Goal: Task Accomplishment & Management: Complete application form

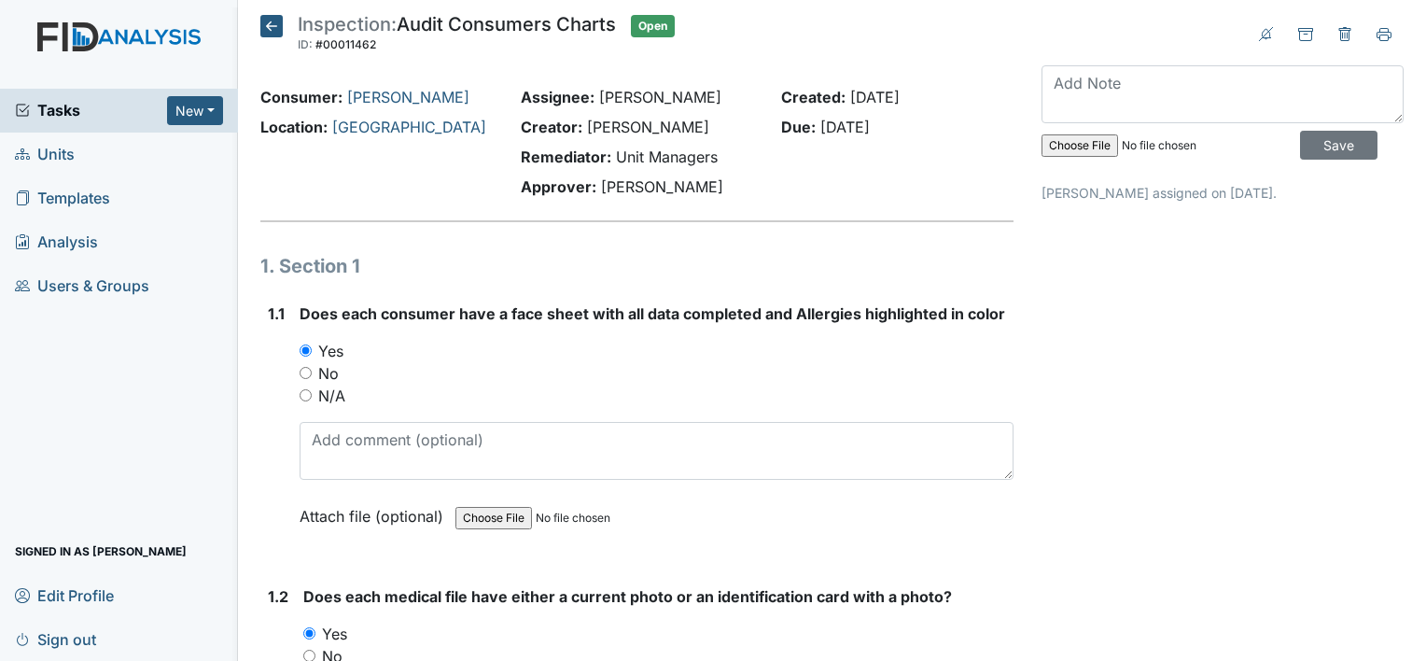
scroll to position [4574, 0]
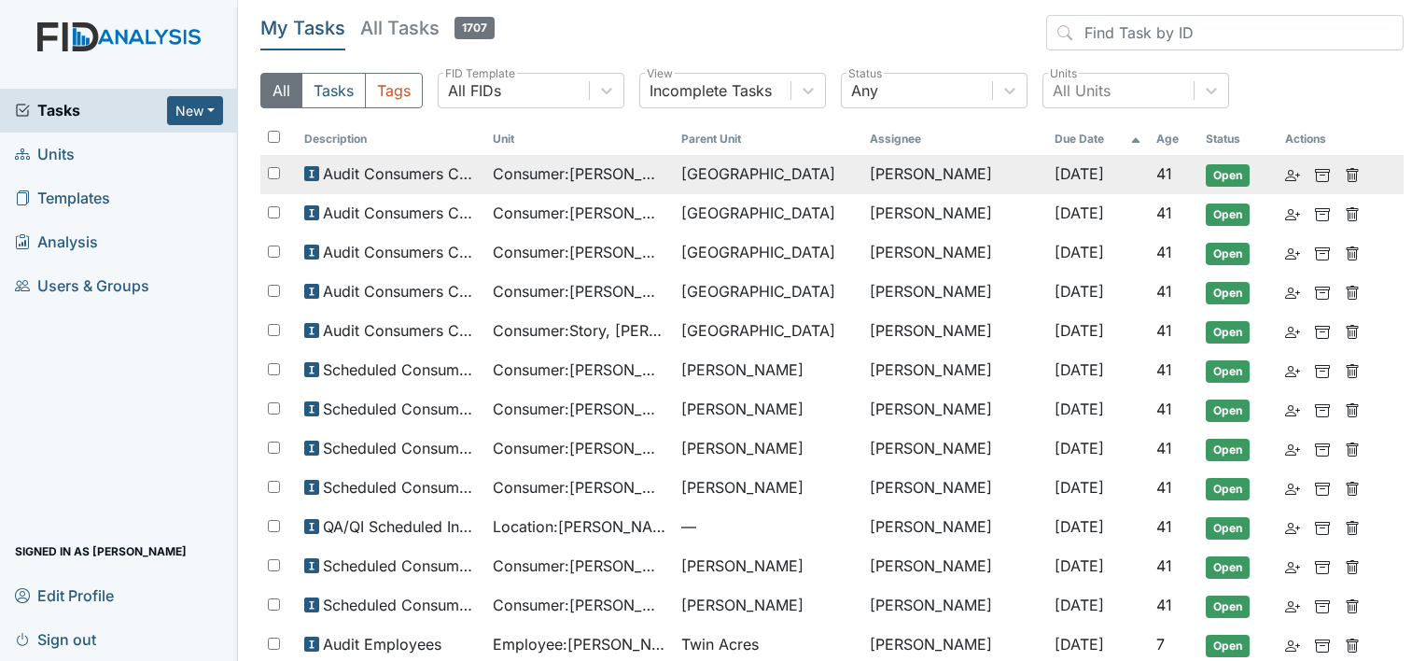
click at [631, 168] on span "Consumer : Godinez, Adriana" at bounding box center [580, 173] width 174 height 22
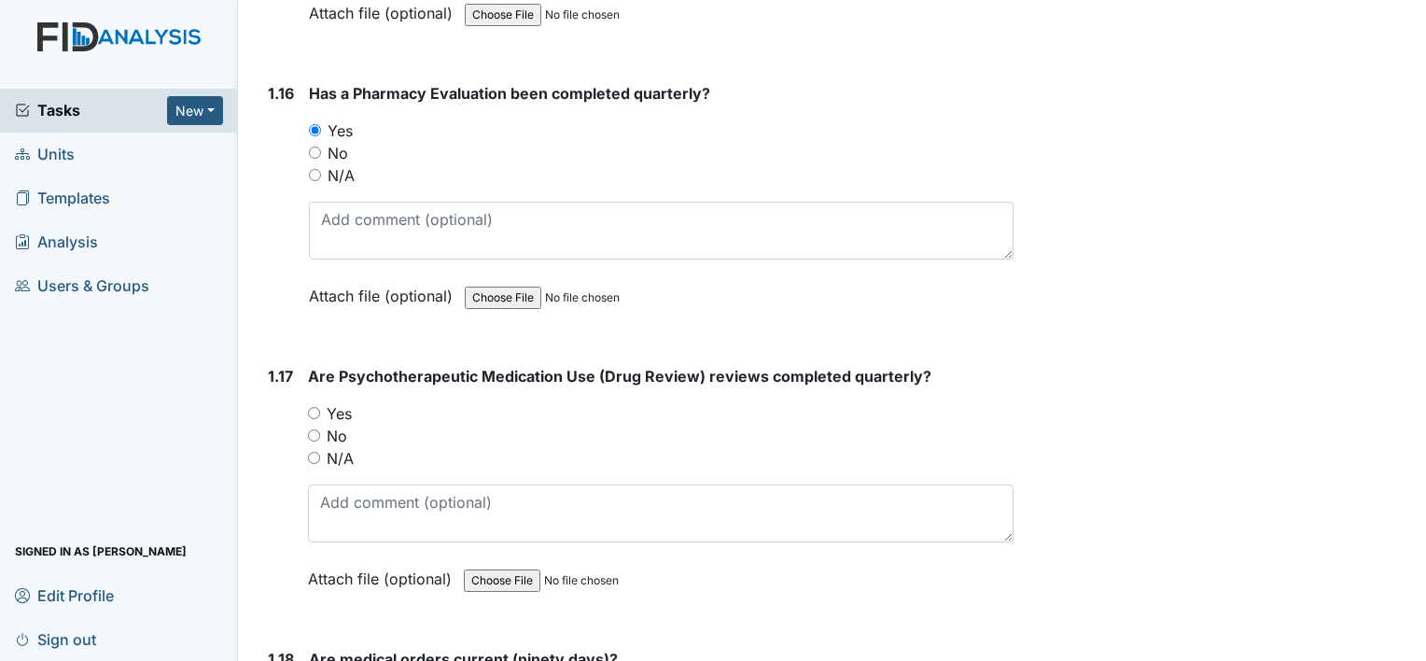
scroll to position [4481, 0]
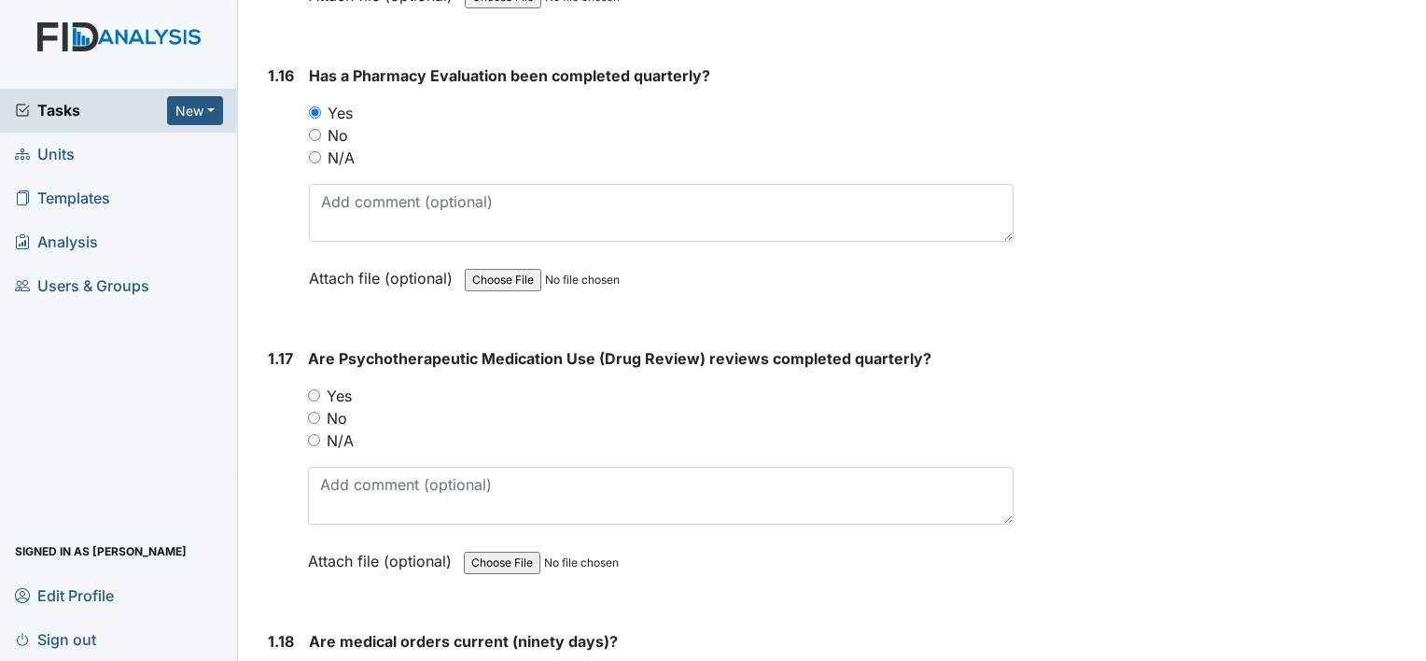
click at [315, 434] on input "N/A" at bounding box center [314, 440] width 12 height 12
radio input "true"
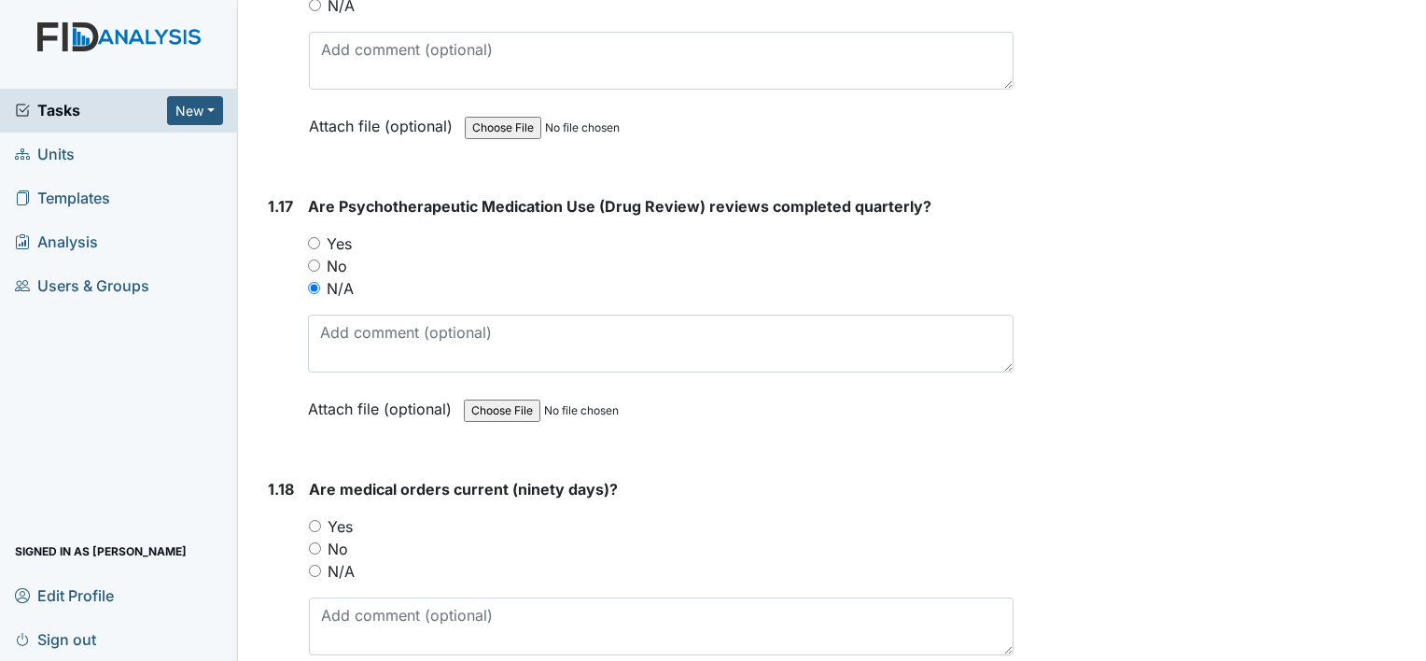
scroll to position [4667, 0]
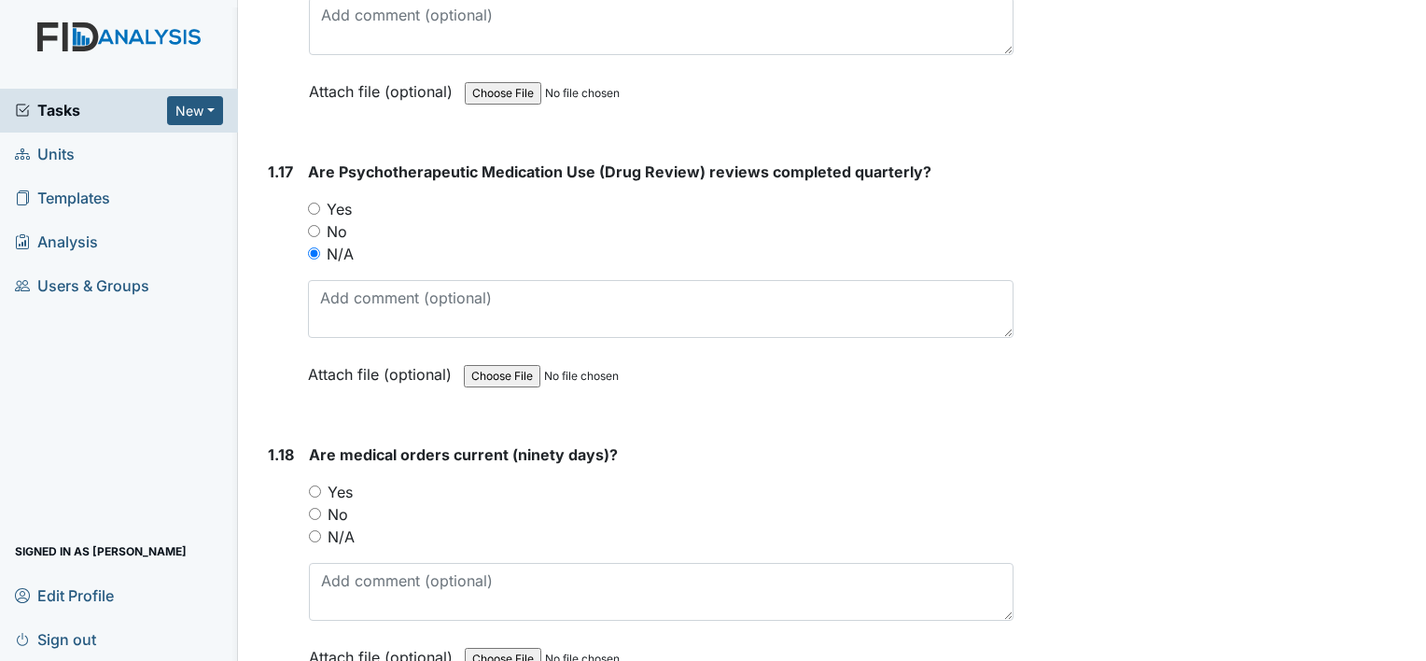
click at [317, 485] on input "Yes" at bounding box center [315, 491] width 12 height 12
radio input "true"
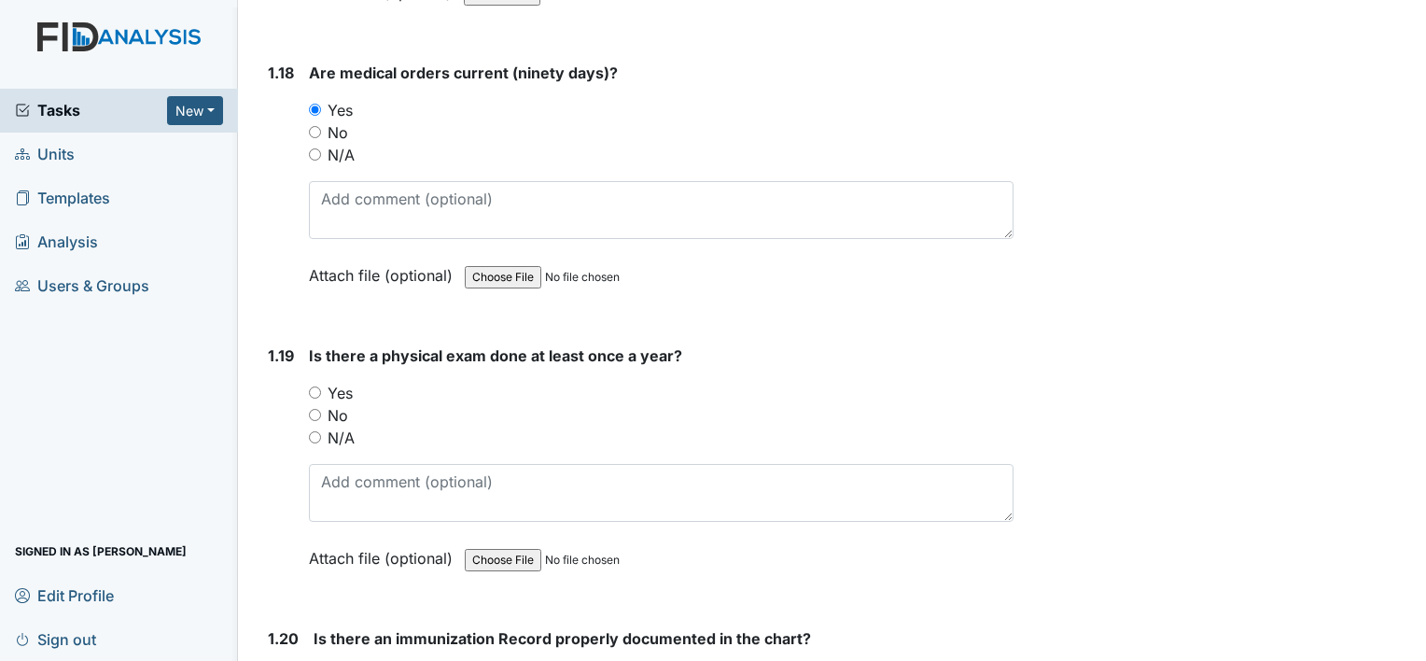
scroll to position [5041, 0]
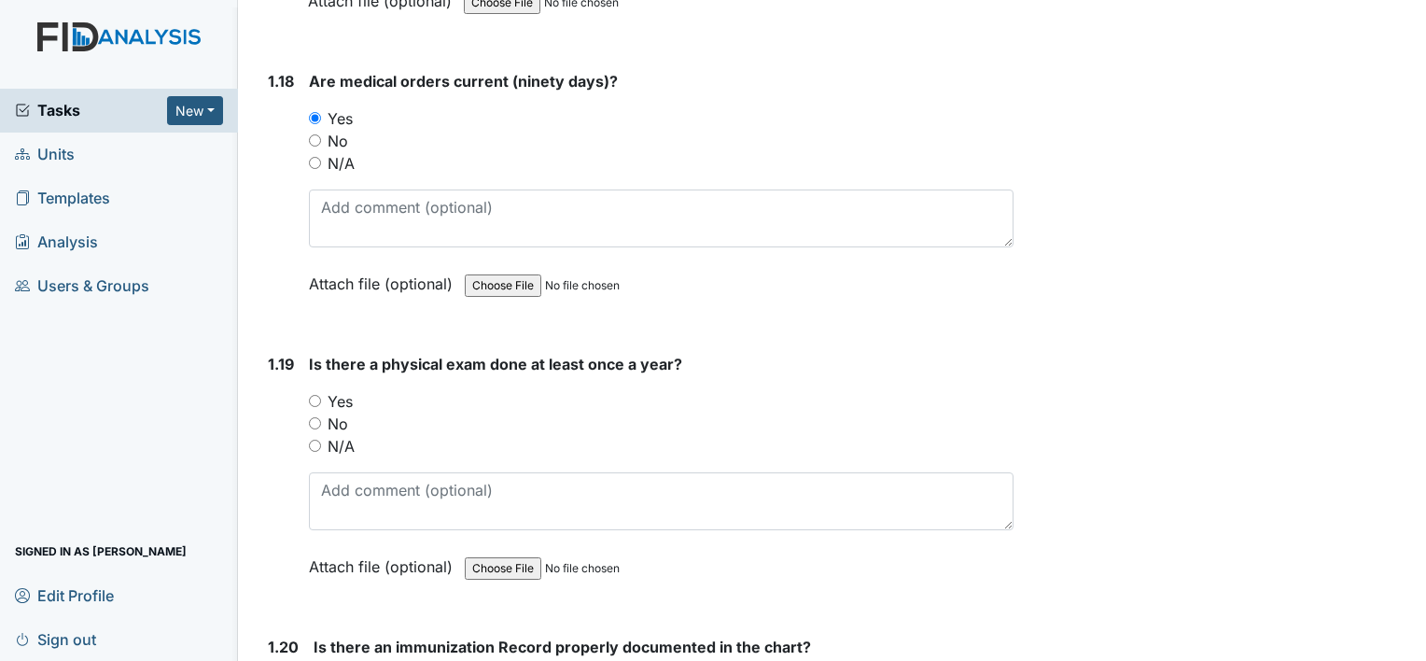
click at [317, 395] on input "Yes" at bounding box center [315, 401] width 12 height 12
radio input "true"
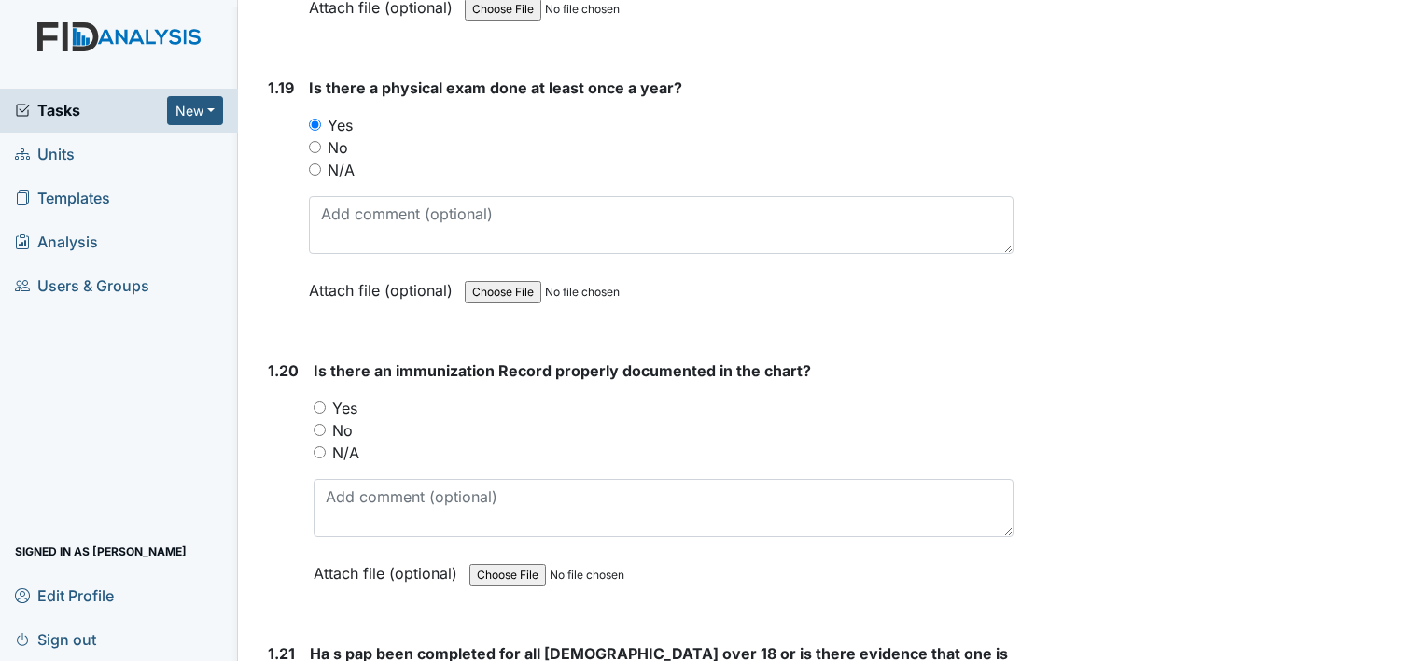
scroll to position [5321, 0]
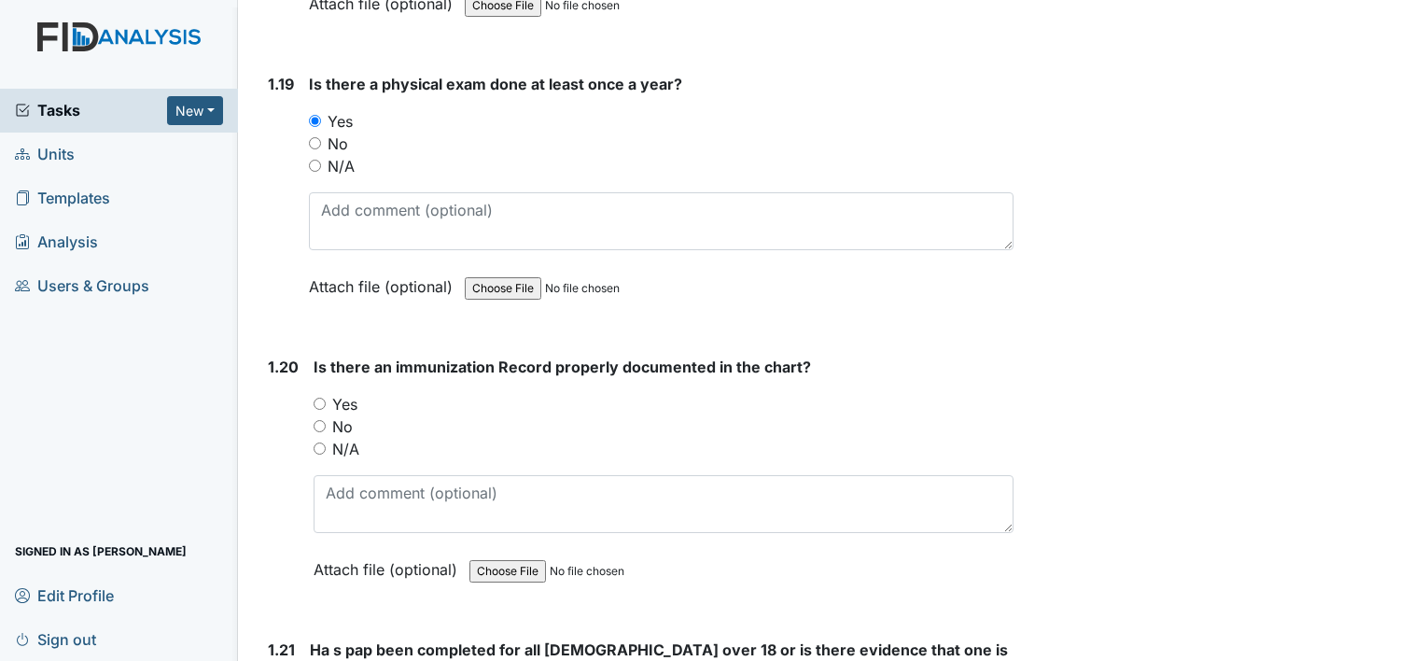
click at [314, 398] on input "Yes" at bounding box center [320, 404] width 12 height 12
radio input "true"
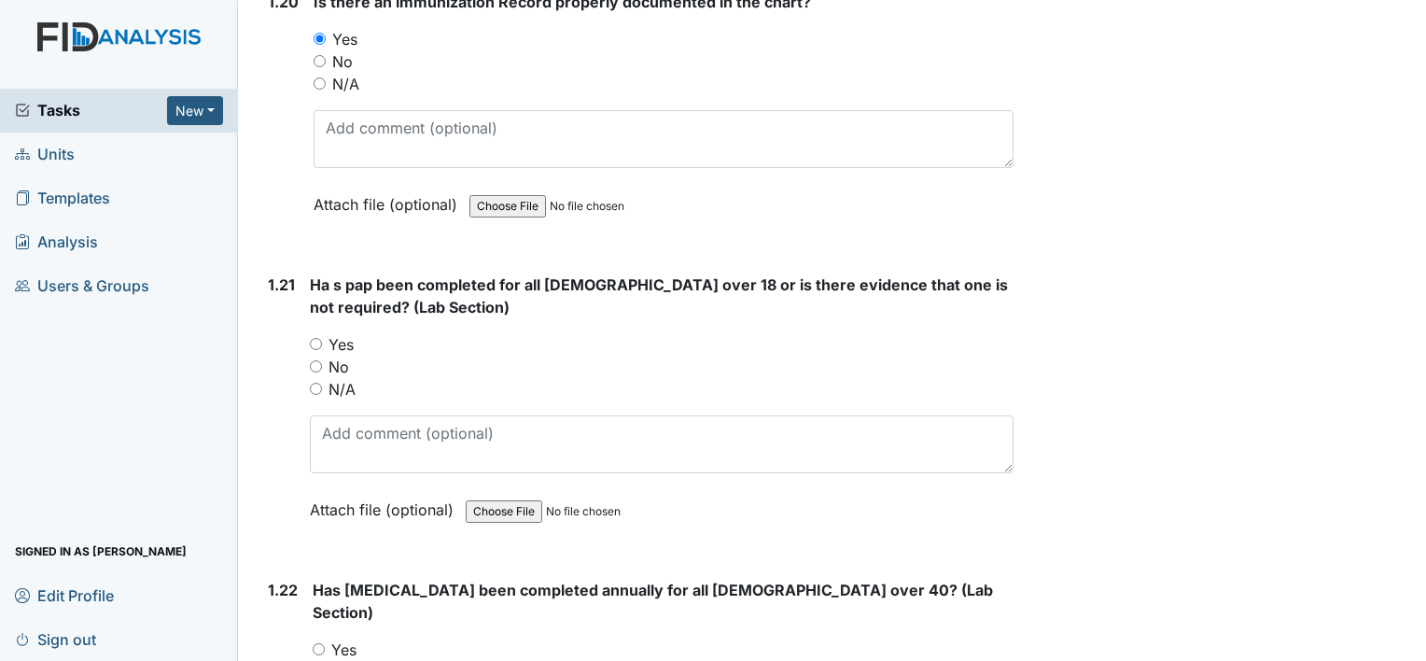
scroll to position [5694, 0]
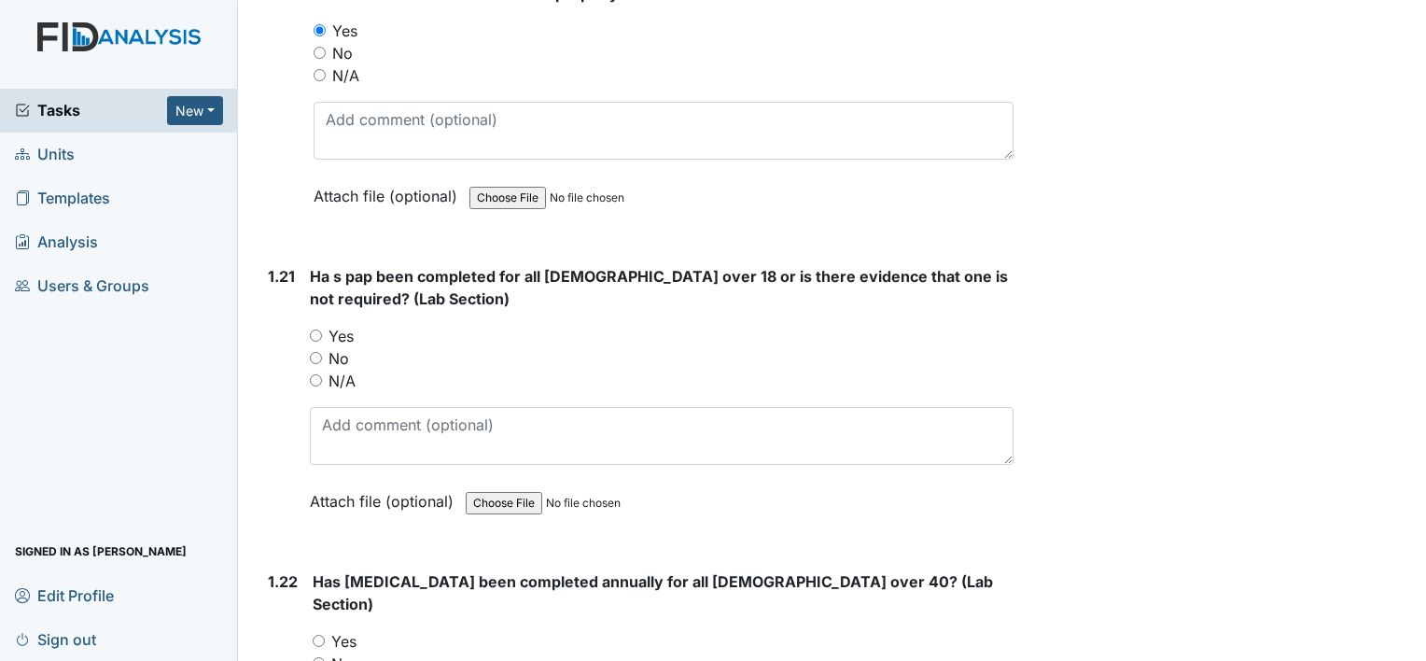
click at [316, 330] on input "Yes" at bounding box center [316, 336] width 12 height 12
radio input "true"
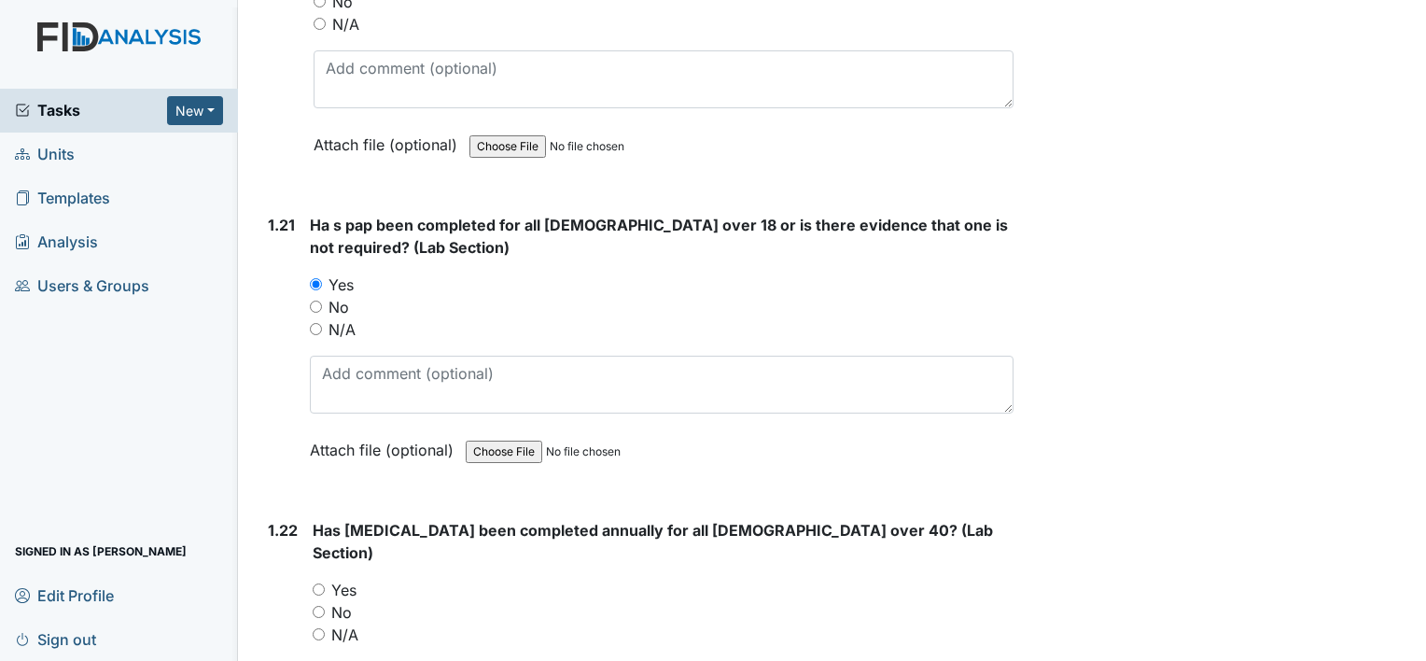
scroll to position [5787, 0]
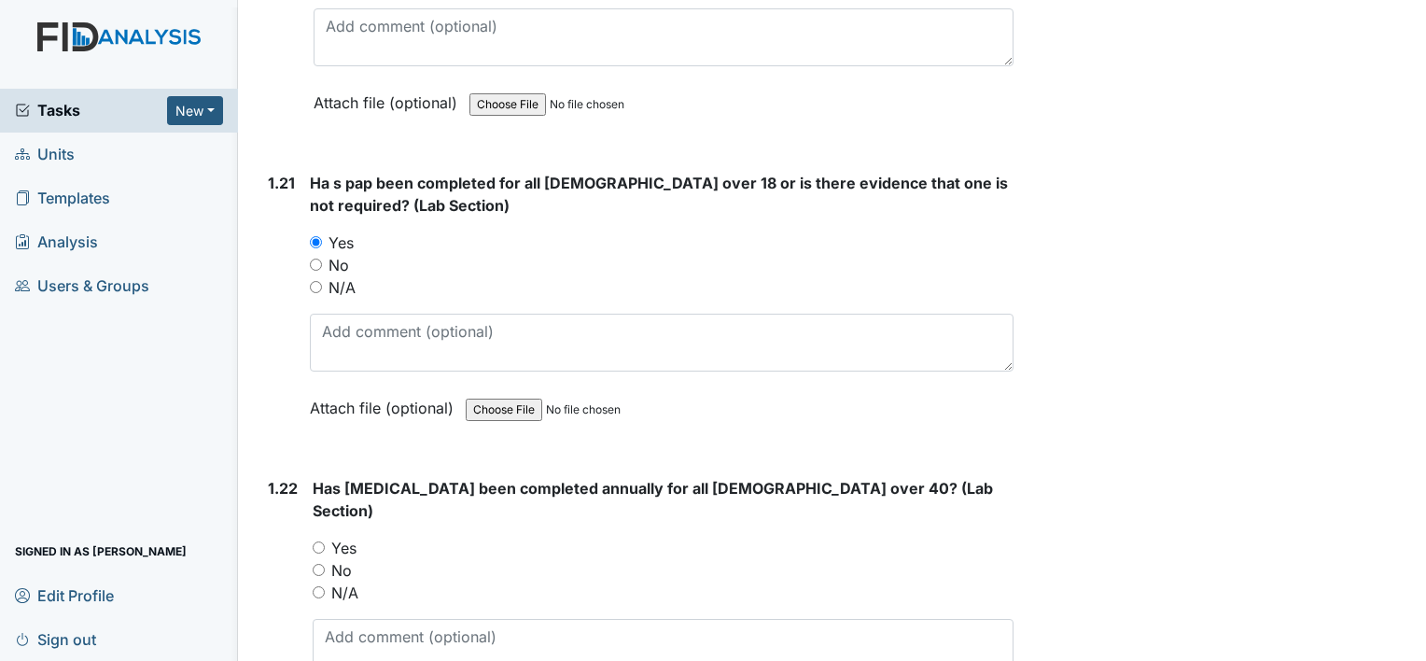
click at [316, 541] on input "Yes" at bounding box center [319, 547] width 12 height 12
radio input "true"
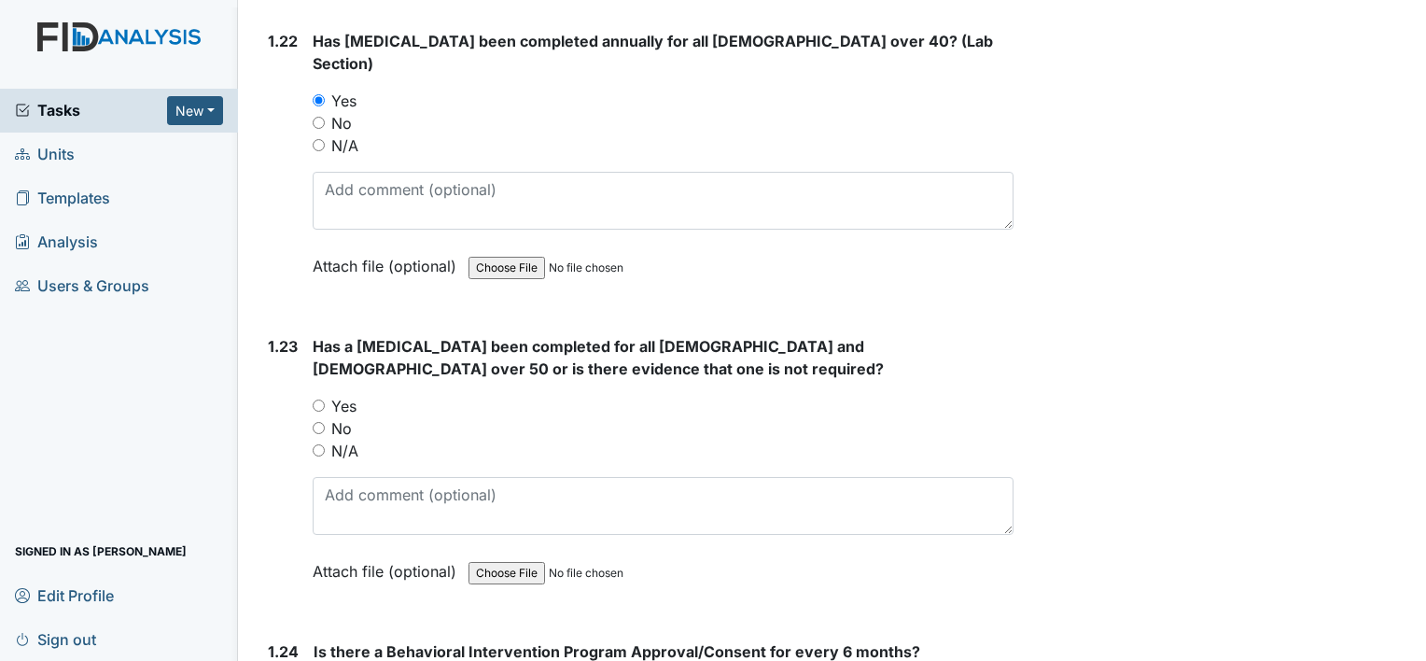
scroll to position [6254, 0]
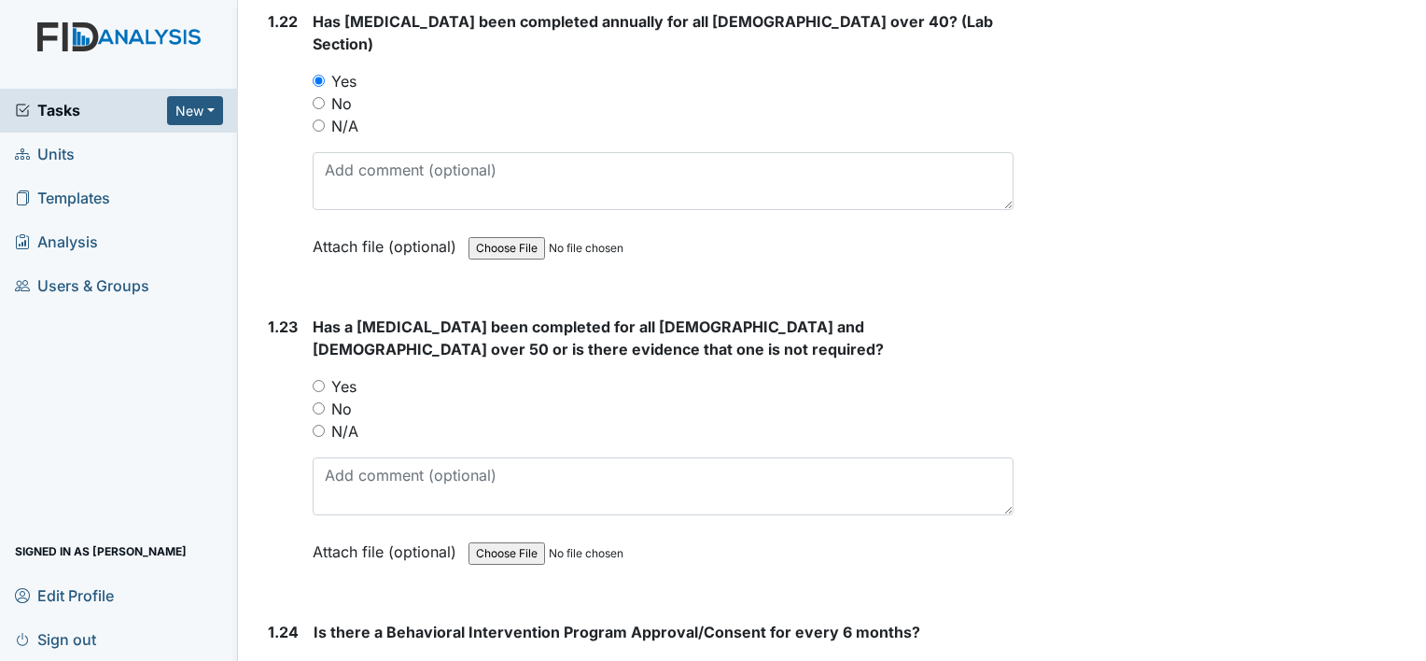
click at [323, 425] on input "N/A" at bounding box center [319, 431] width 12 height 12
radio input "true"
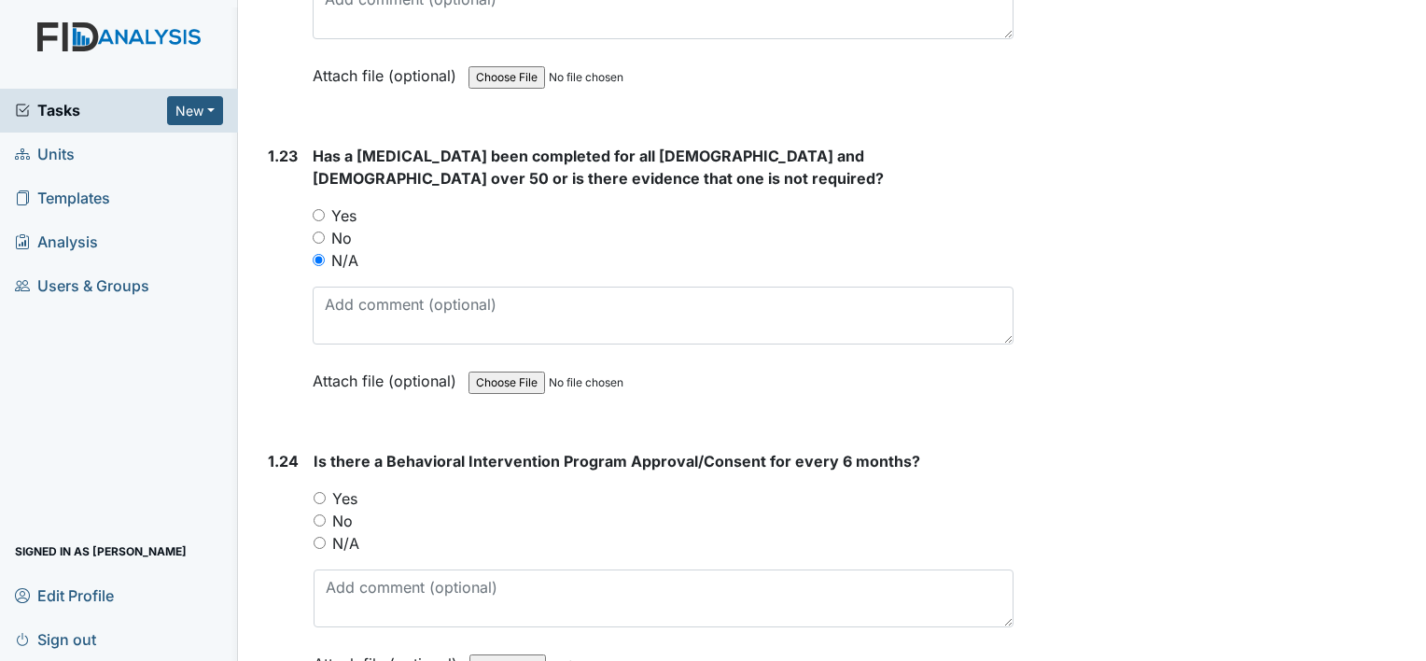
scroll to position [6534, 0]
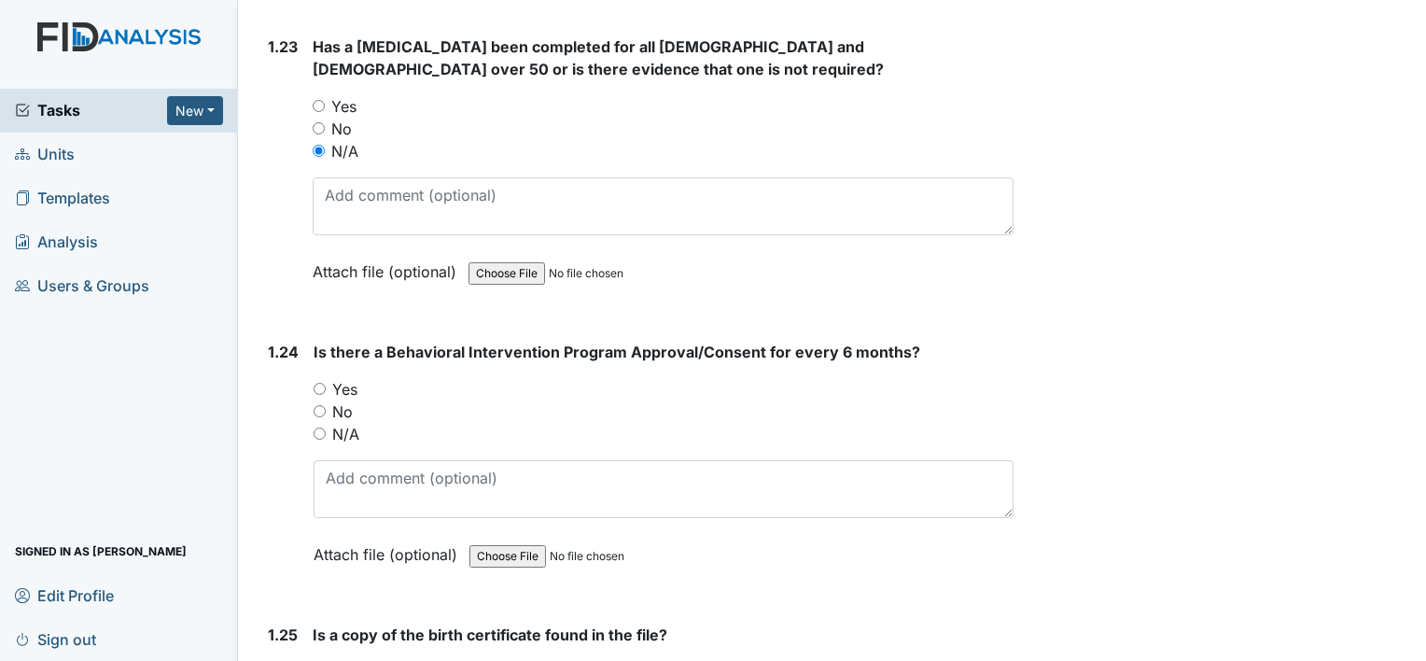
click at [320, 405] on input "No" at bounding box center [320, 411] width 12 height 12
radio input "true"
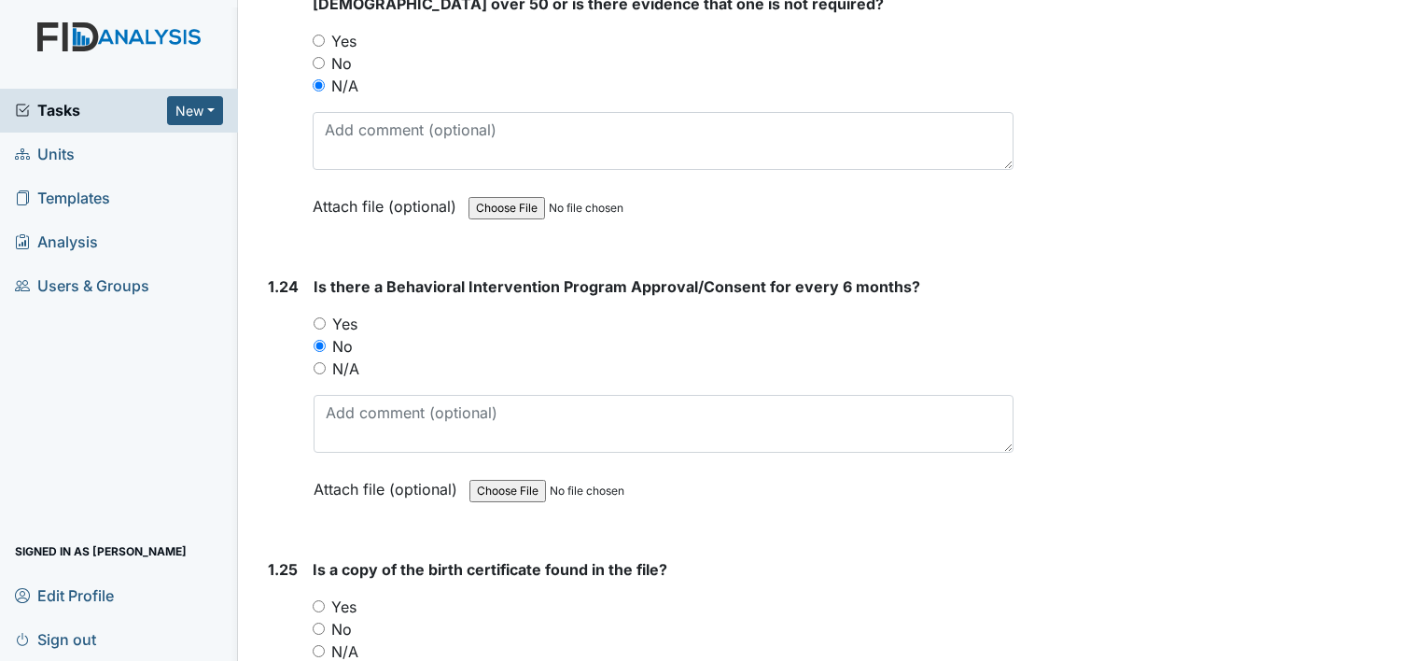
scroll to position [6721, 0]
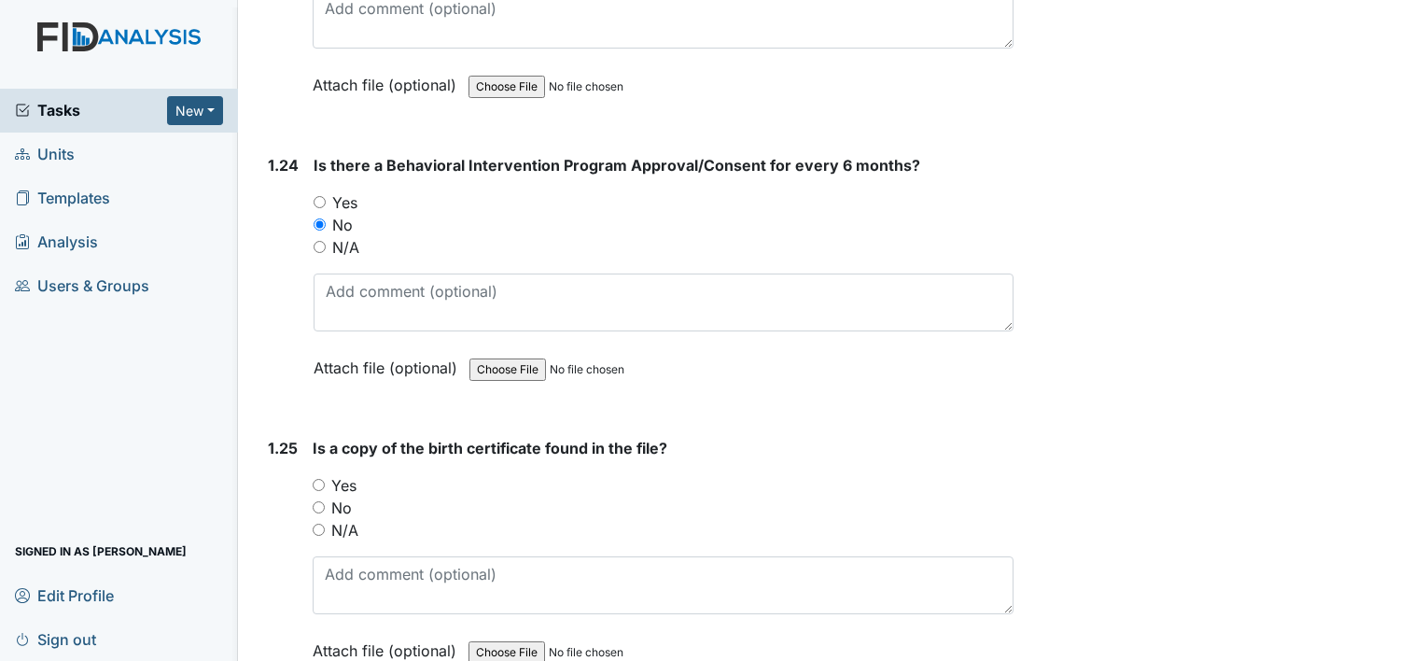
click at [326, 474] on div "Yes" at bounding box center [663, 485] width 701 height 22
click at [321, 479] on input "Yes" at bounding box center [319, 485] width 12 height 12
radio input "true"
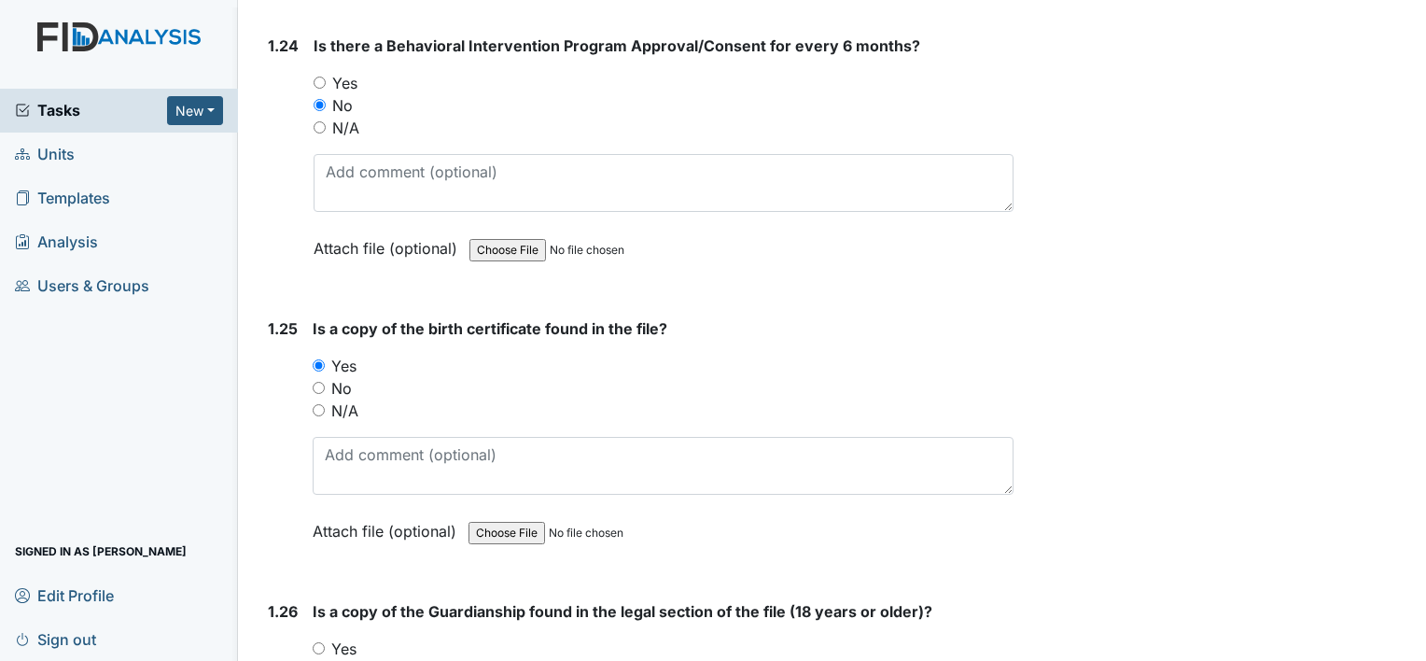
scroll to position [7188, 0]
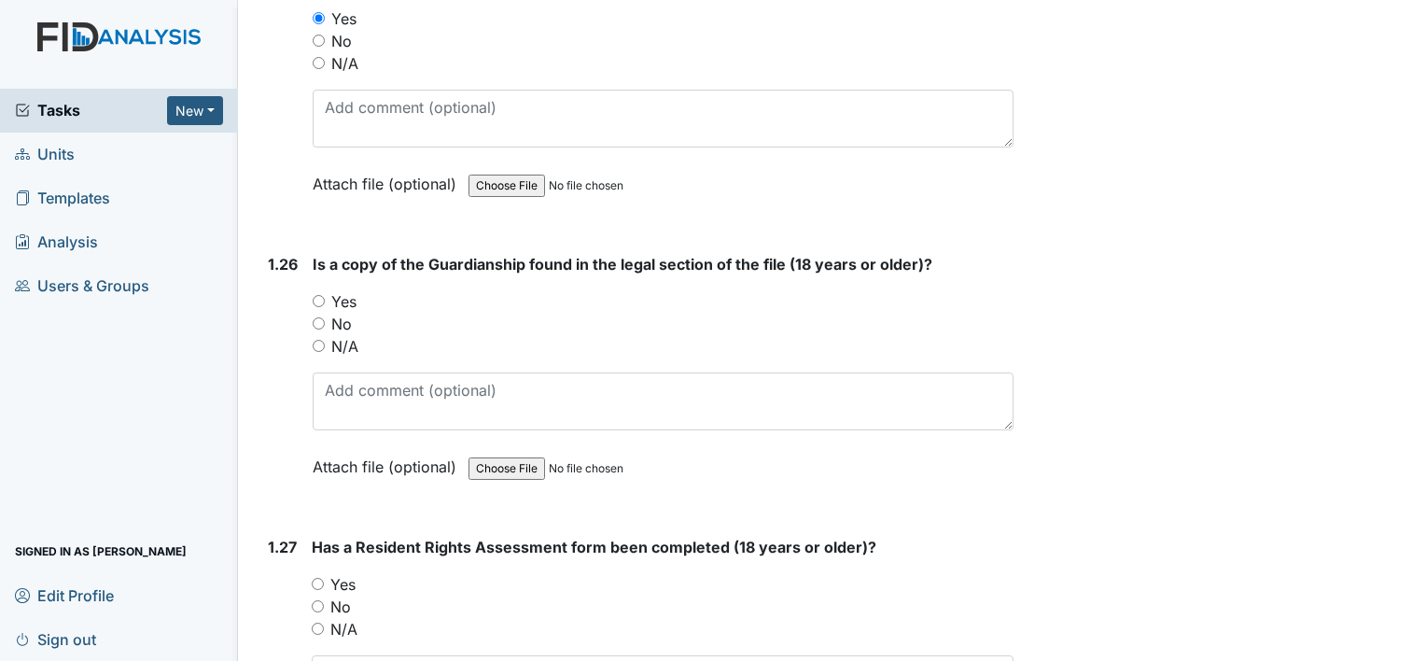
click at [320, 295] on input "Yes" at bounding box center [319, 301] width 12 height 12
radio input "true"
click at [317, 578] on input "Yes" at bounding box center [318, 584] width 12 height 12
radio input "true"
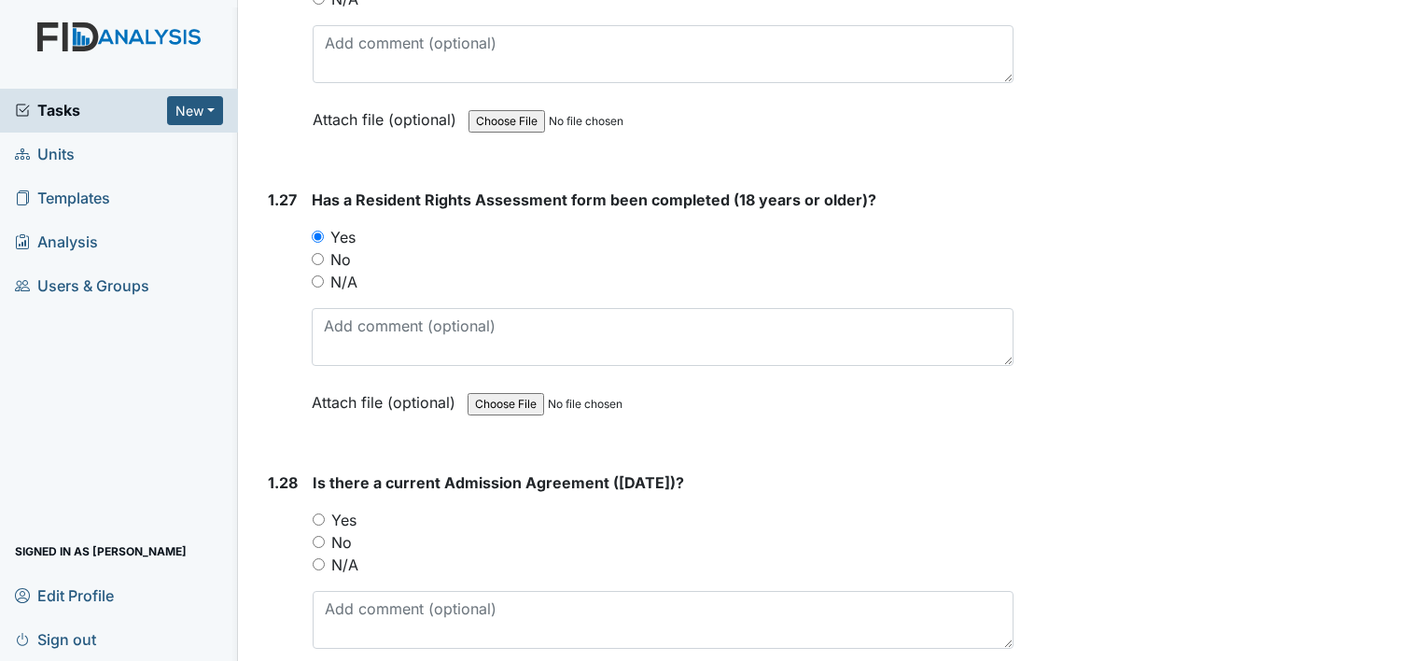
scroll to position [7561, 0]
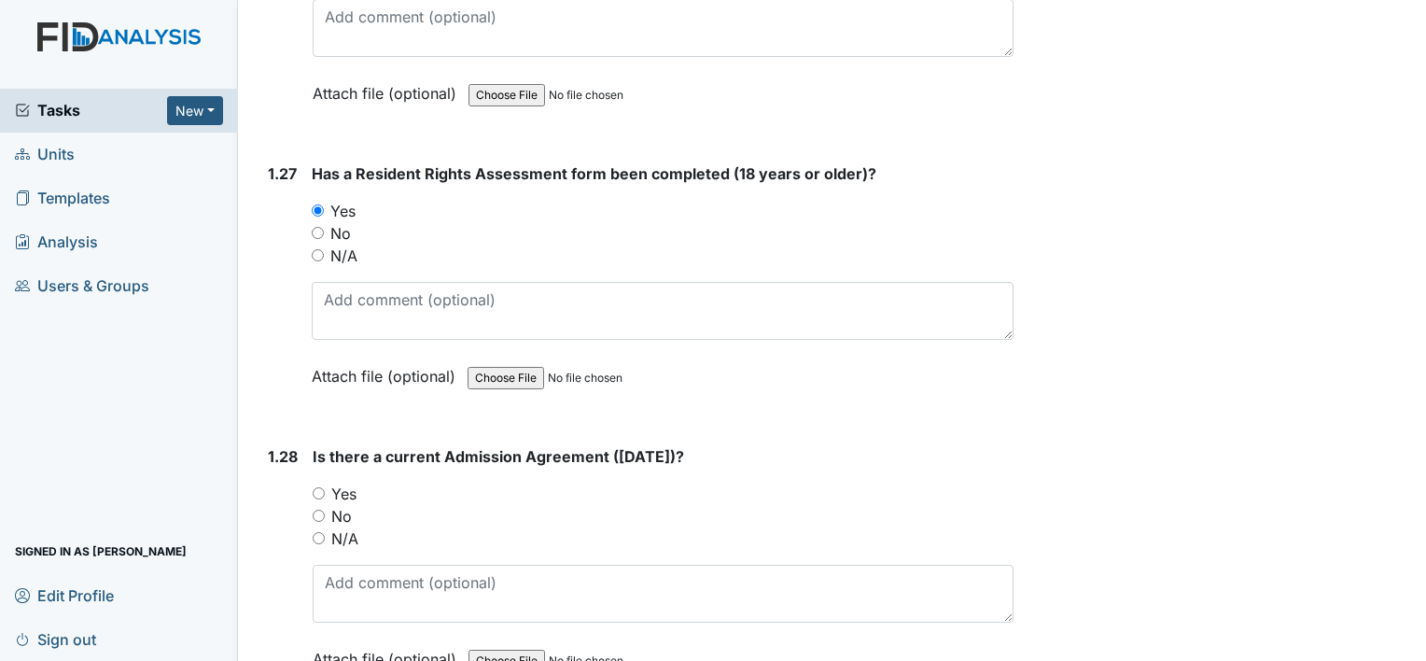
click at [319, 510] on input "No" at bounding box center [319, 516] width 12 height 12
radio input "true"
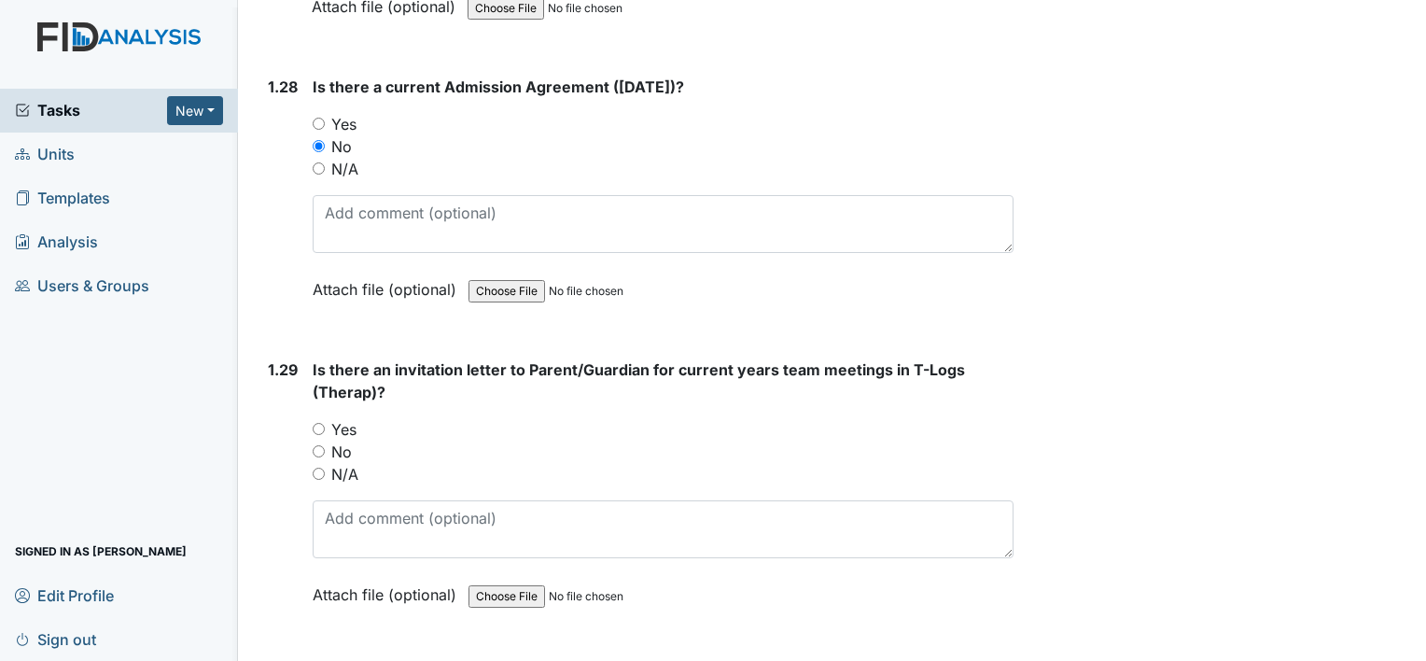
scroll to position [7934, 0]
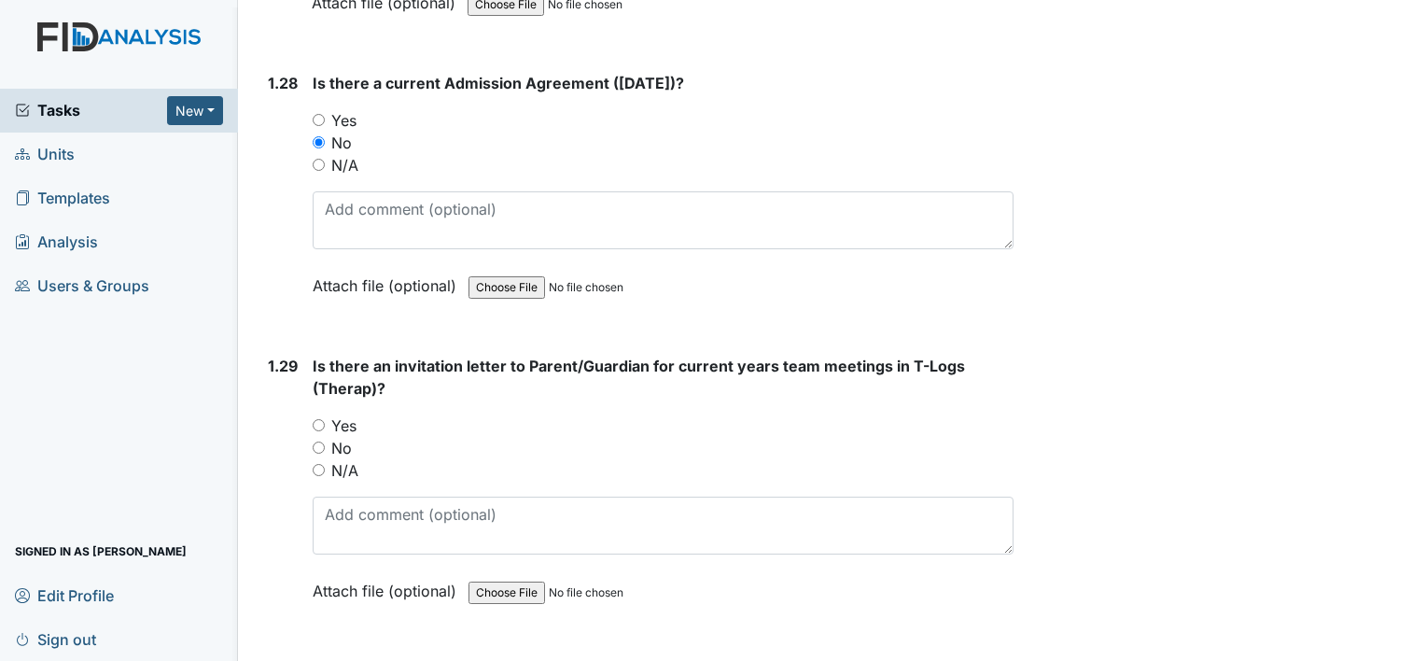
click at [317, 419] on input "Yes" at bounding box center [319, 425] width 12 height 12
radio input "true"
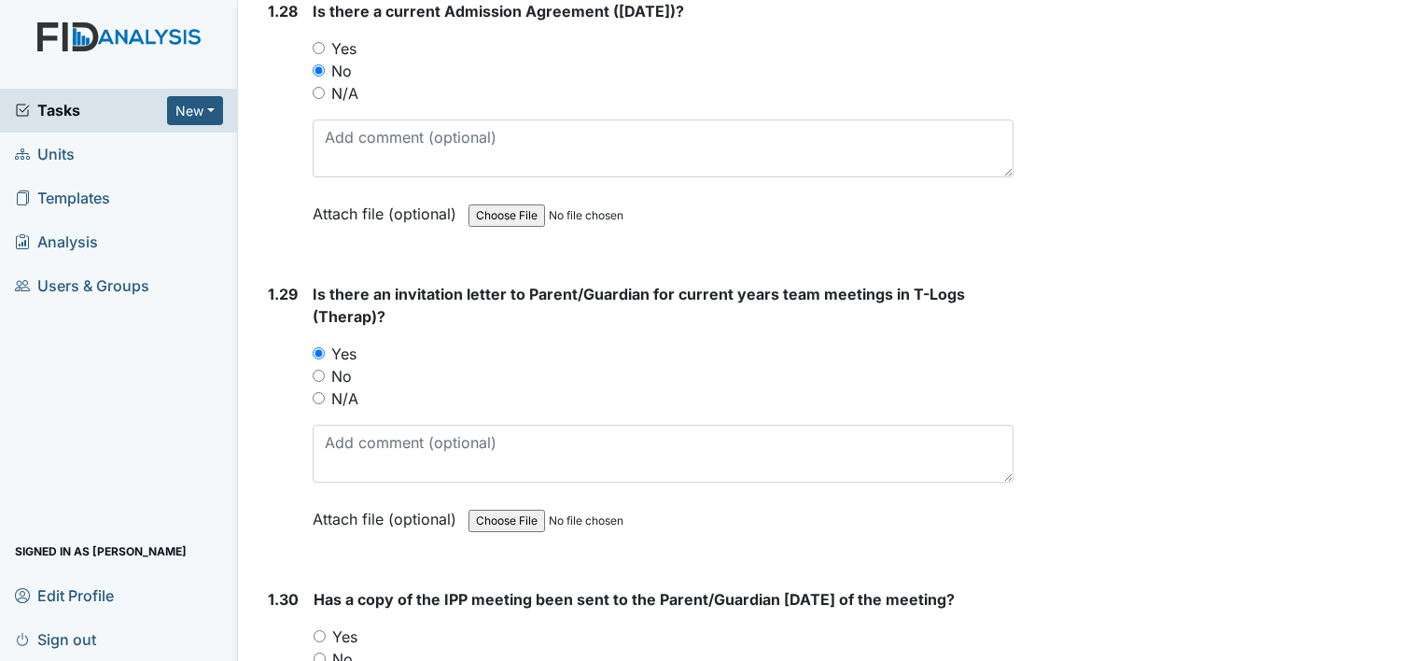
scroll to position [8121, 0]
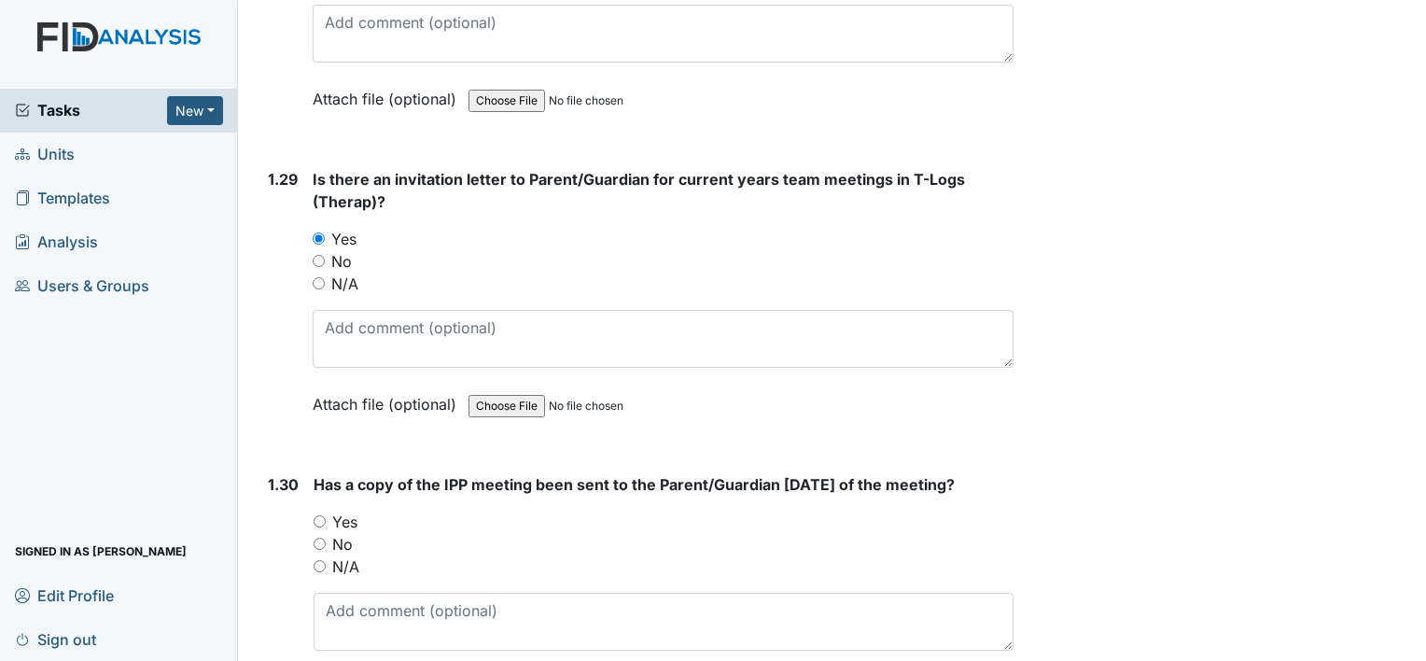
click at [317, 515] on input "Yes" at bounding box center [320, 521] width 12 height 12
radio input "true"
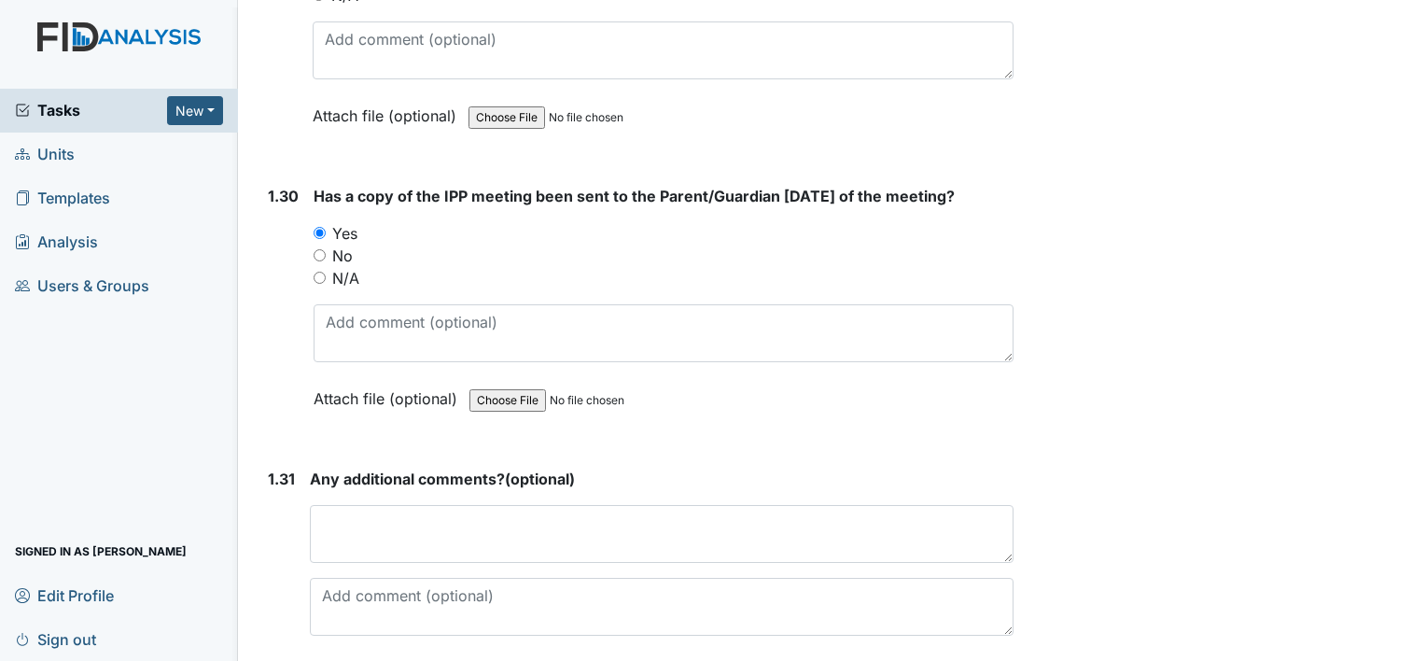
scroll to position [8487, 0]
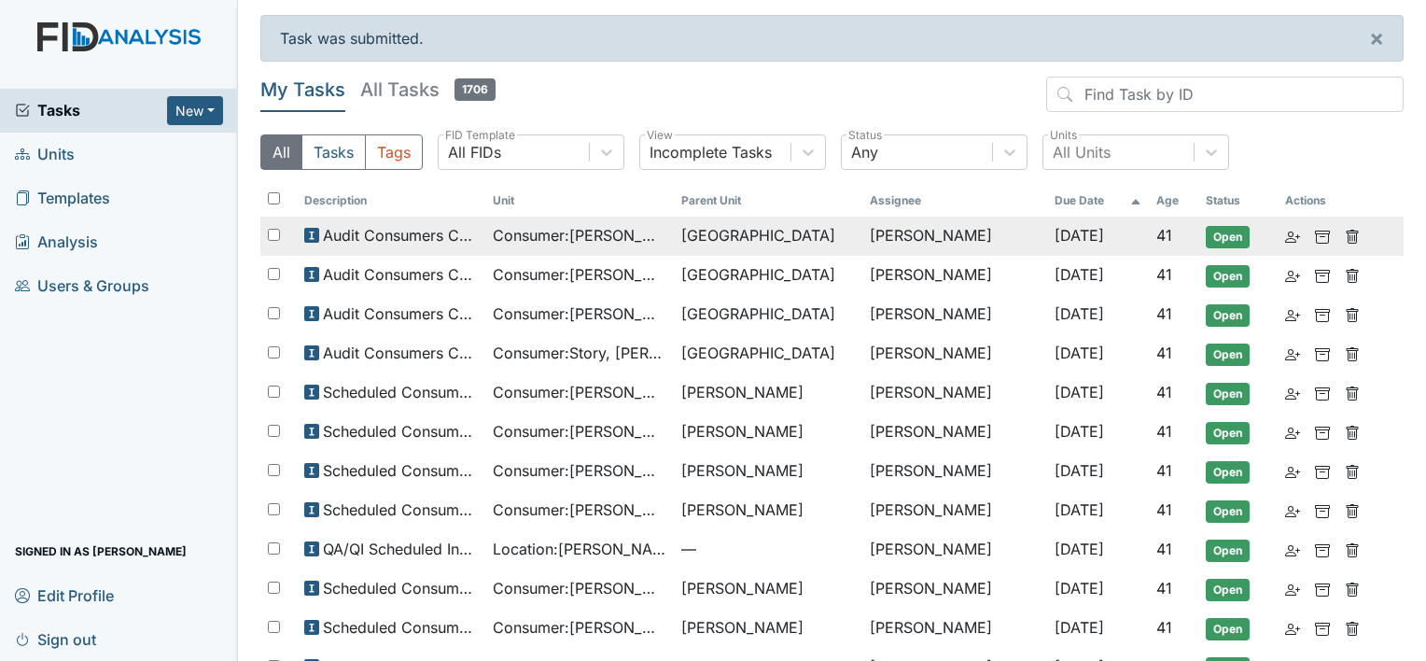
click at [734, 235] on span "[GEOGRAPHIC_DATA]" at bounding box center [758, 235] width 154 height 22
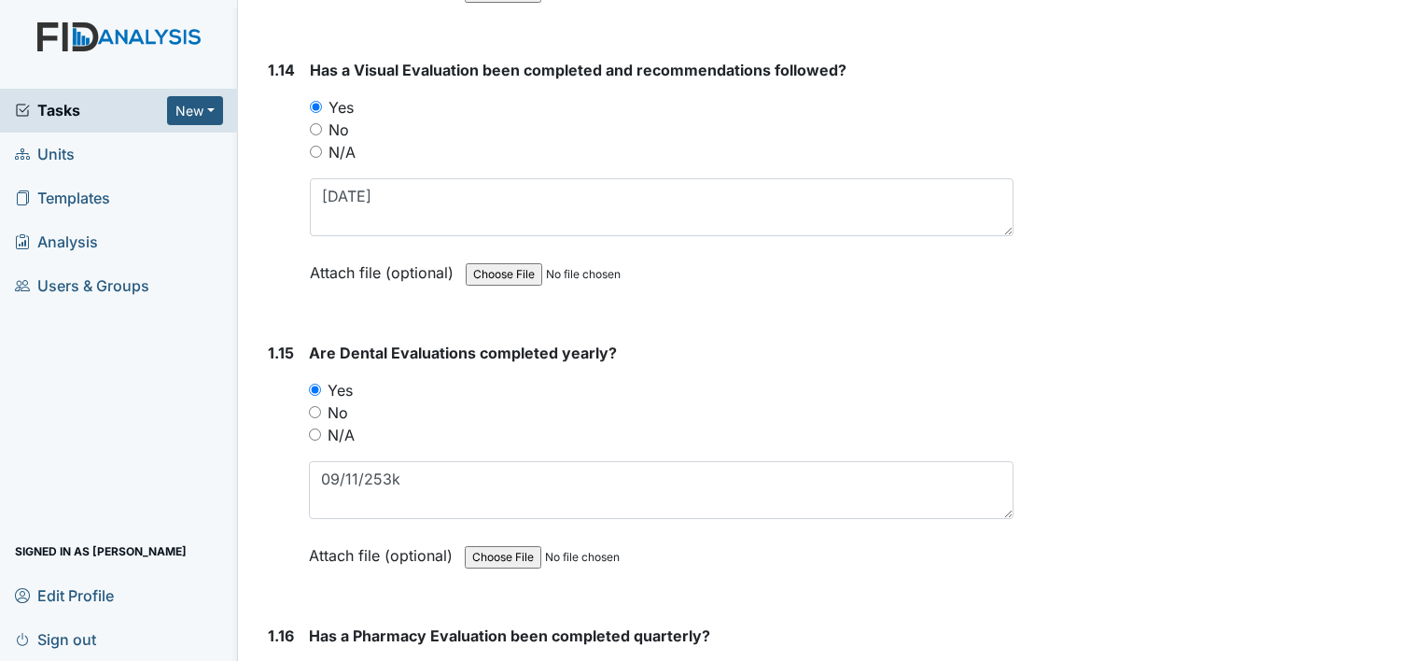
scroll to position [4014, 0]
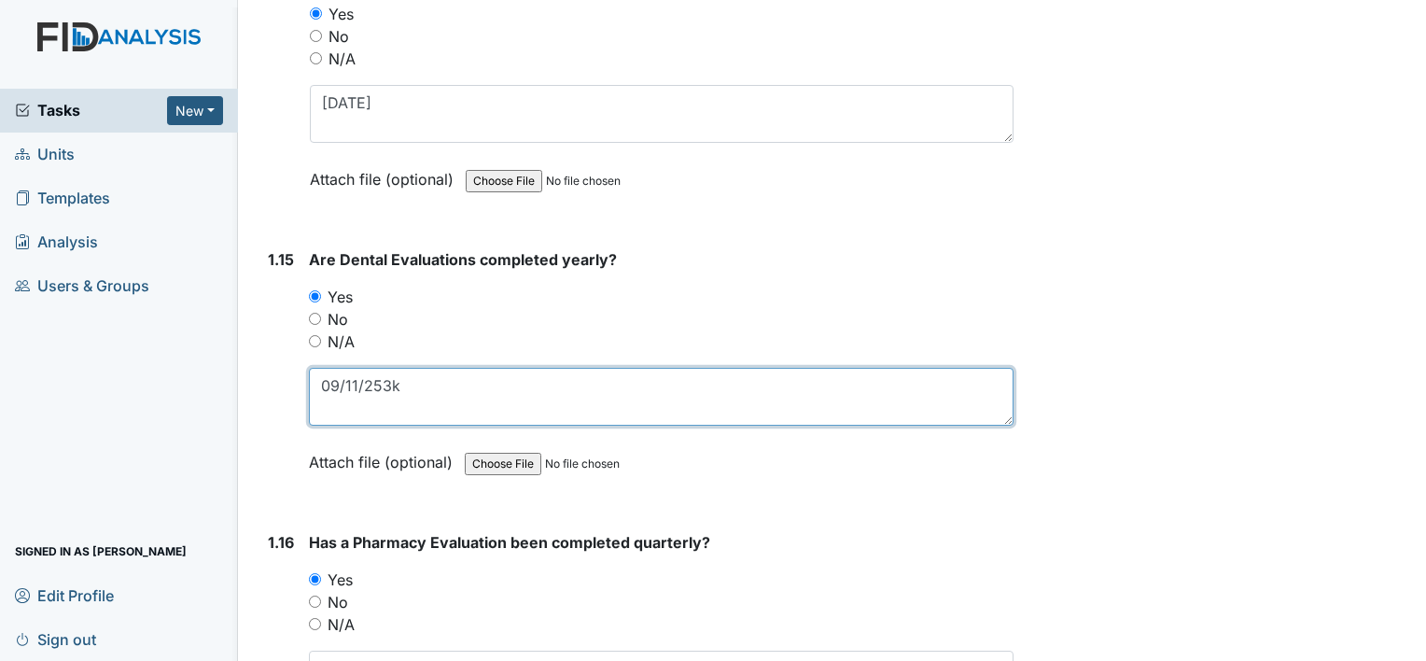
click at [478, 389] on textarea "09/11/253k" at bounding box center [661, 397] width 705 height 58
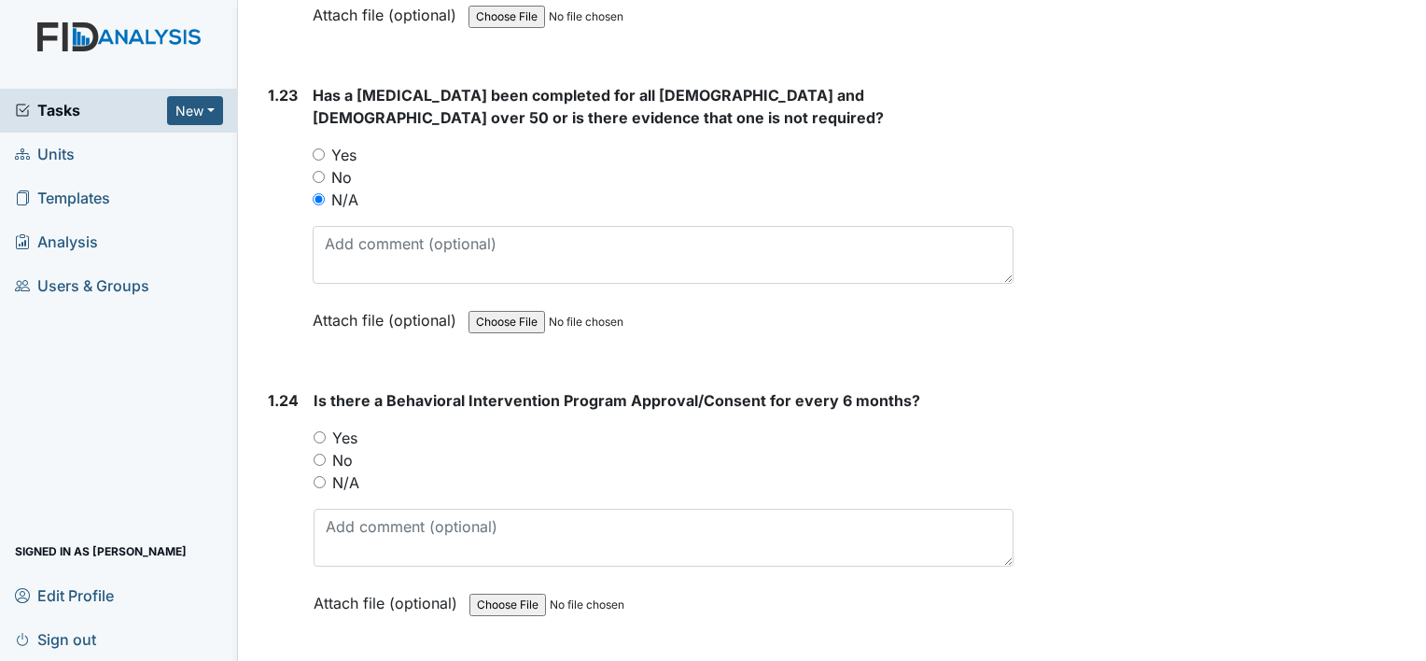
scroll to position [6441, 0]
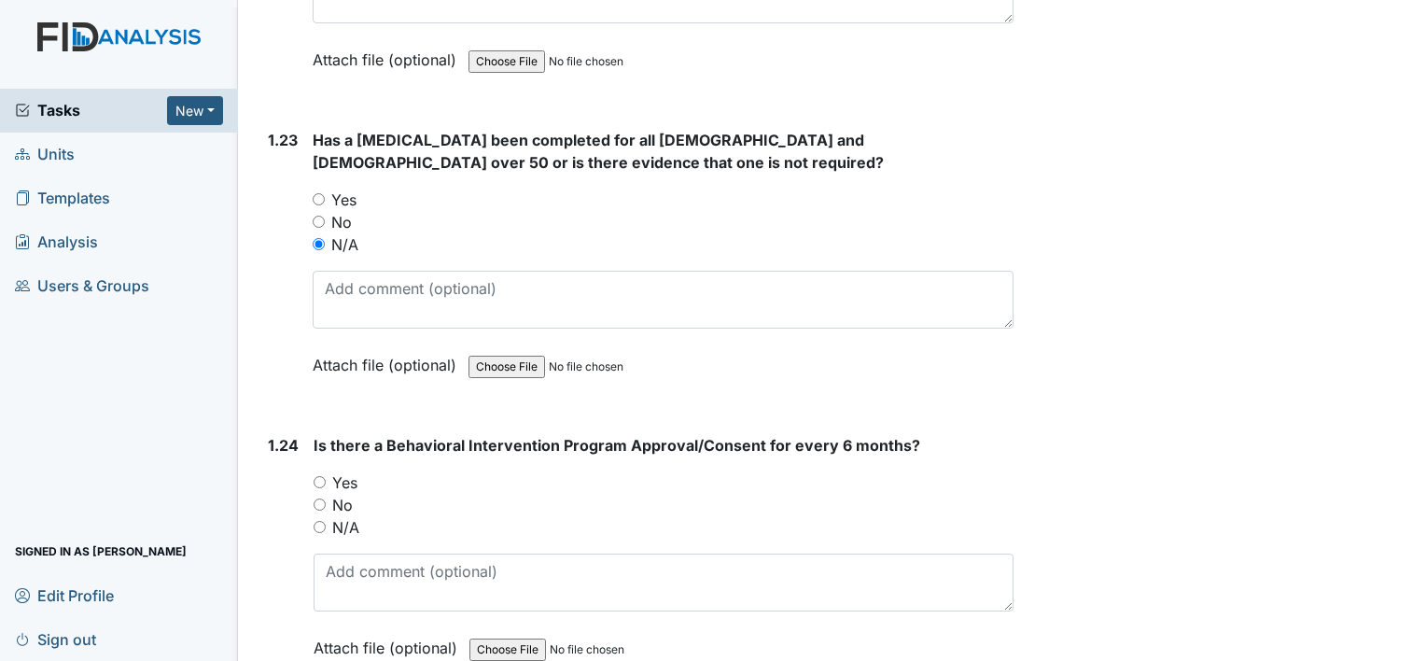
type textarea "09/11/25"
click at [321, 476] on input "Yes" at bounding box center [320, 482] width 12 height 12
radio input "true"
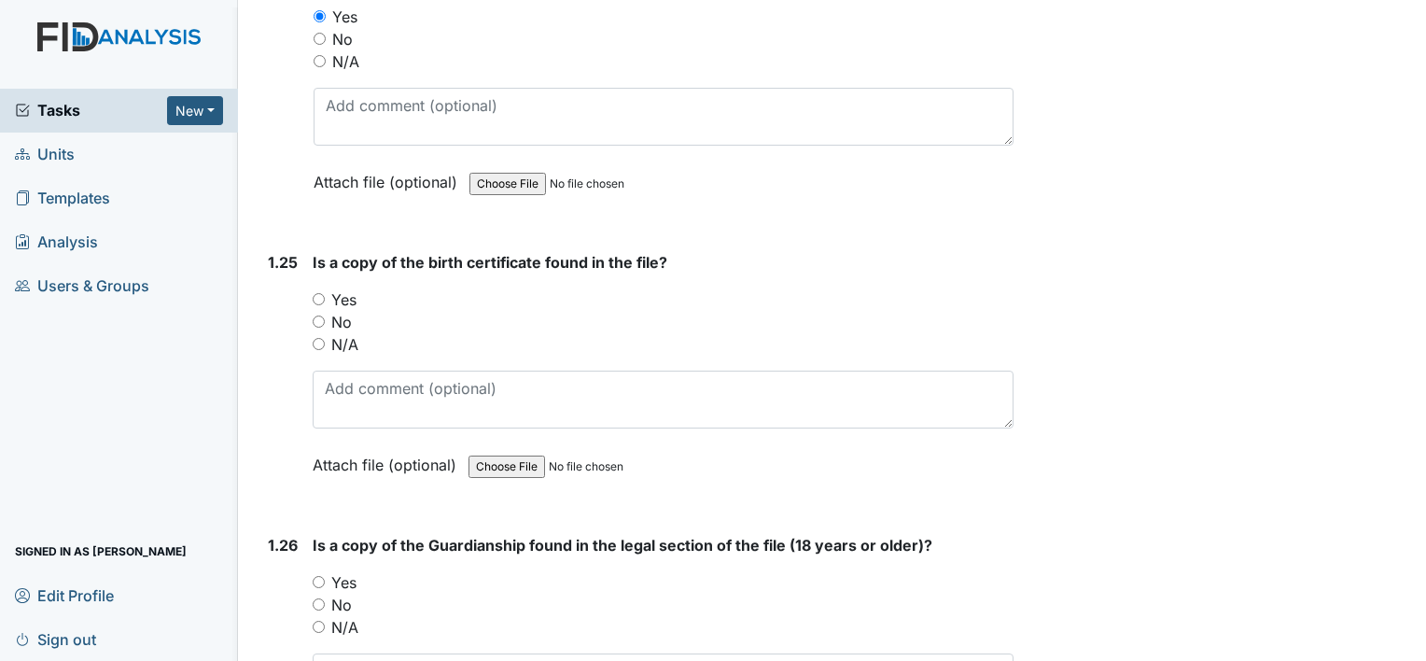
scroll to position [6908, 0]
click at [316, 292] on input "Yes" at bounding box center [319, 298] width 12 height 12
radio input "true"
click at [319, 575] on input "Yes" at bounding box center [319, 581] width 12 height 12
radio input "true"
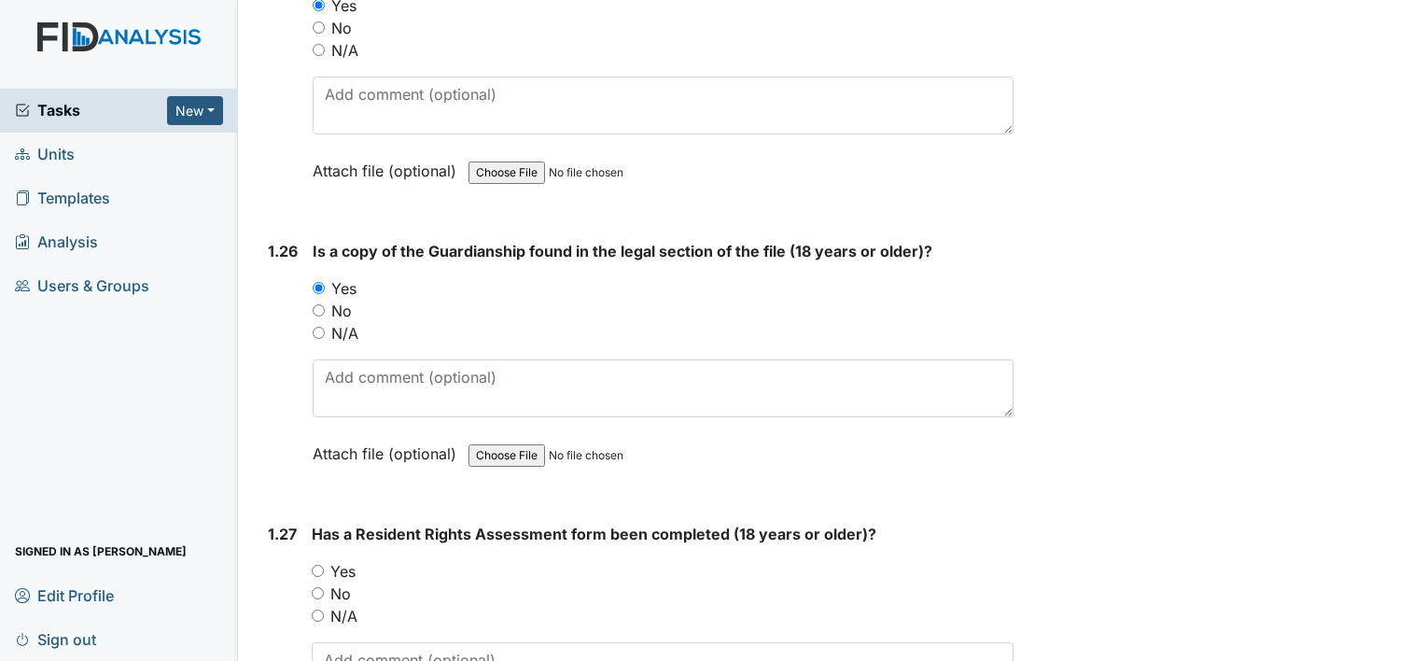
scroll to position [7281, 0]
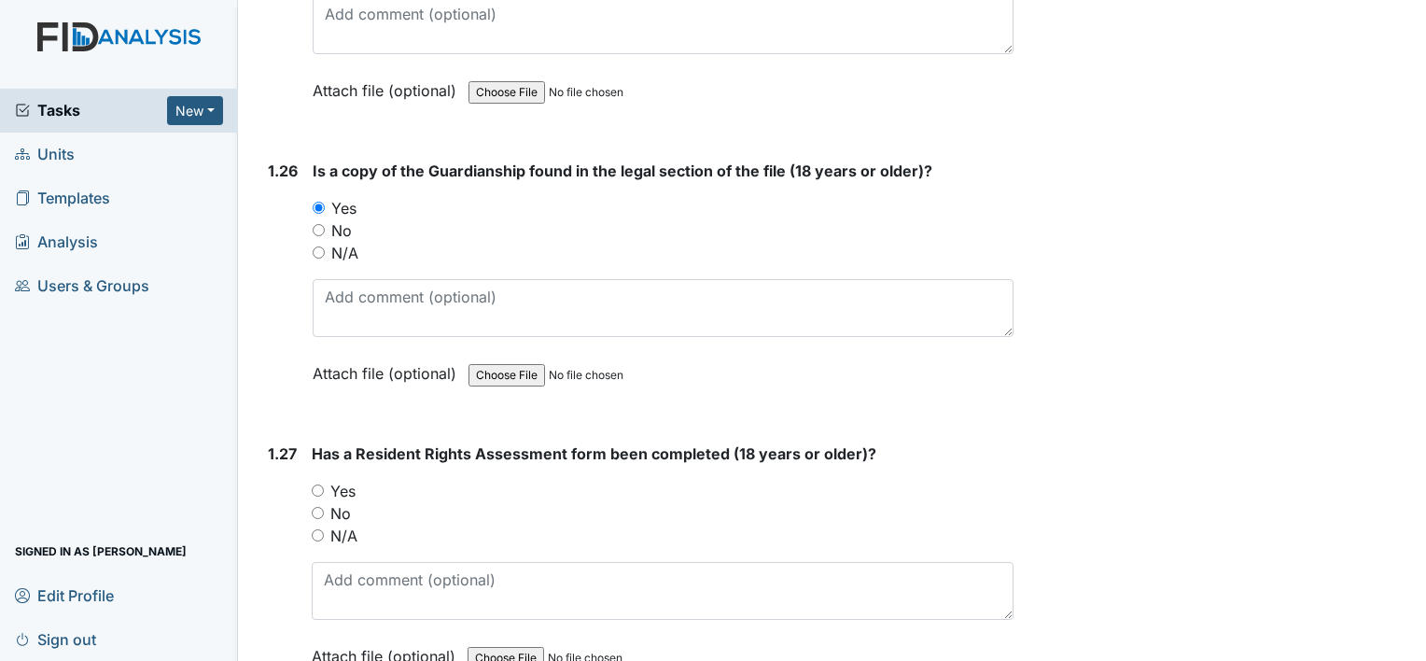
click at [318, 484] on input "Yes" at bounding box center [318, 490] width 12 height 12
radio input "true"
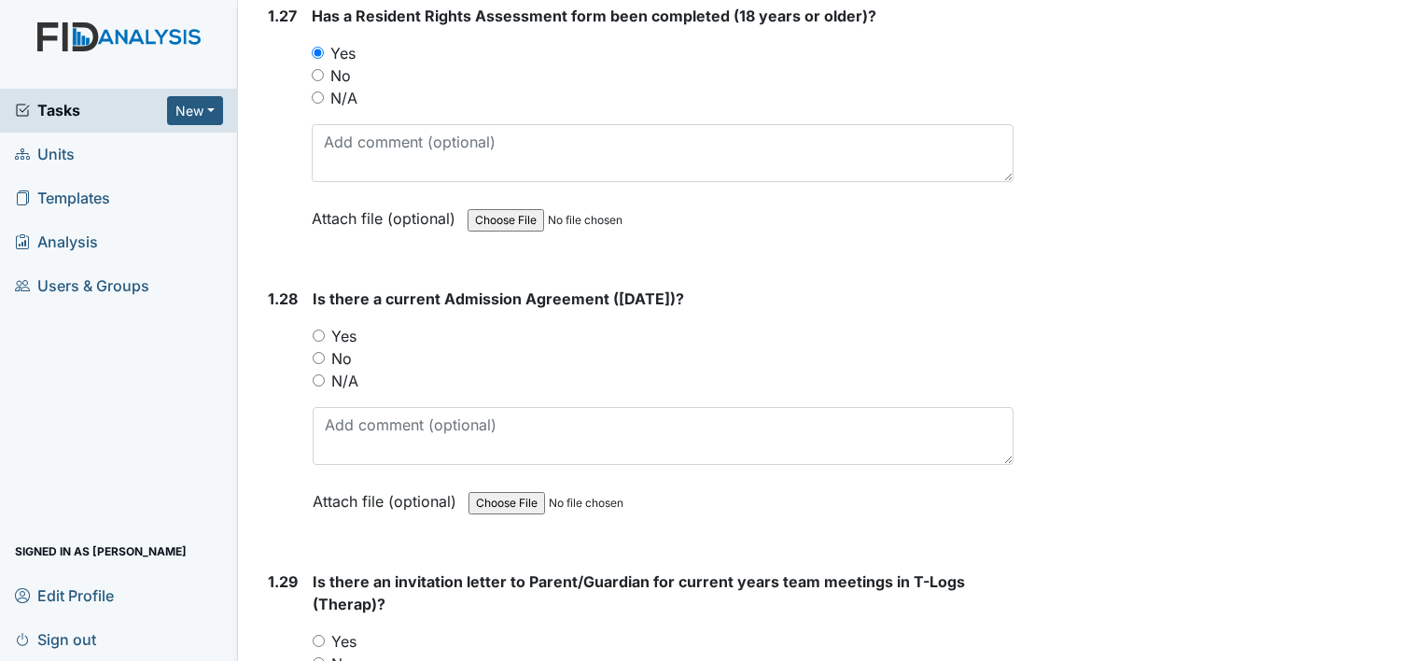
scroll to position [7748, 0]
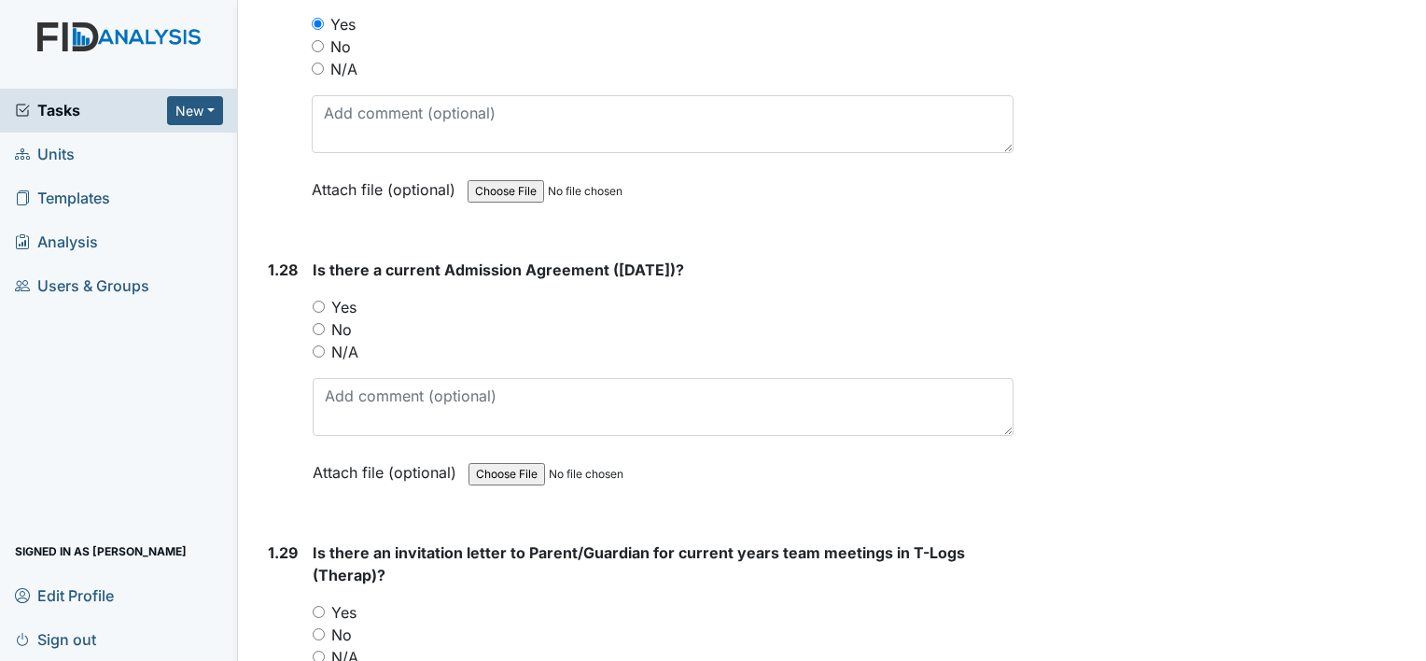
click at [321, 301] on input "Yes" at bounding box center [319, 307] width 12 height 12
radio input "true"
click at [321, 606] on input "Yes" at bounding box center [319, 612] width 12 height 12
radio input "true"
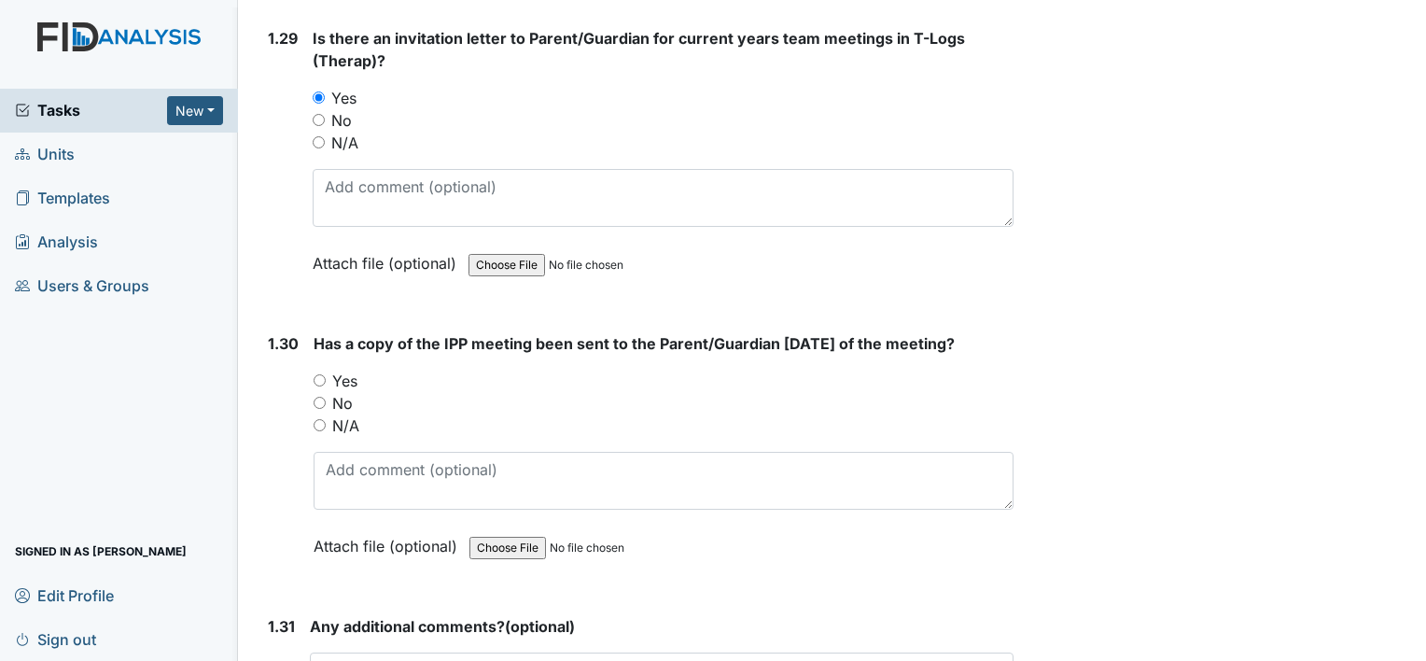
scroll to position [8308, 0]
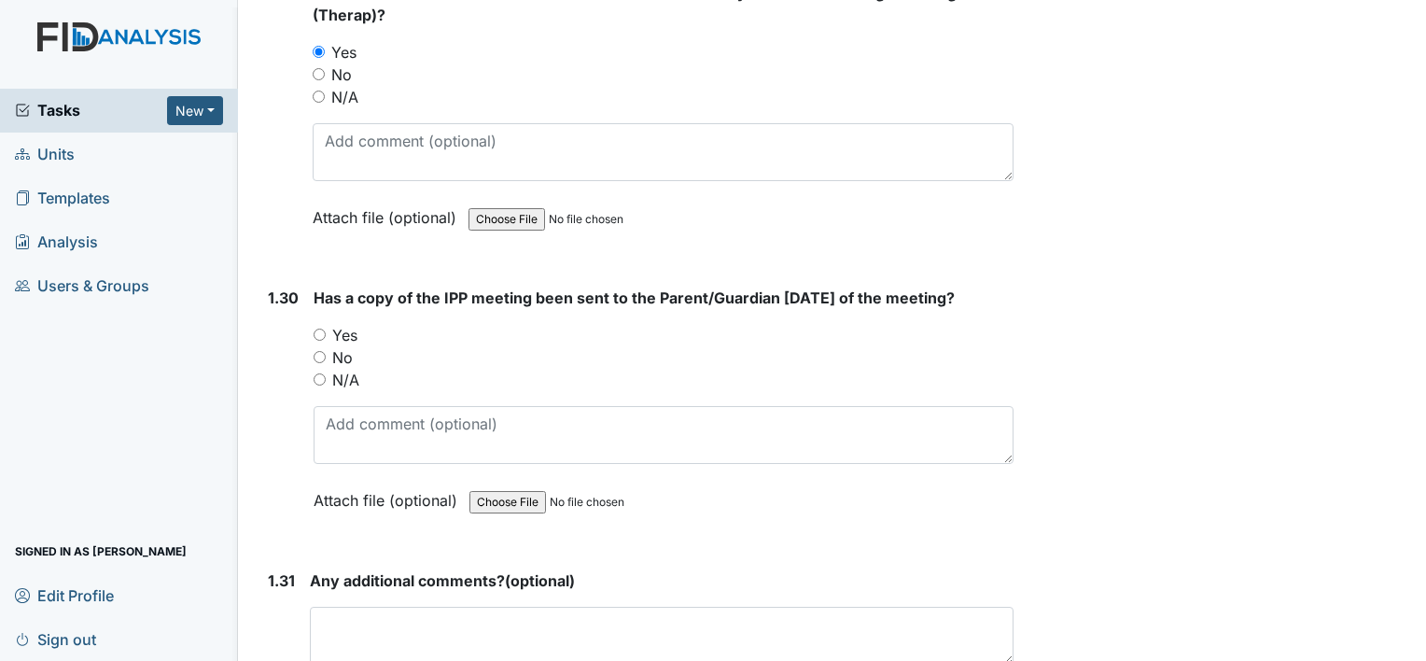
click at [317, 329] on input "Yes" at bounding box center [320, 335] width 12 height 12
radio input "true"
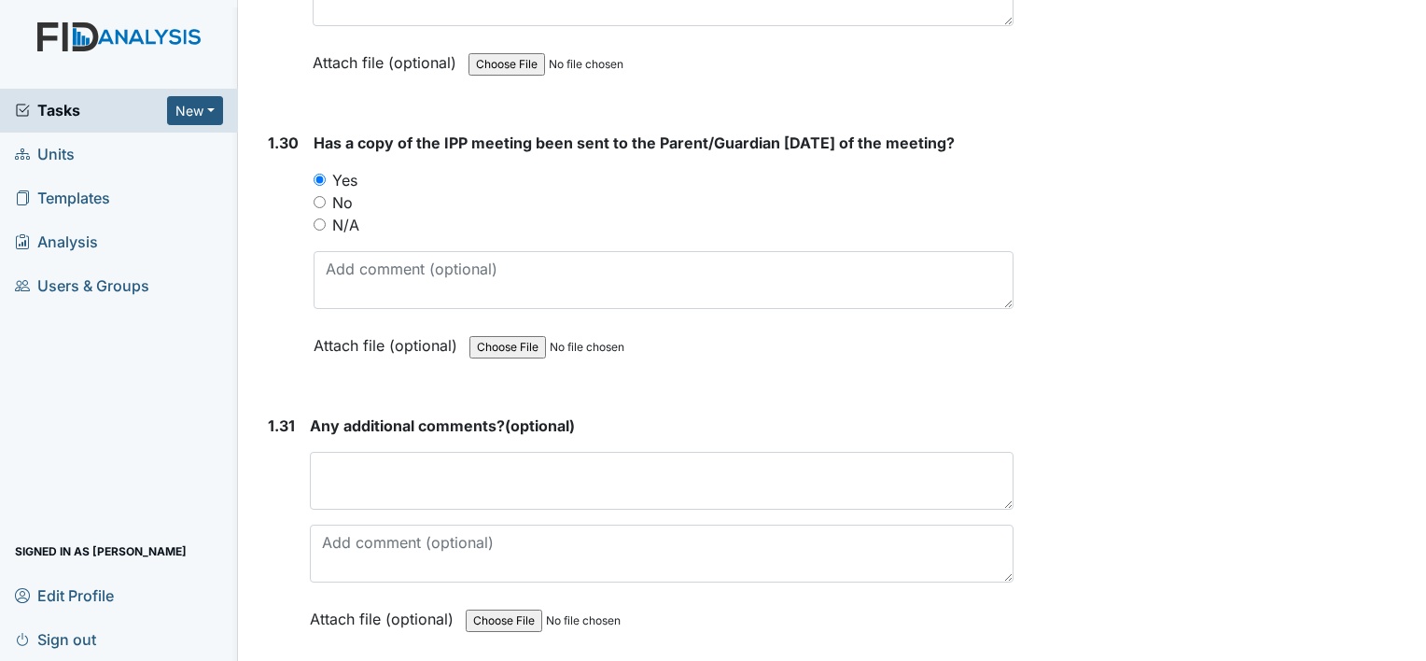
scroll to position [8487, 0]
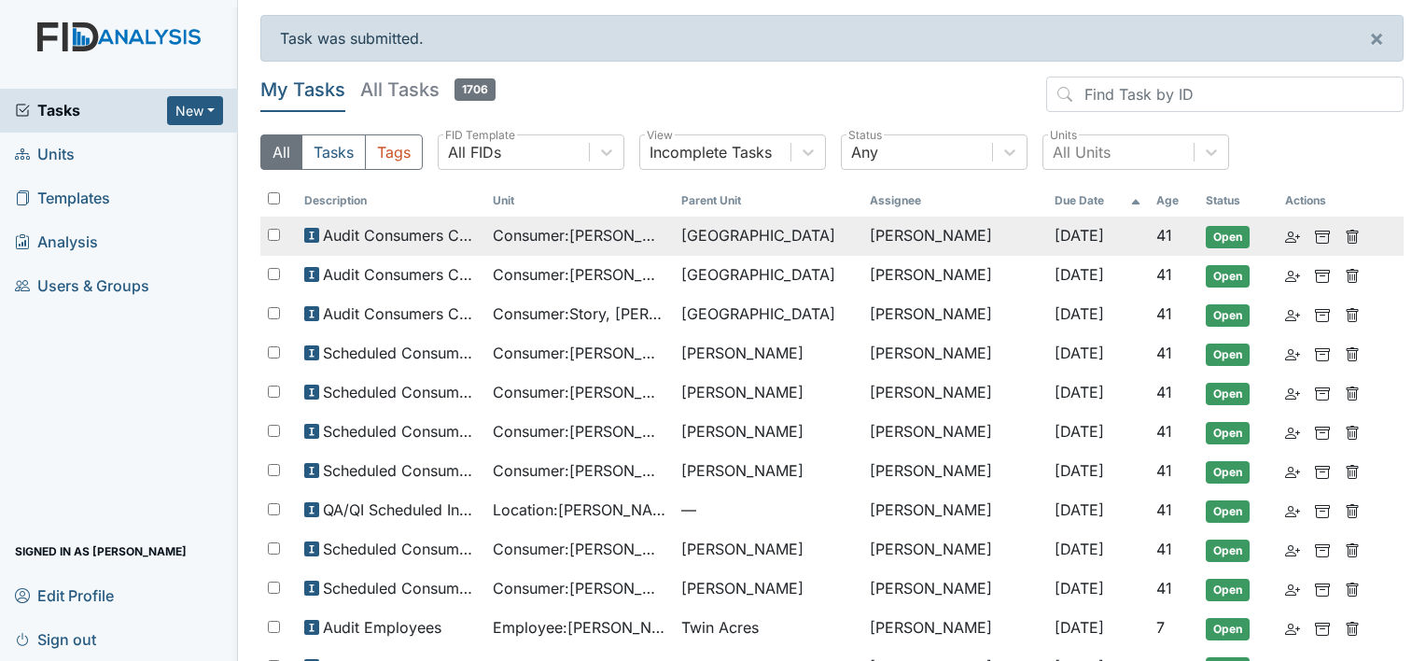
click at [596, 246] on span "Consumer : Nash, Rachel" at bounding box center [580, 235] width 174 height 22
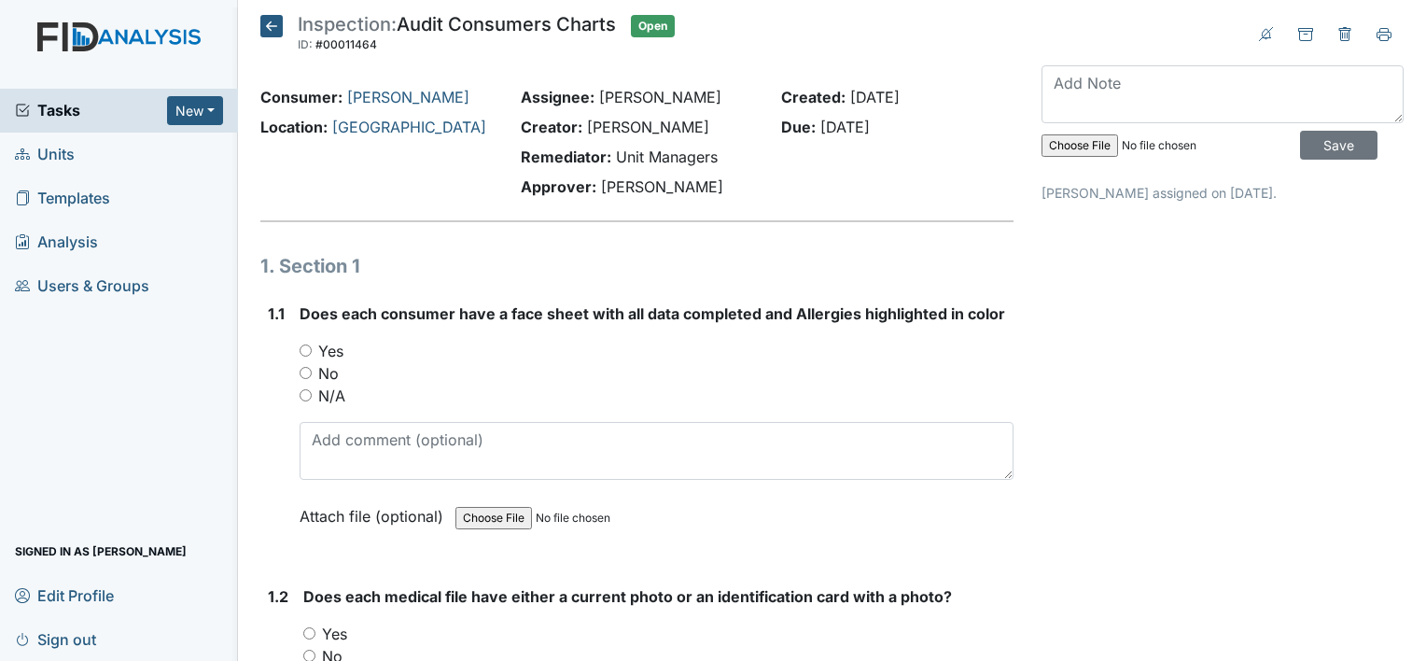
click at [305, 351] on input "Yes" at bounding box center [306, 350] width 12 height 12
radio input "true"
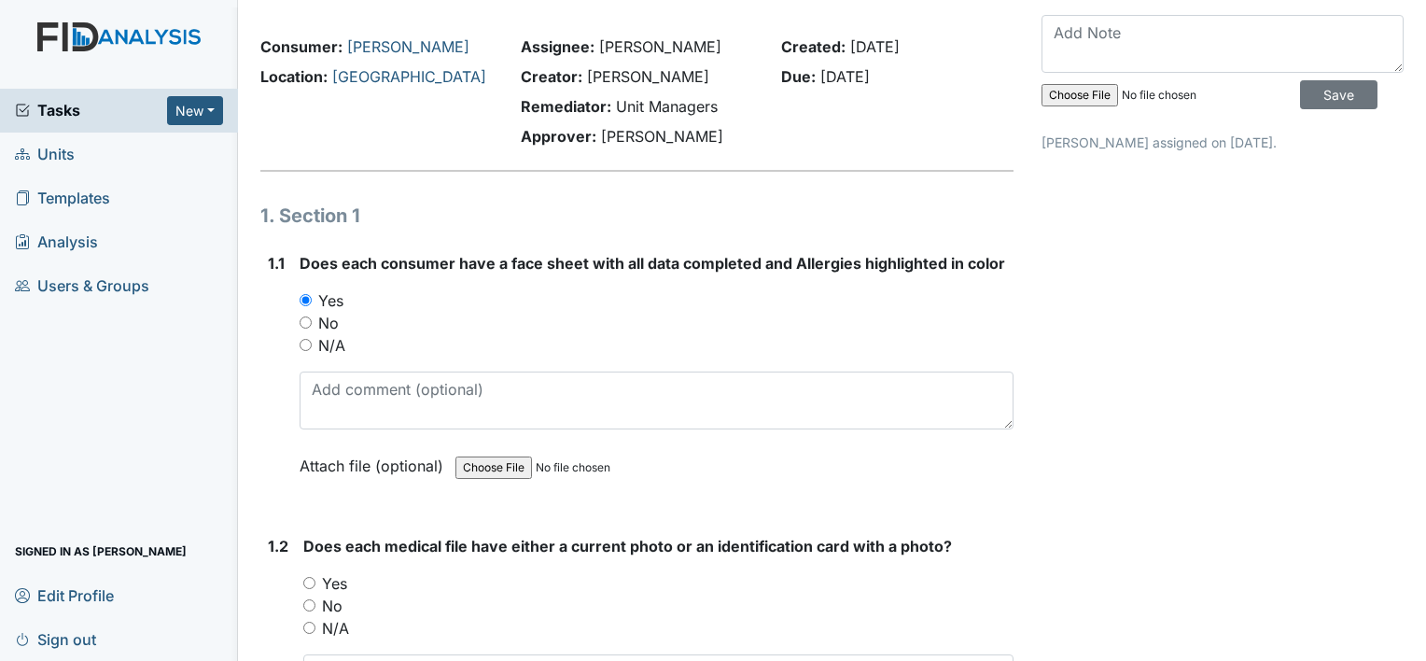
scroll to position [280, 0]
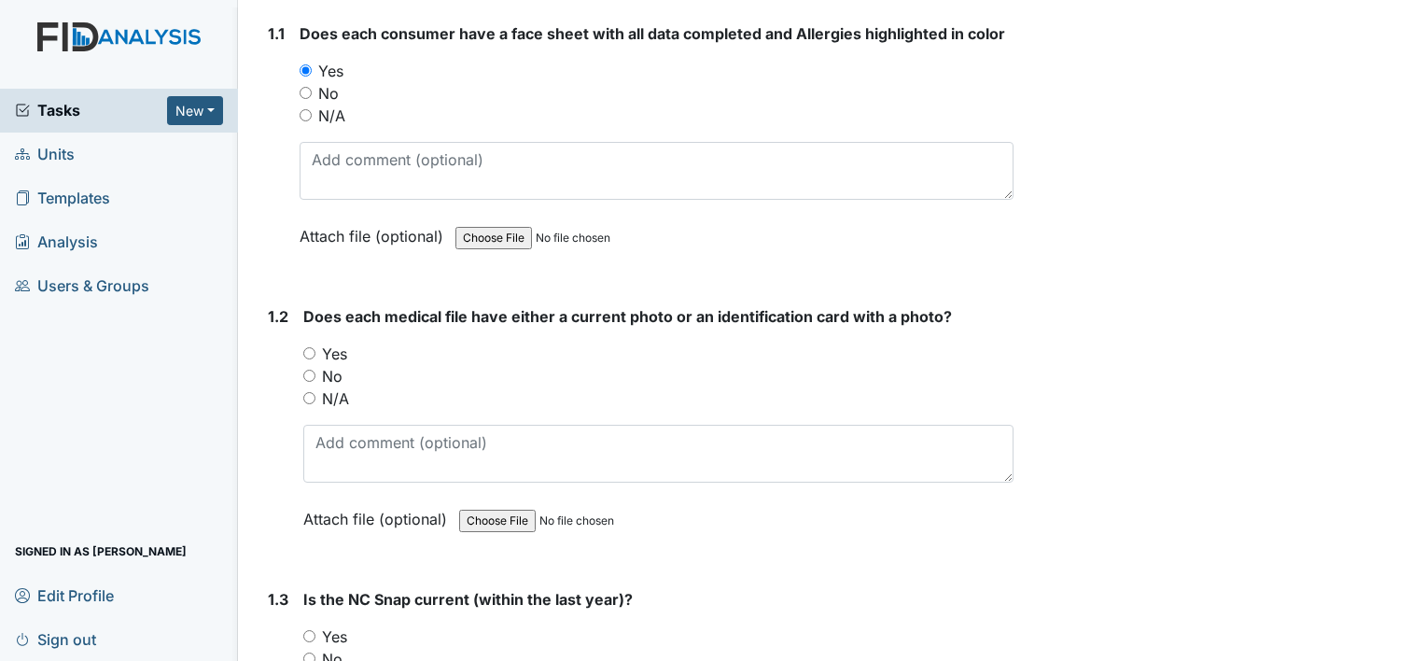
click at [306, 358] on input "Yes" at bounding box center [309, 353] width 12 height 12
radio input "true"
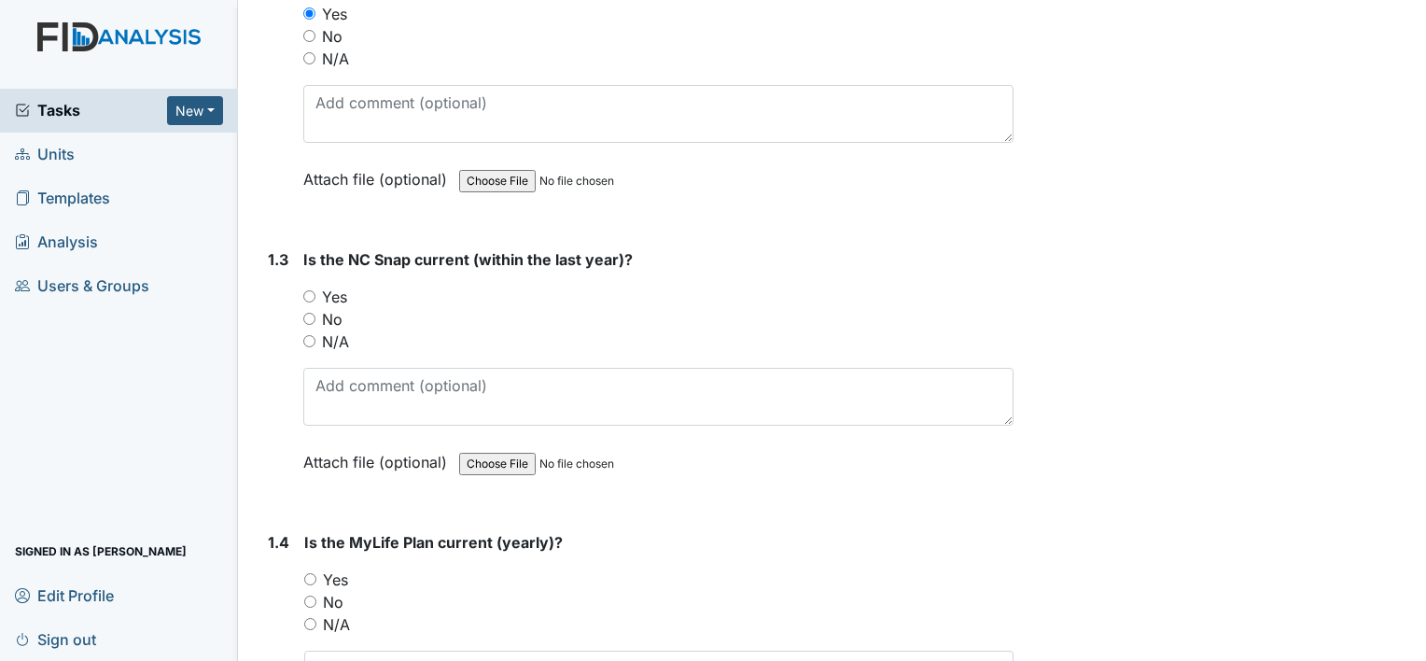
scroll to position [653, 0]
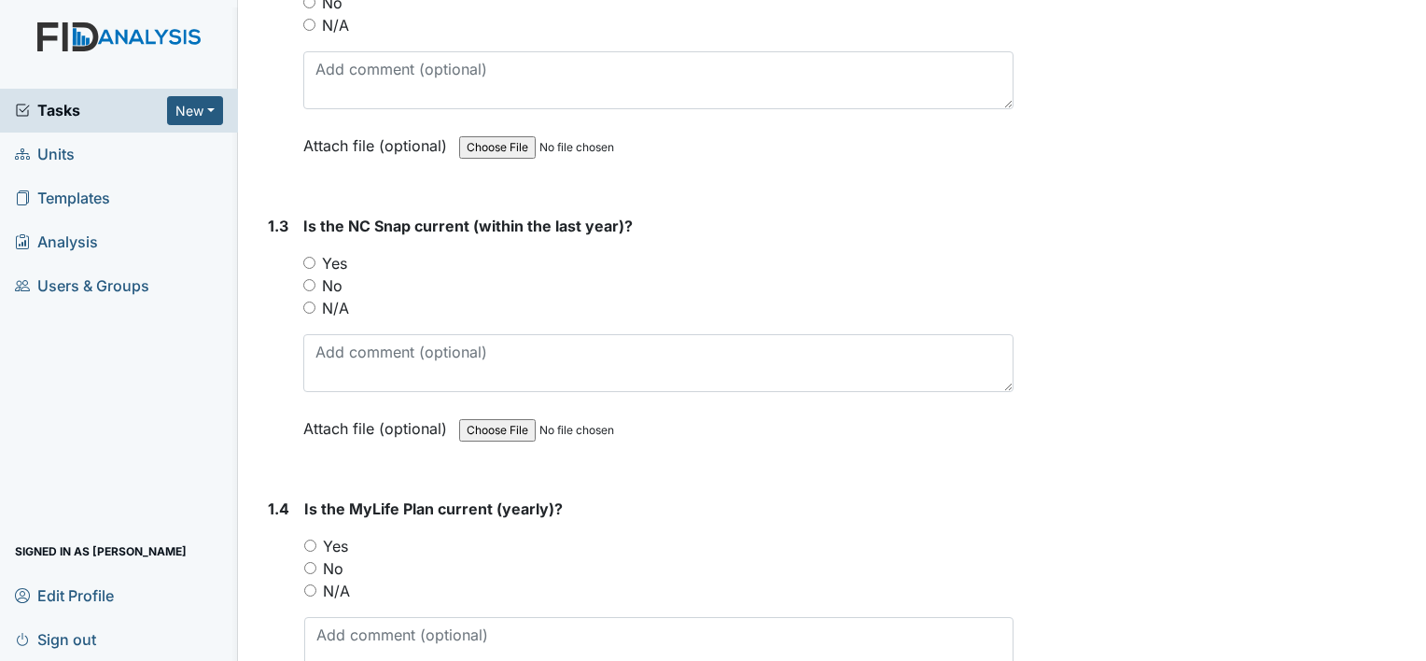
click at [306, 279] on input "No" at bounding box center [309, 285] width 12 height 12
radio input "true"
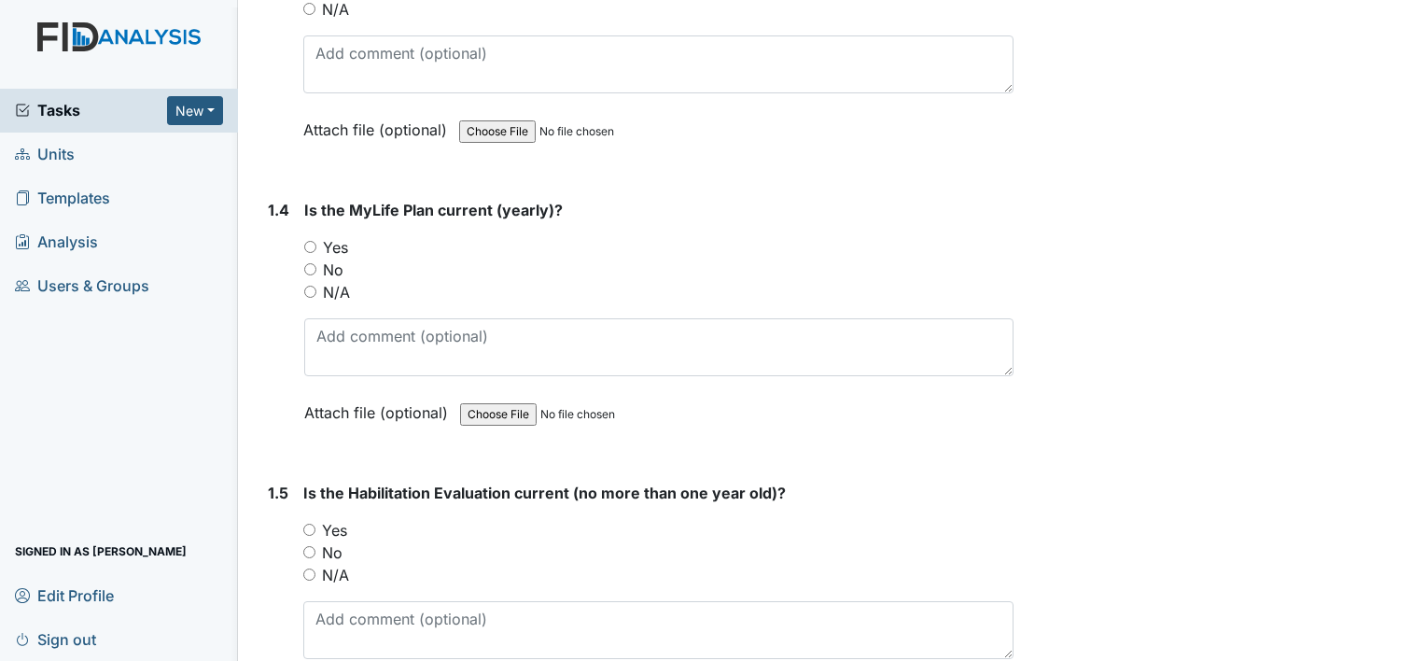
scroll to position [933, 0]
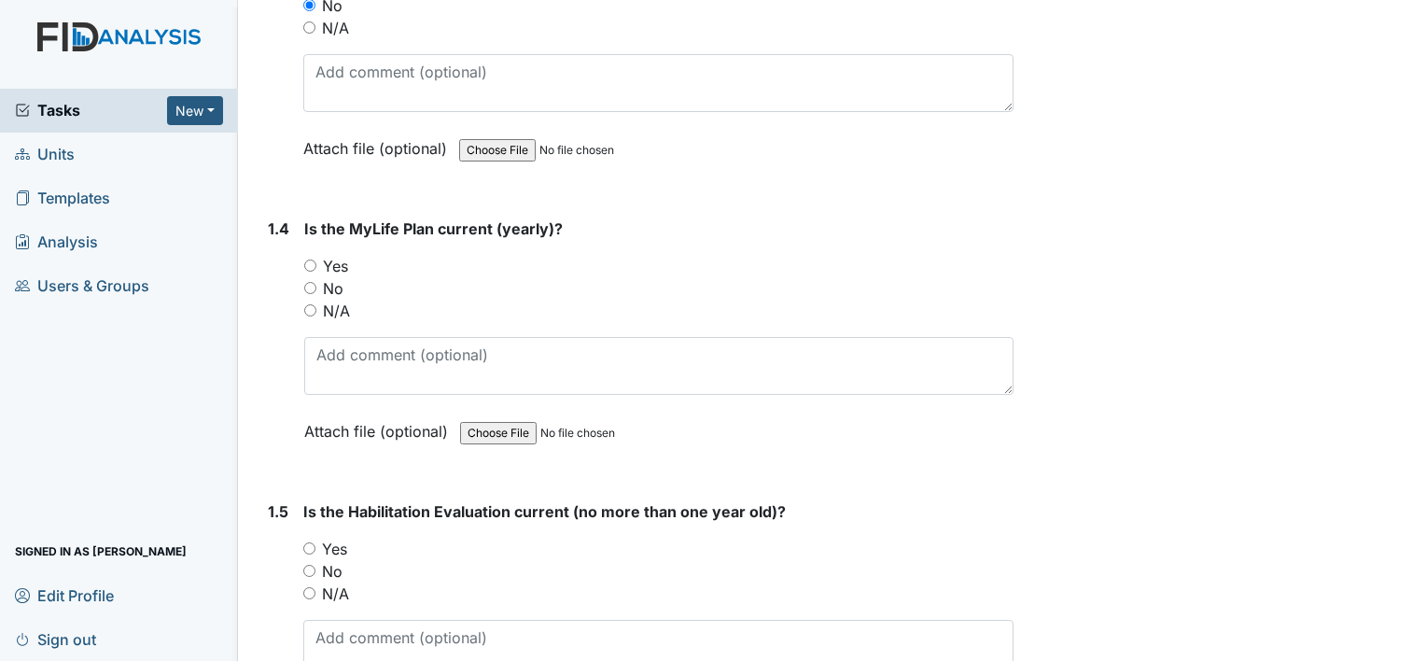
click at [309, 260] on input "Yes" at bounding box center [310, 266] width 12 height 12
radio input "true"
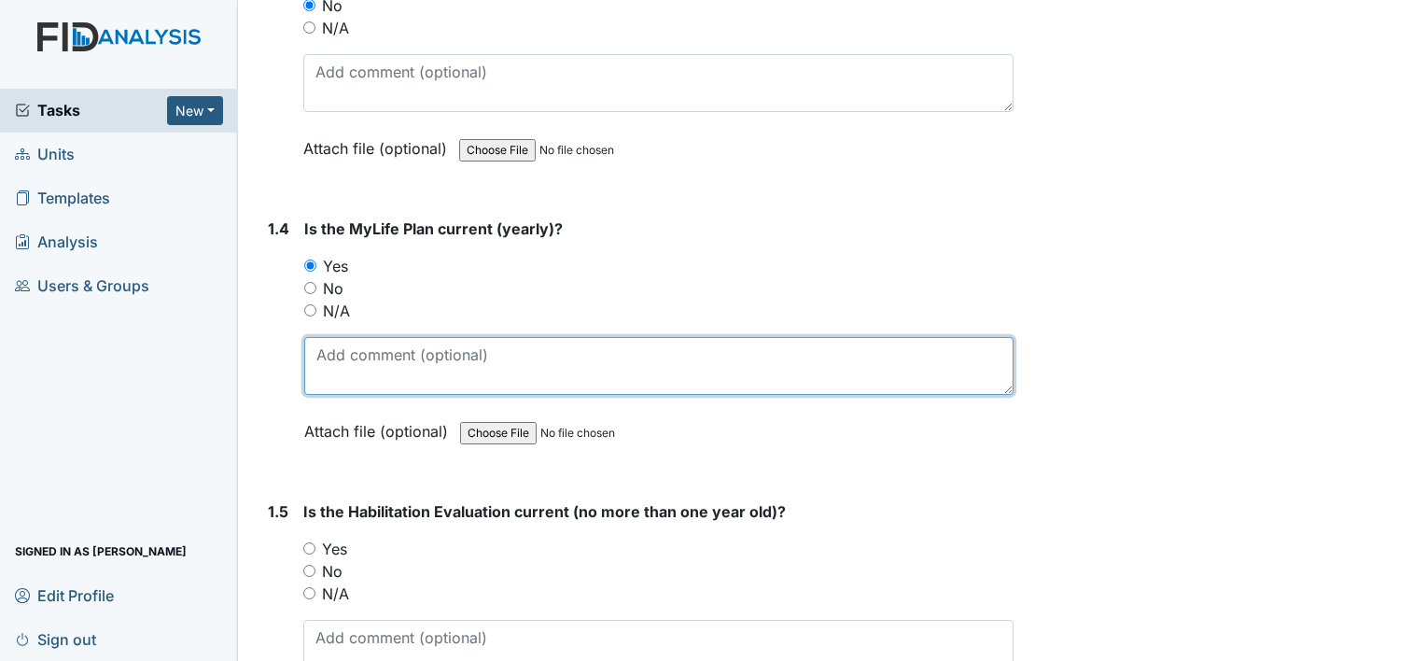
click at [372, 337] on textarea at bounding box center [658, 366] width 709 height 58
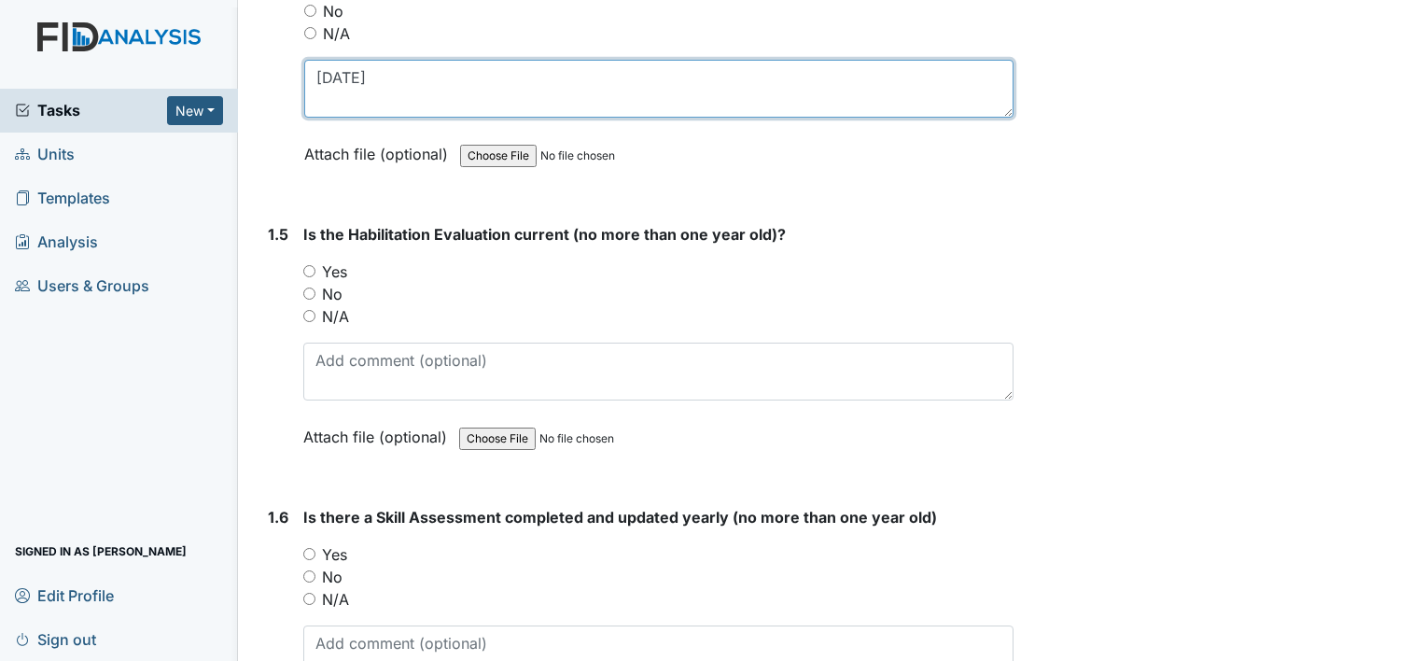
scroll to position [1214, 0]
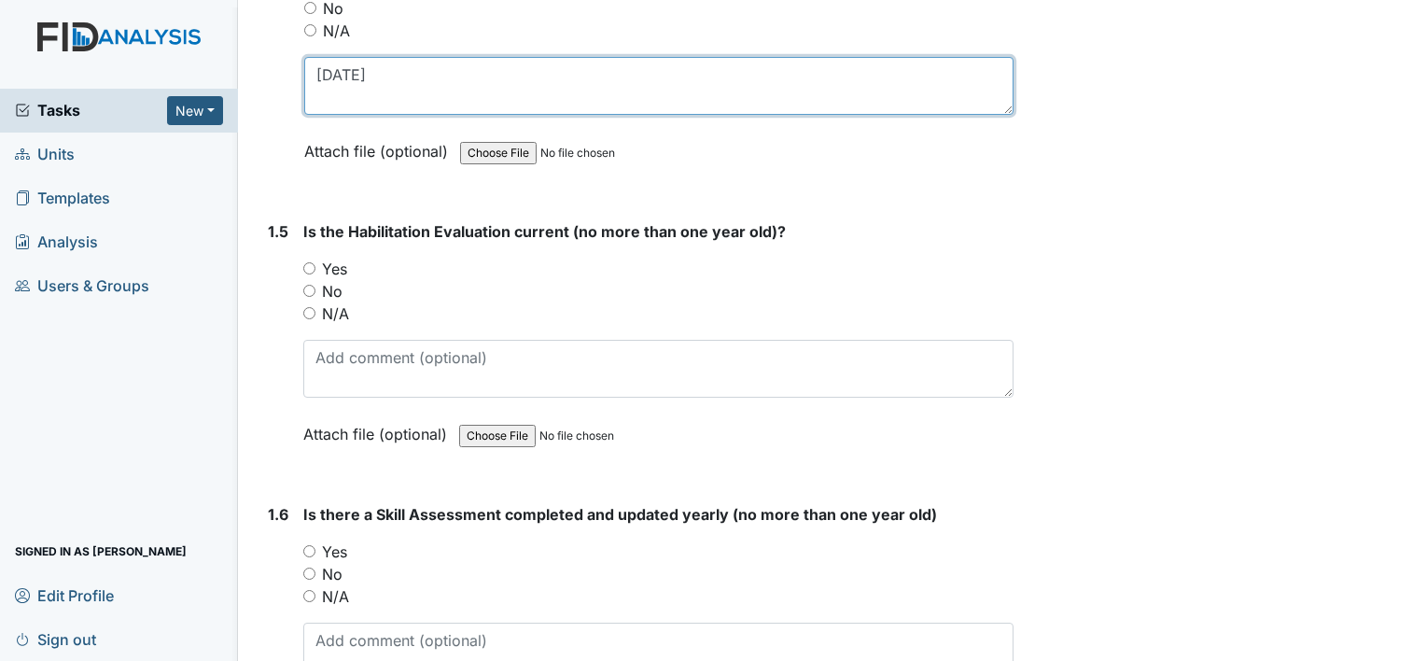
type textarea "10/31/25"
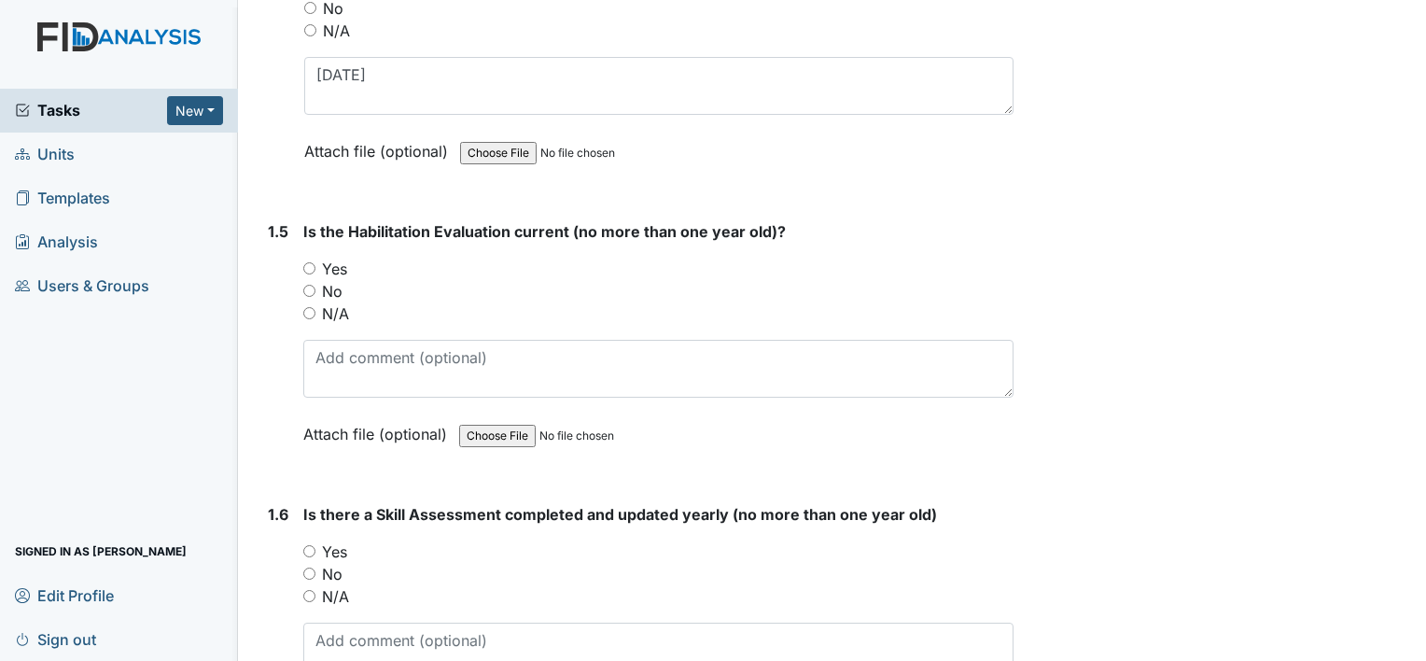
click at [307, 262] on input "Yes" at bounding box center [309, 268] width 12 height 12
radio input "true"
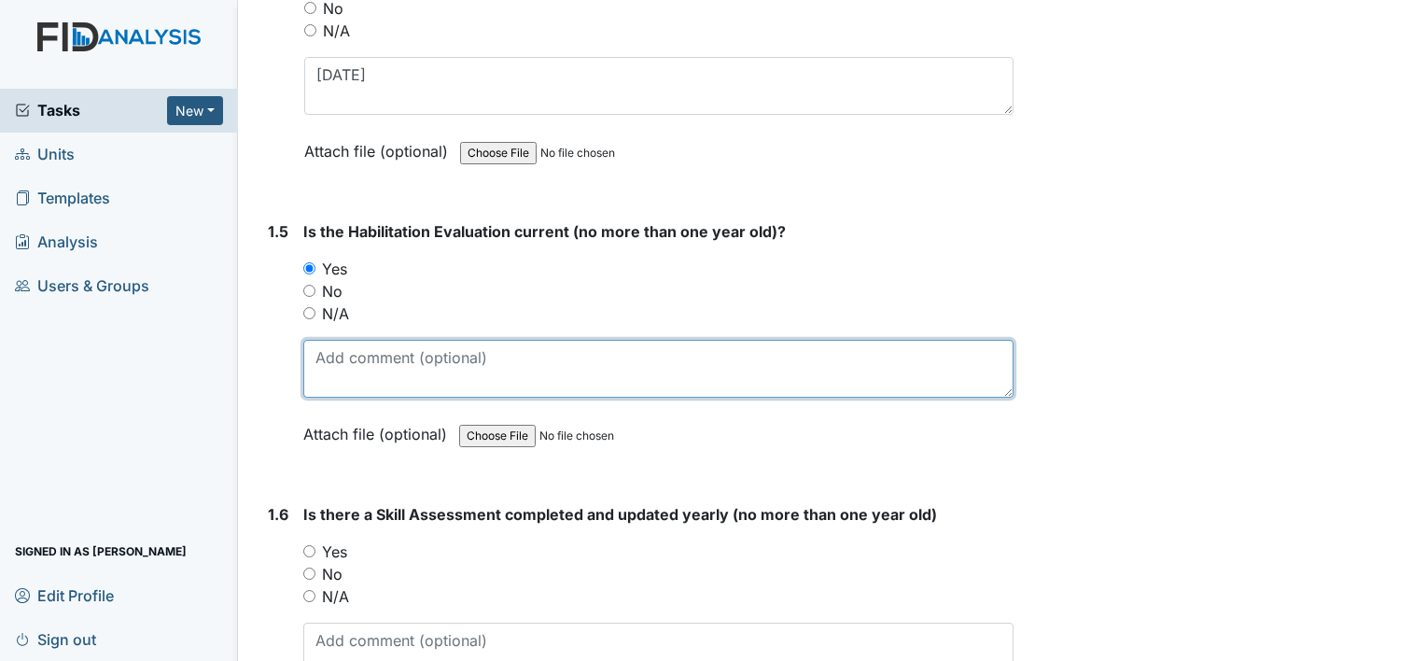
click at [396, 367] on textarea at bounding box center [658, 369] width 710 height 58
type textarea "1"
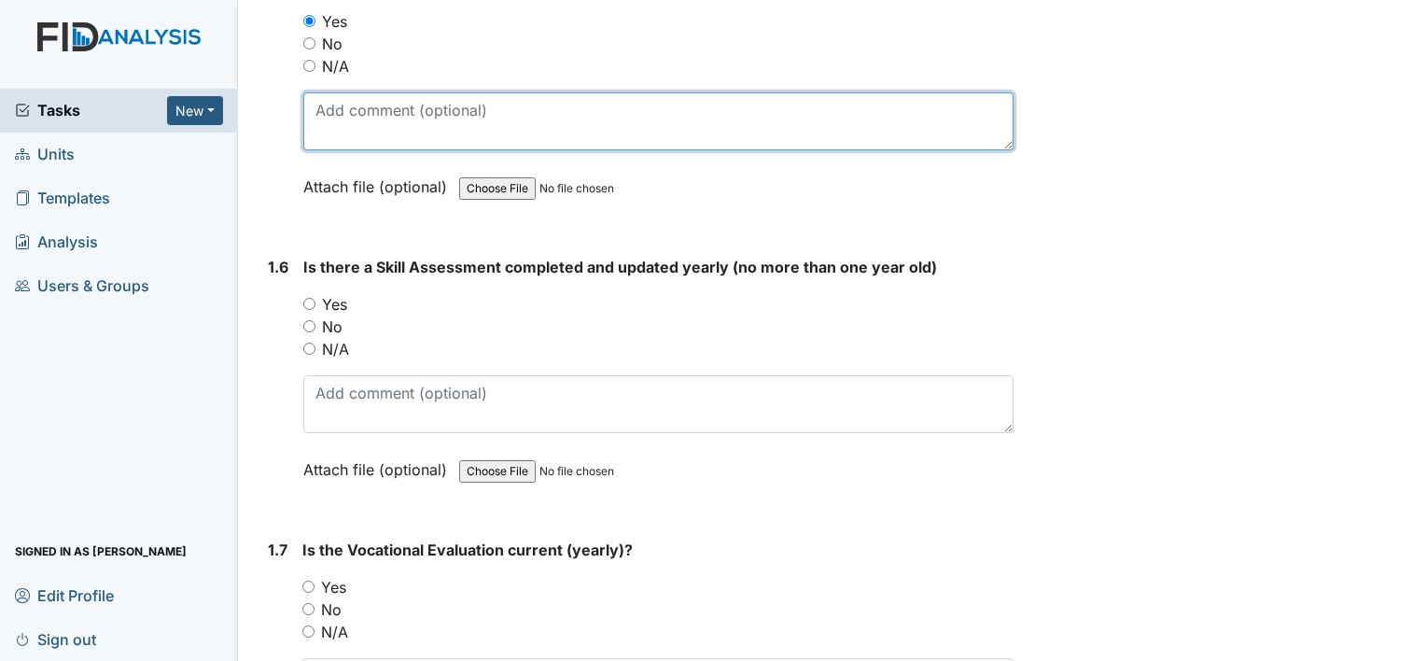
scroll to position [1494, 0]
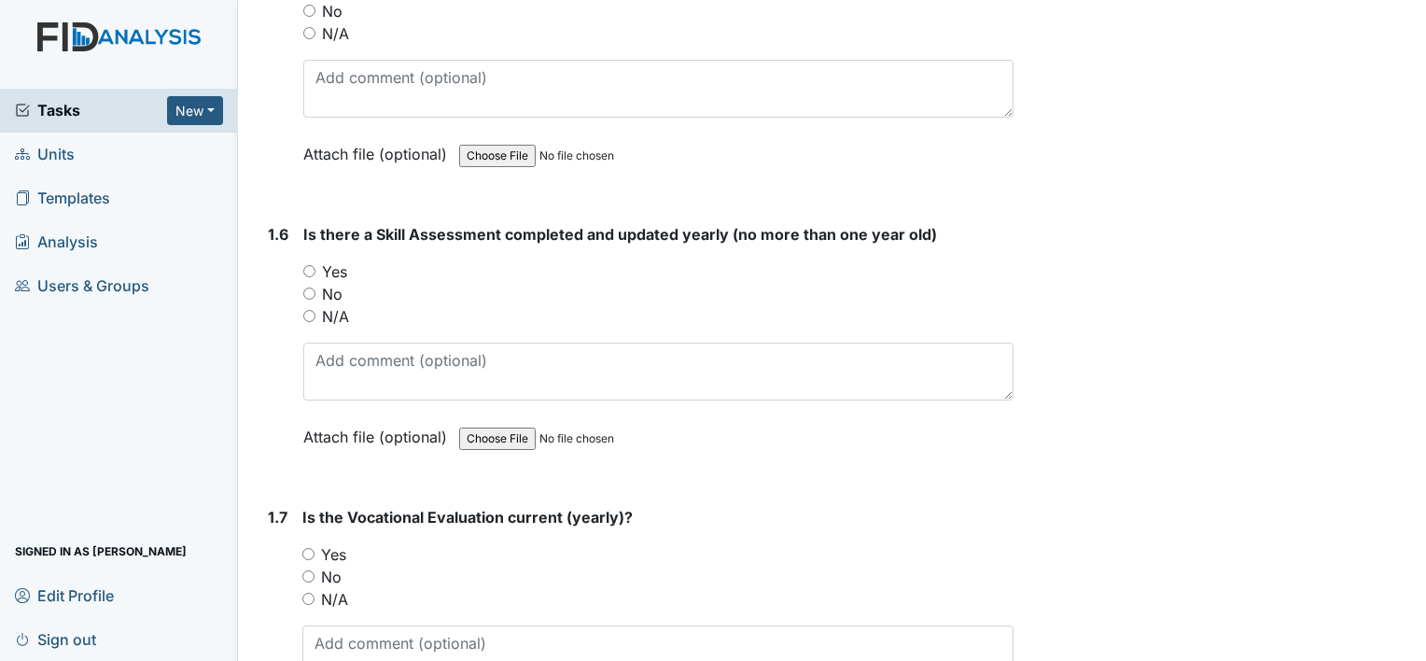
click at [290, 264] on div "1.6 Is there a Skill Assessment completed and updated yearly (no more than one …" at bounding box center [636, 349] width 753 height 253
click at [306, 265] on input "Yes" at bounding box center [309, 271] width 12 height 12
radio input "true"
click at [305, 548] on input "Yes" at bounding box center [308, 554] width 12 height 12
radio input "true"
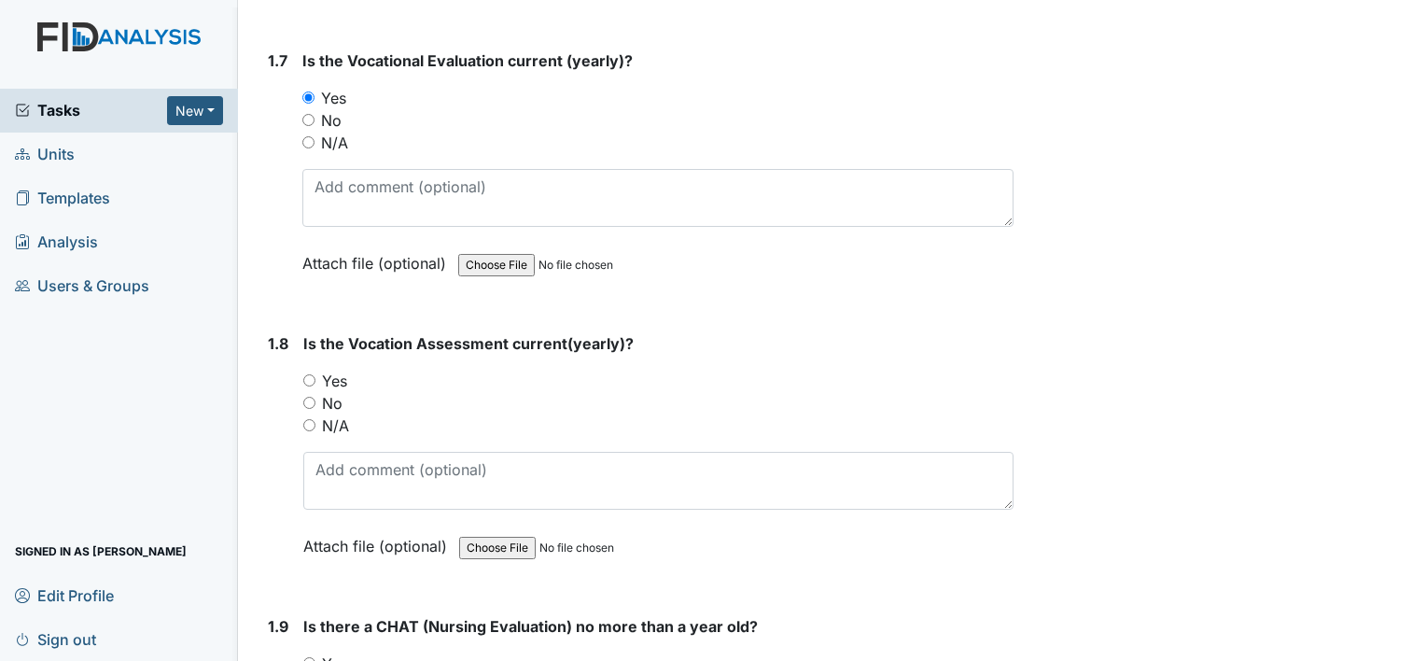
scroll to position [1960, 0]
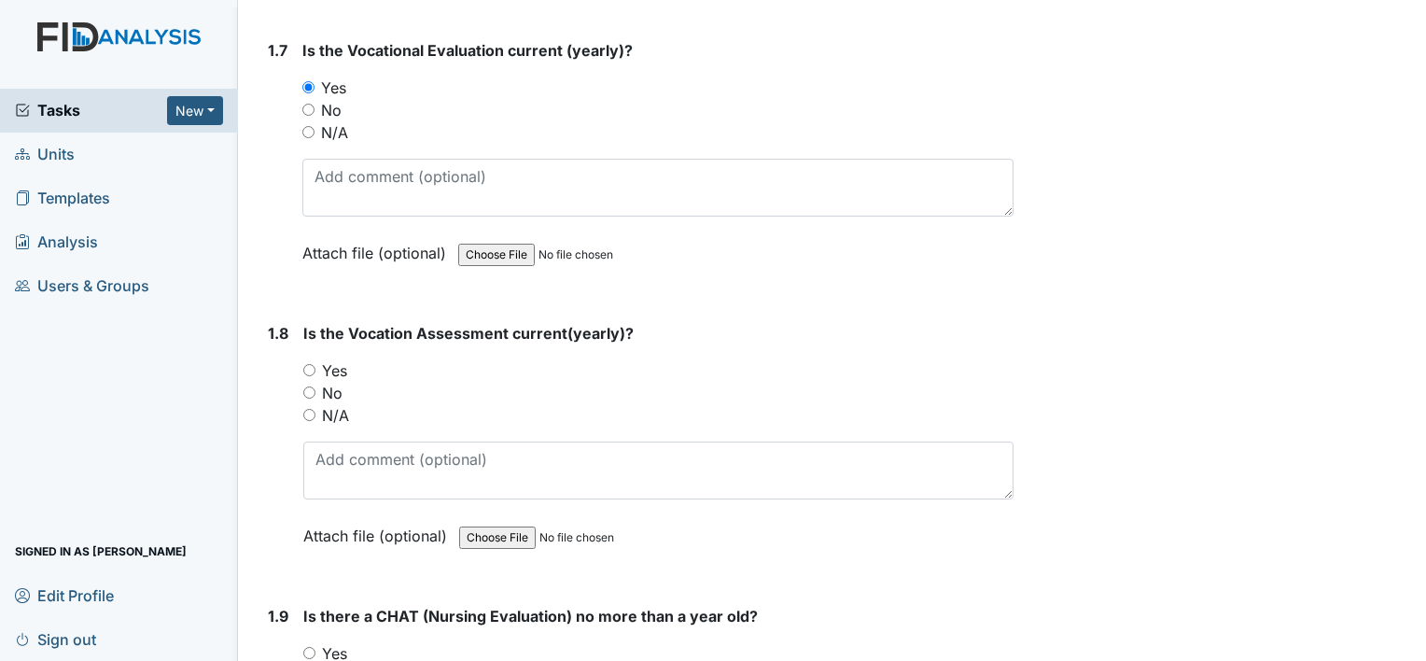
click at [306, 364] on input "Yes" at bounding box center [309, 370] width 12 height 12
radio input "true"
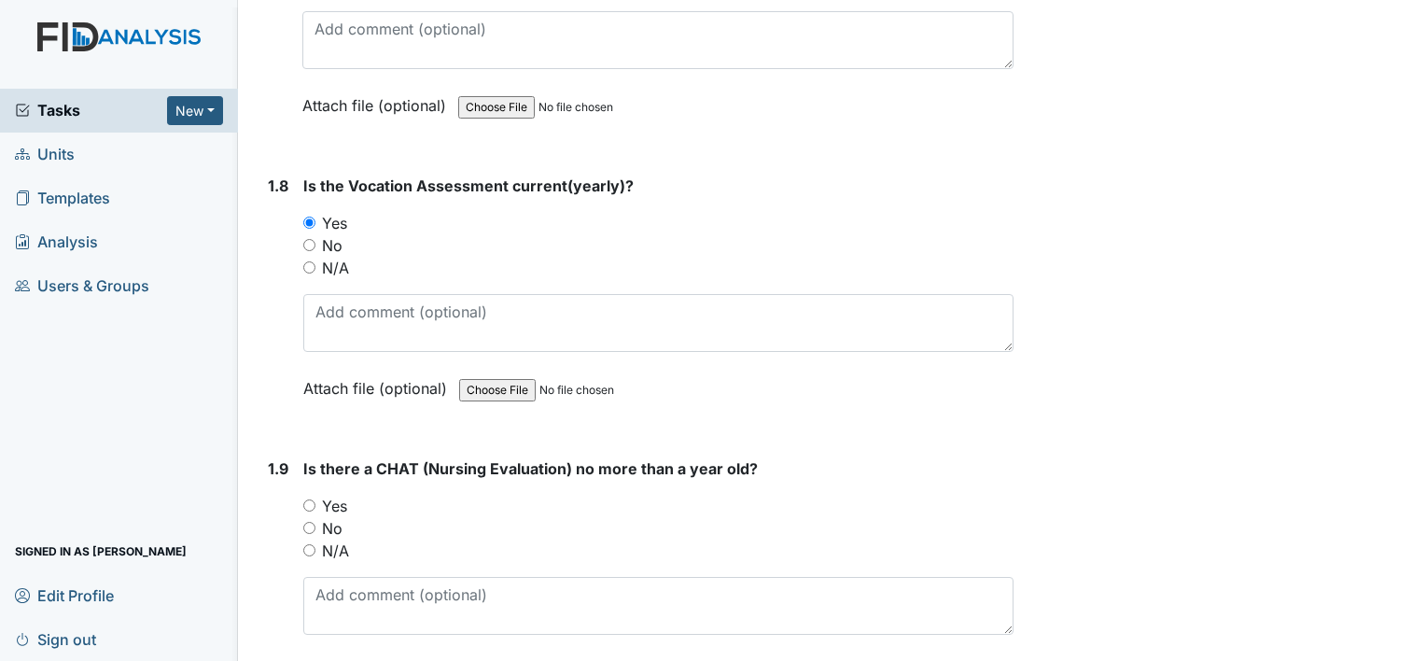
scroll to position [2147, 0]
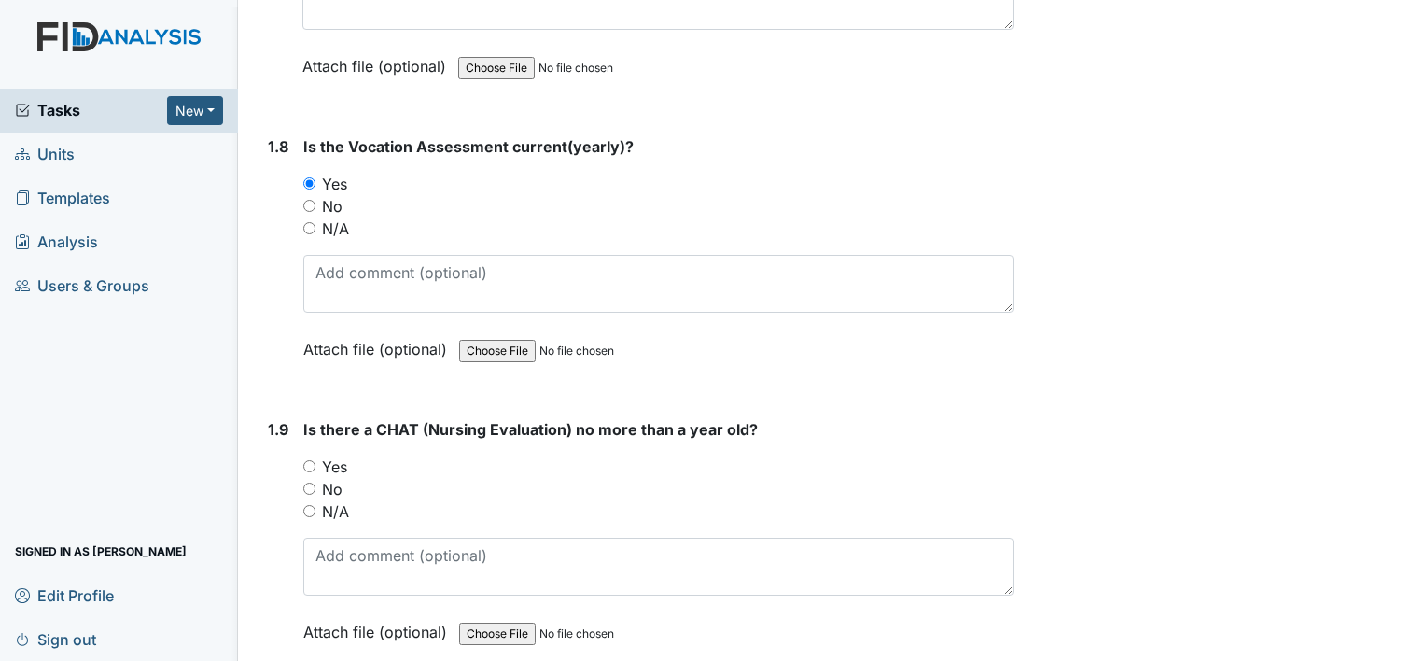
click at [307, 460] on input "Yes" at bounding box center [309, 466] width 12 height 12
radio input "true"
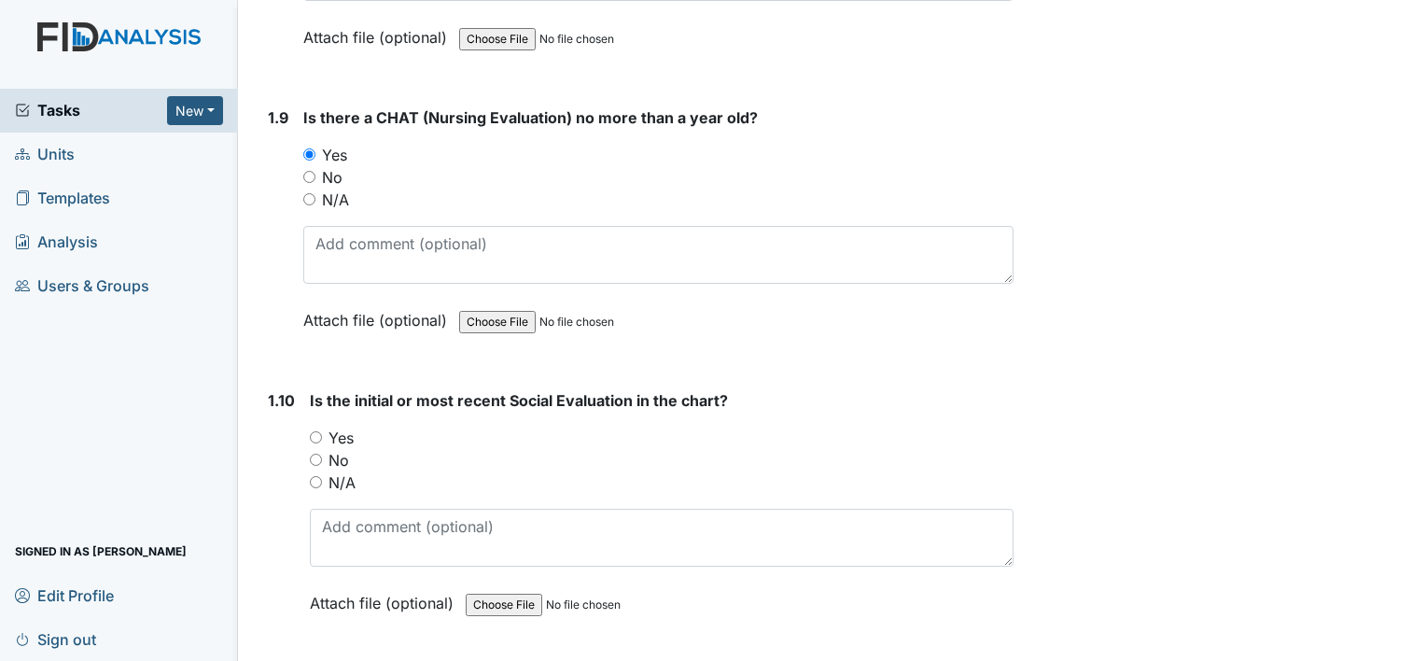
scroll to position [2520, 0]
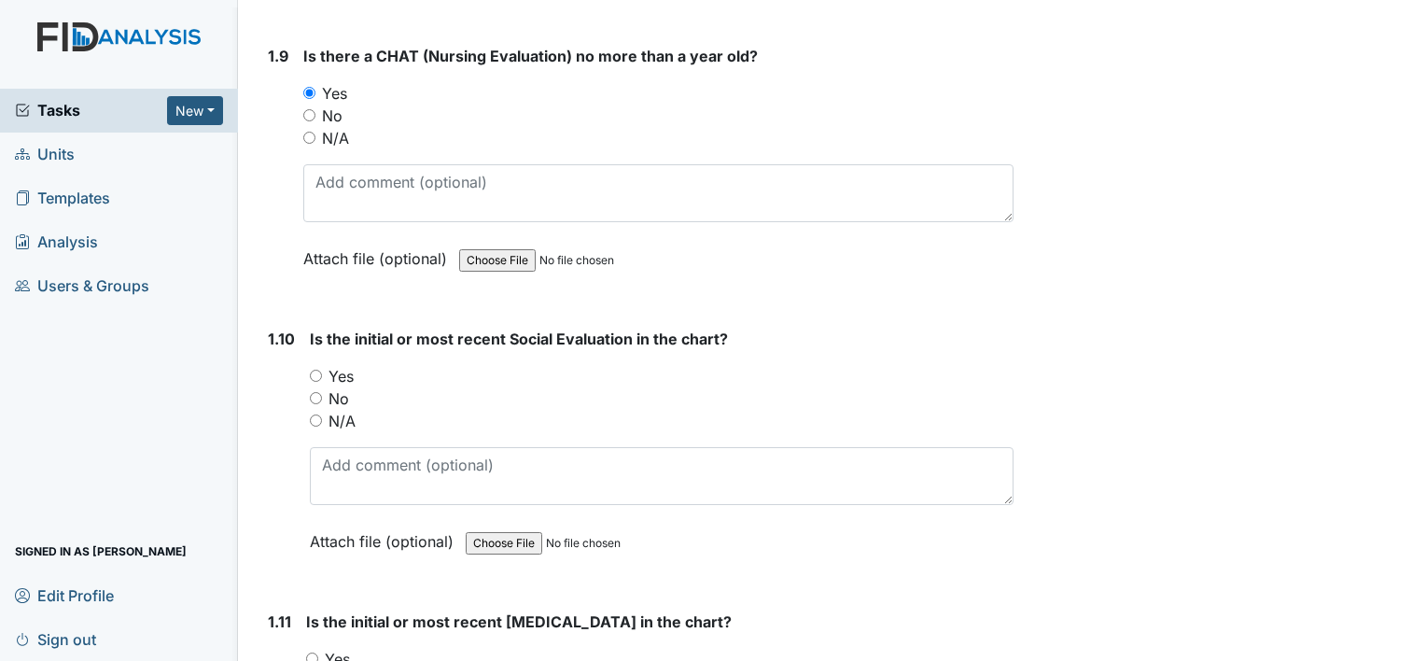
click at [315, 370] on input "Yes" at bounding box center [316, 376] width 12 height 12
radio input "true"
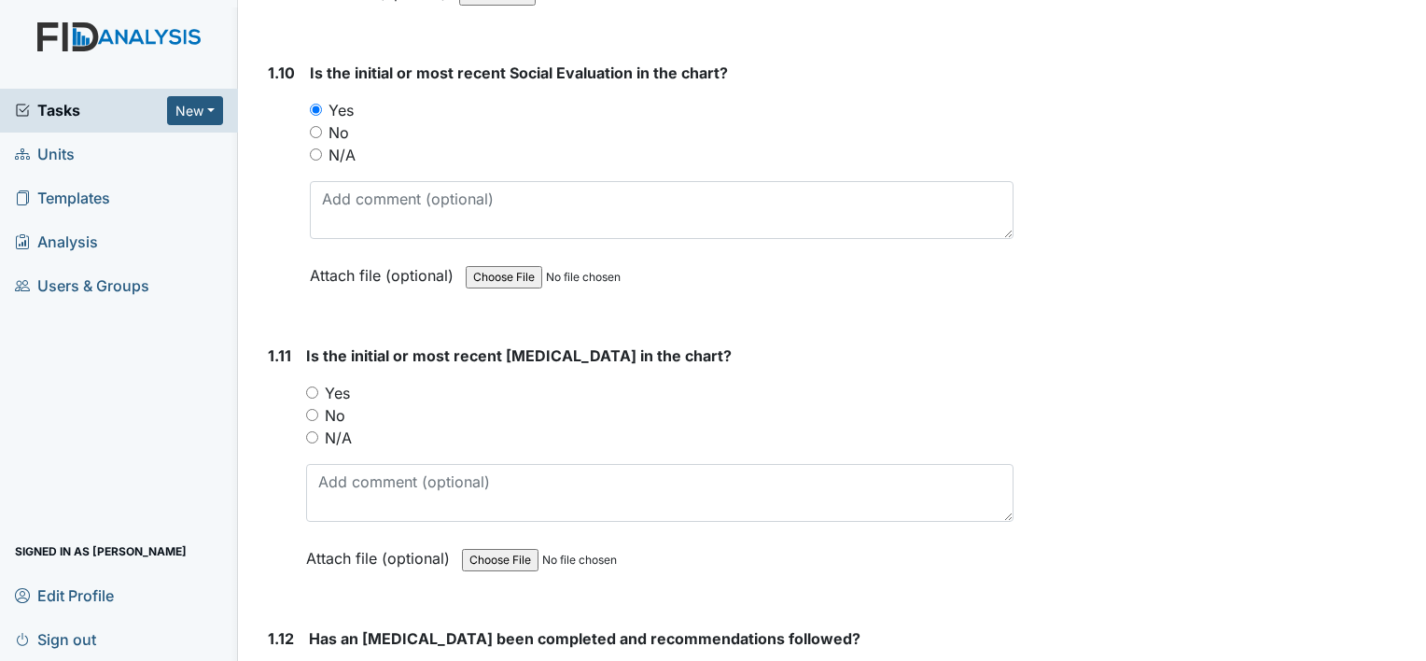
scroll to position [2800, 0]
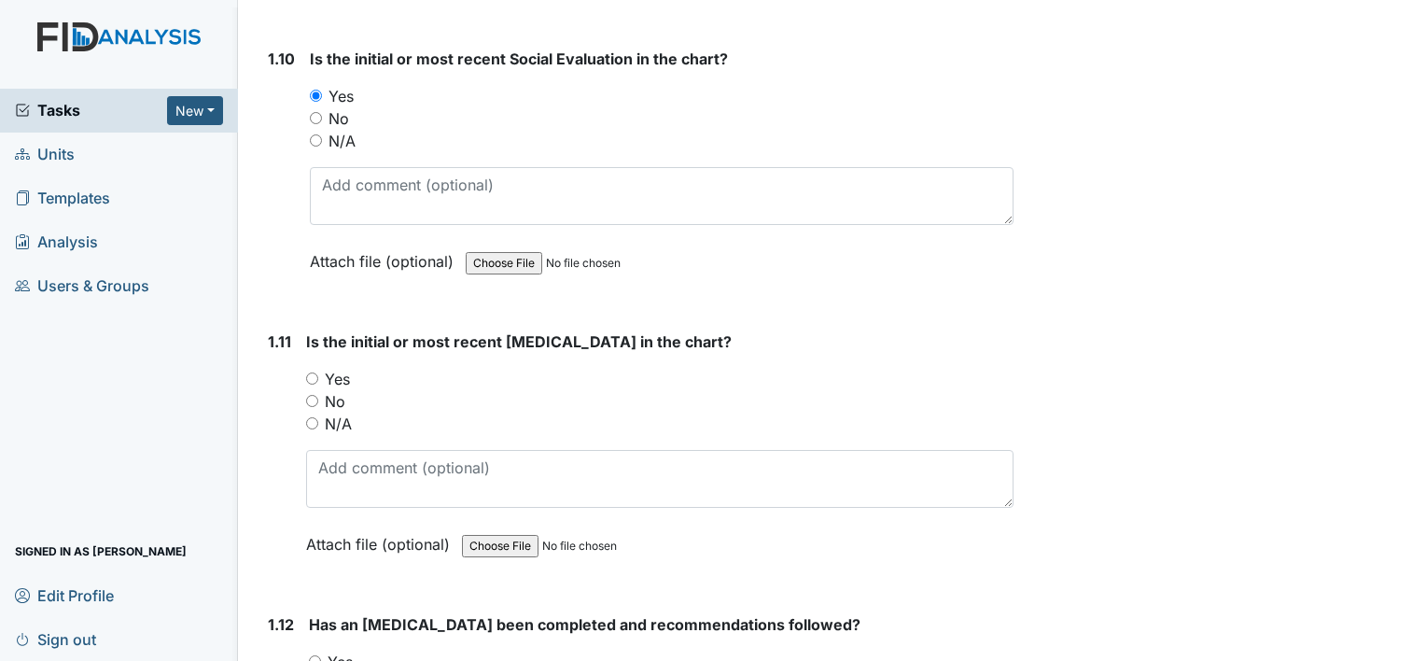
click at [306, 372] on input "Yes" at bounding box center [312, 378] width 12 height 12
radio input "true"
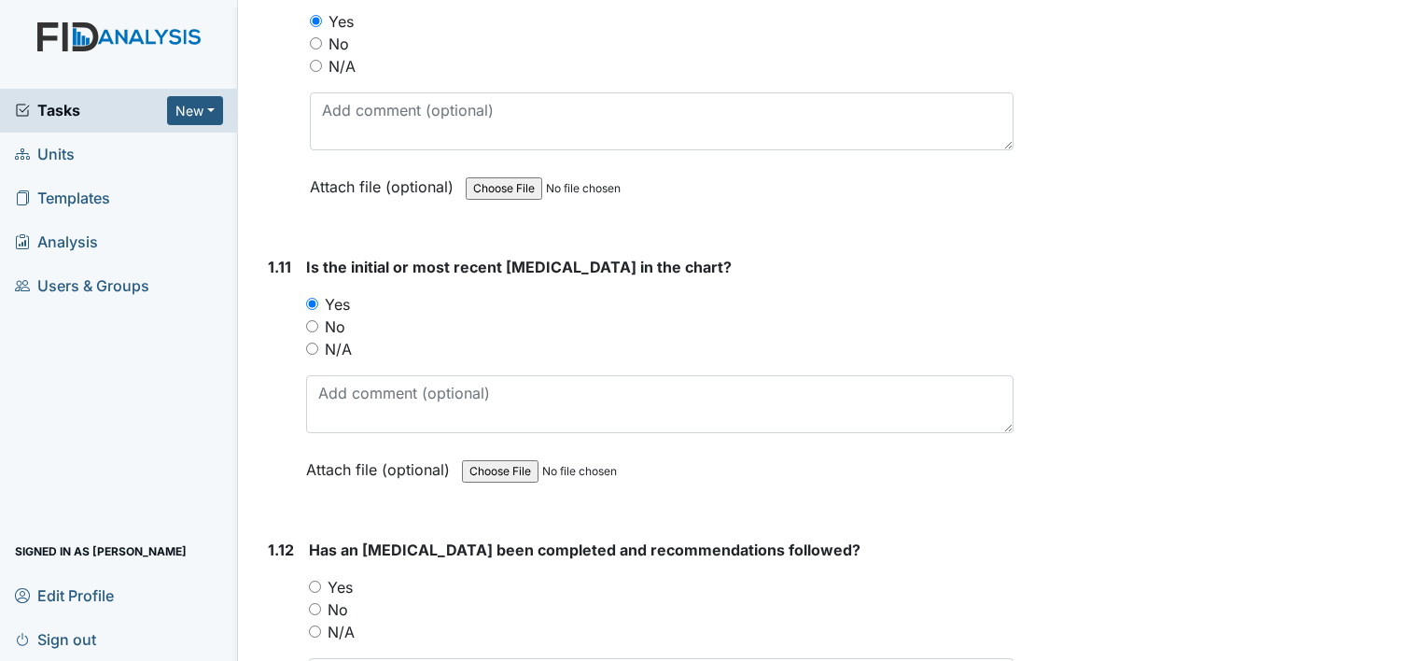
scroll to position [2987, 0]
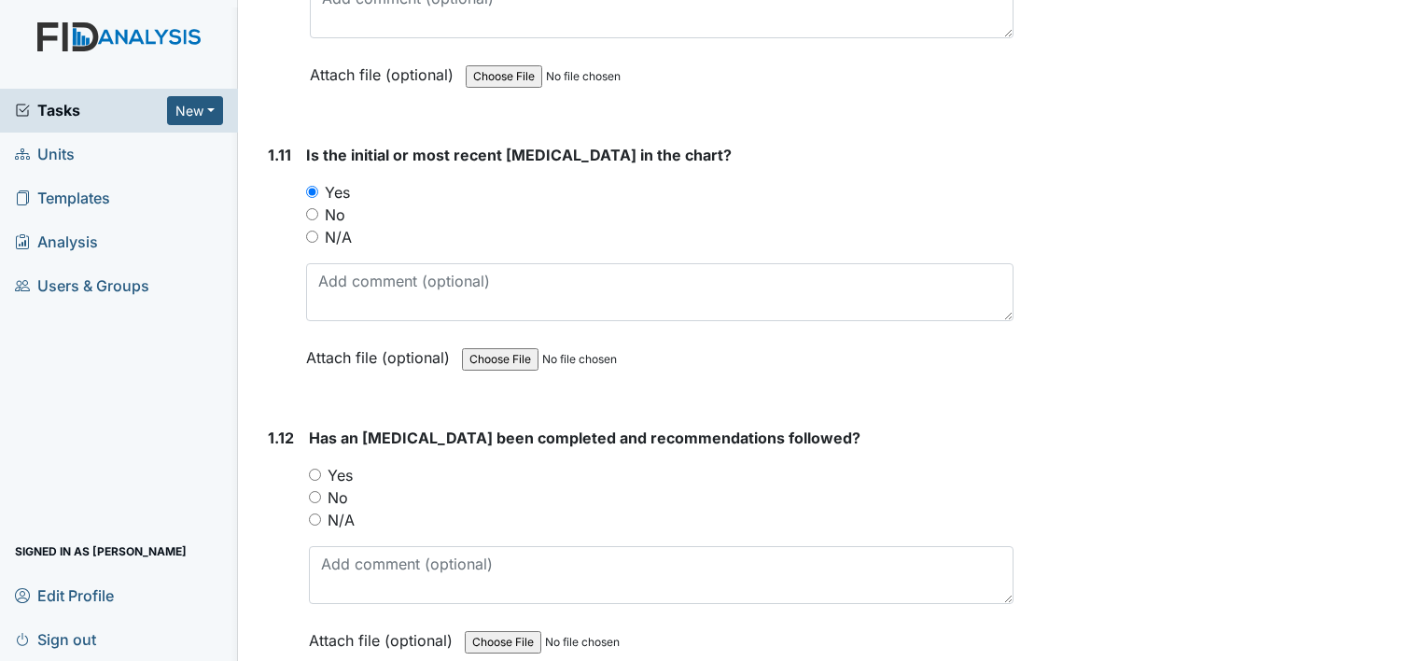
click at [310, 469] on input "Yes" at bounding box center [315, 475] width 12 height 12
radio input "true"
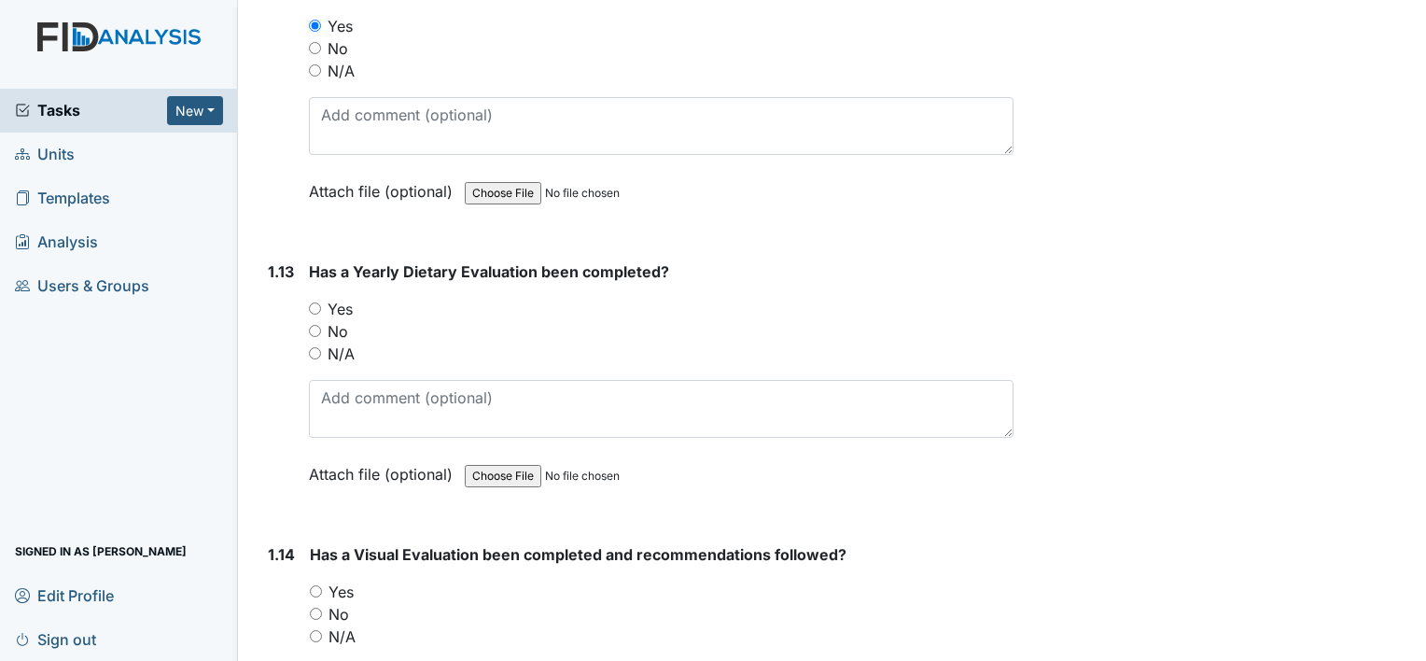
scroll to position [3454, 0]
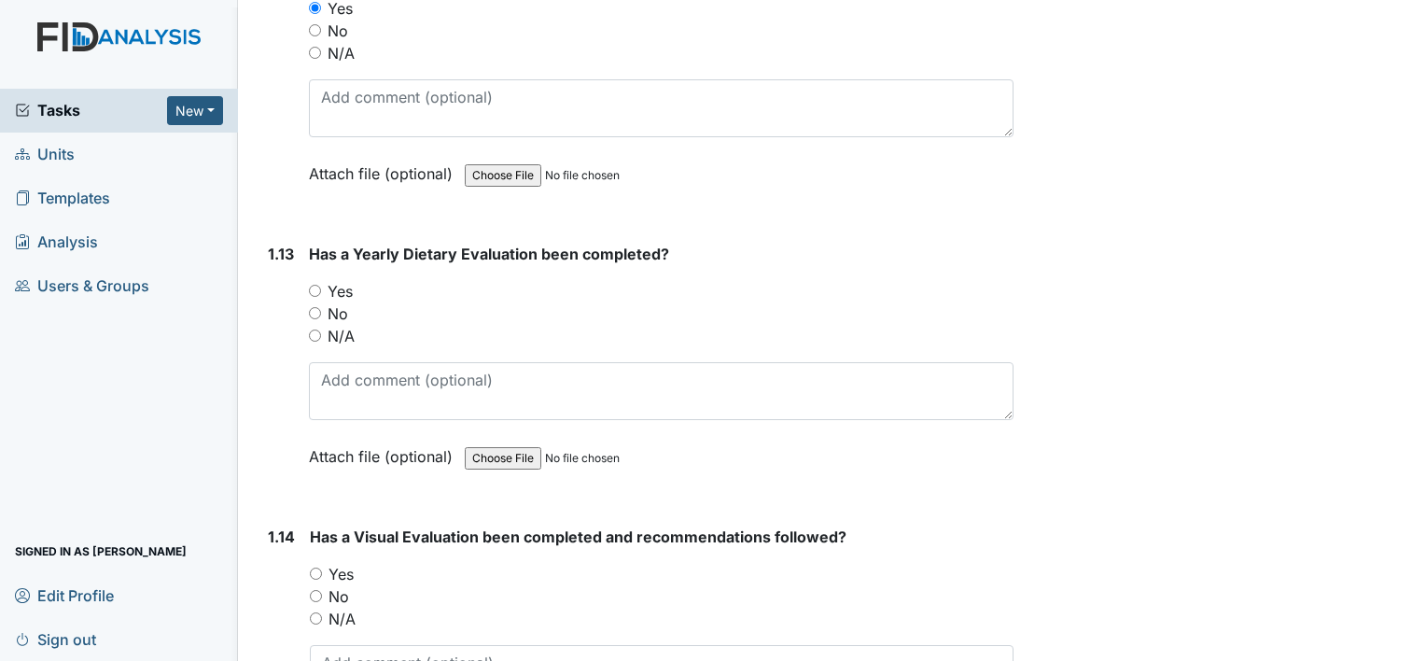
click at [310, 307] on input "No" at bounding box center [315, 313] width 12 height 12
radio input "true"
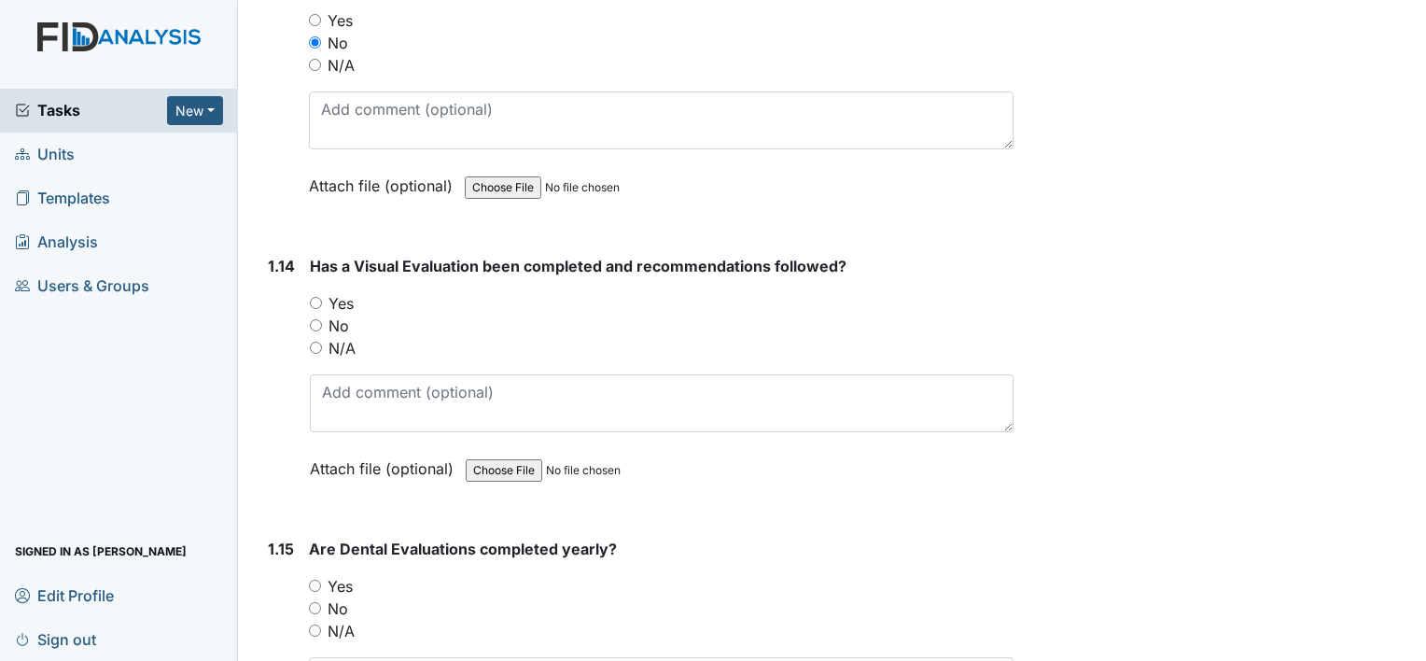
scroll to position [3734, 0]
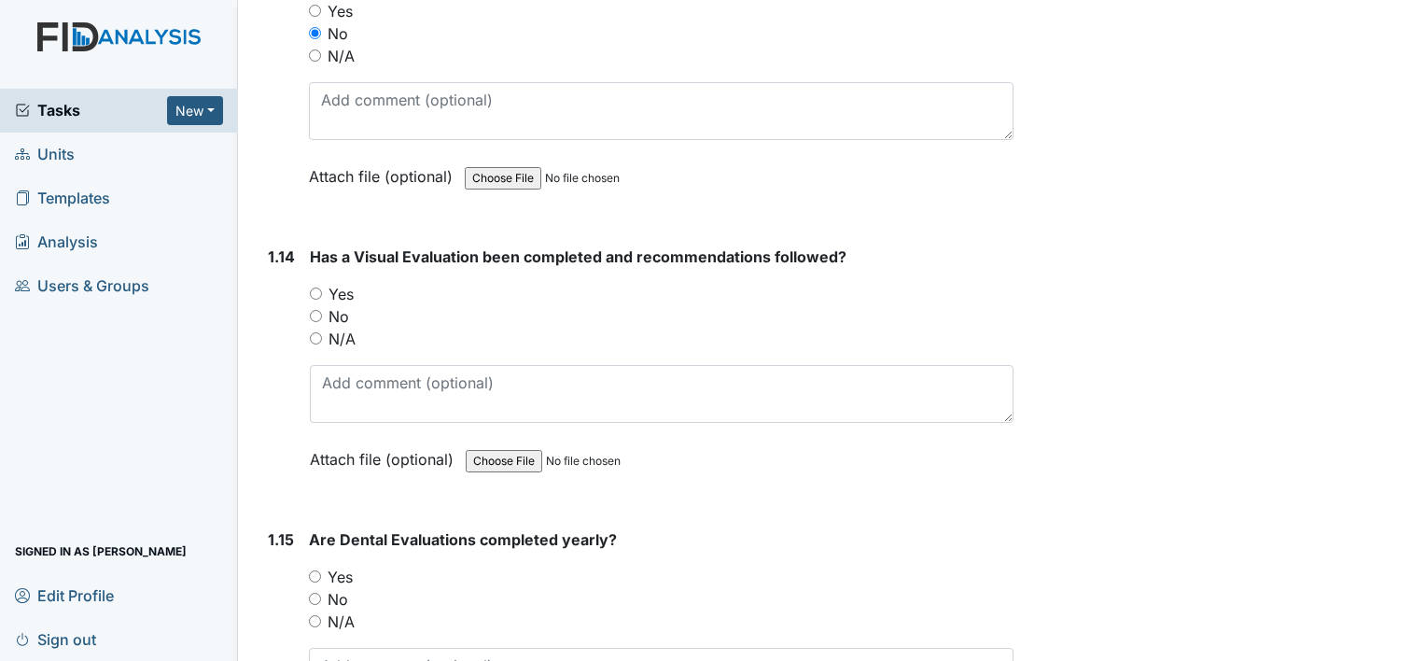
click at [316, 288] on input "Yes" at bounding box center [316, 294] width 12 height 12
radio input "true"
click at [314, 570] on input "Yes" at bounding box center [315, 576] width 12 height 12
radio input "true"
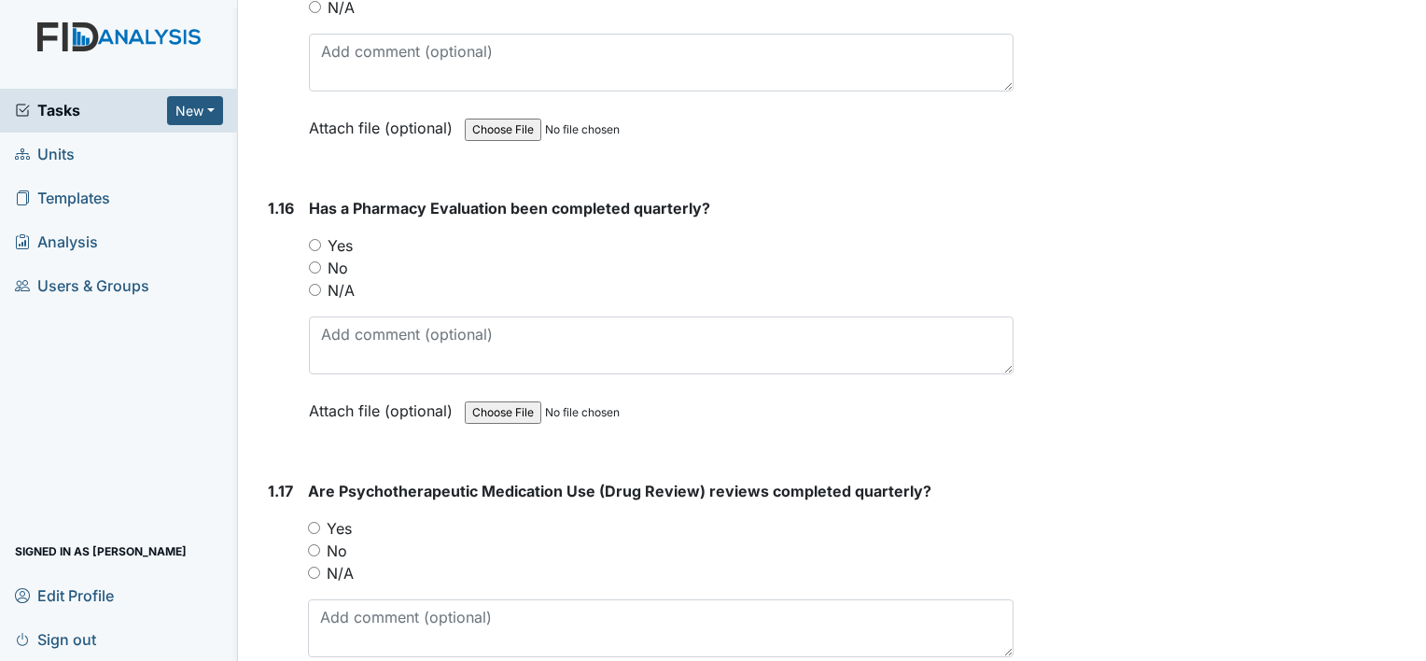
scroll to position [4387, 0]
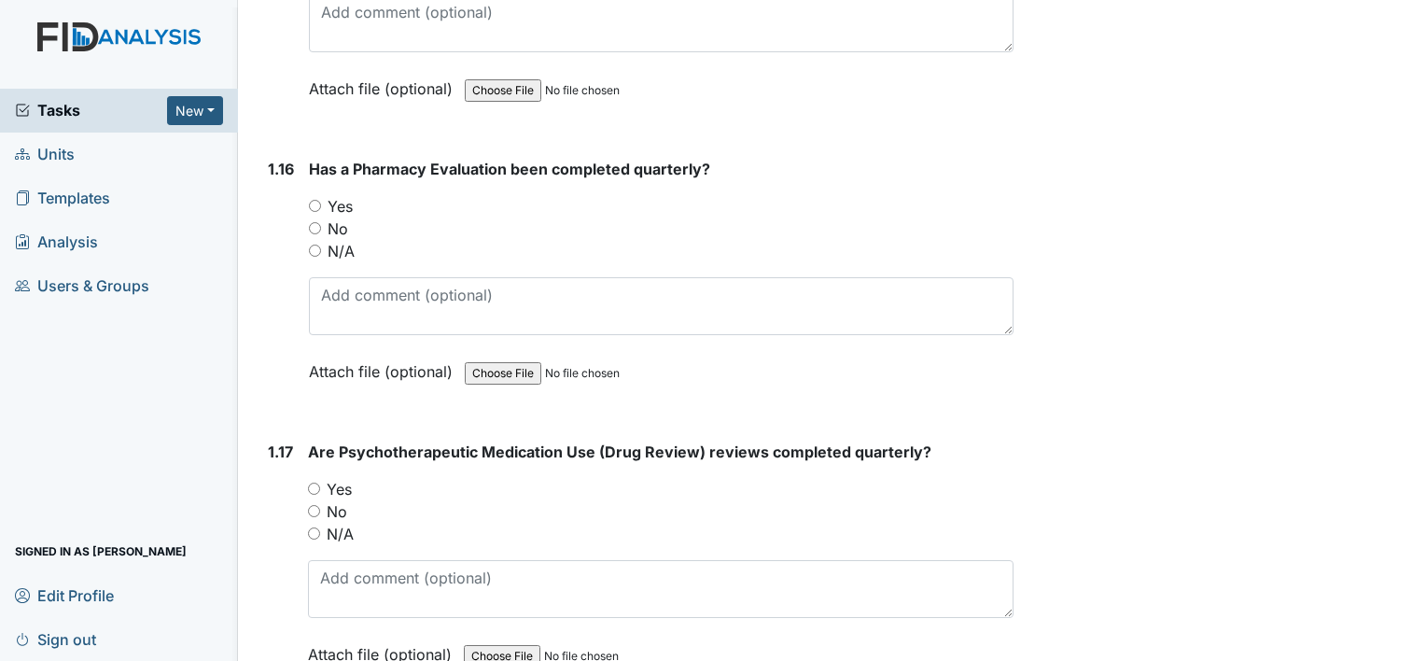
click at [313, 200] on input "Yes" at bounding box center [315, 206] width 12 height 12
radio input "true"
click at [314, 481] on div "Yes" at bounding box center [661, 489] width 706 height 22
click at [311, 483] on input "Yes" at bounding box center [314, 489] width 12 height 12
radio input "true"
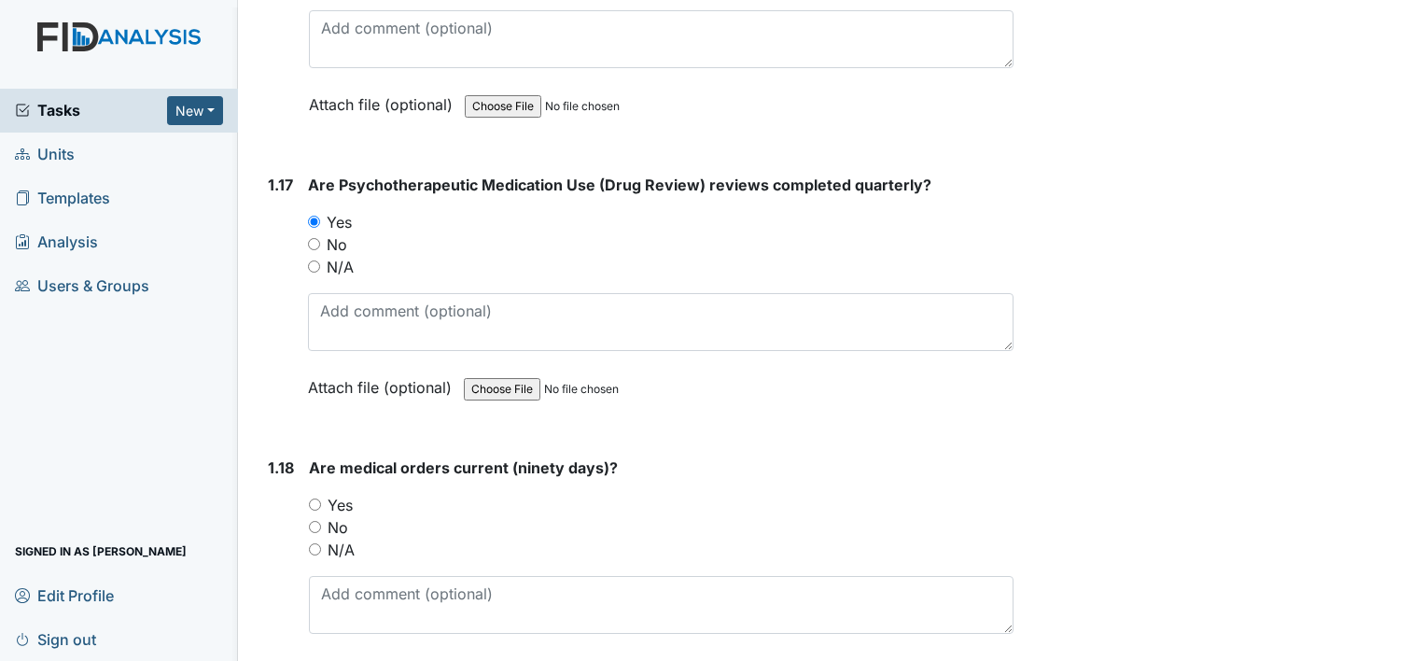
scroll to position [4761, 0]
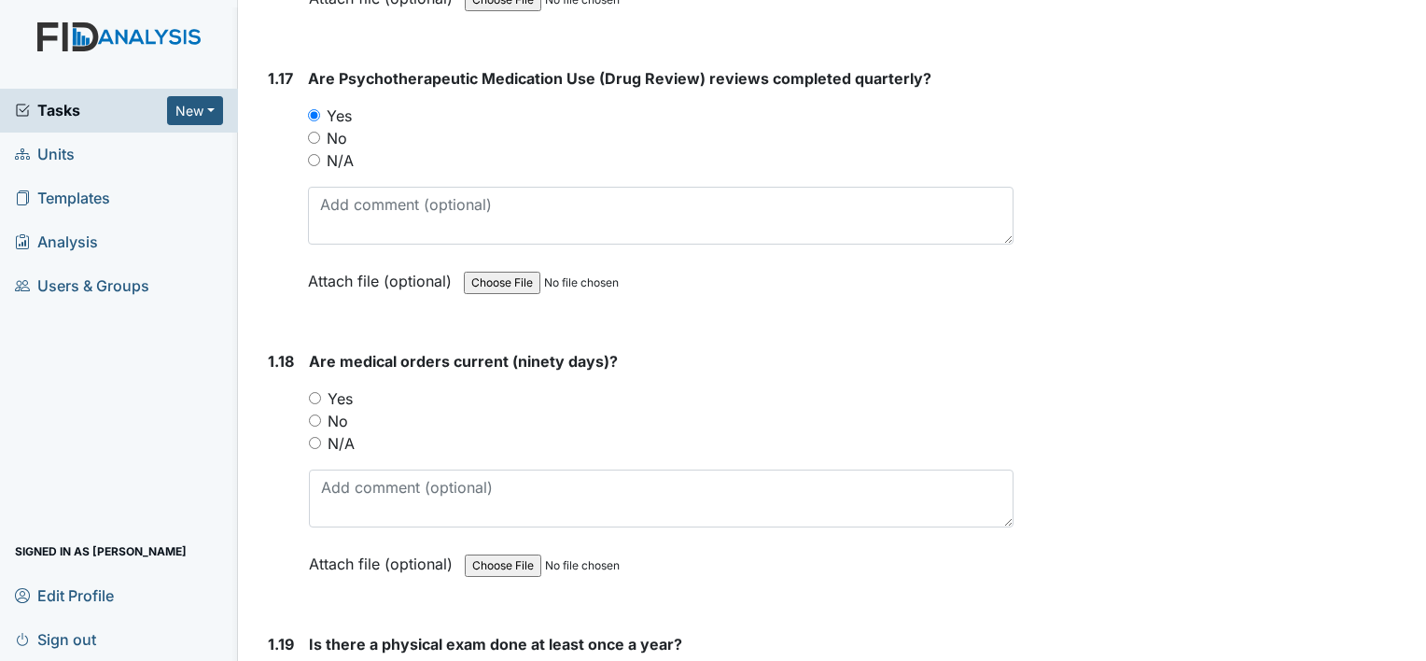
click at [313, 392] on input "Yes" at bounding box center [315, 398] width 12 height 12
radio input "true"
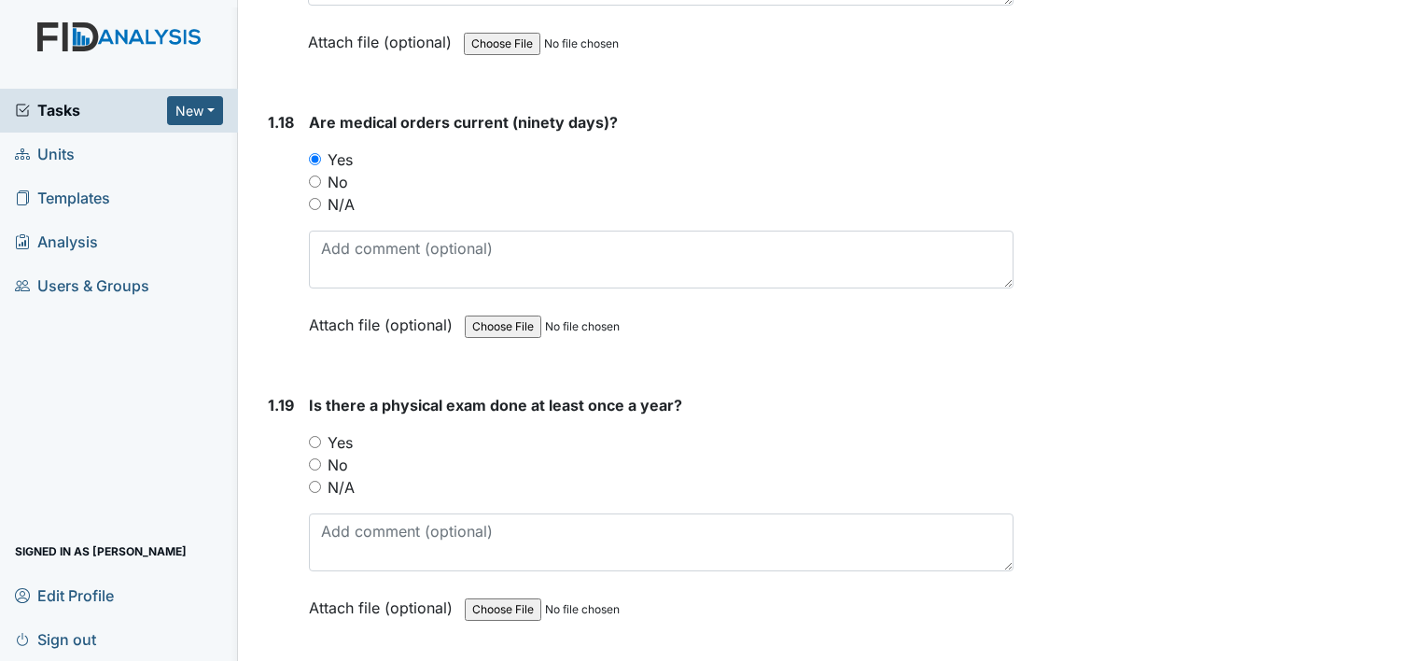
scroll to position [5041, 0]
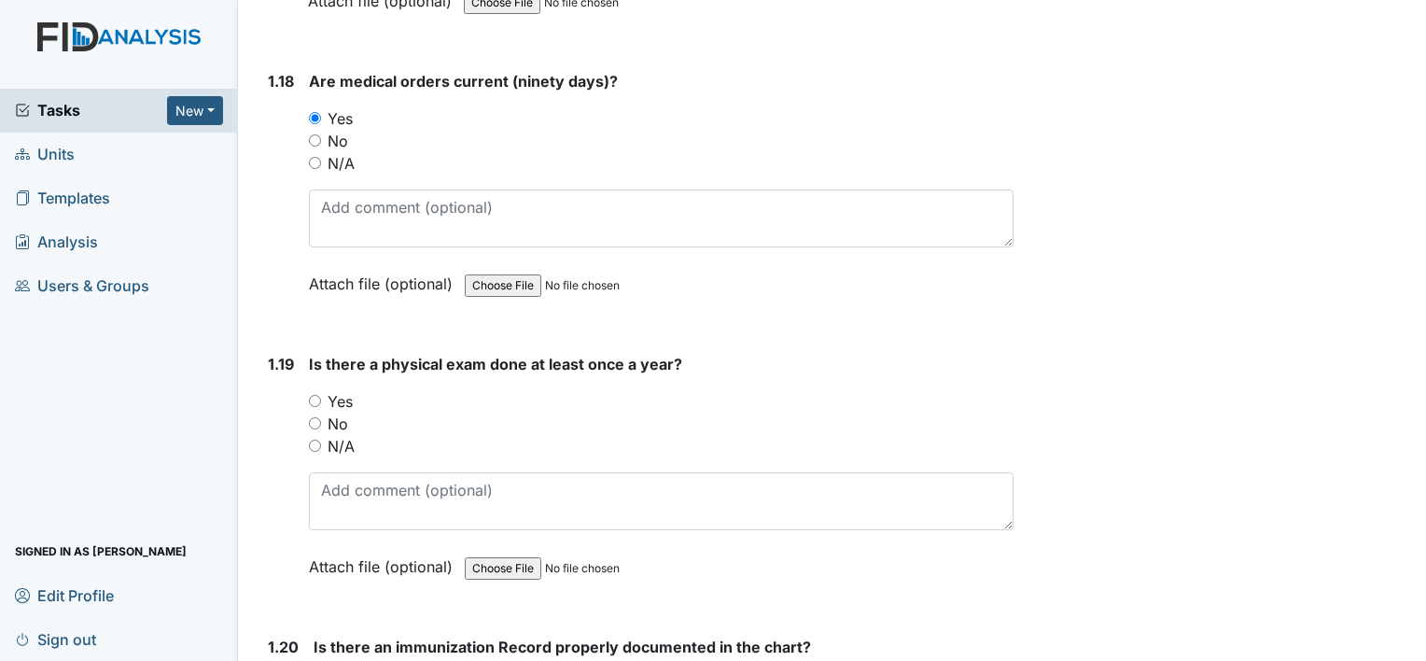
click at [311, 395] on input "Yes" at bounding box center [315, 401] width 12 height 12
radio input "true"
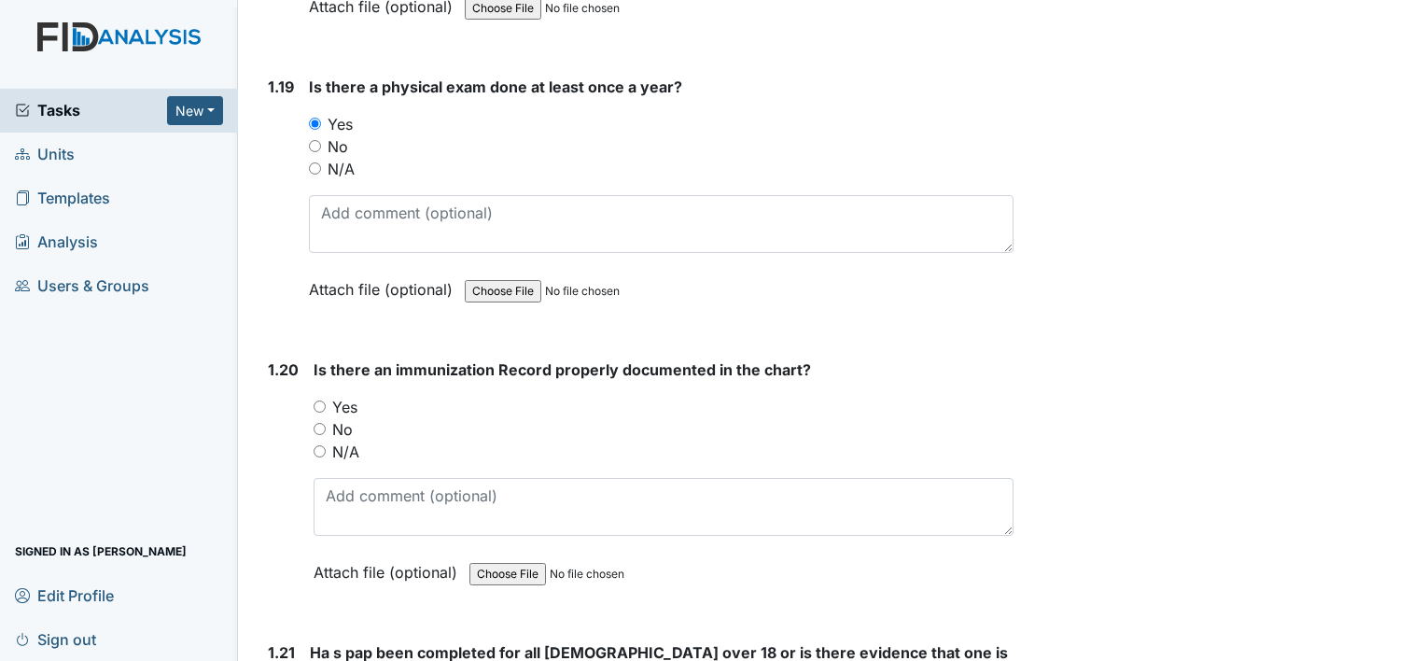
scroll to position [5321, 0]
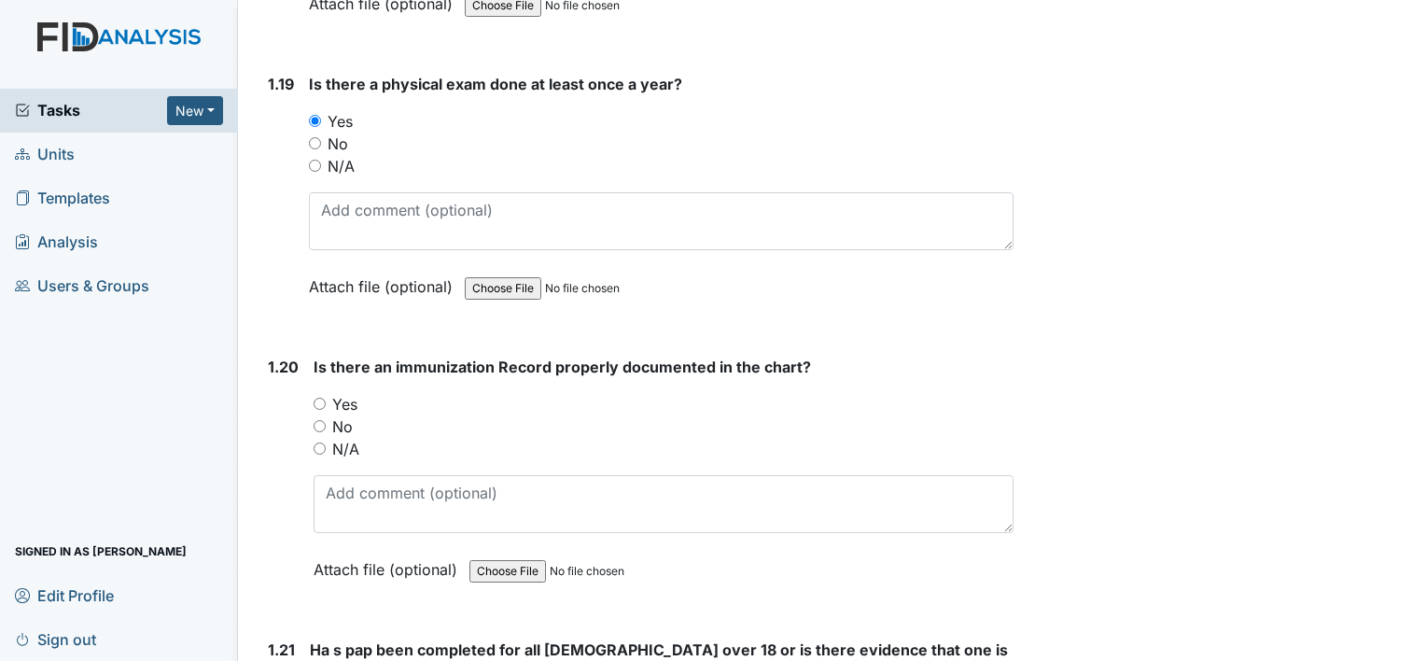
click at [316, 398] on input "Yes" at bounding box center [320, 404] width 12 height 12
radio input "true"
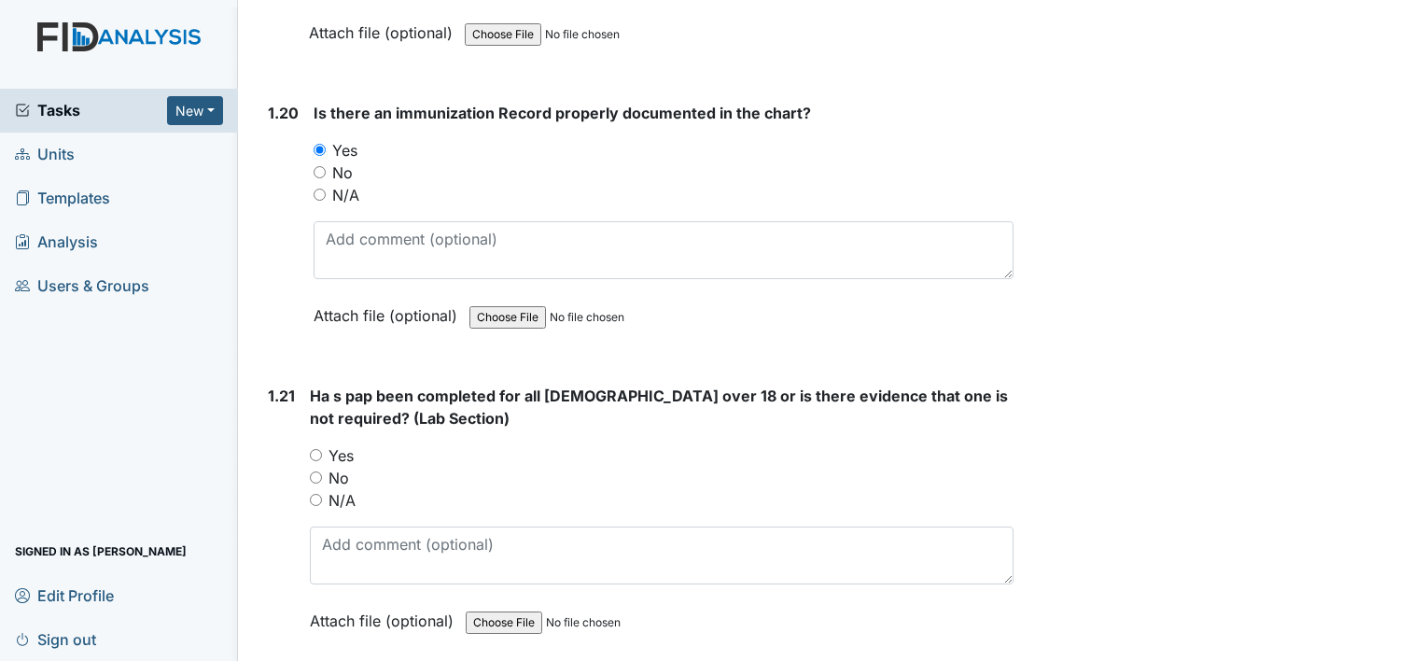
scroll to position [5694, 0]
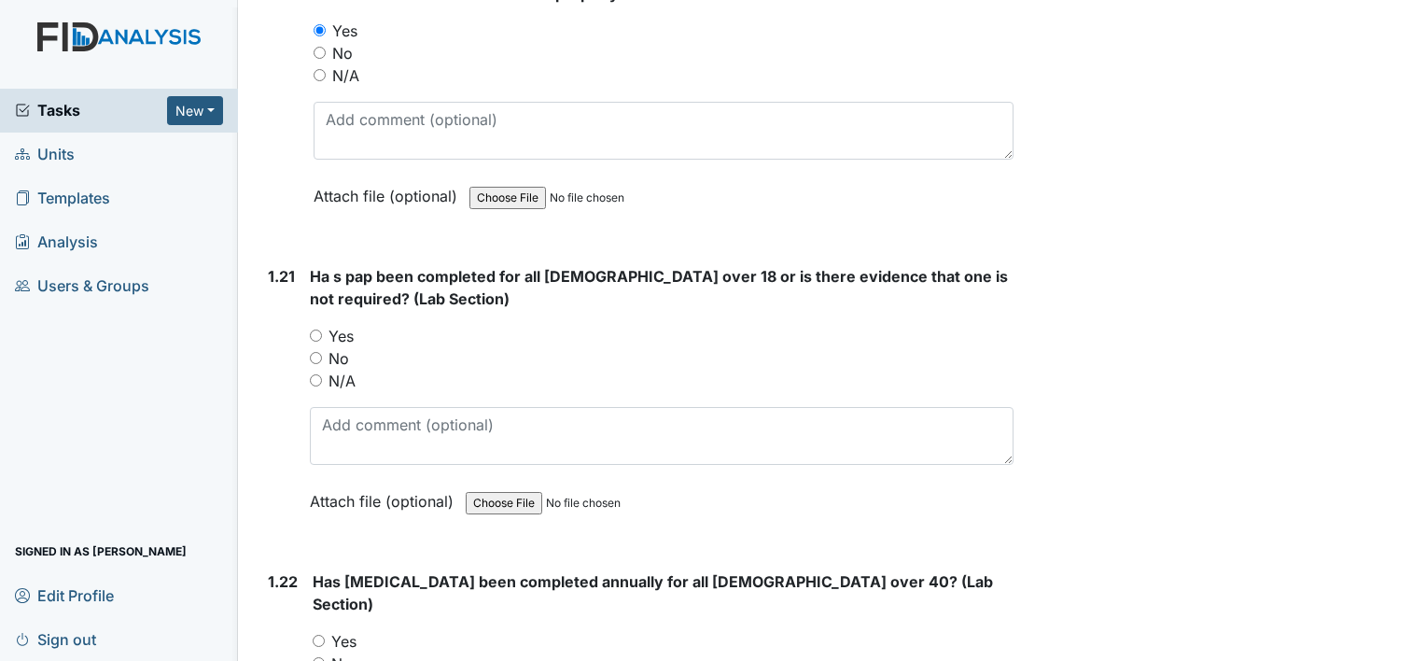
click at [313, 330] on input "Yes" at bounding box center [316, 336] width 12 height 12
radio input "true"
click at [314, 374] on input "N/A" at bounding box center [316, 380] width 12 height 12
radio input "true"
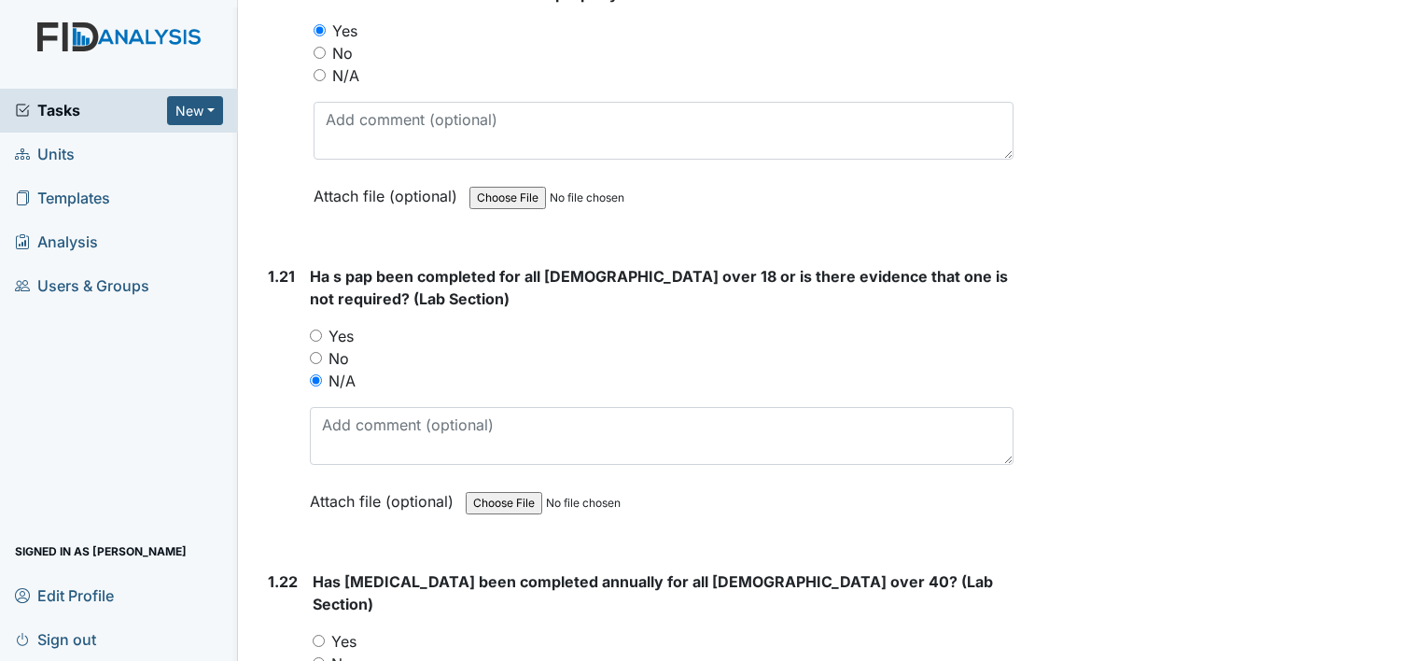
radio input "true"
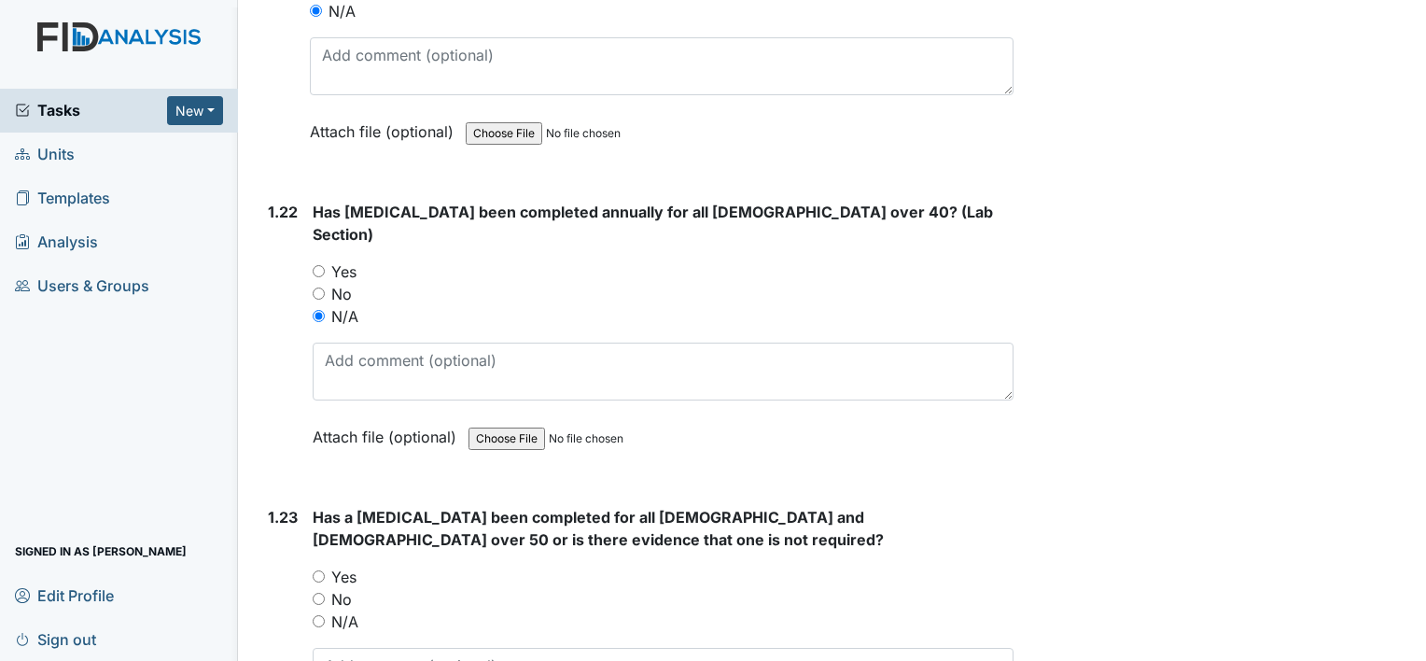
scroll to position [6161, 0]
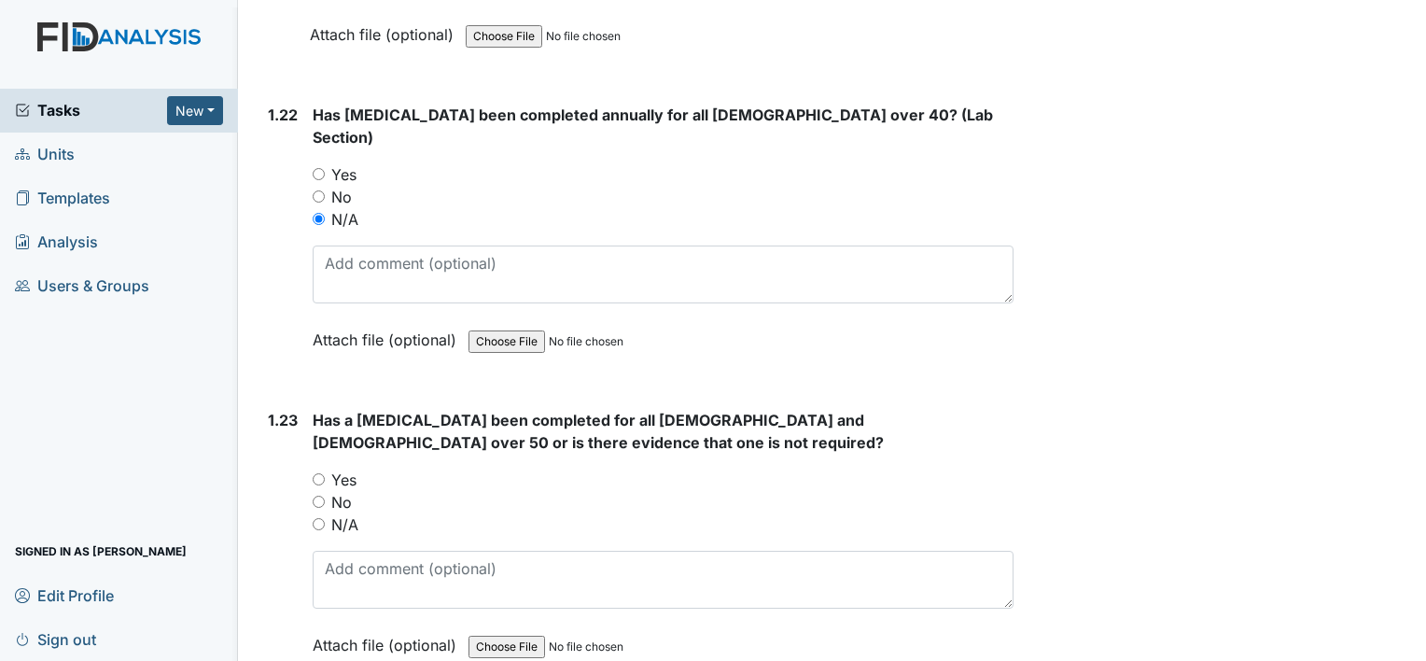
click at [321, 518] on input "N/A" at bounding box center [319, 524] width 12 height 12
radio input "true"
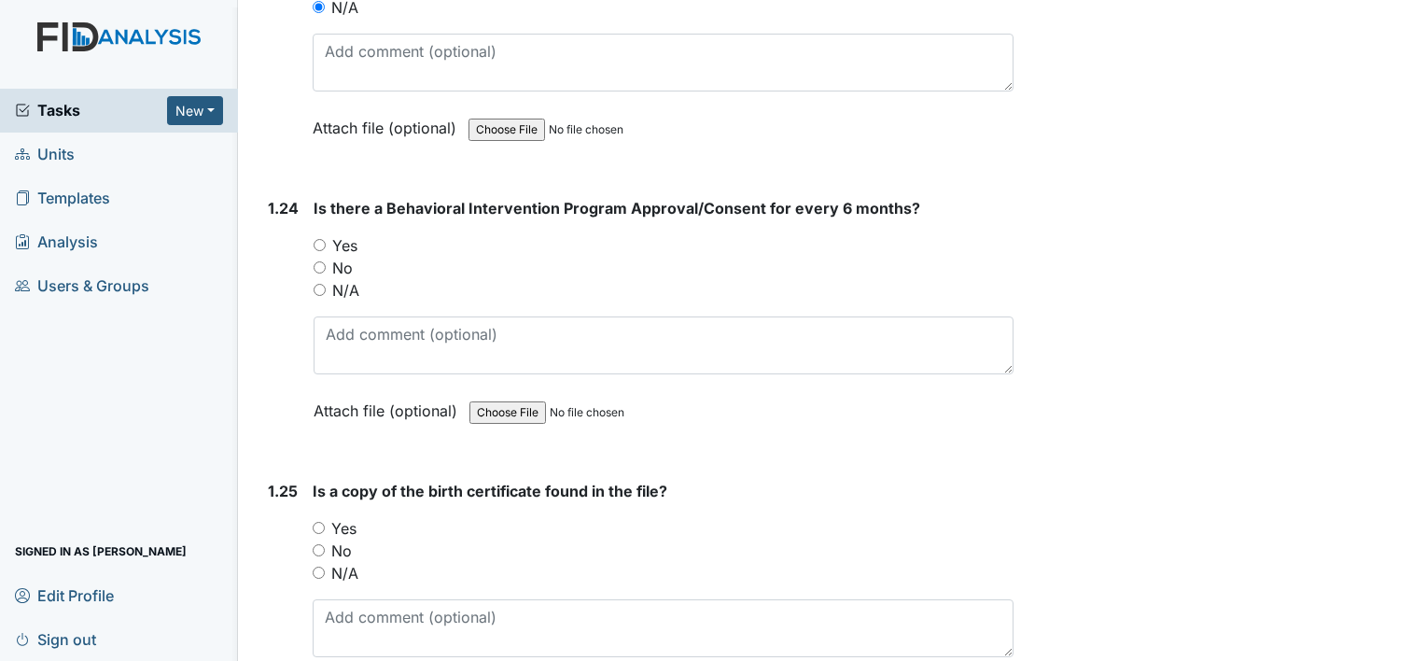
scroll to position [6721, 0]
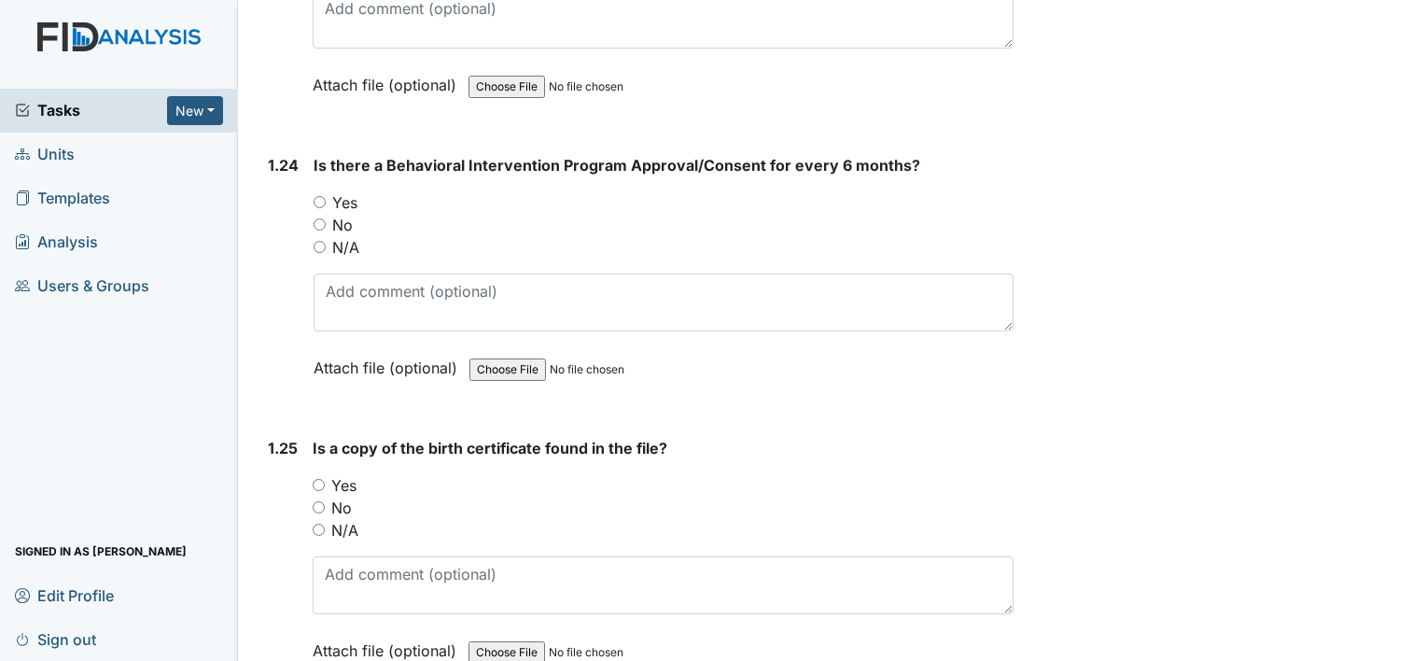
click at [318, 196] on input "Yes" at bounding box center [320, 202] width 12 height 12
radio input "true"
click at [316, 479] on input "Yes" at bounding box center [319, 485] width 12 height 12
radio input "true"
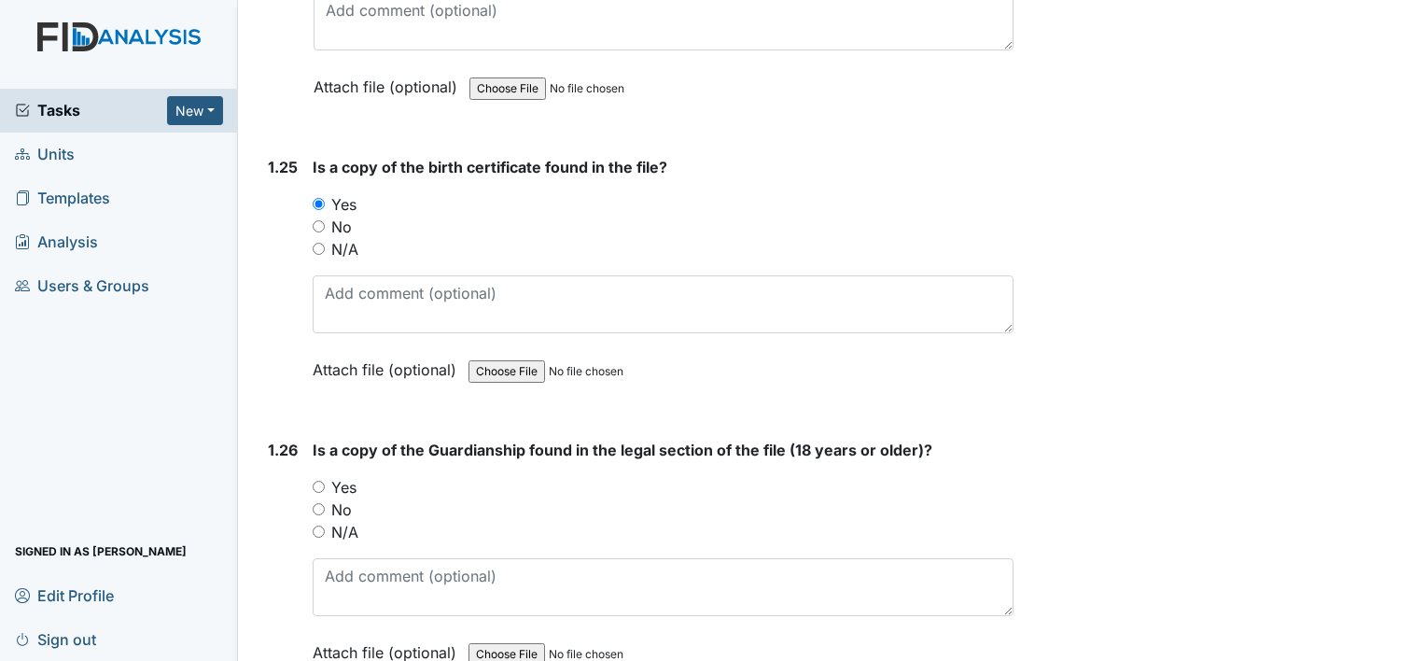
scroll to position [7094, 0]
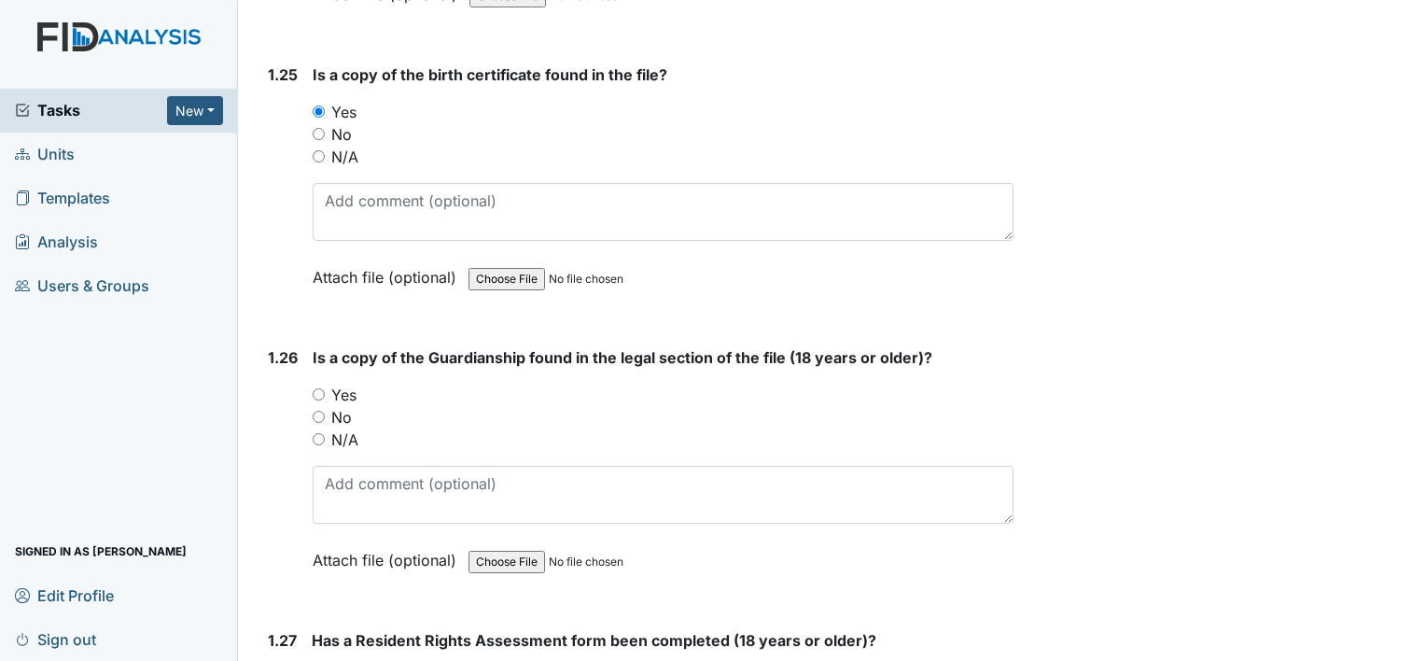
click at [319, 388] on input "Yes" at bounding box center [319, 394] width 12 height 12
radio input "true"
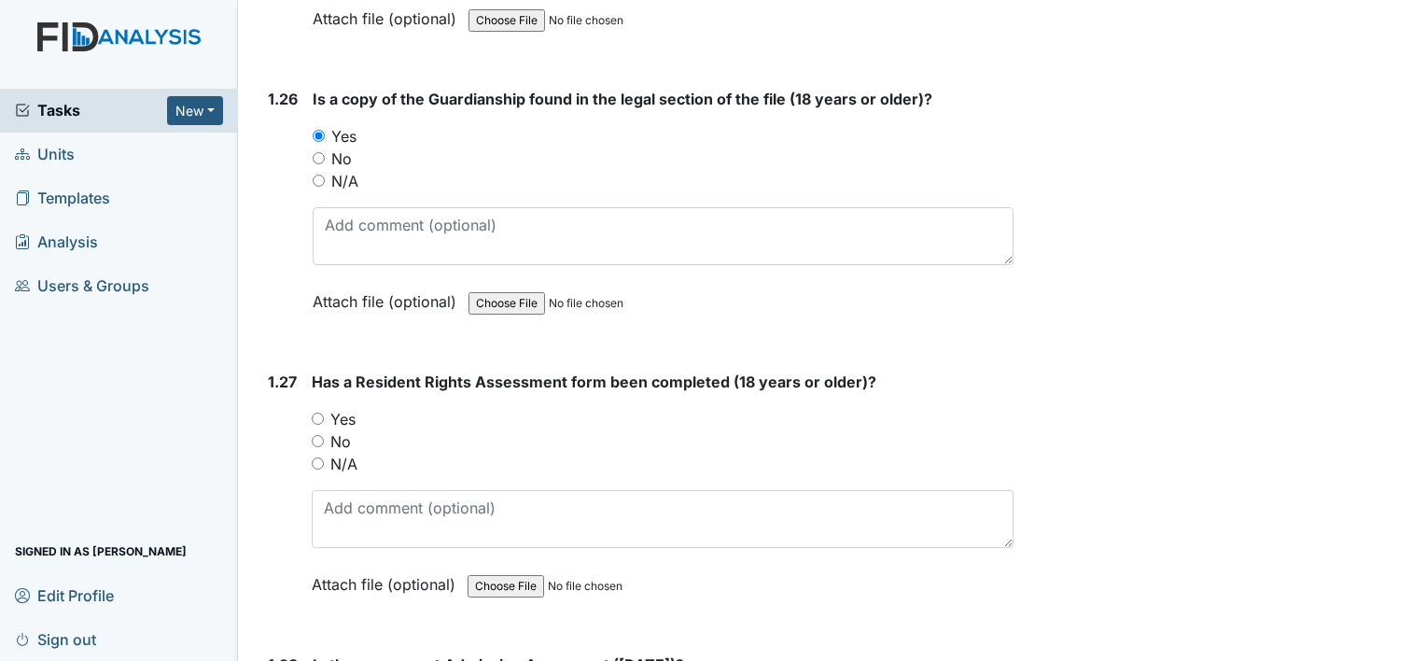
scroll to position [7374, 0]
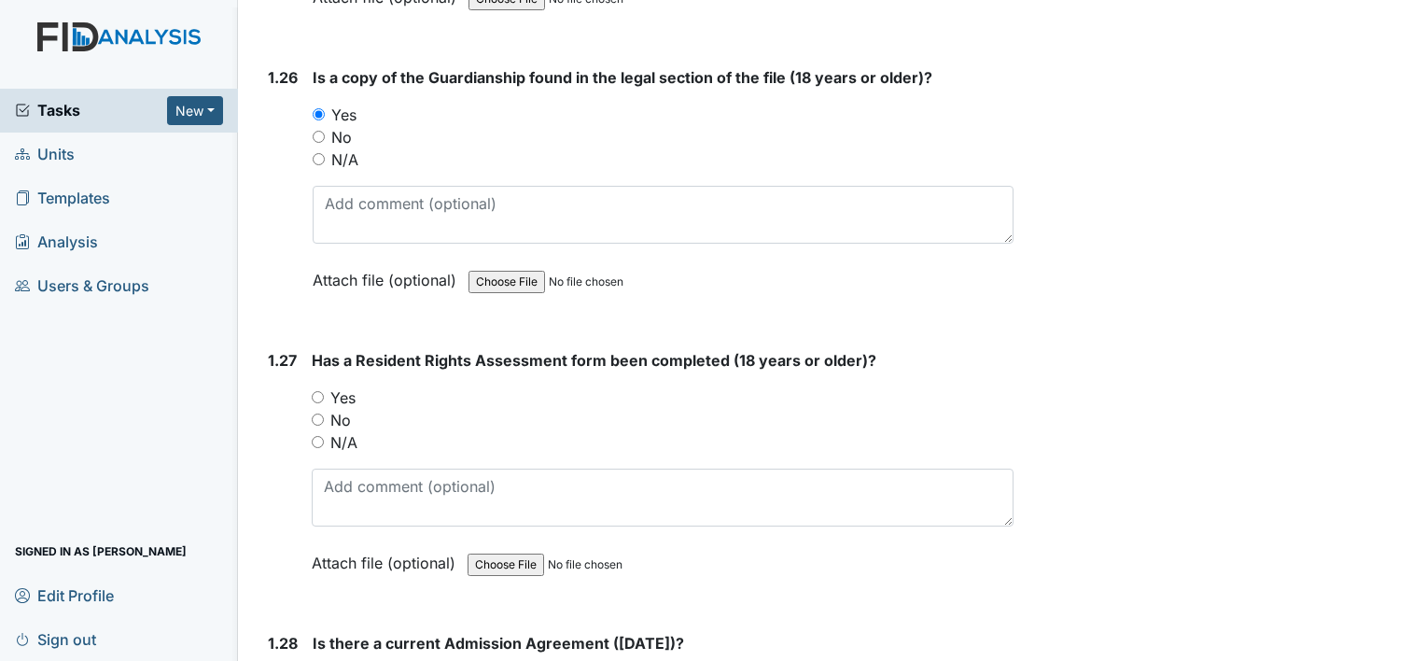
click at [314, 391] on input "Yes" at bounding box center [318, 397] width 12 height 12
radio input "true"
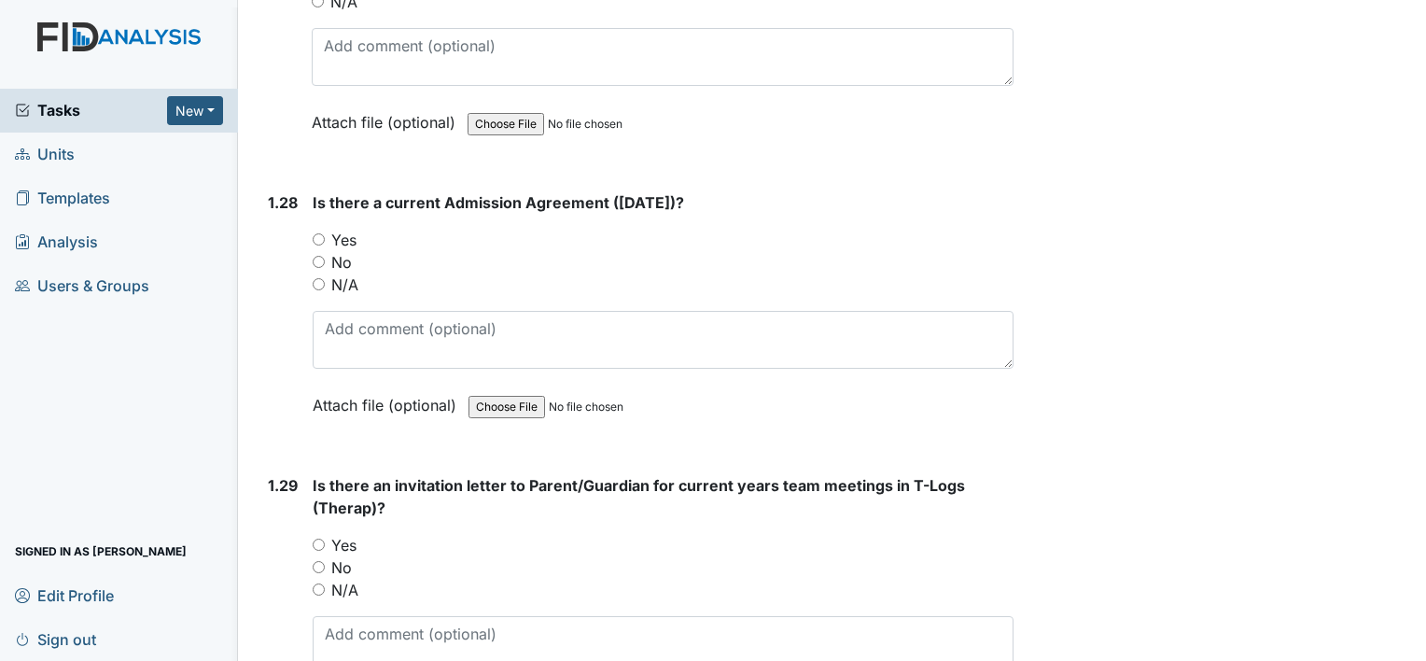
scroll to position [7934, 0]
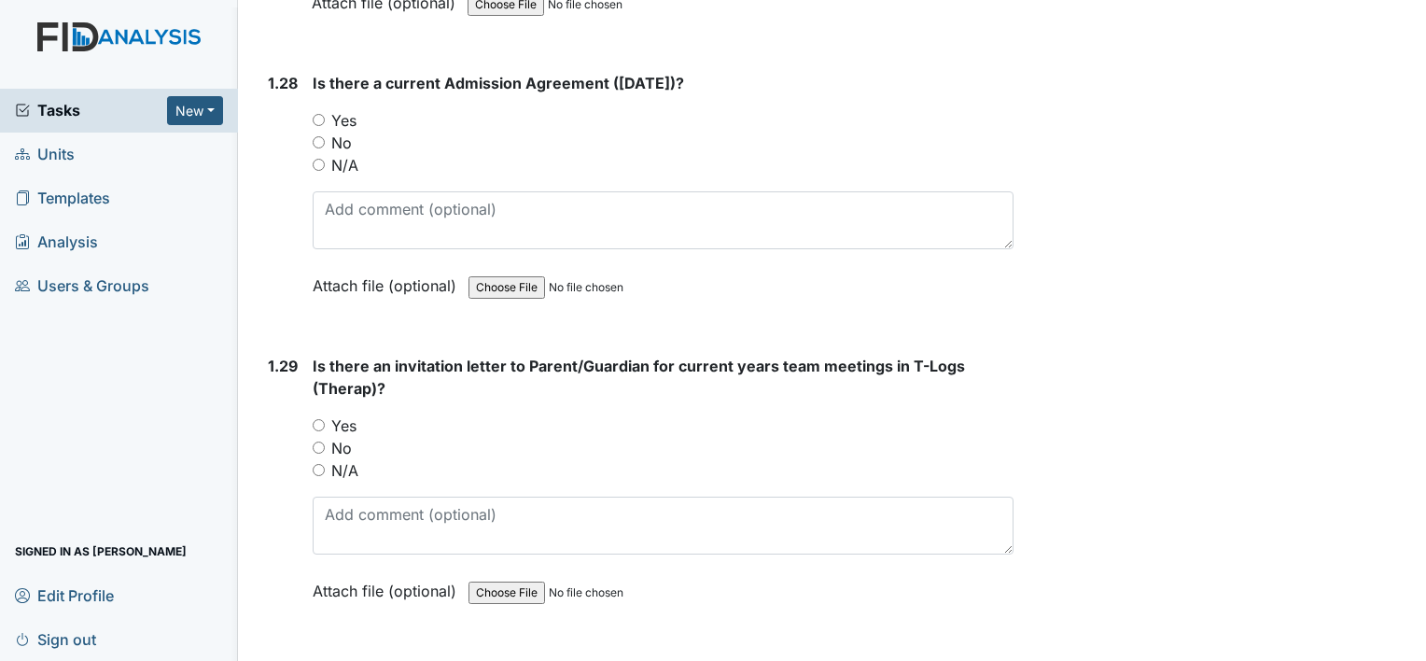
click at [315, 114] on input "Yes" at bounding box center [319, 120] width 12 height 12
radio input "true"
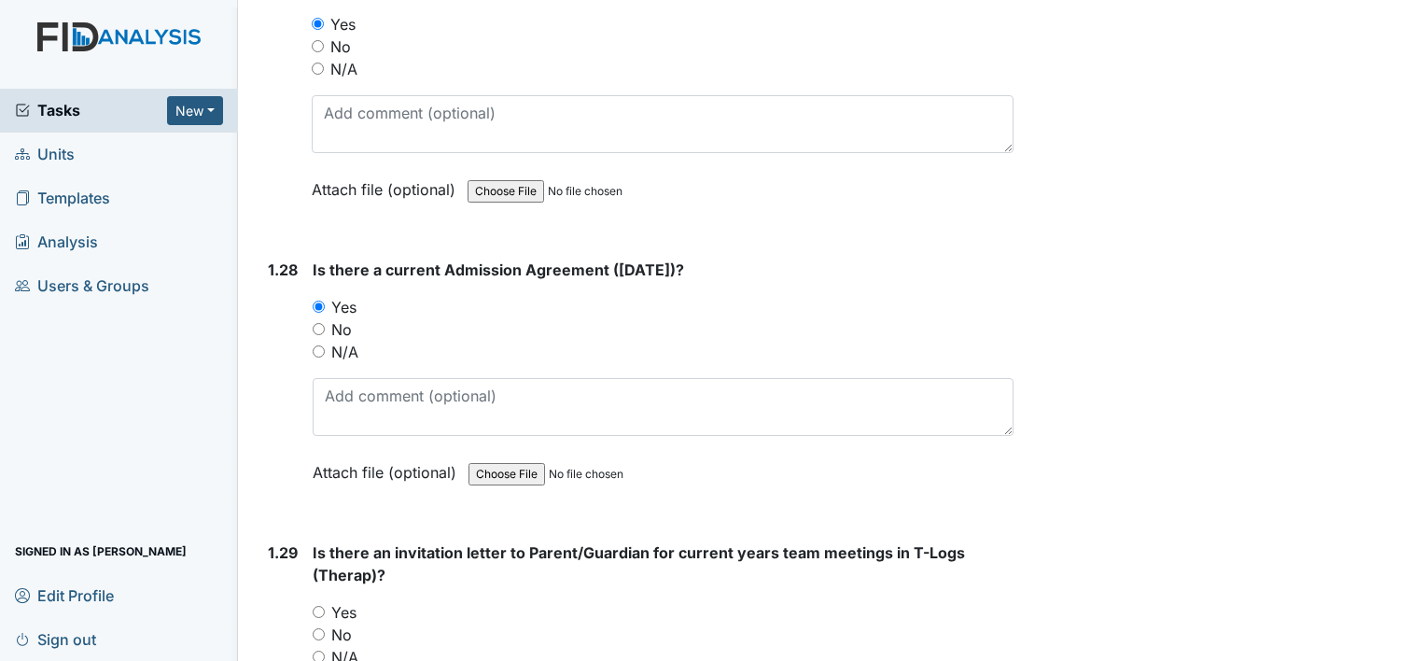
scroll to position [7841, 0]
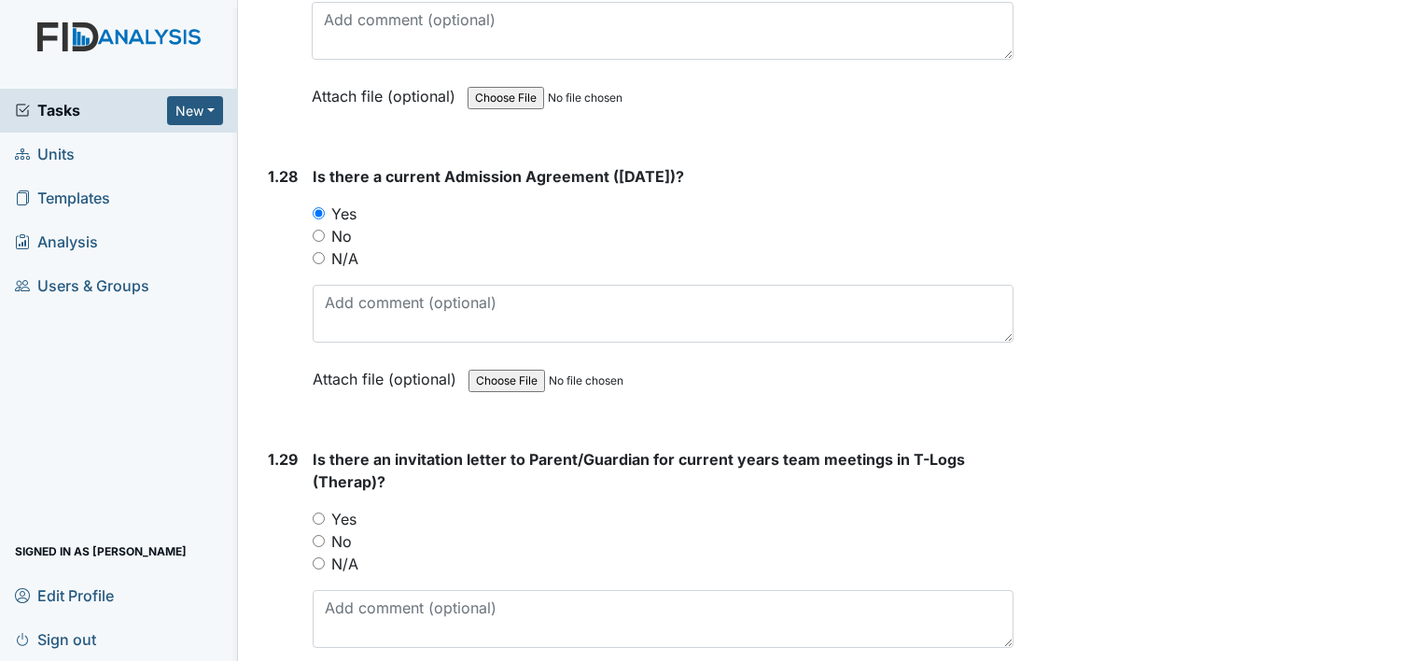
click at [320, 512] on input "Yes" at bounding box center [319, 518] width 12 height 12
radio input "true"
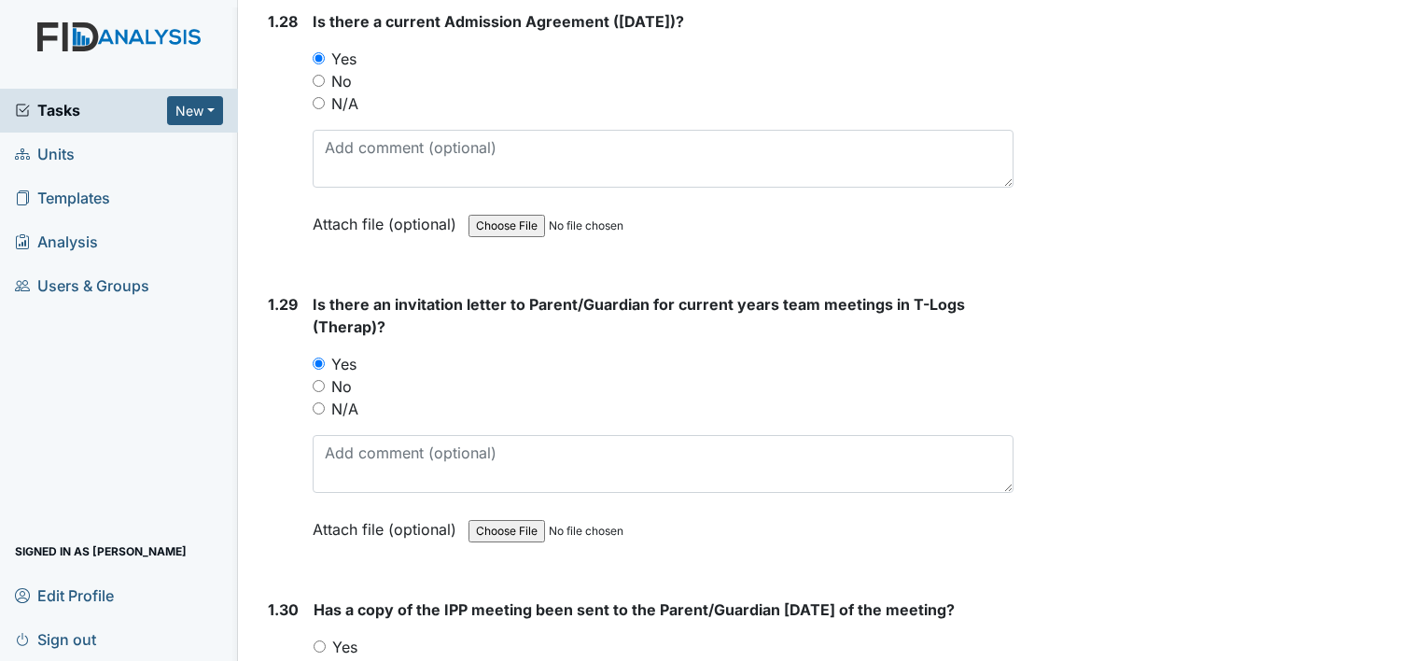
scroll to position [8214, 0]
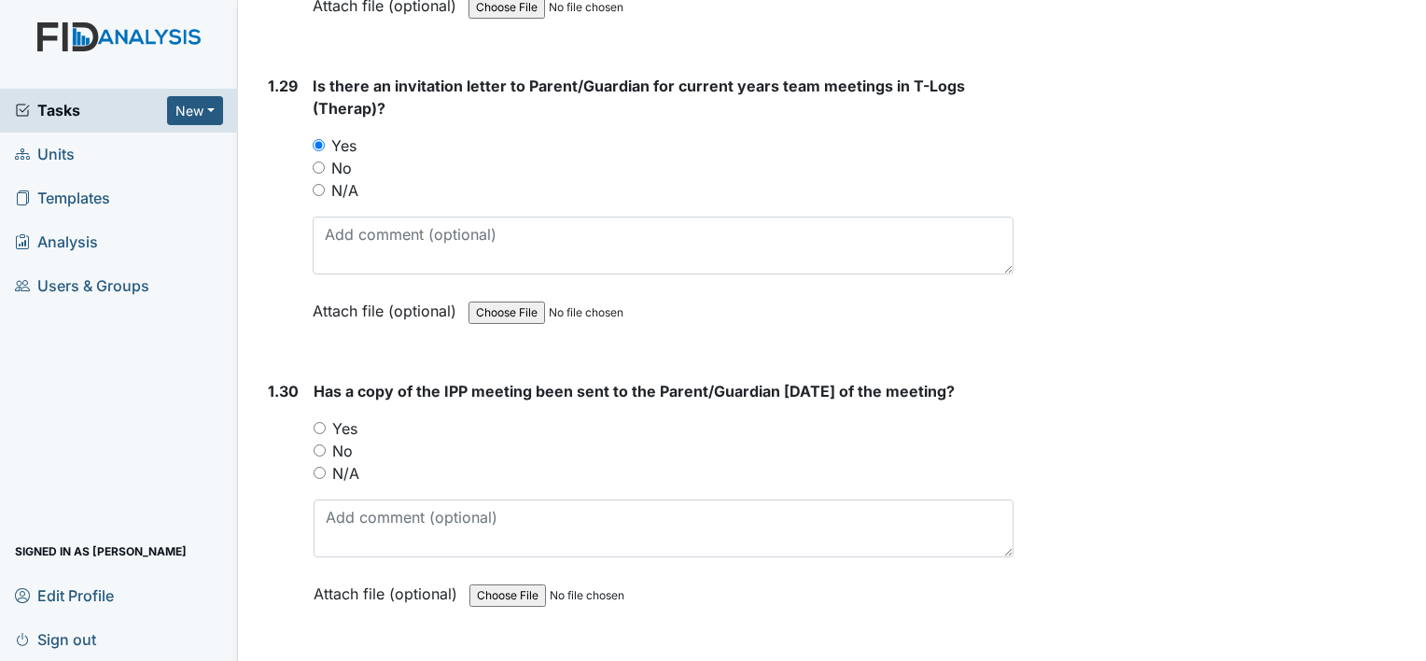
click at [321, 422] on input "Yes" at bounding box center [320, 428] width 12 height 12
radio input "true"
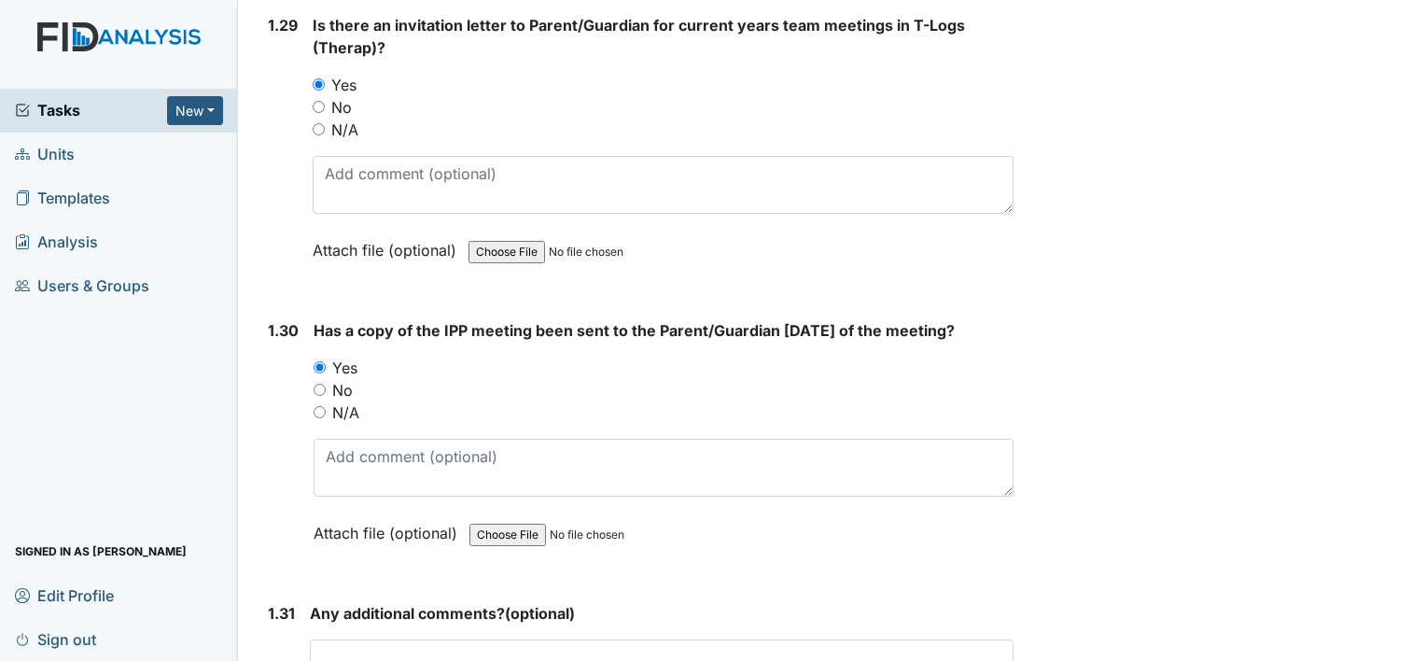
scroll to position [8487, 0]
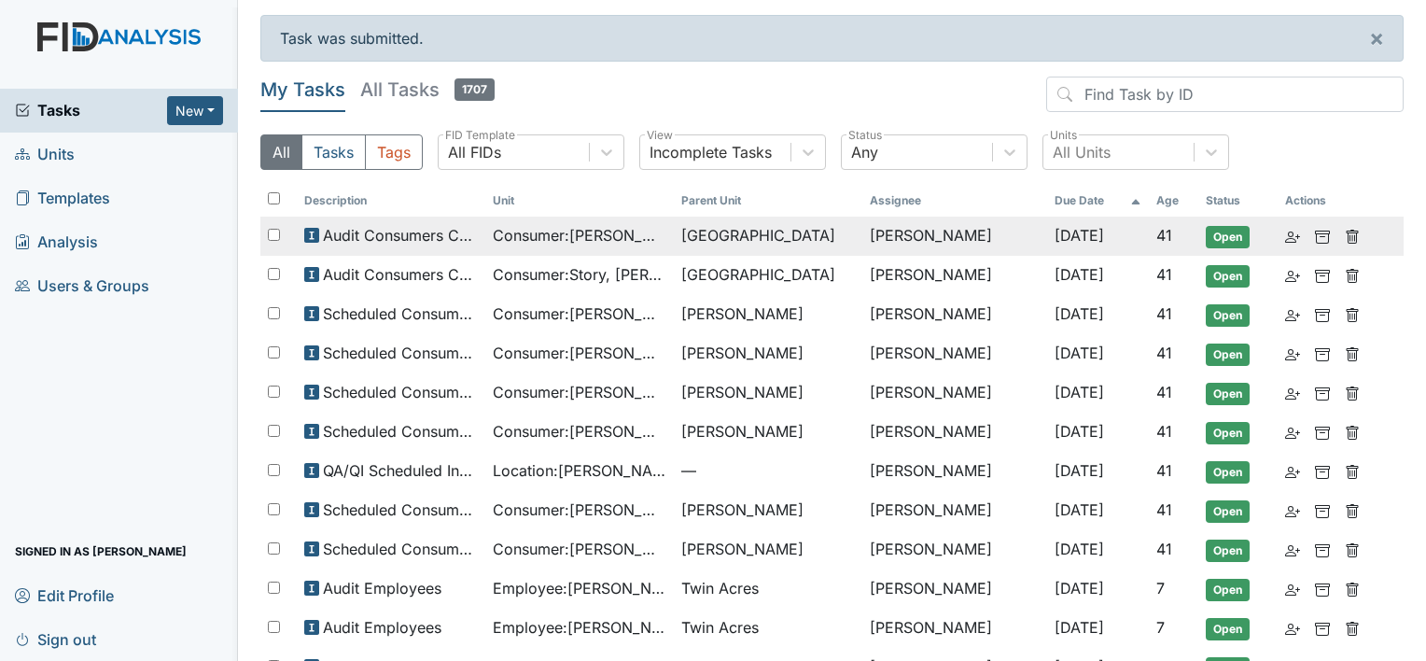
click at [518, 241] on span "Consumer : [PERSON_NAME]" at bounding box center [580, 235] width 174 height 22
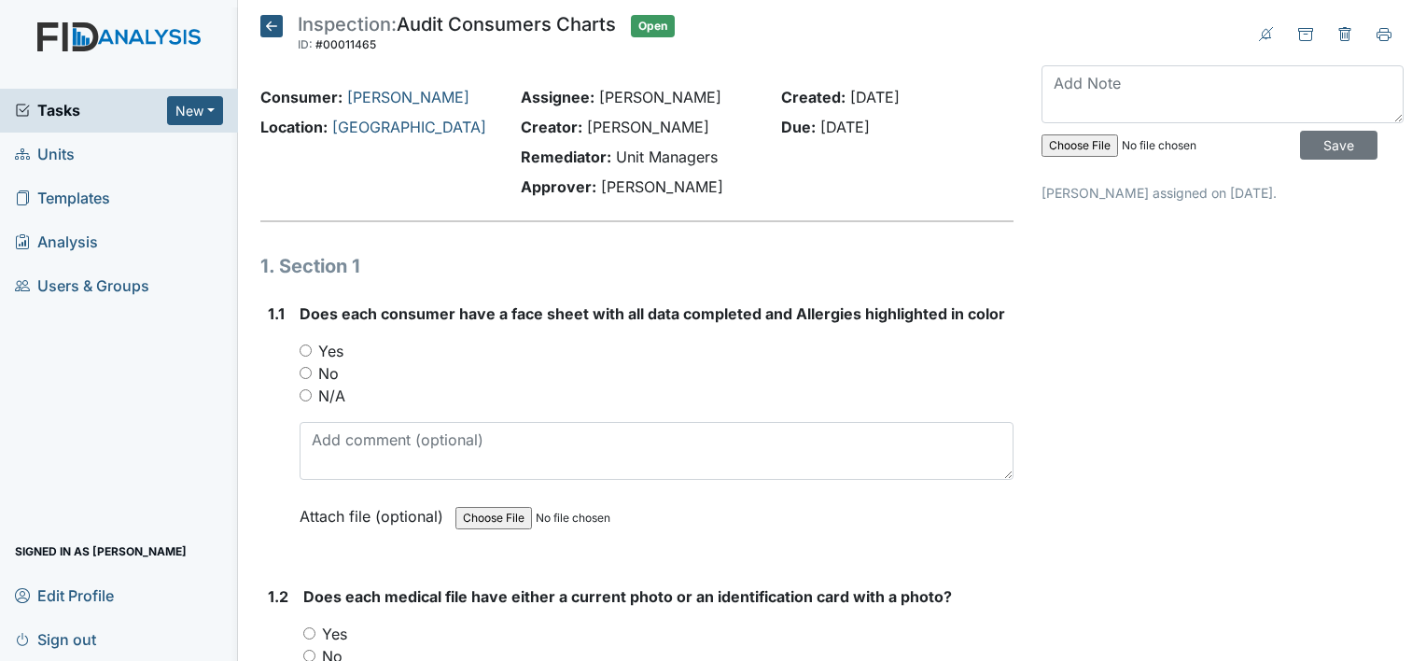
click at [302, 347] on input "Yes" at bounding box center [306, 350] width 12 height 12
radio input "true"
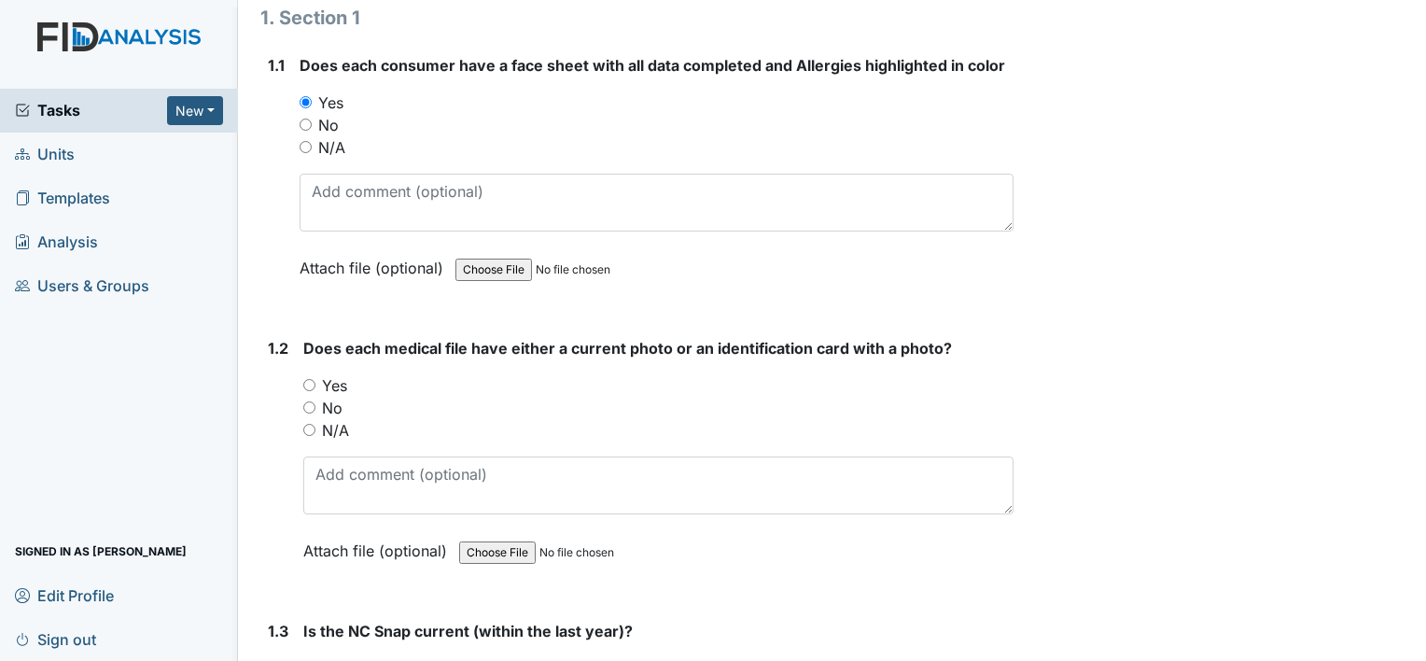
scroll to position [280, 0]
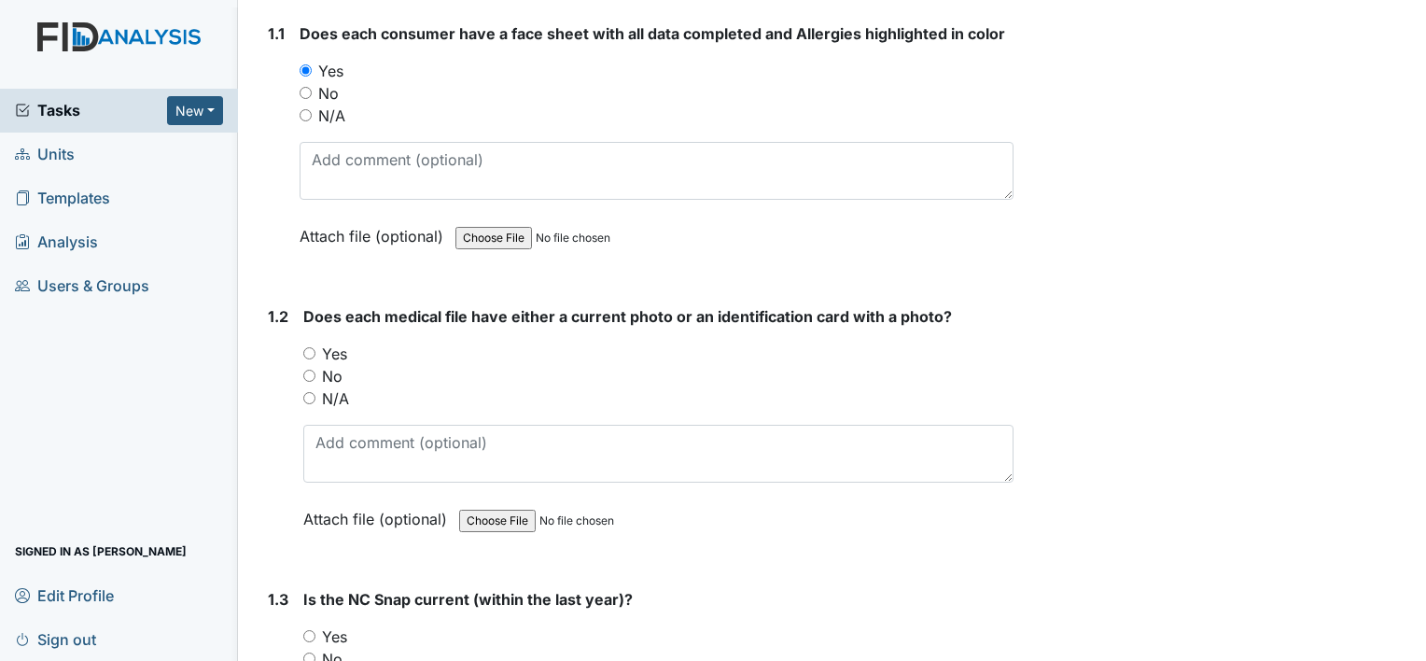
click at [314, 347] on input "Yes" at bounding box center [309, 353] width 12 height 12
radio input "true"
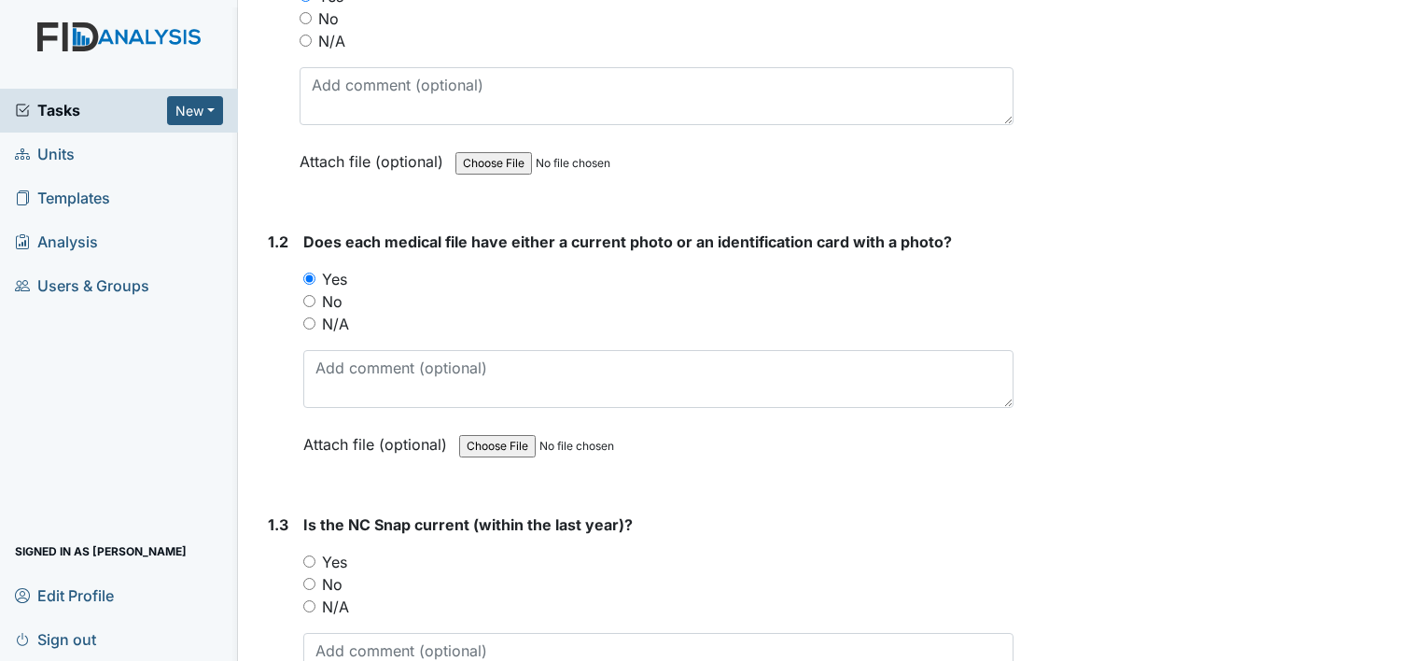
scroll to position [467, 0]
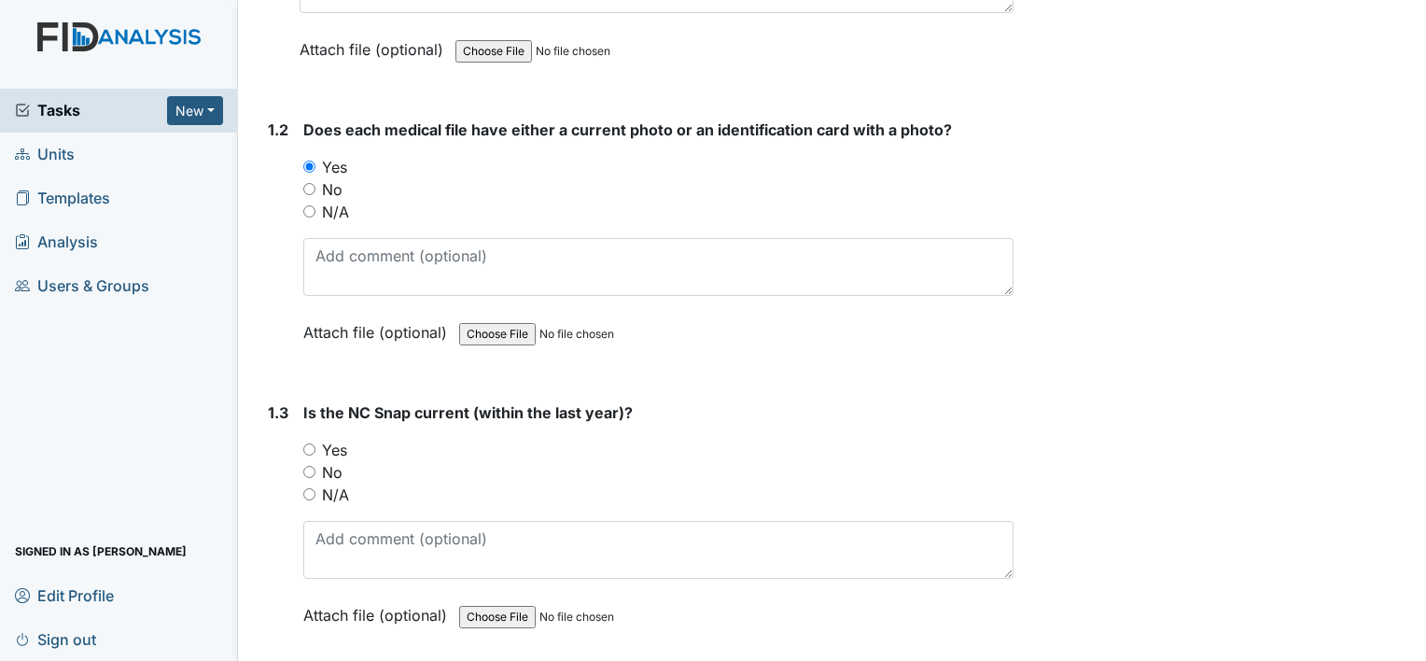
click at [308, 443] on input "Yes" at bounding box center [309, 449] width 12 height 12
radio input "true"
click at [347, 582] on div "Is the NC Snap current (within the last year)? You must select one of the below…" at bounding box center [658, 520] width 710 height 238
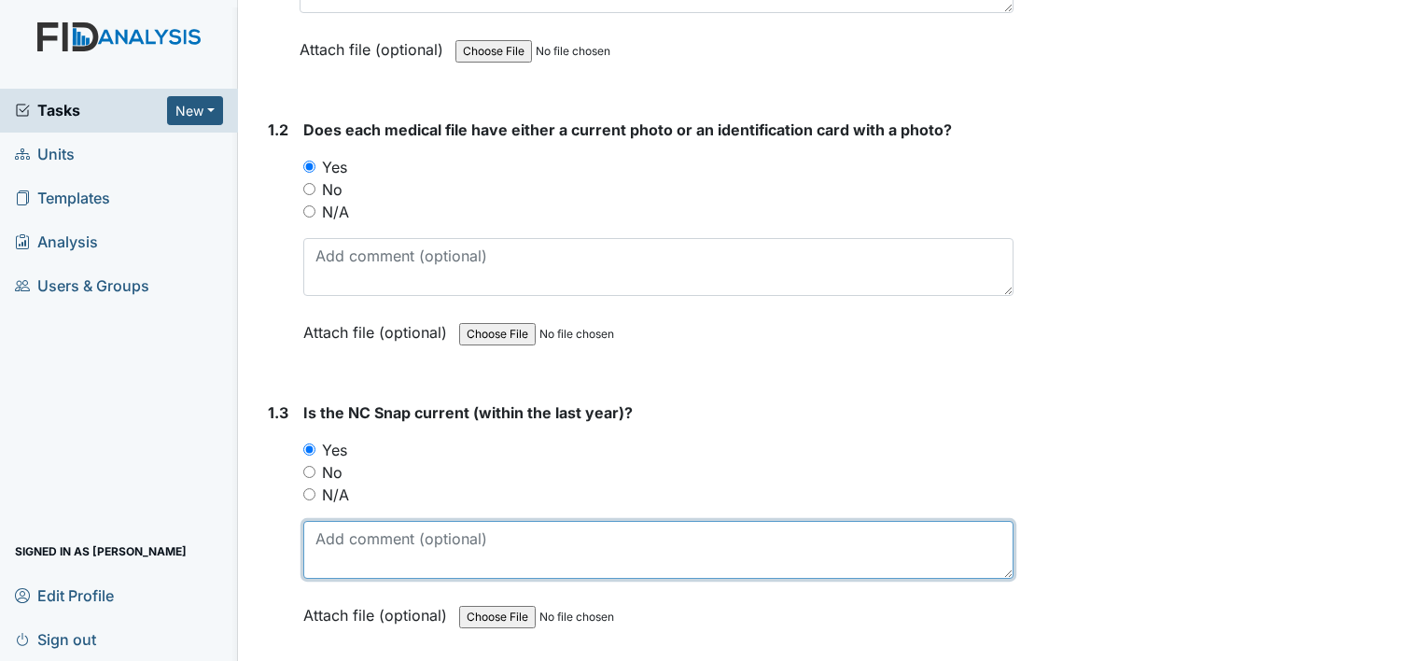
click at [370, 554] on textarea at bounding box center [658, 550] width 710 height 58
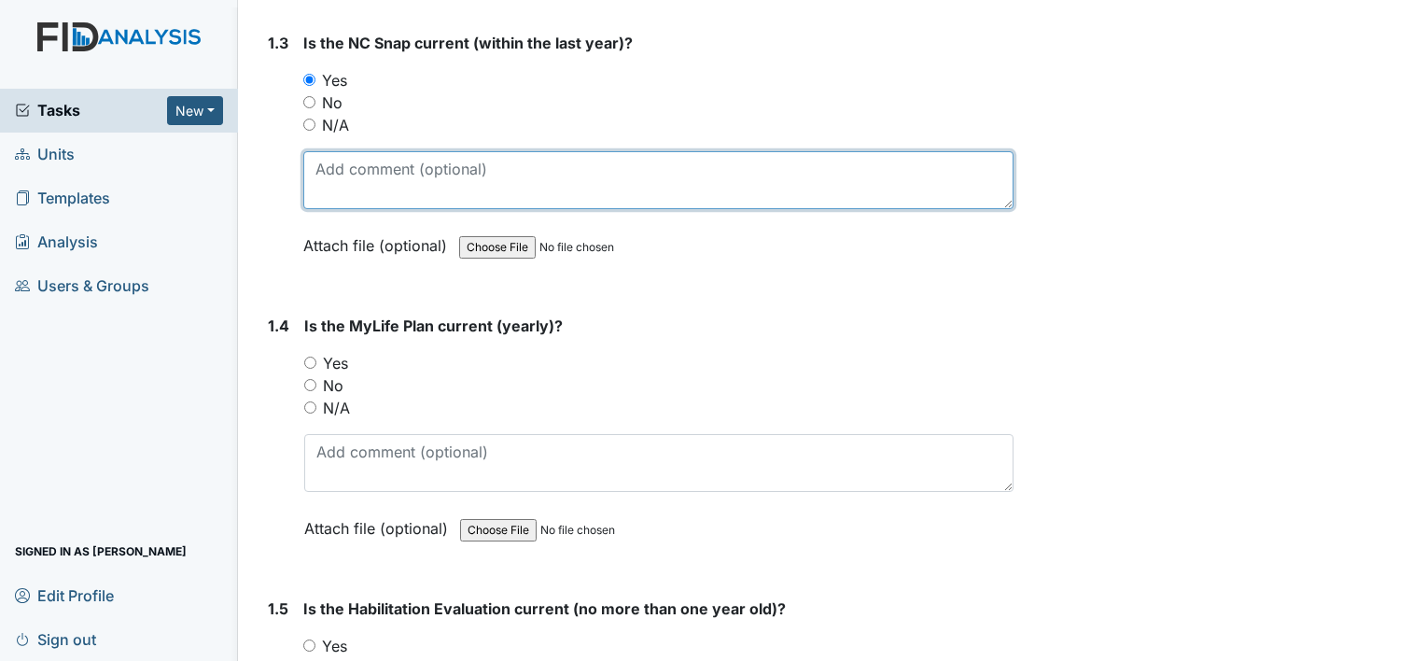
scroll to position [840, 0]
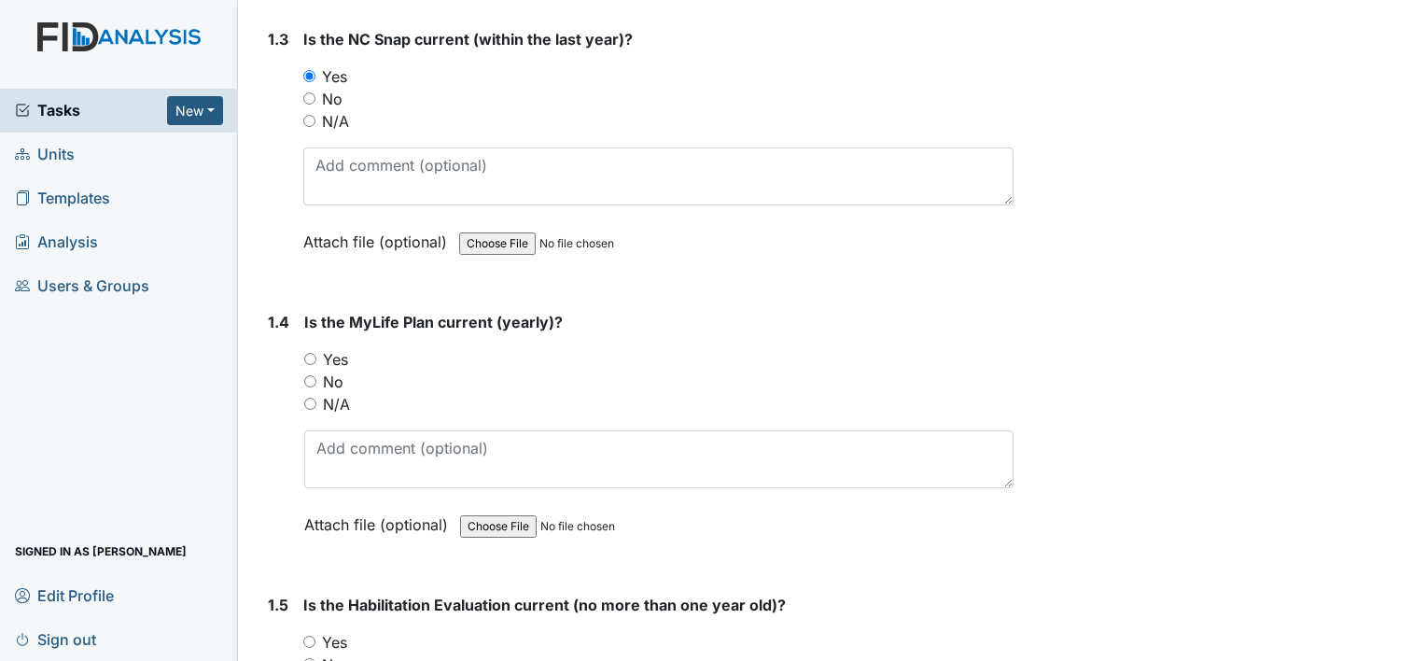
click at [312, 354] on input "Yes" at bounding box center [310, 359] width 12 height 12
radio input "true"
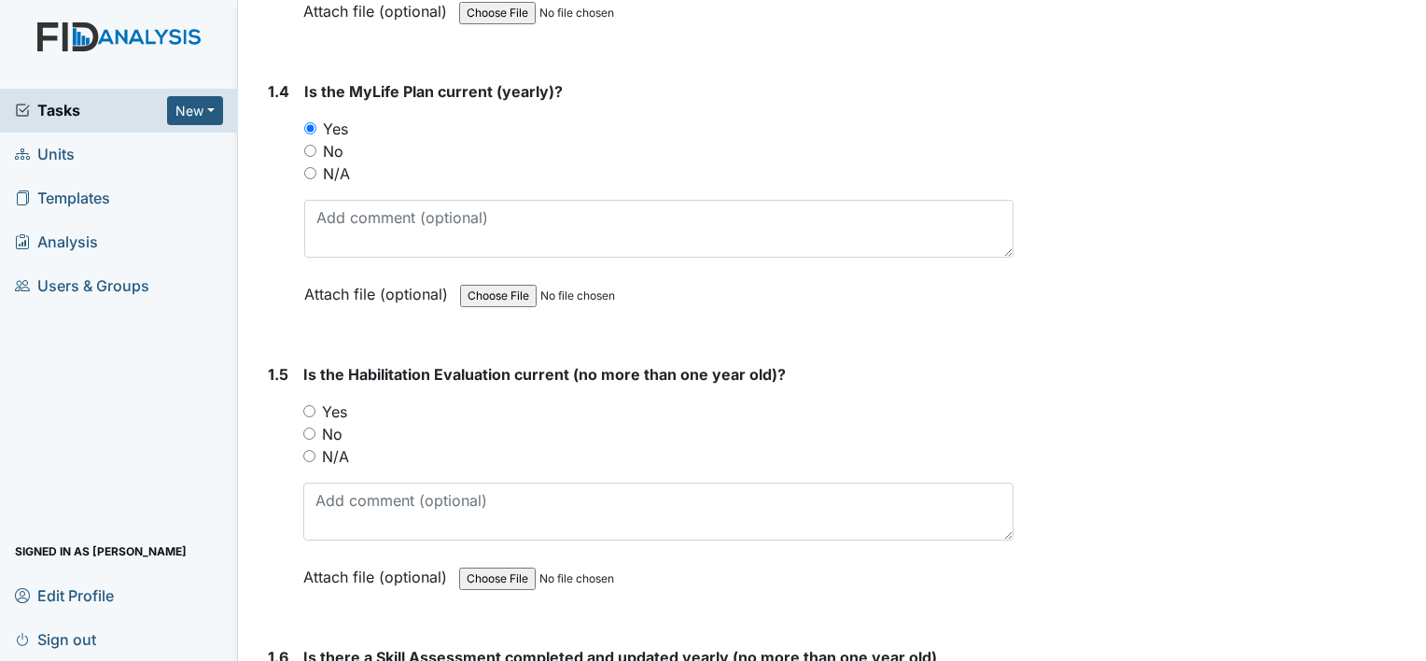
scroll to position [1120, 0]
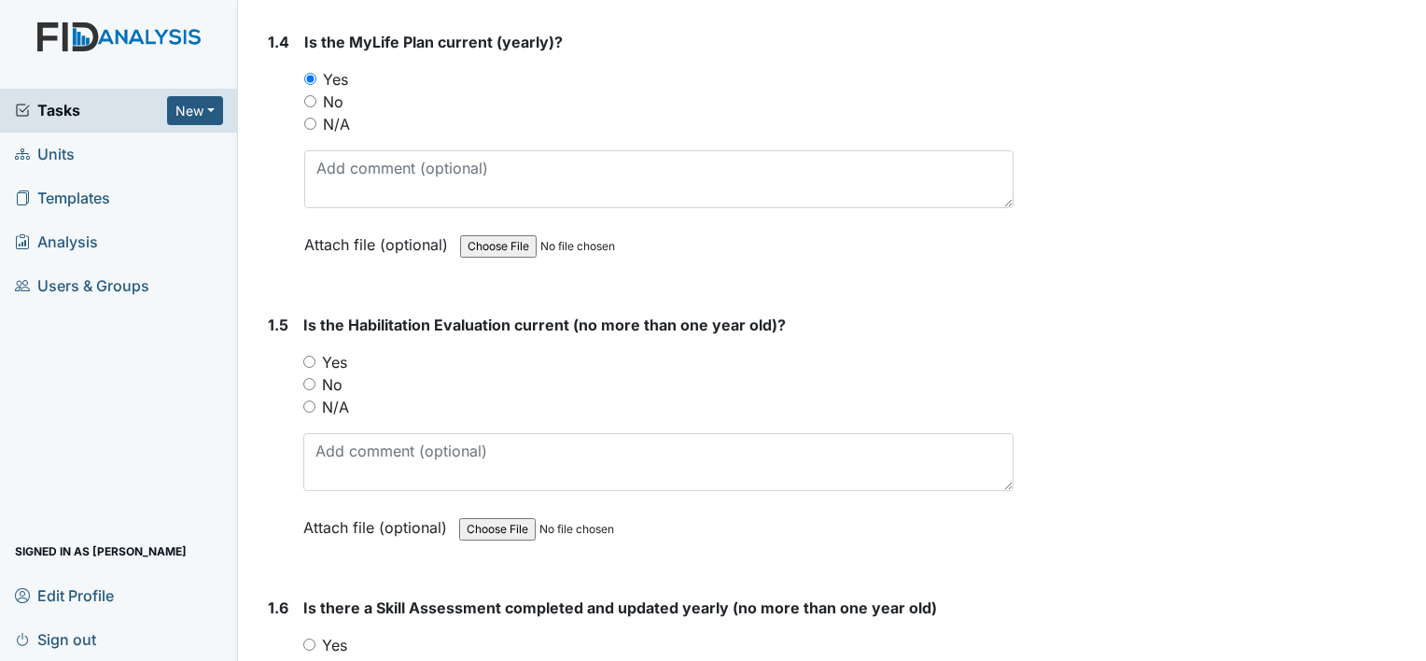
click at [304, 356] on input "Yes" at bounding box center [309, 362] width 12 height 12
radio input "true"
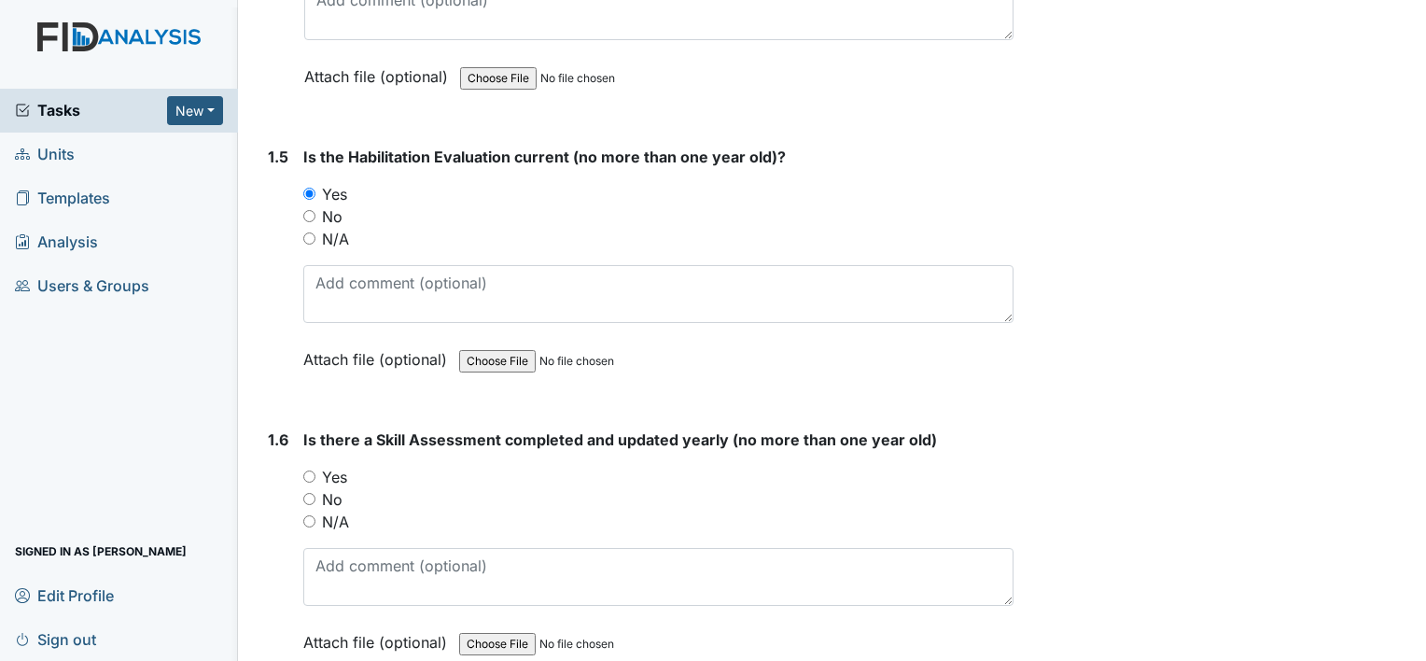
scroll to position [1307, 0]
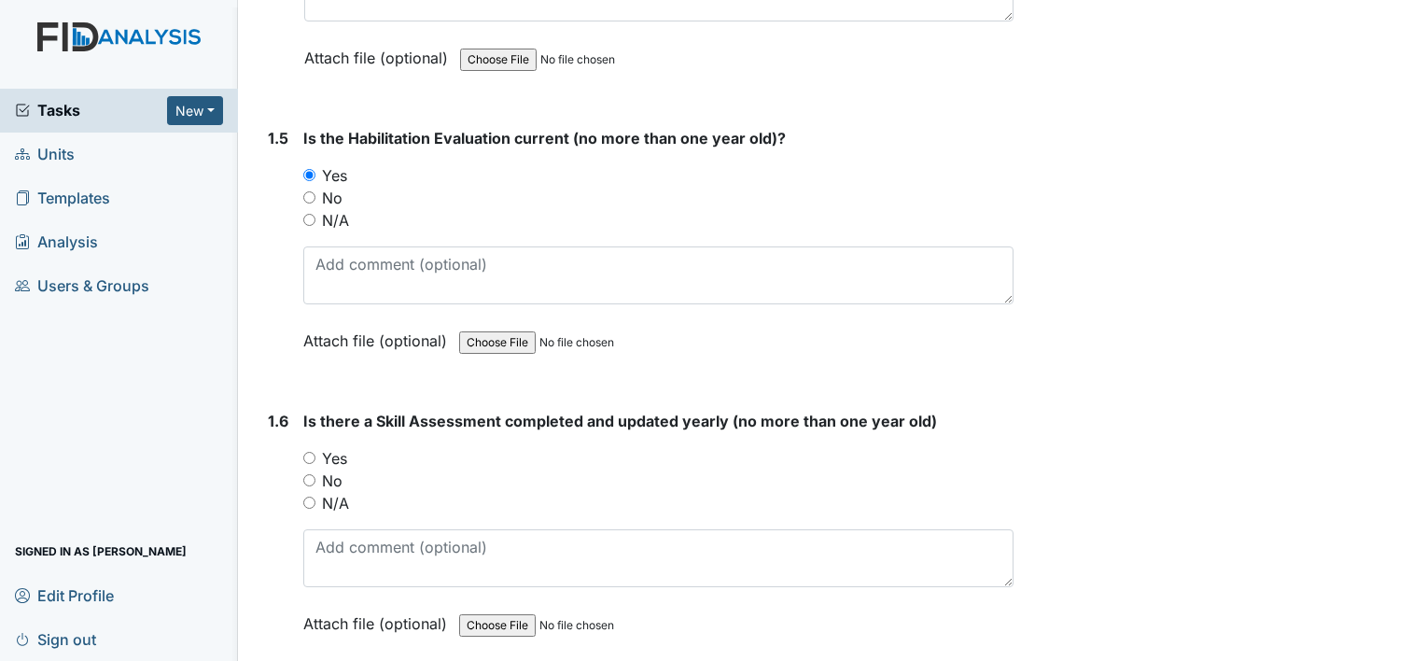
click at [302, 456] on div "1.6 Is there a Skill Assessment completed and updated yearly (no more than one …" at bounding box center [636, 536] width 753 height 253
click at [310, 455] on input "Yes" at bounding box center [309, 458] width 12 height 12
radio input "true"
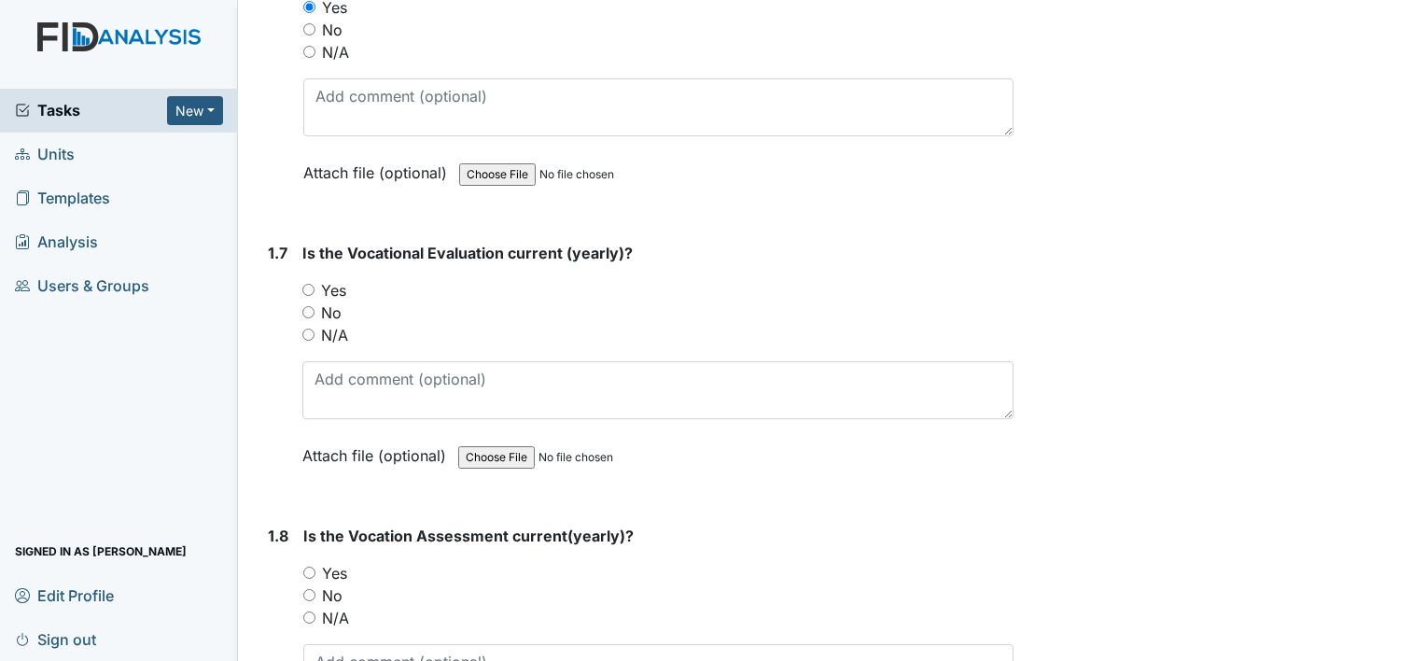
scroll to position [1774, 0]
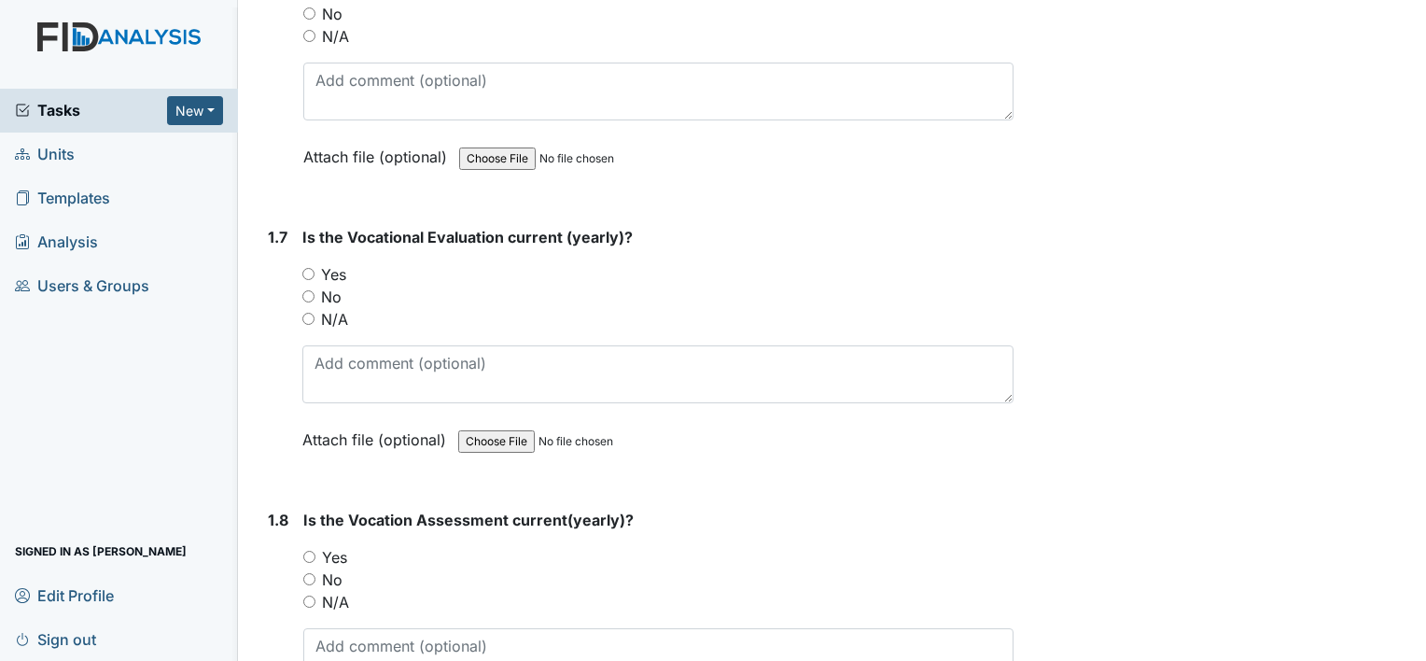
click at [310, 268] on input "Yes" at bounding box center [308, 274] width 12 height 12
radio input "true"
click at [310, 551] on input "Yes" at bounding box center [309, 557] width 12 height 12
radio input "true"
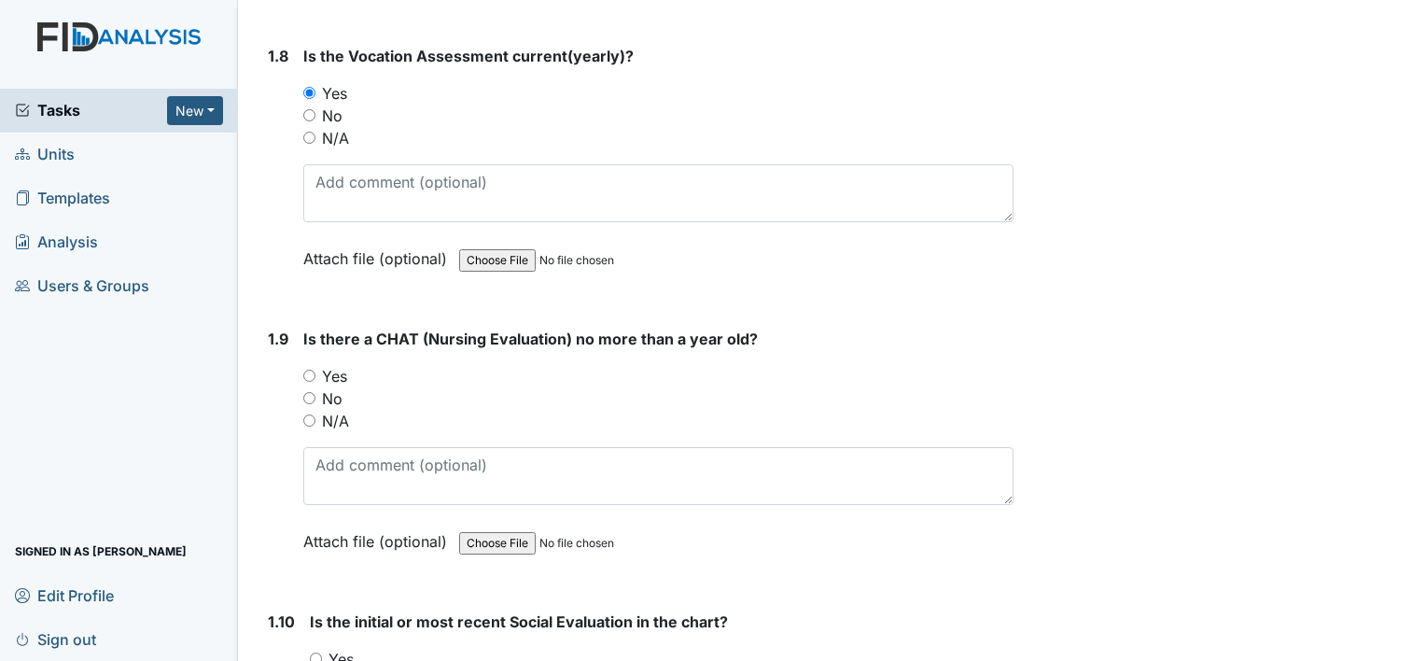
scroll to position [2240, 0]
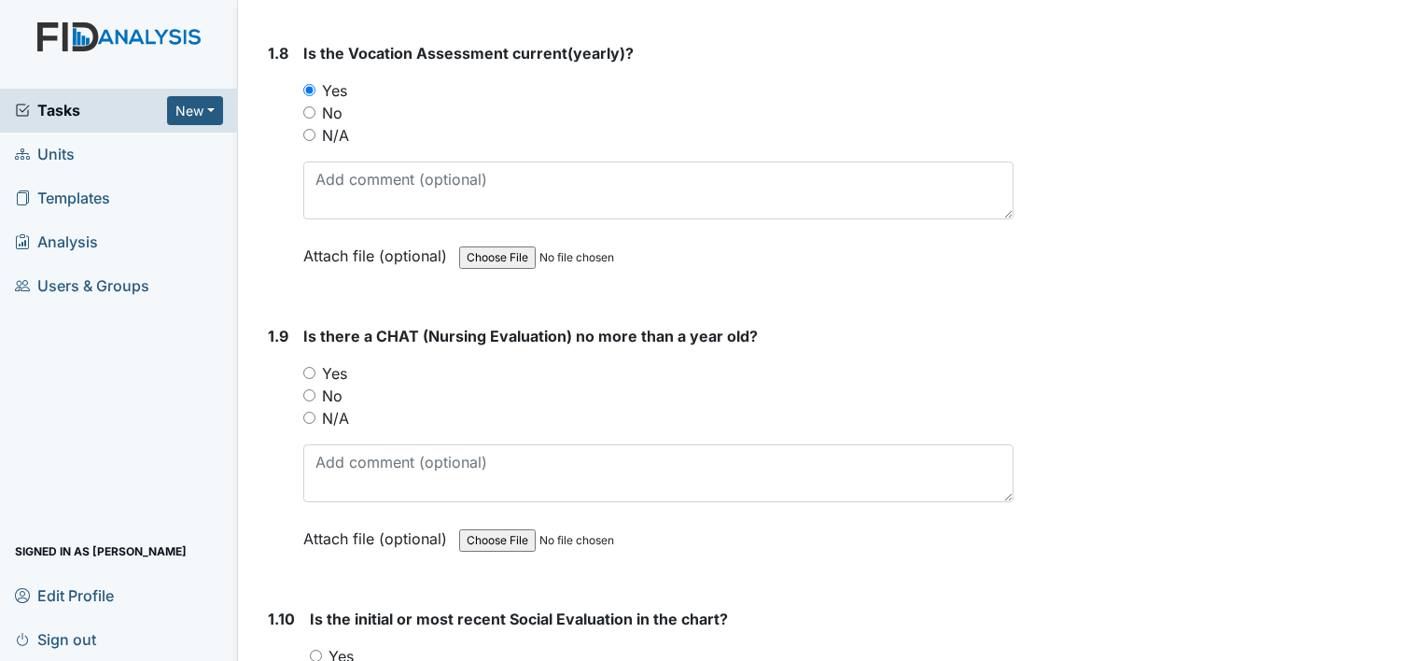
click at [307, 367] on input "Yes" at bounding box center [309, 373] width 12 height 12
radio input "true"
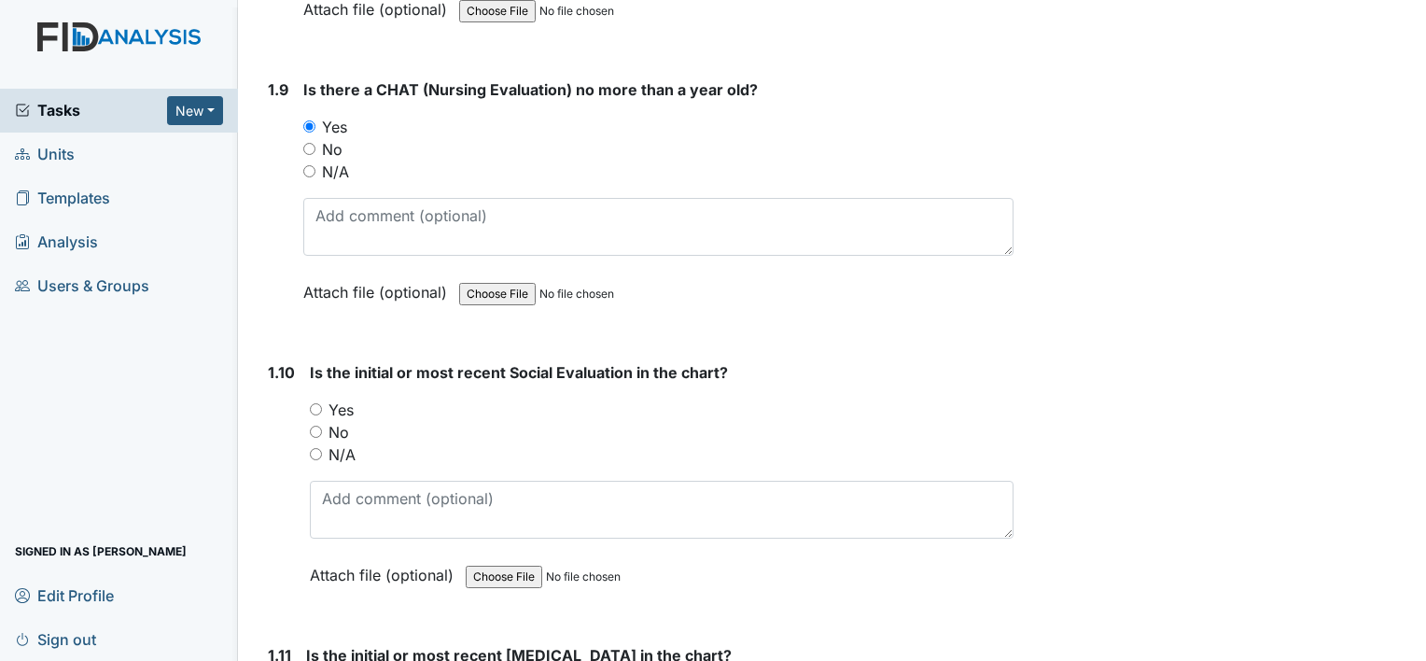
scroll to position [2520, 0]
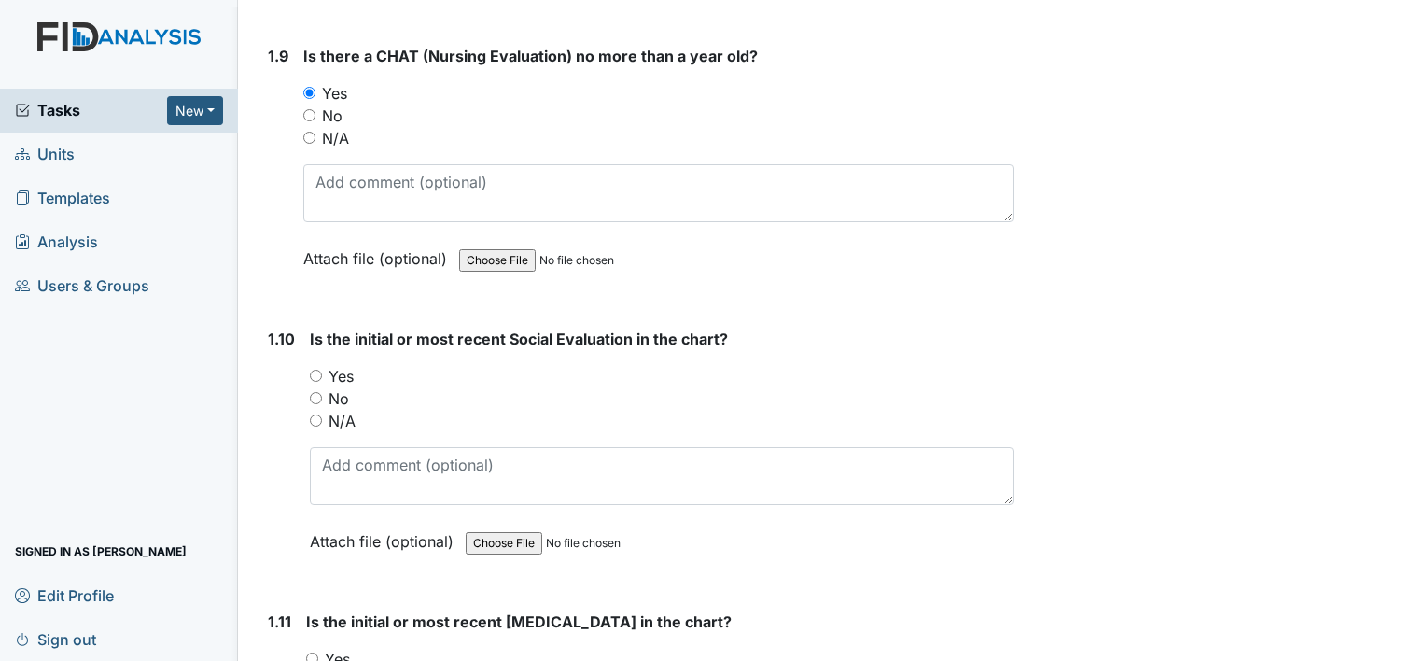
click at [314, 392] on input "No" at bounding box center [316, 398] width 12 height 12
radio input "true"
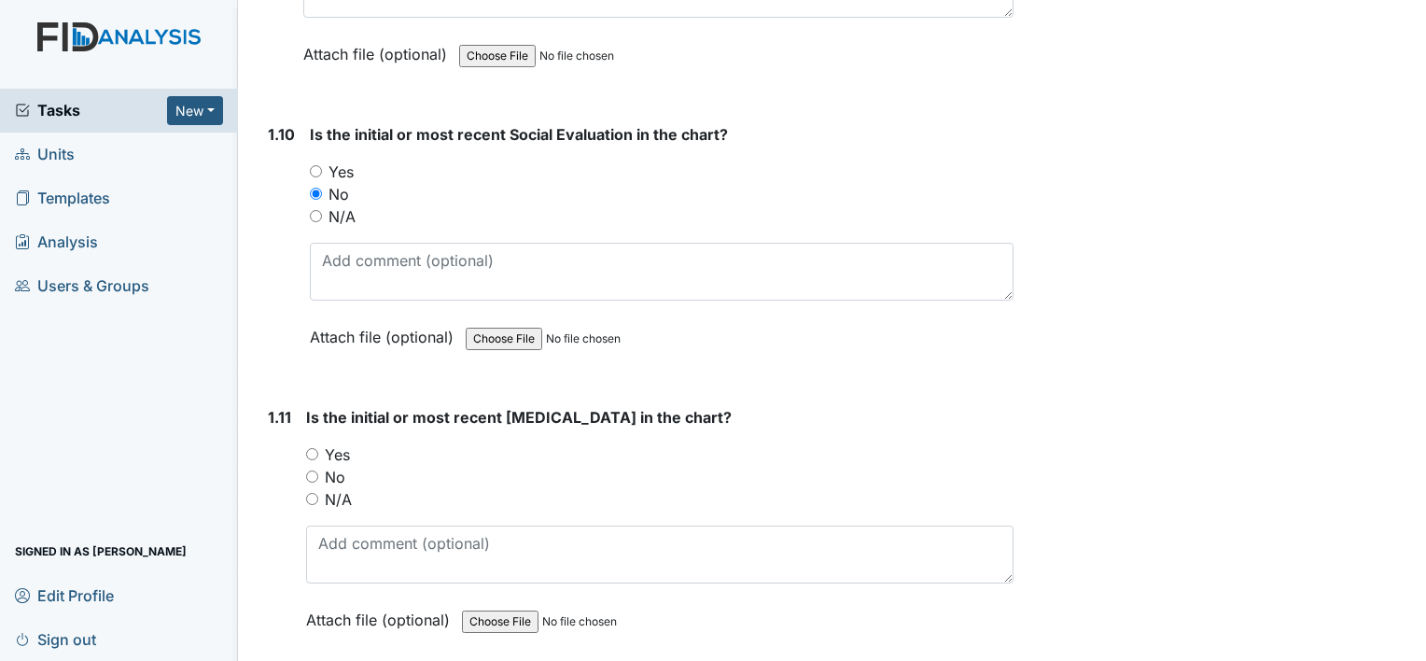
scroll to position [2800, 0]
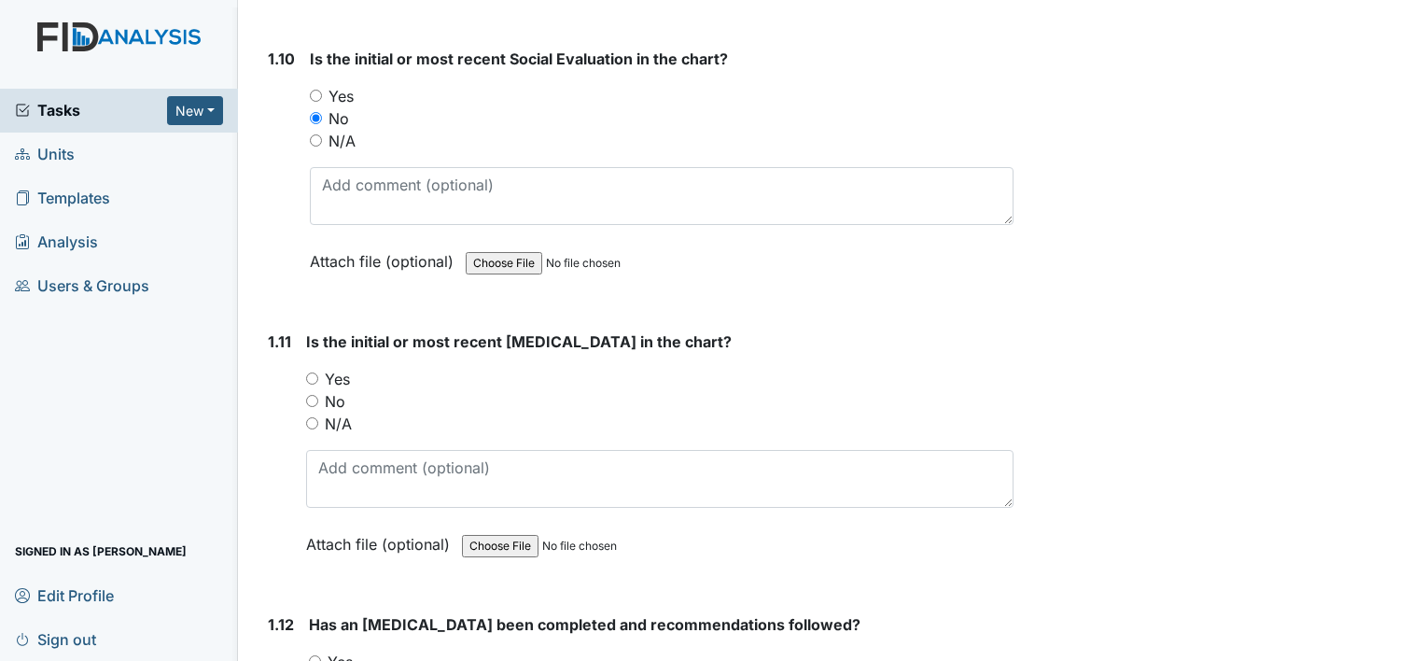
click at [306, 372] on input "Yes" at bounding box center [312, 378] width 12 height 12
radio input "true"
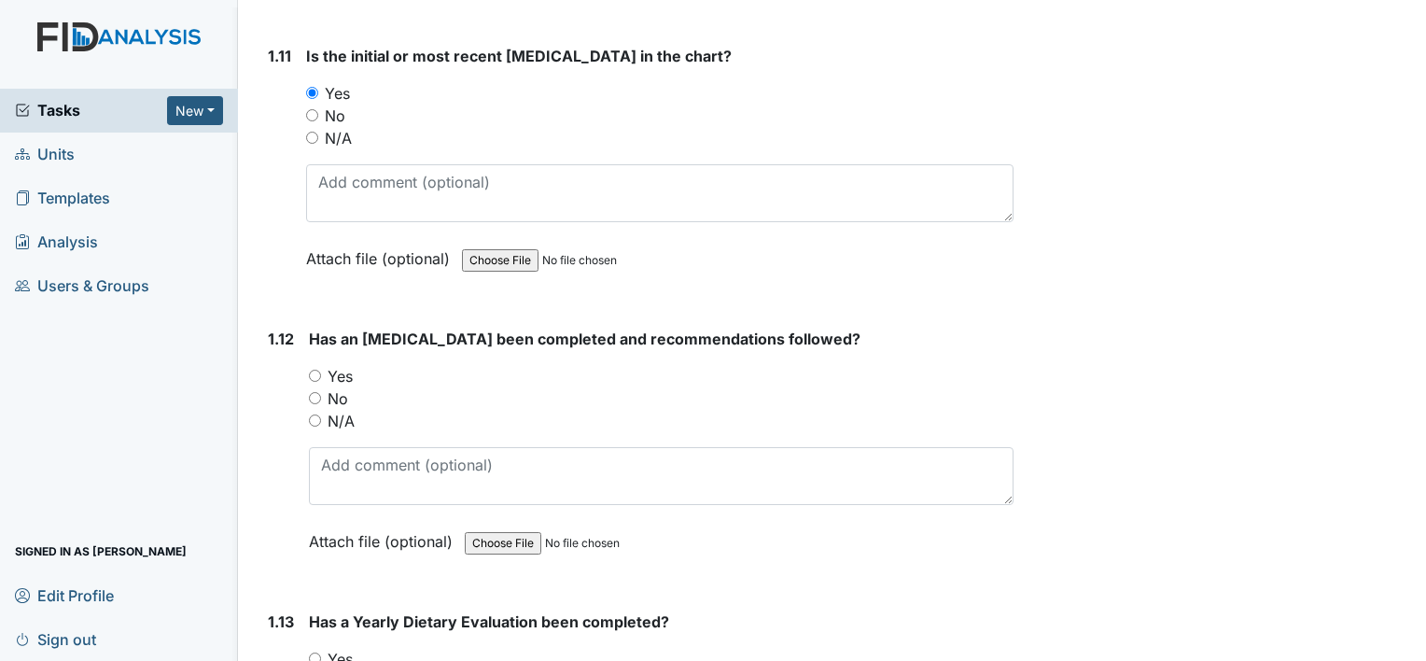
scroll to position [3174, 0]
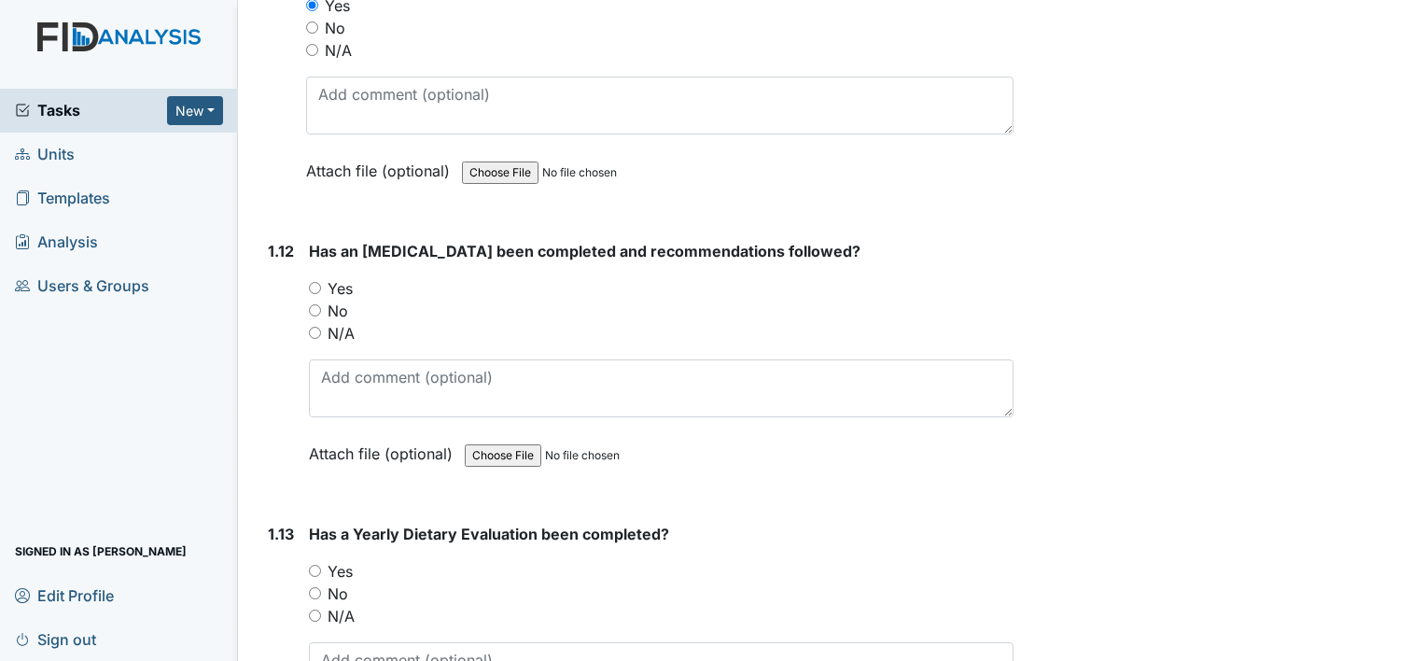
click at [316, 282] on input "Yes" at bounding box center [315, 288] width 12 height 12
radio input "true"
click at [314, 565] on input "Yes" at bounding box center [315, 571] width 12 height 12
radio input "true"
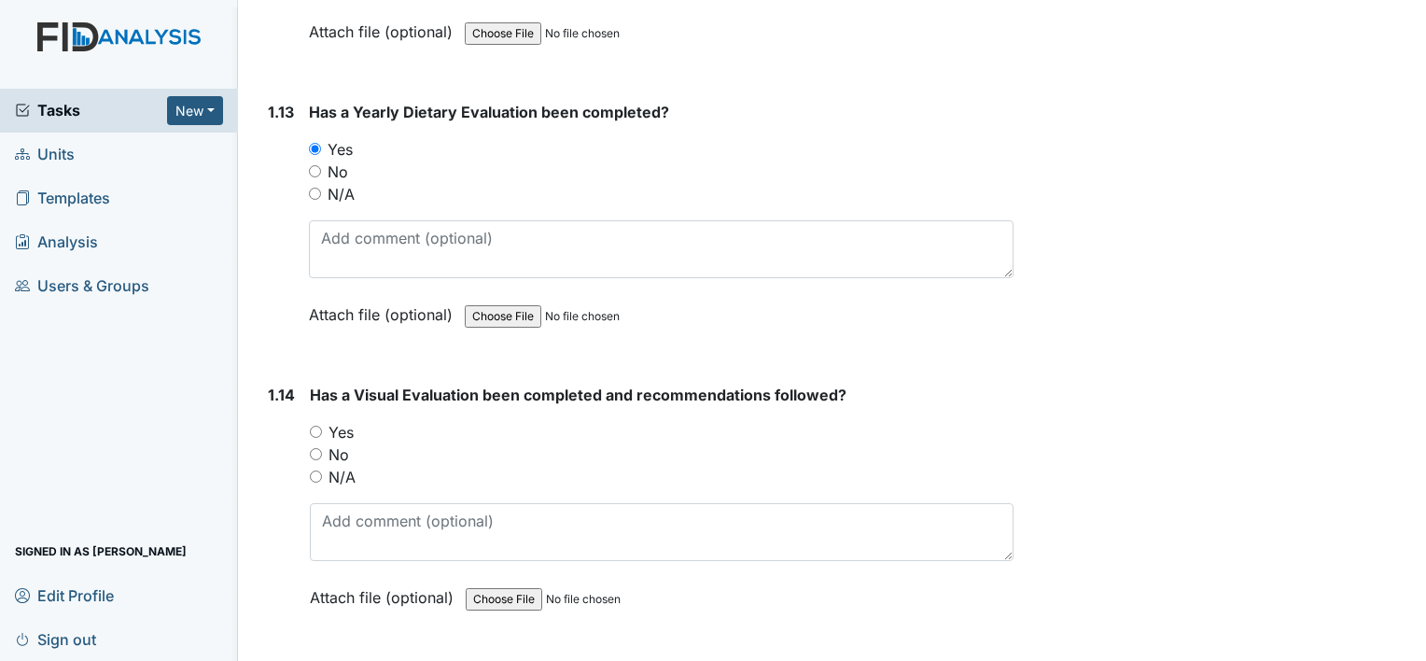
scroll to position [3641, 0]
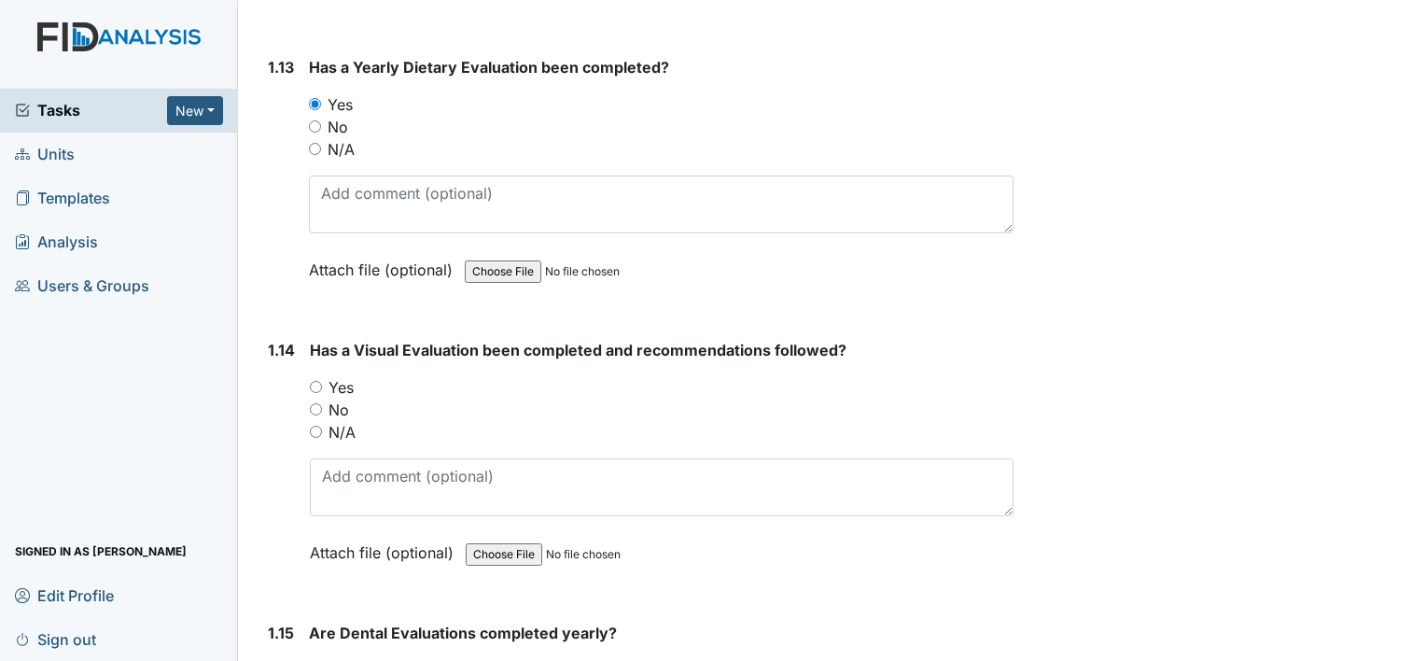
click at [310, 376] on div "Yes" at bounding box center [662, 387] width 704 height 22
click at [319, 381] on input "Yes" at bounding box center [316, 387] width 12 height 12
radio input "true"
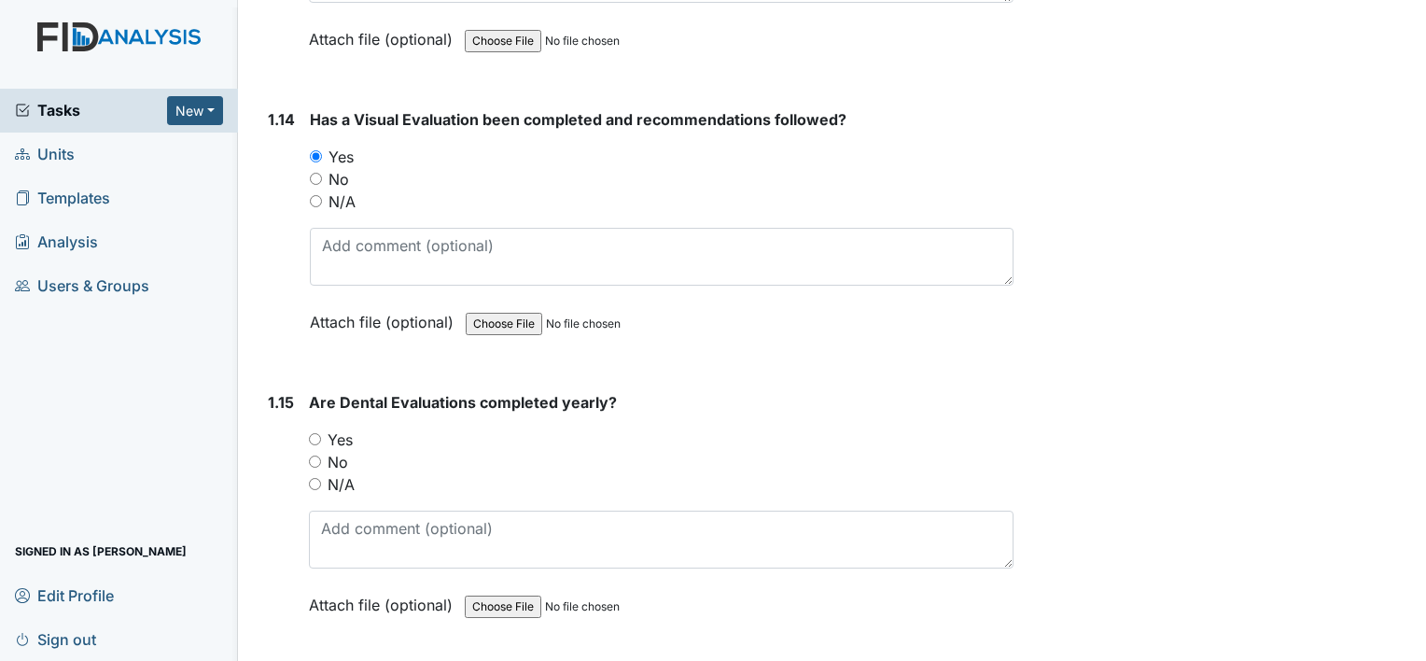
scroll to position [3921, 0]
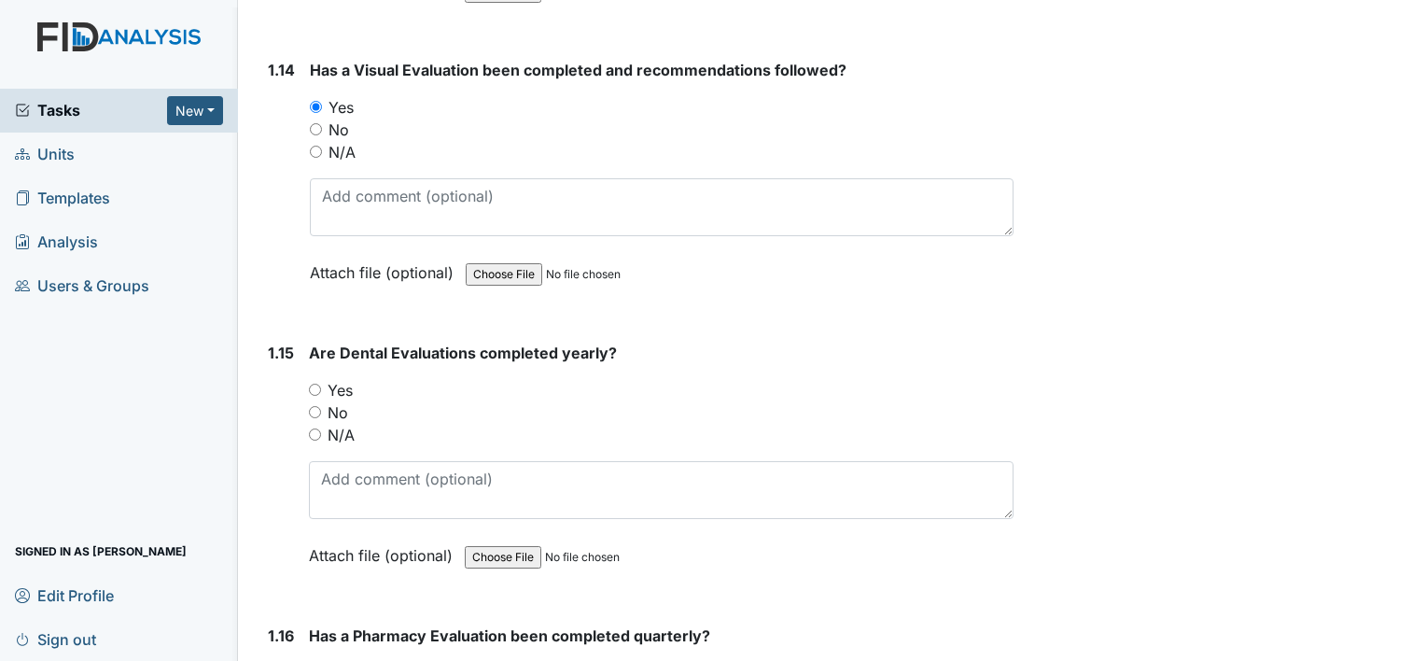
click at [316, 384] on input "Yes" at bounding box center [315, 390] width 12 height 12
radio input "true"
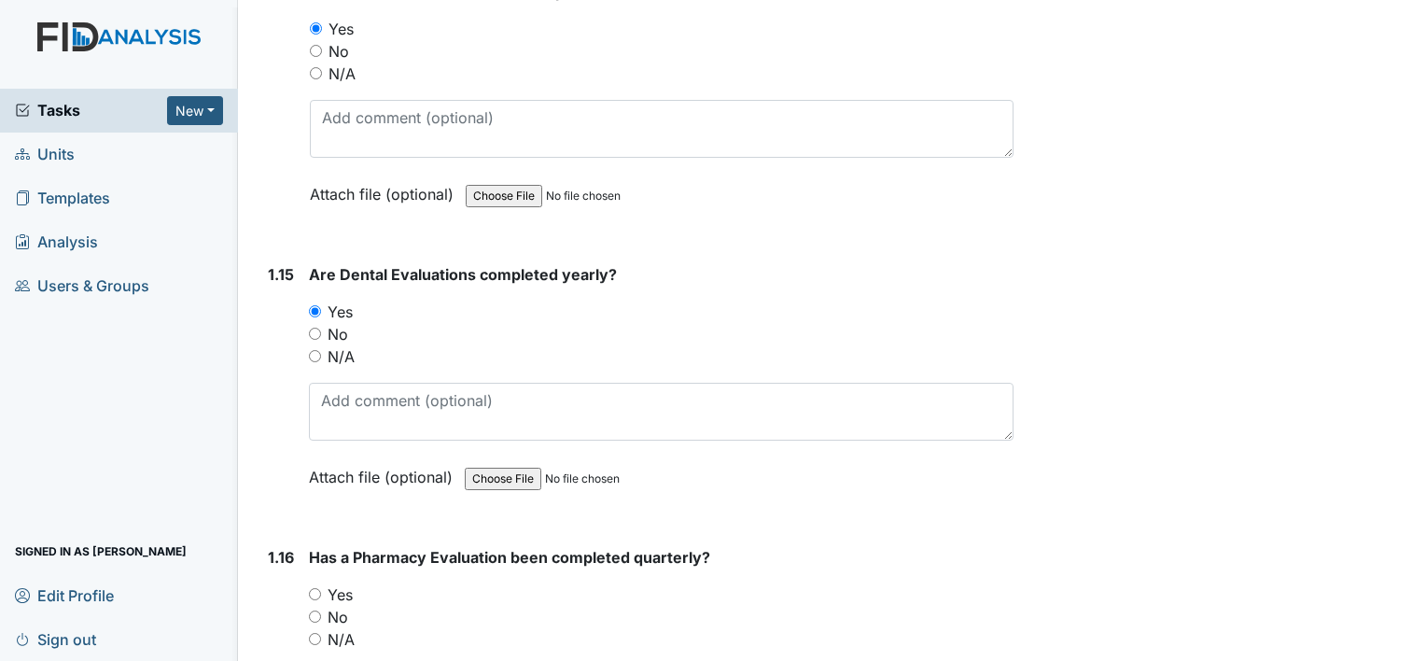
scroll to position [4201, 0]
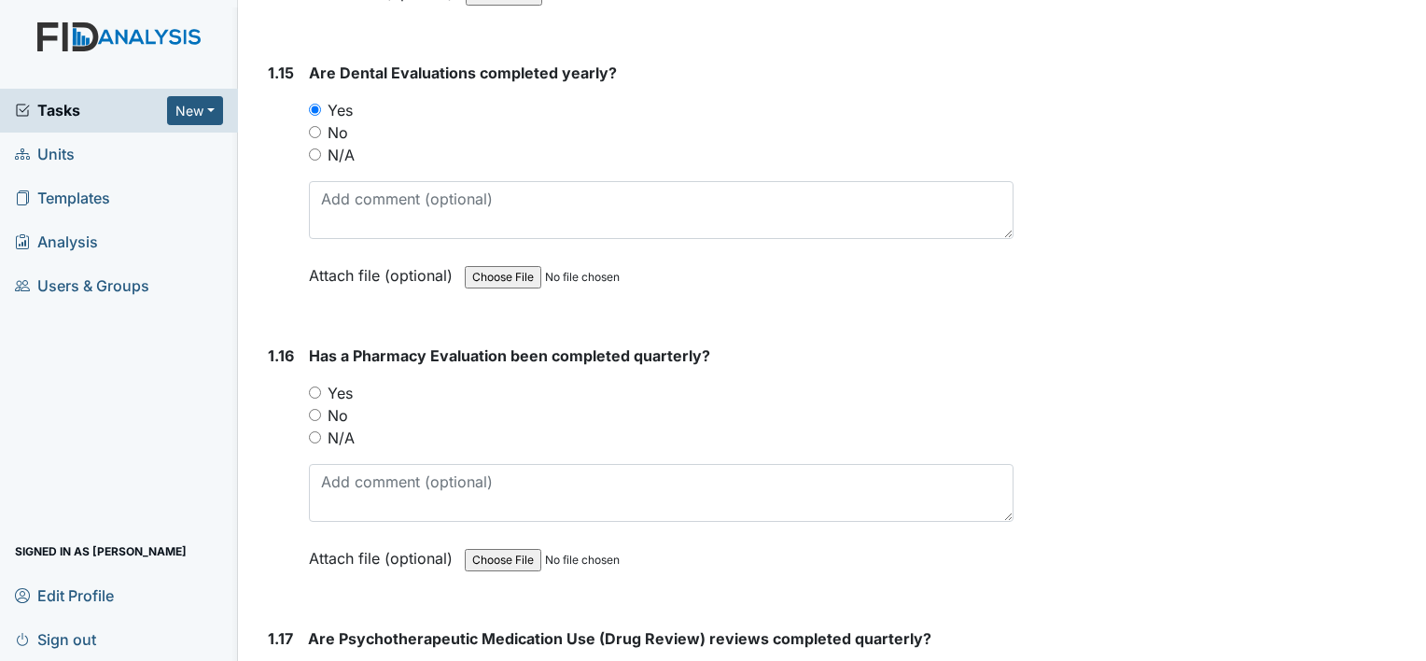
click at [313, 386] on input "Yes" at bounding box center [315, 392] width 12 height 12
radio input "true"
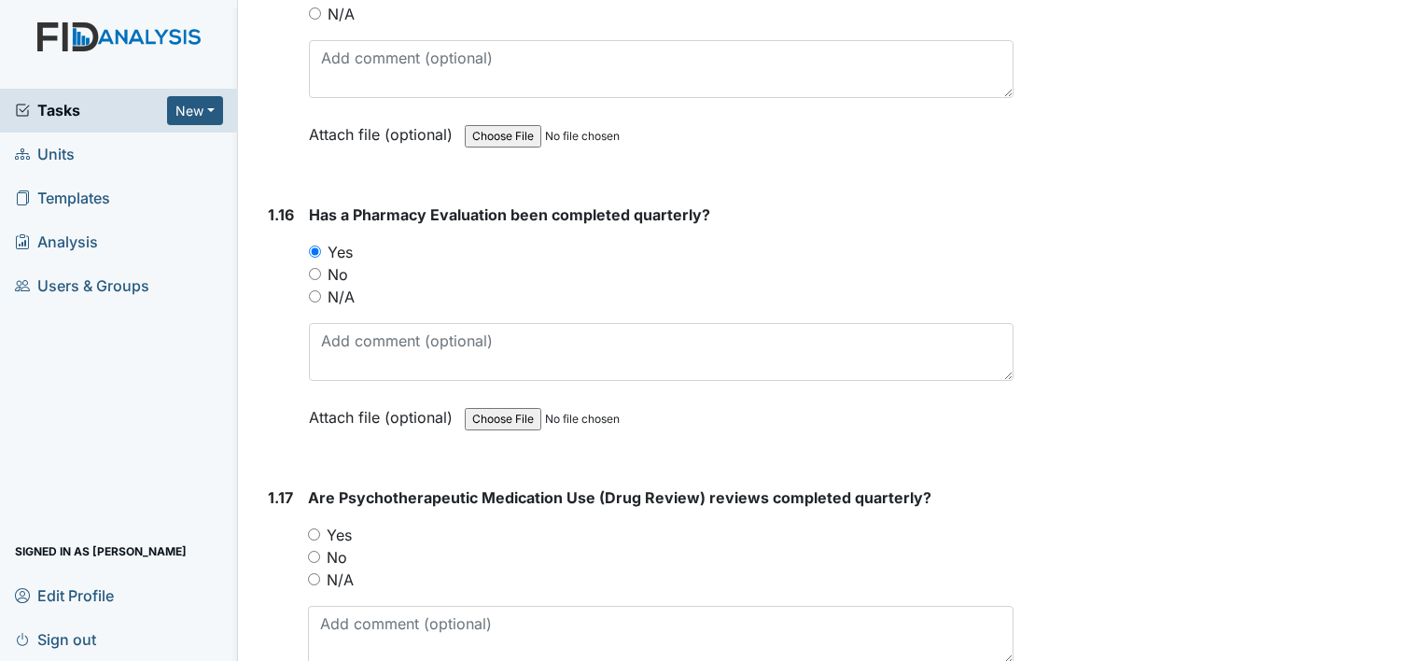
scroll to position [4481, 0]
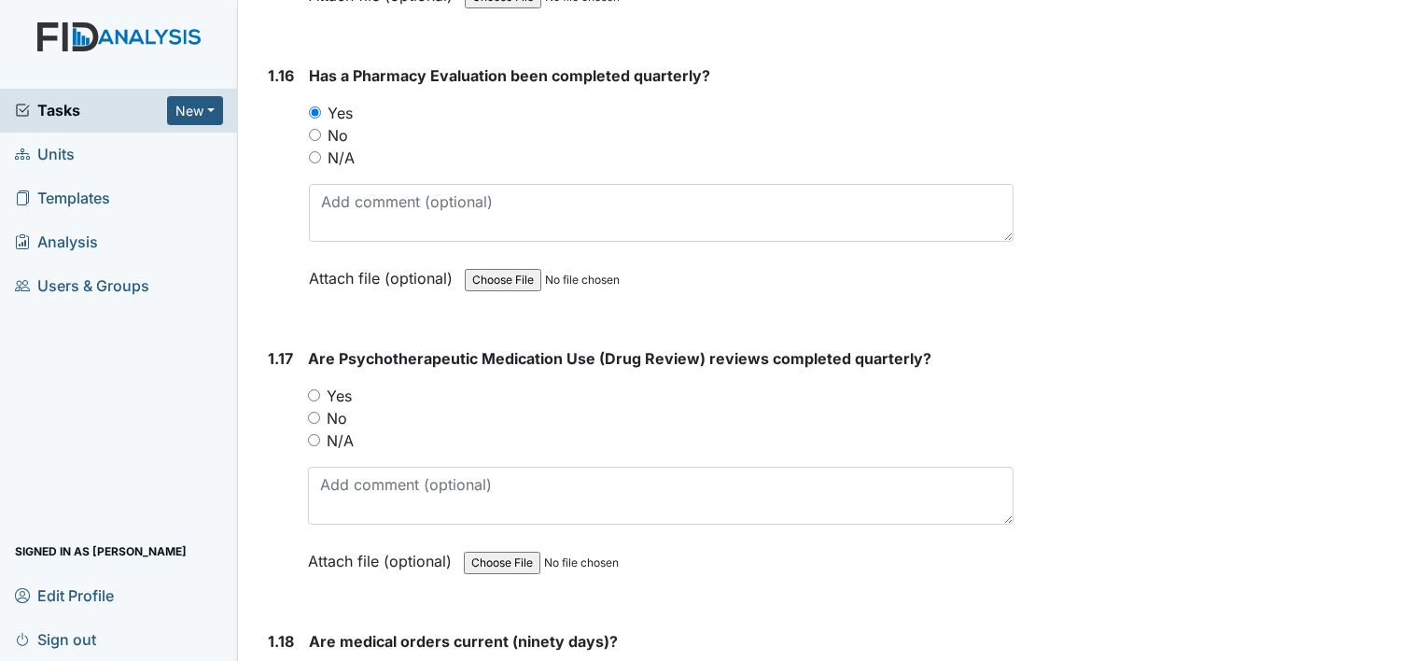
click at [317, 434] on input "N/A" at bounding box center [314, 440] width 12 height 12
radio input "true"
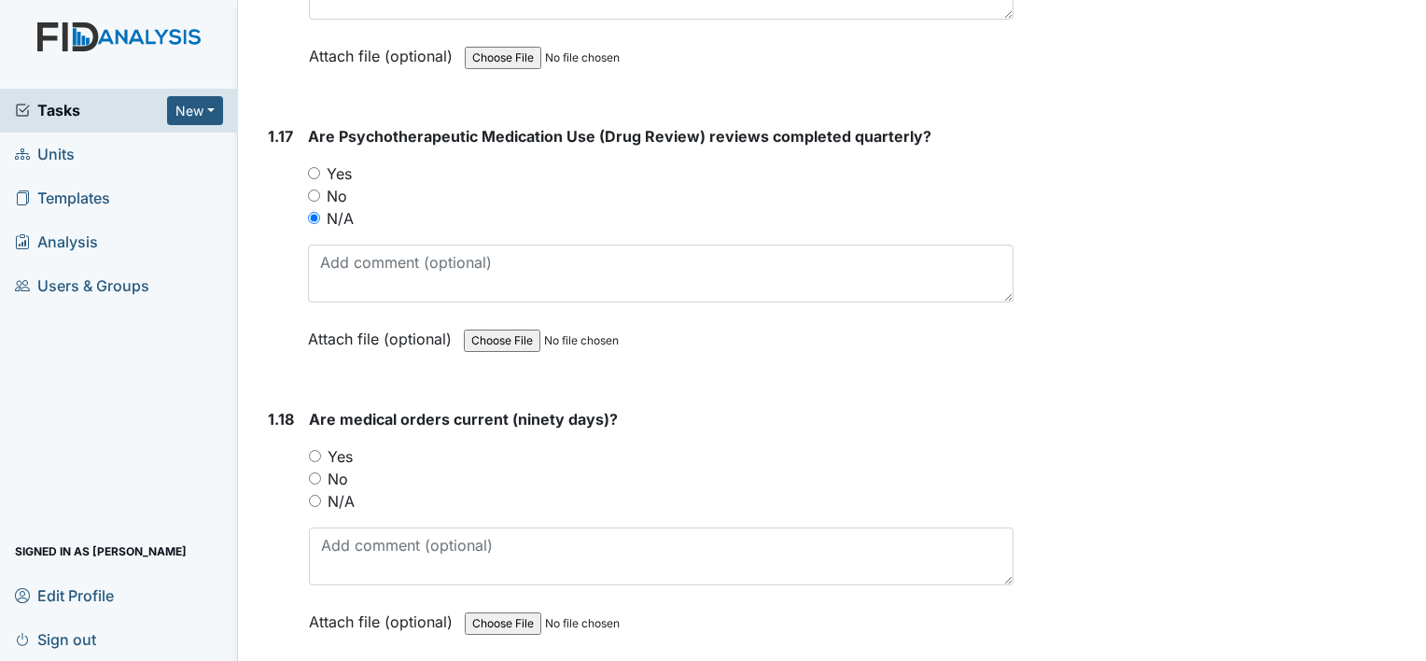
scroll to position [4761, 0]
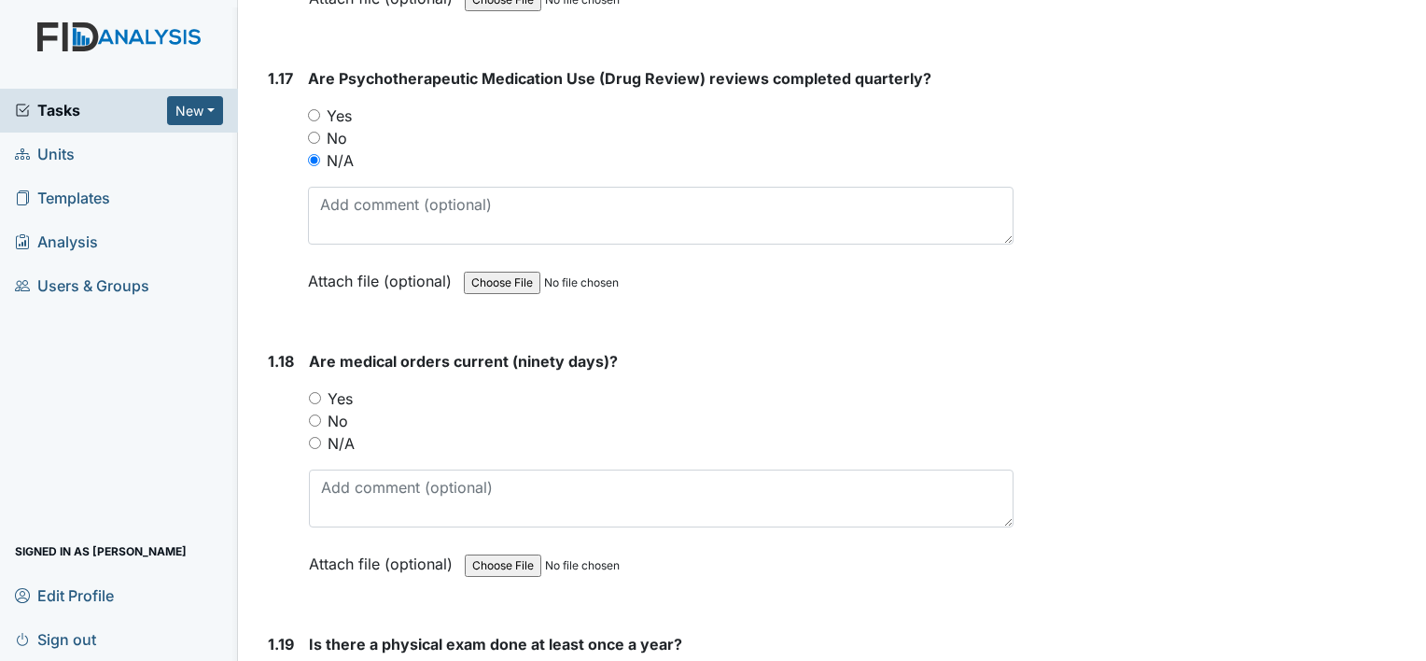
click at [316, 392] on input "Yes" at bounding box center [315, 398] width 12 height 12
radio input "true"
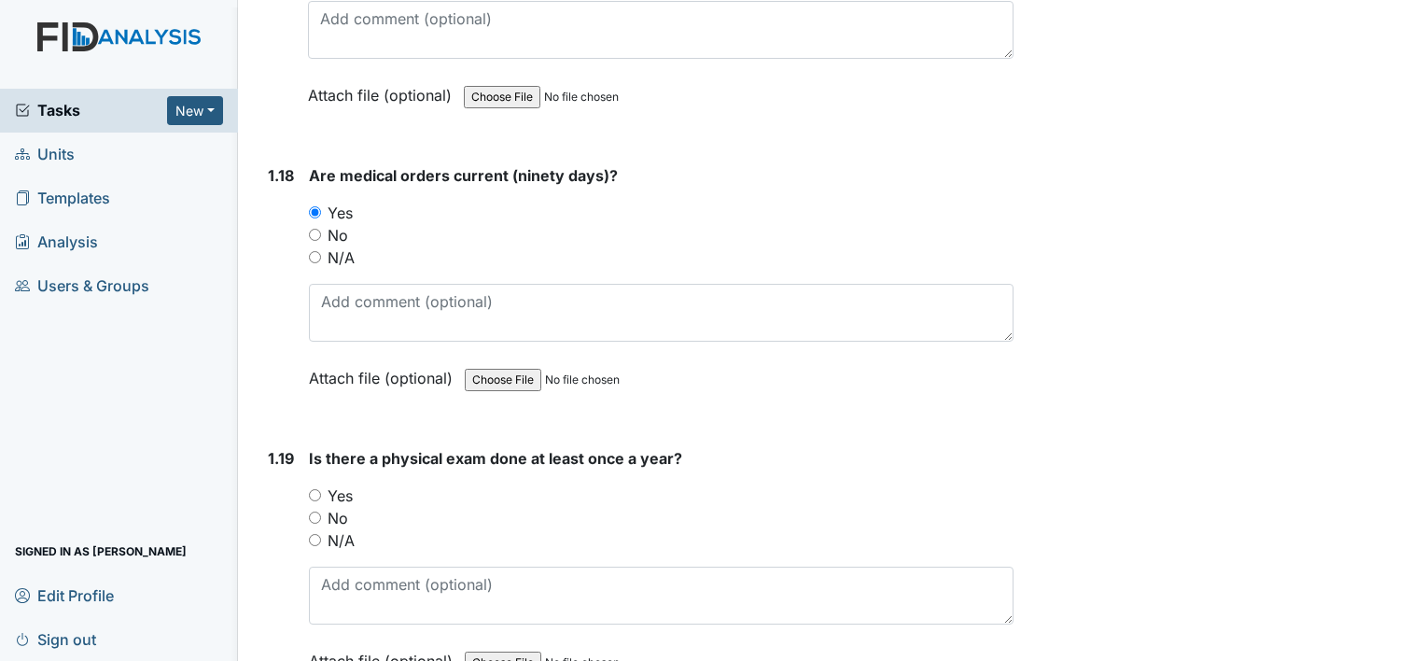
scroll to position [4947, 0]
click at [314, 488] on input "Yes" at bounding box center [315, 494] width 12 height 12
radio input "true"
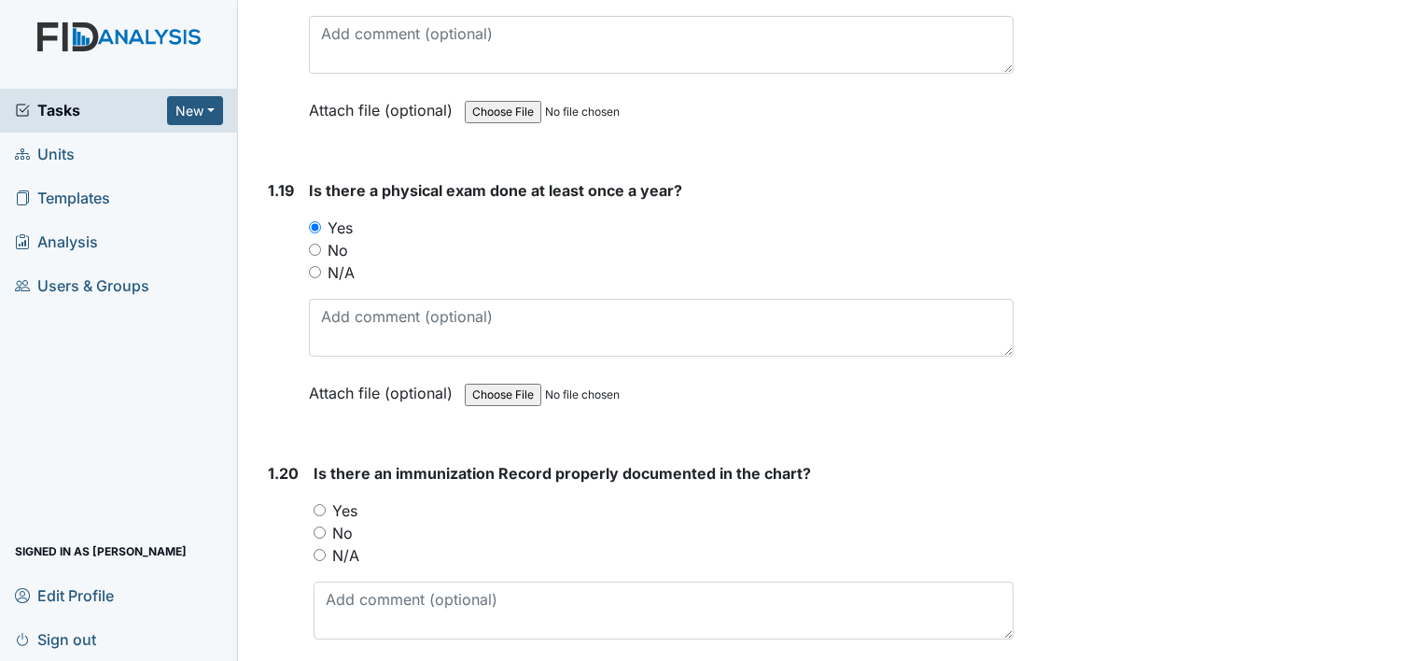
scroll to position [5227, 0]
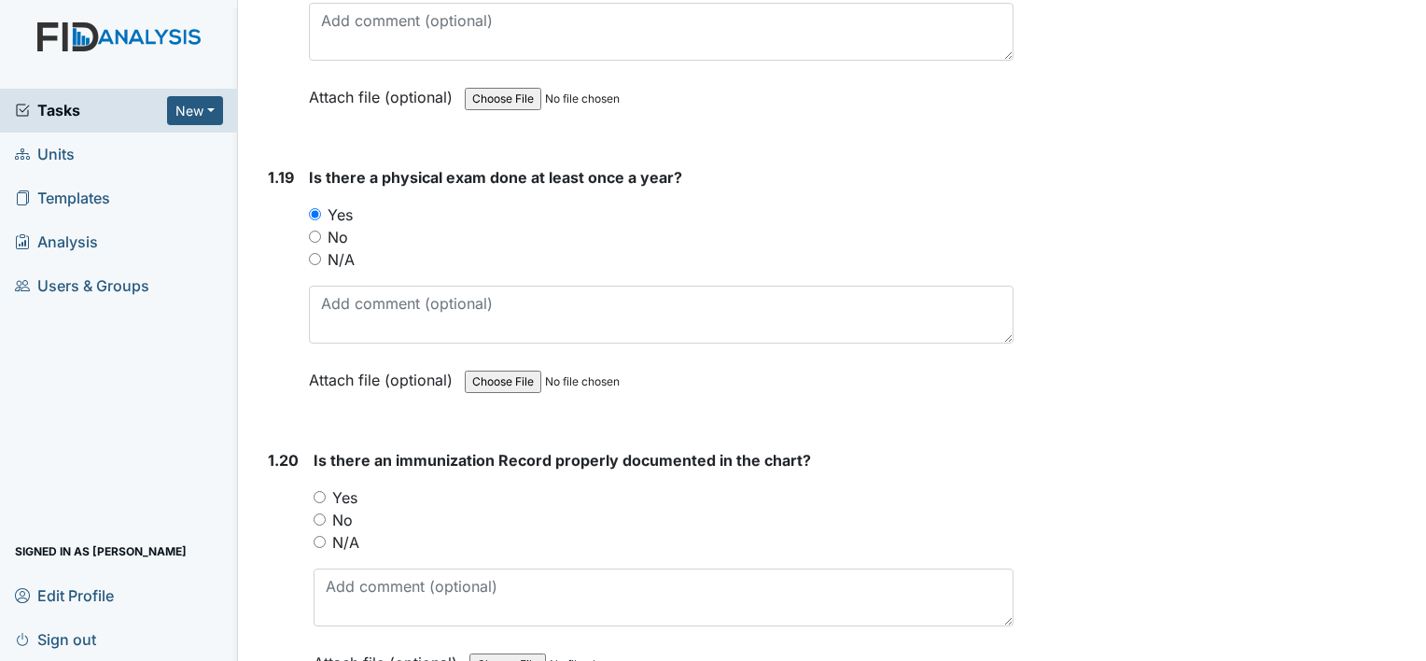
click at [314, 491] on input "Yes" at bounding box center [320, 497] width 12 height 12
radio input "true"
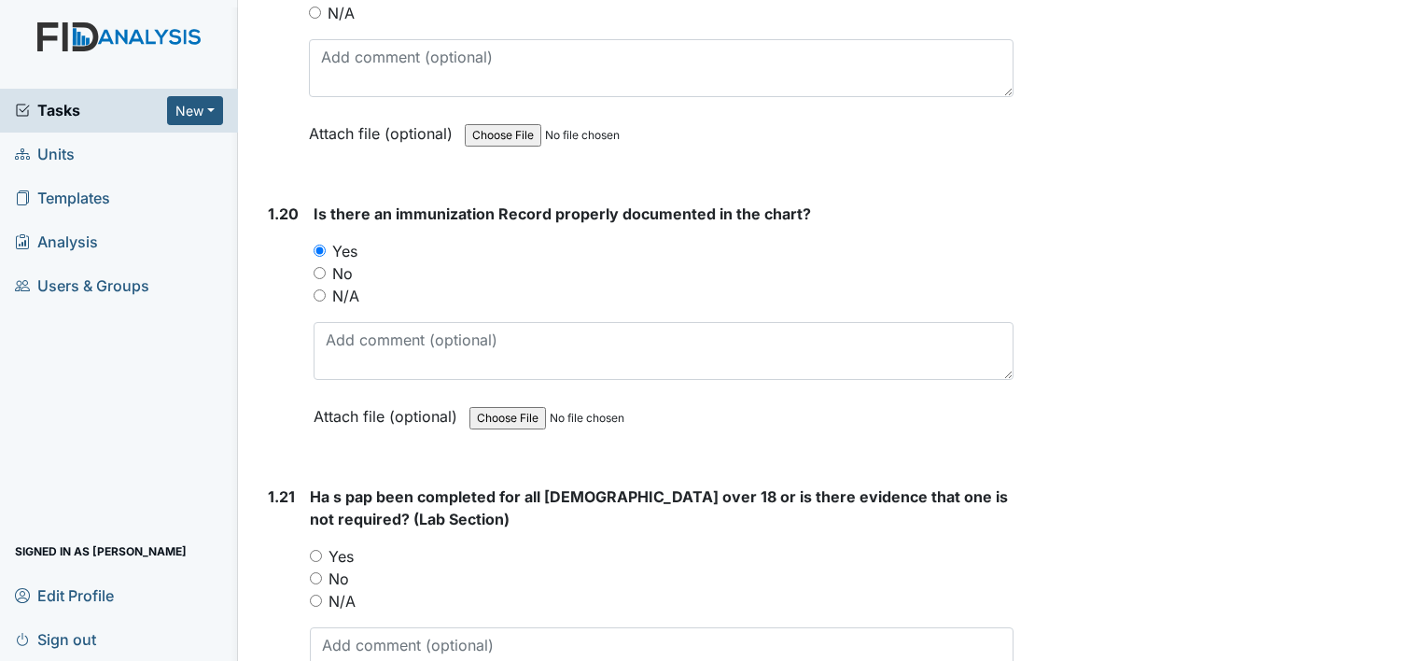
scroll to position [5507, 0]
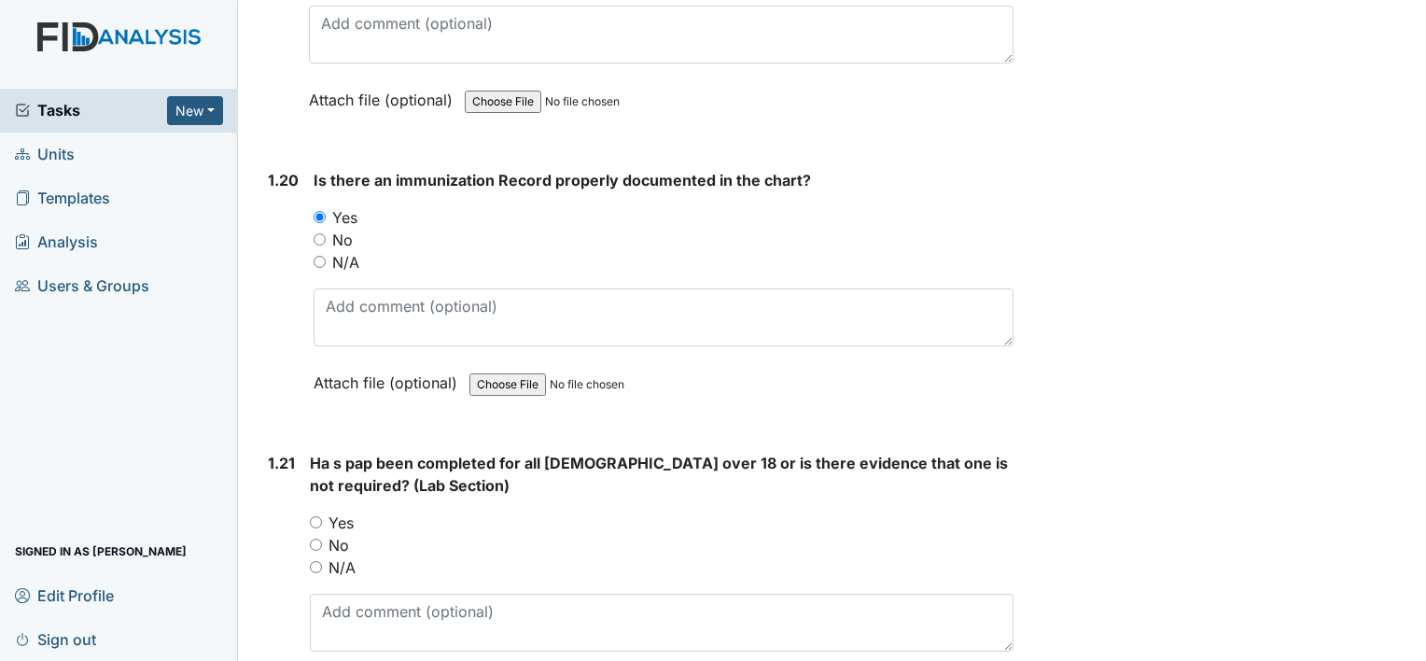
click at [316, 516] on input "Yes" at bounding box center [316, 522] width 12 height 12
radio input "true"
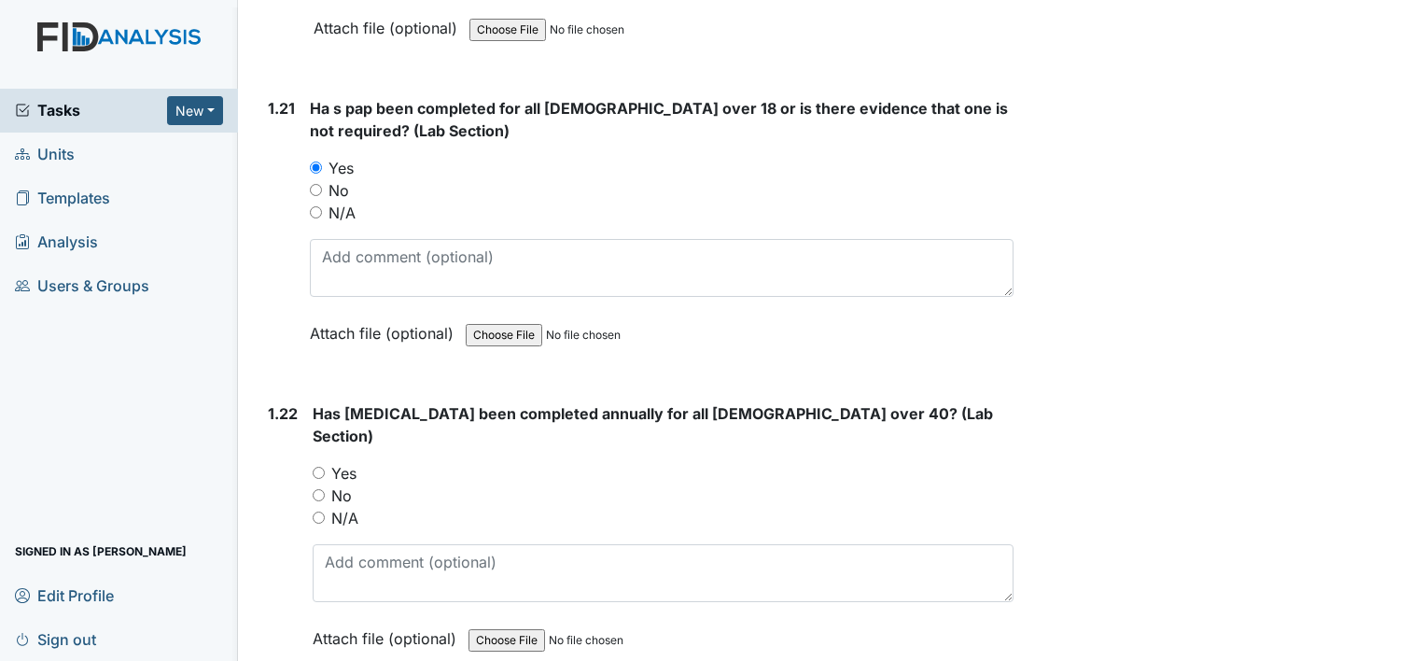
scroll to position [5881, 0]
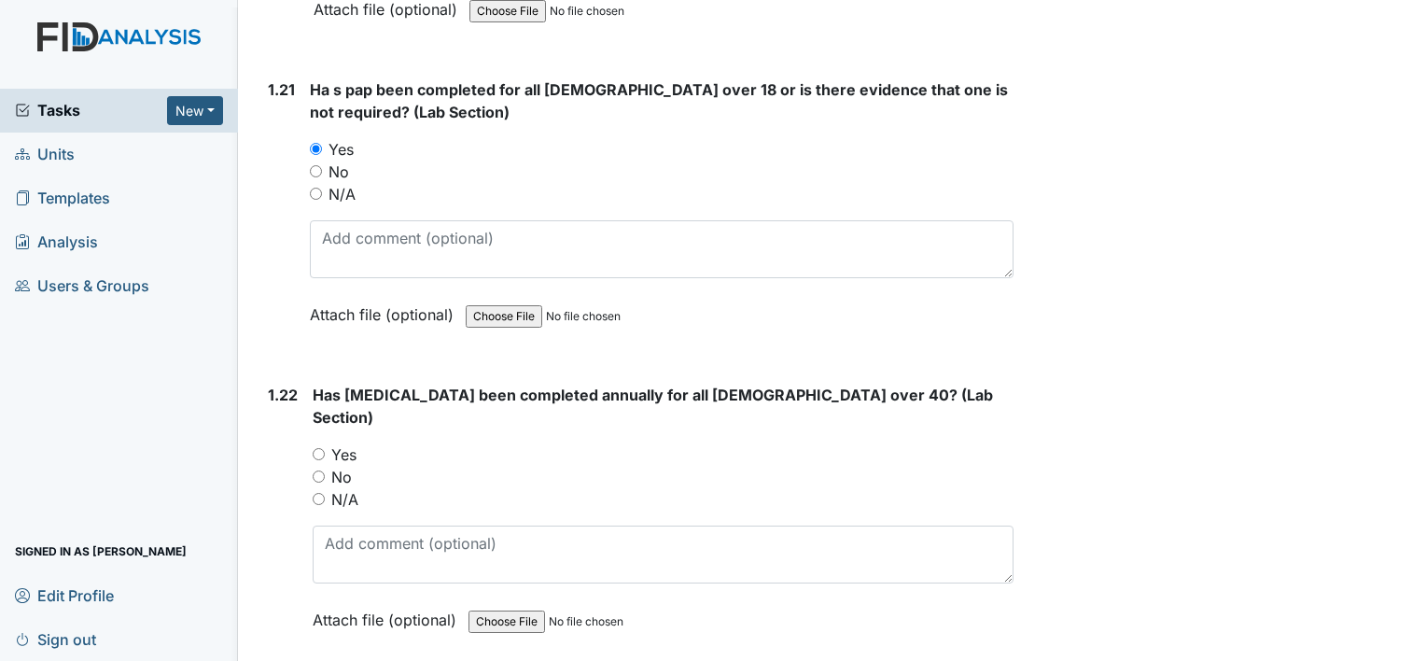
click at [317, 448] on input "Yes" at bounding box center [319, 454] width 12 height 12
radio input "true"
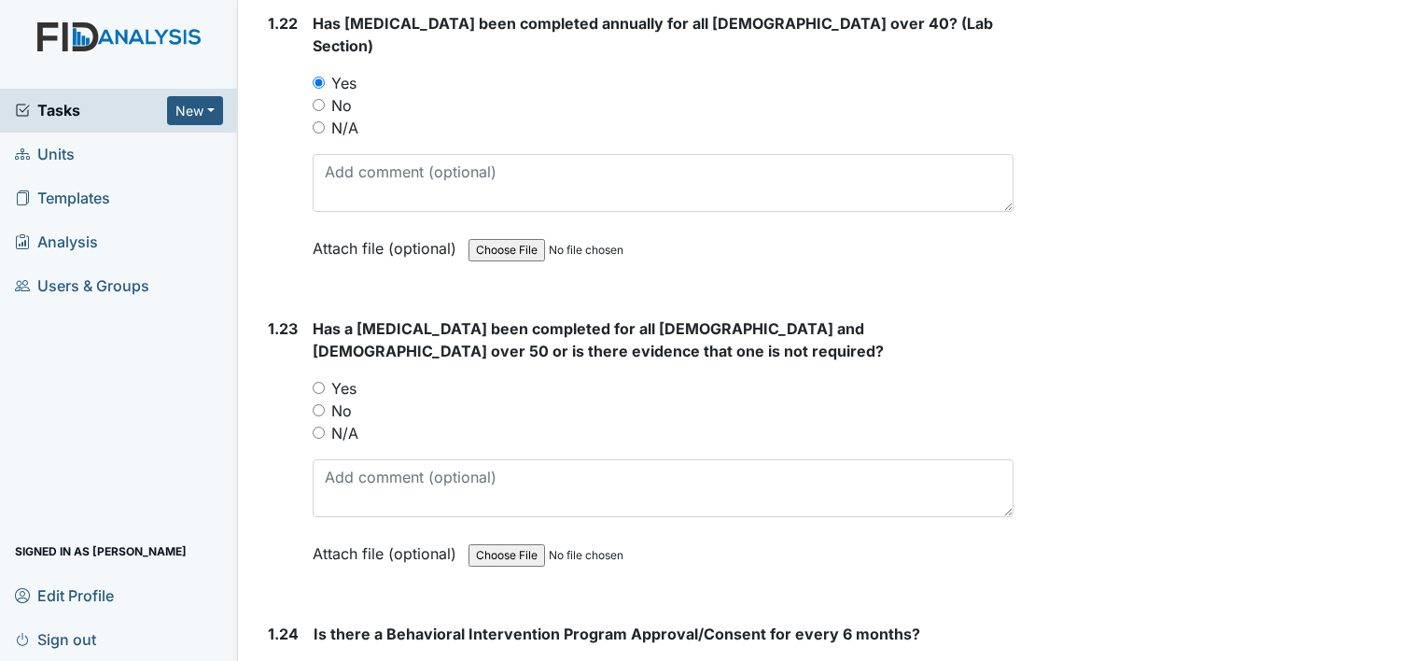
scroll to position [6254, 0]
click at [316, 425] on input "N/A" at bounding box center [319, 431] width 12 height 12
radio input "true"
click at [320, 119] on input "N/A" at bounding box center [319, 125] width 12 height 12
radio input "true"
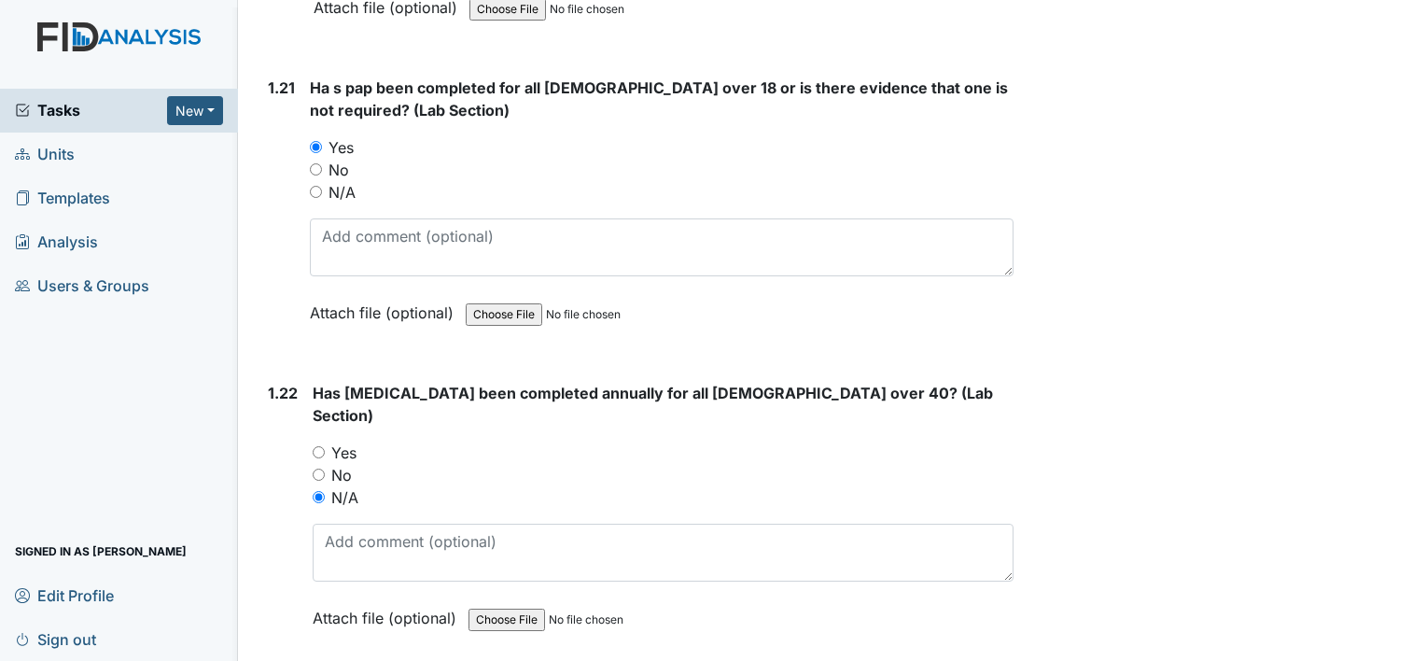
scroll to position [5881, 0]
click at [317, 188] on input "N/A" at bounding box center [316, 194] width 12 height 12
radio input "true"
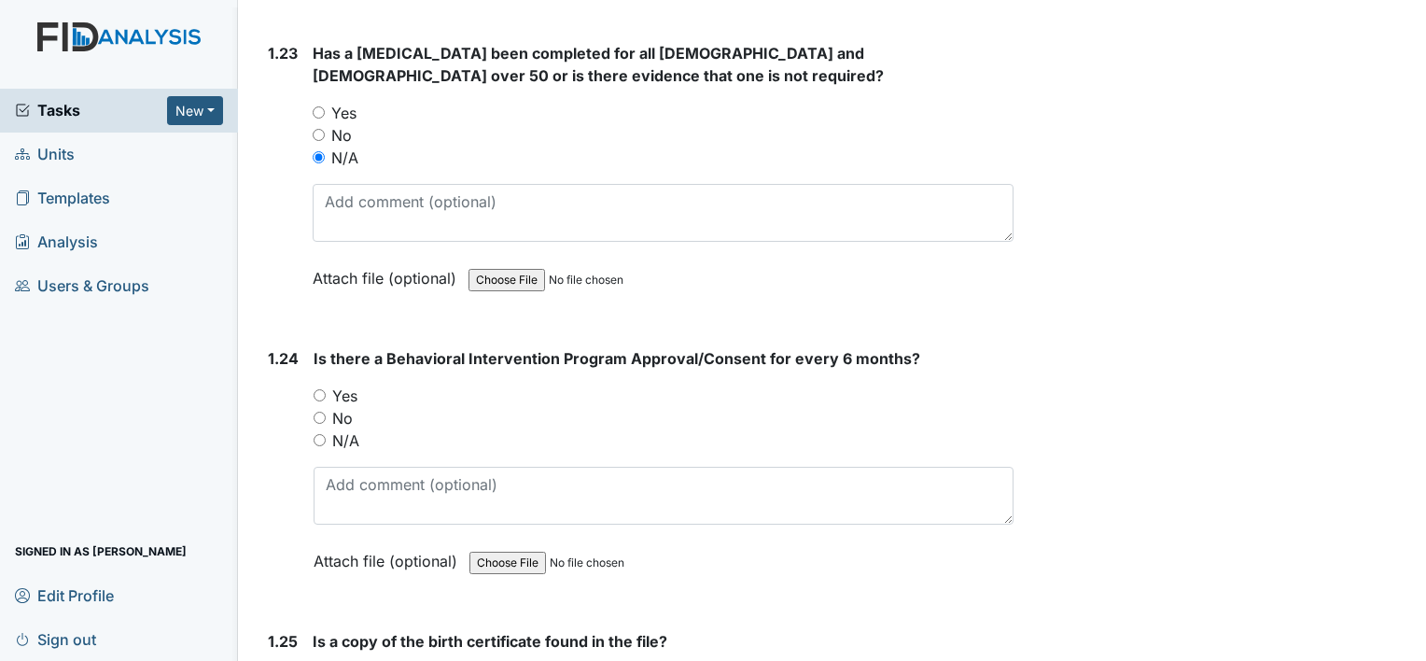
scroll to position [6628, 0]
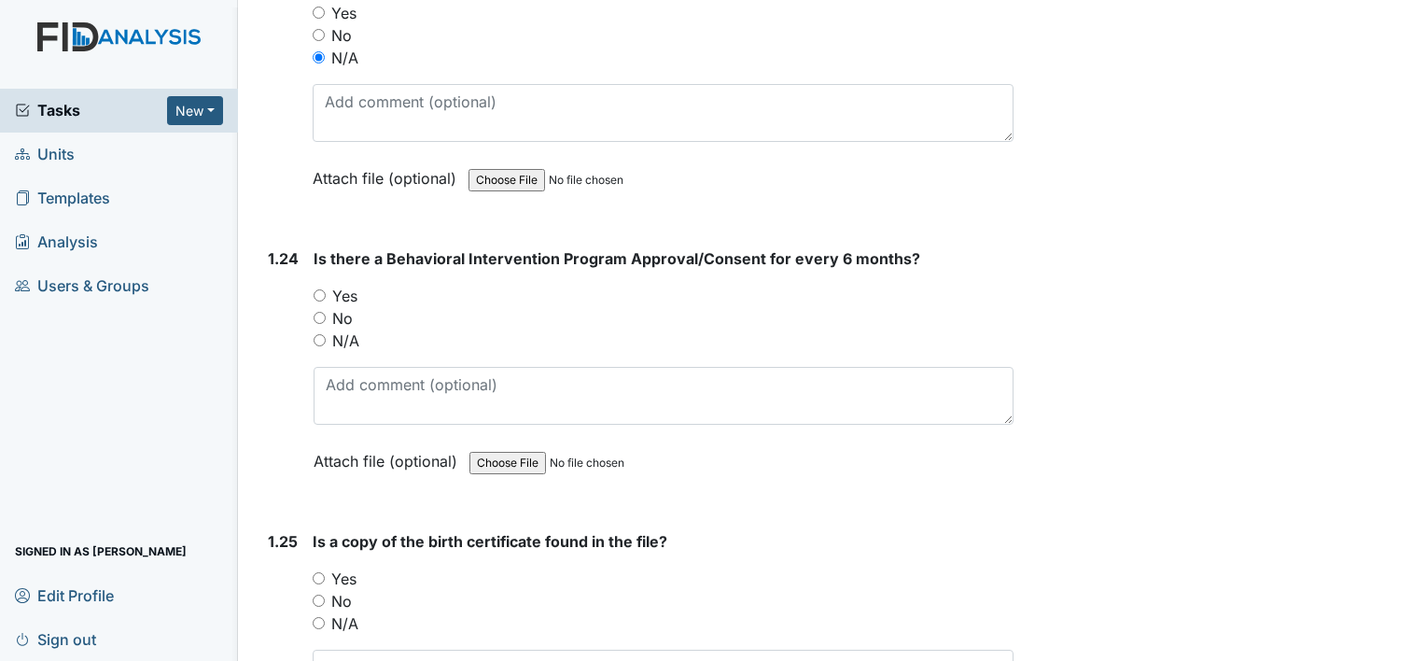
click at [317, 289] on input "Yes" at bounding box center [320, 295] width 12 height 12
radio input "true"
click at [321, 572] on input "Yes" at bounding box center [319, 578] width 12 height 12
radio input "true"
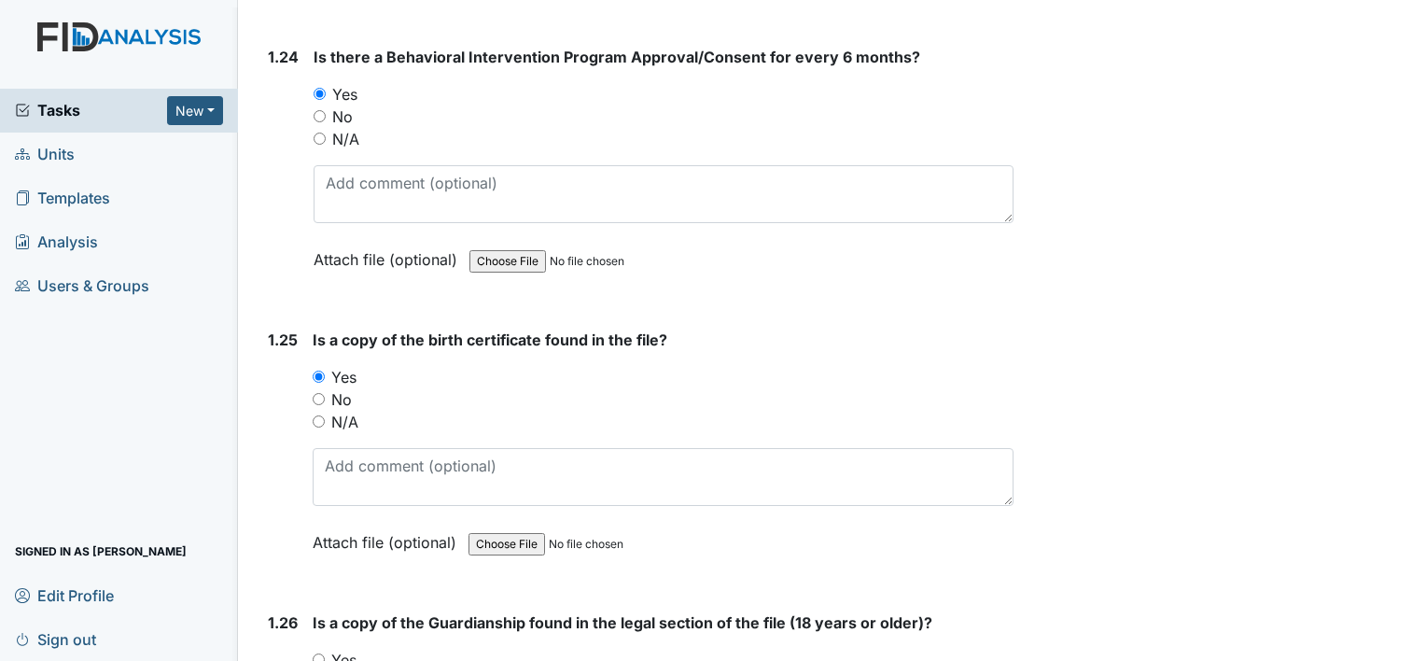
scroll to position [7094, 0]
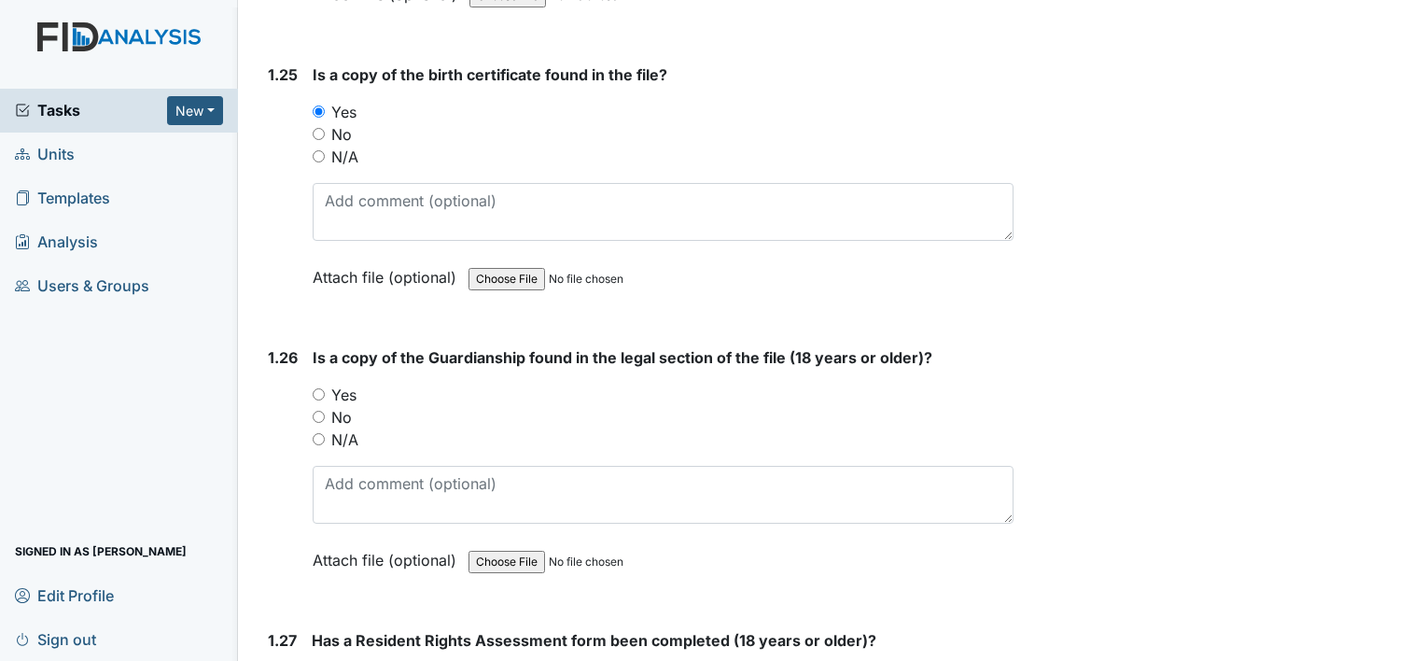
click at [317, 388] on input "Yes" at bounding box center [319, 394] width 12 height 12
radio input "true"
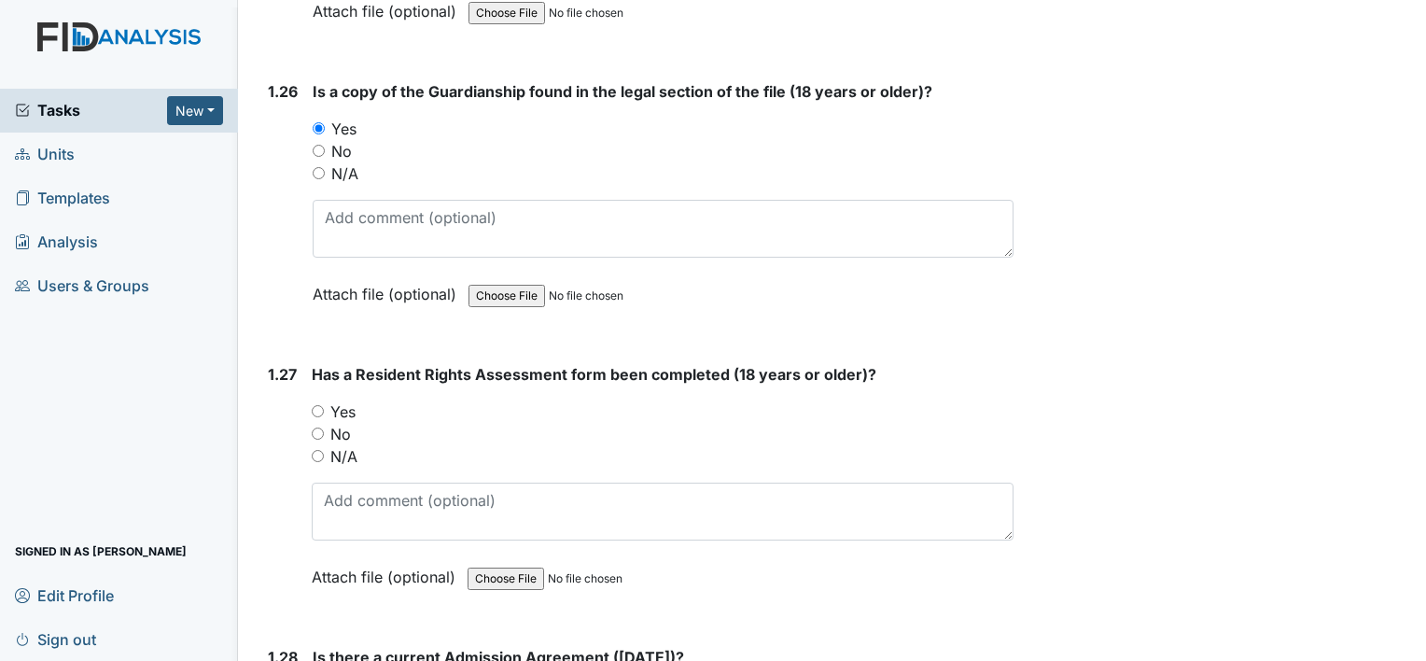
scroll to position [7374, 0]
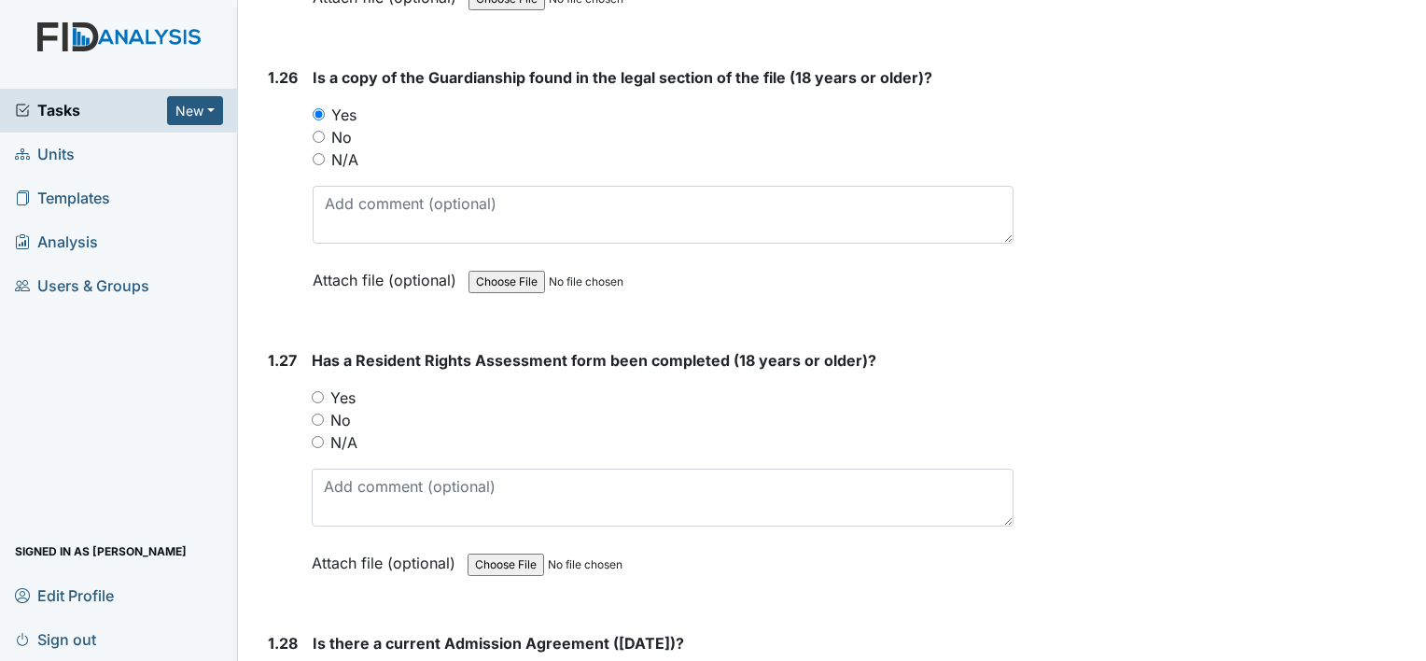
click at [321, 391] on input "Yes" at bounding box center [318, 397] width 12 height 12
radio input "true"
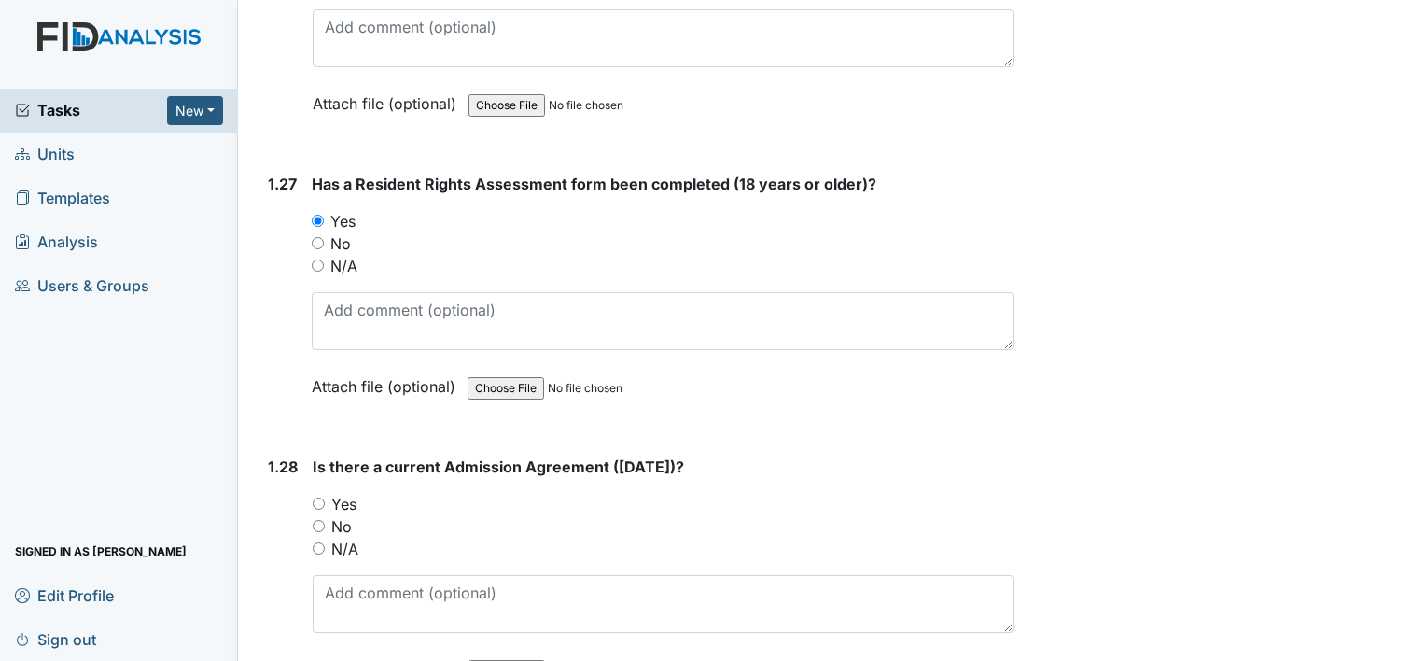
scroll to position [7748, 0]
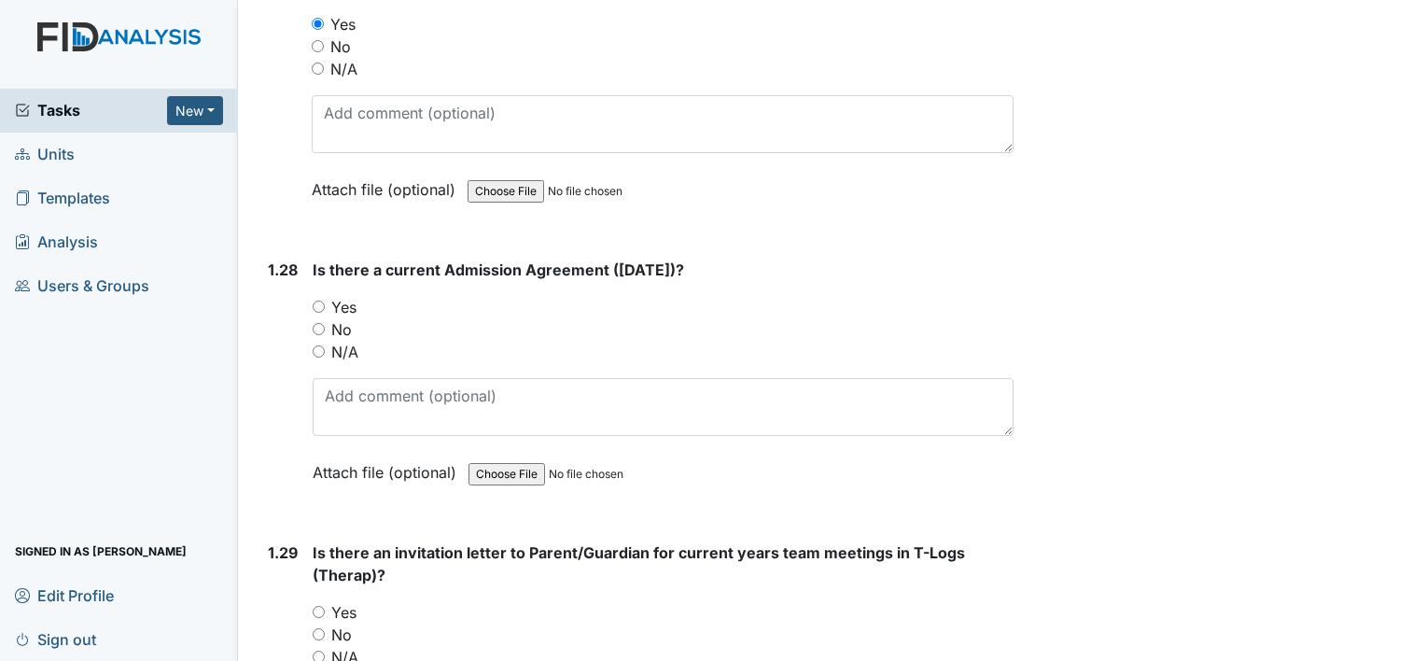
click at [322, 301] on input "Yes" at bounding box center [319, 307] width 12 height 12
radio input "true"
click at [314, 606] on input "Yes" at bounding box center [319, 612] width 12 height 12
radio input "true"
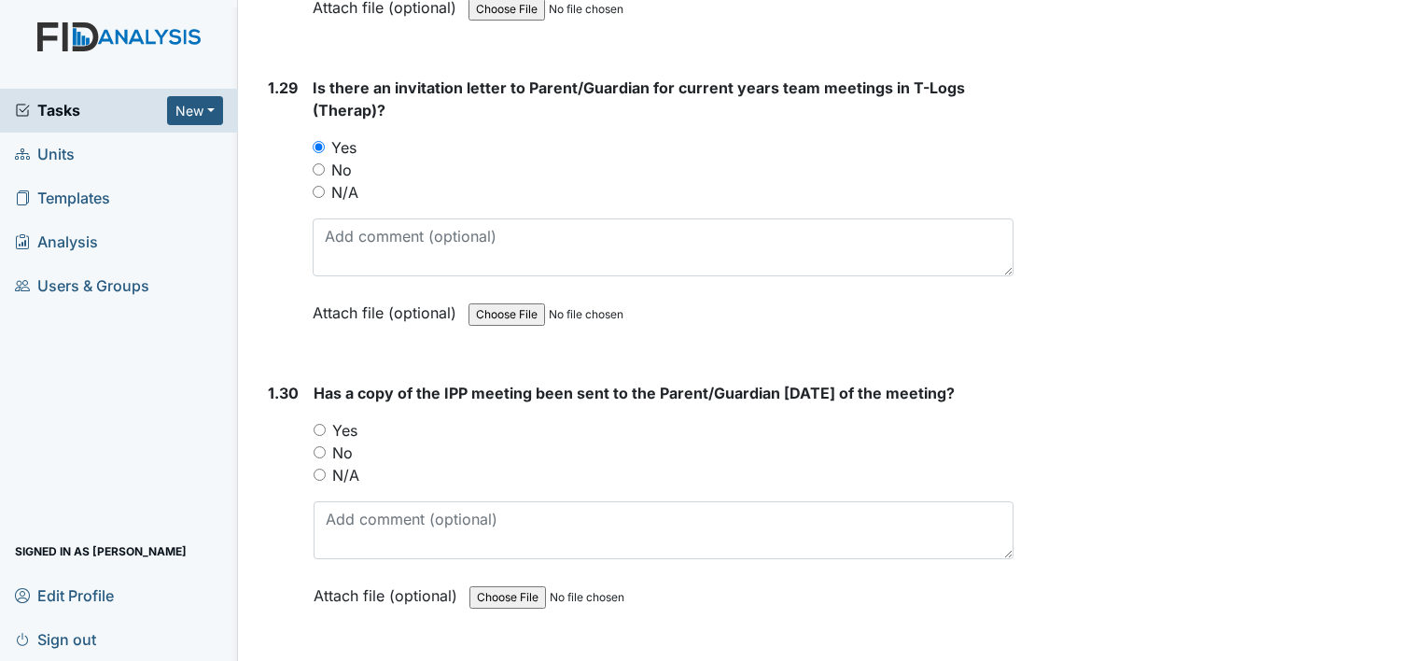
scroll to position [8214, 0]
click at [316, 422] on input "Yes" at bounding box center [320, 428] width 12 height 12
radio input "true"
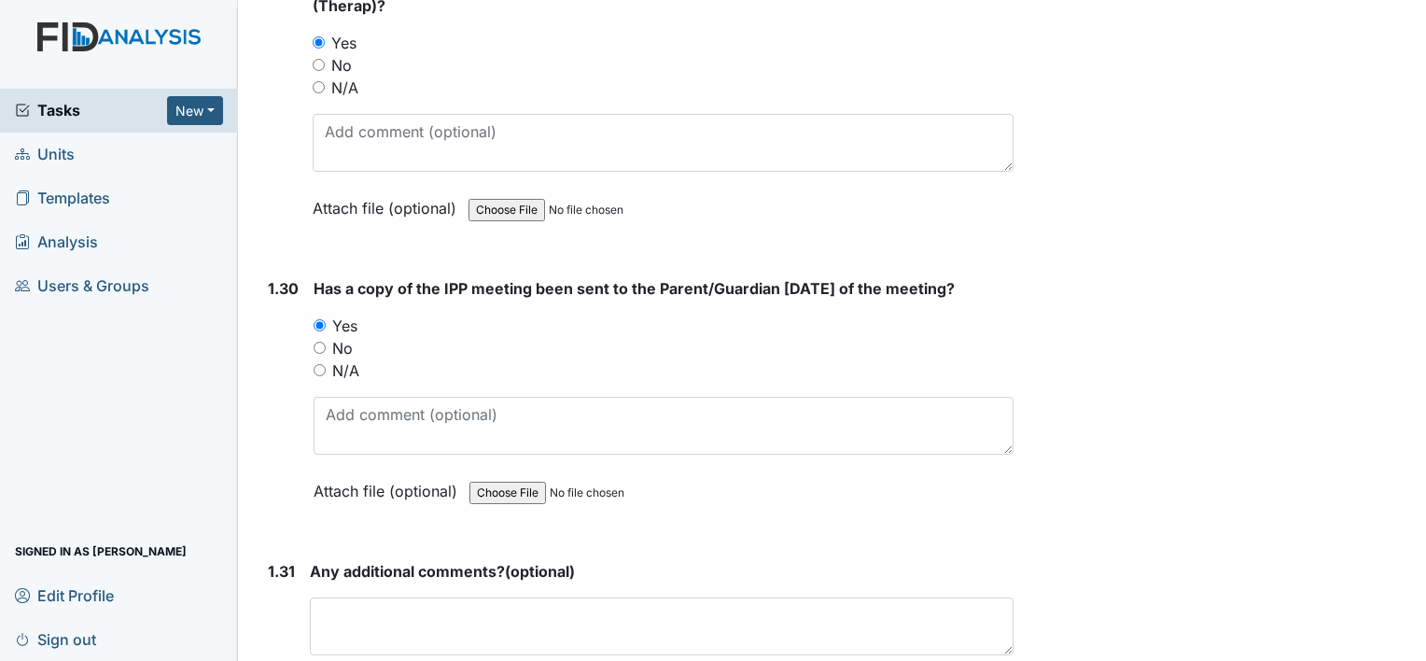
scroll to position [8487, 0]
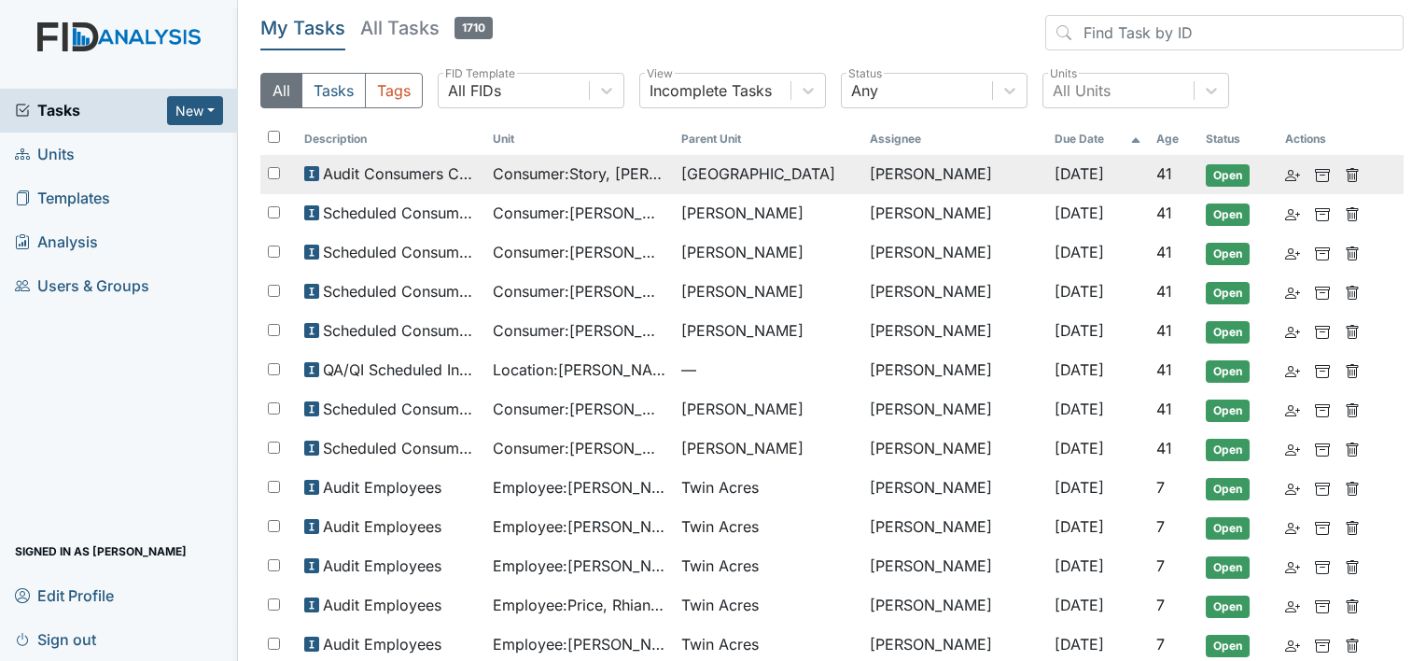
scroll to position [93, 0]
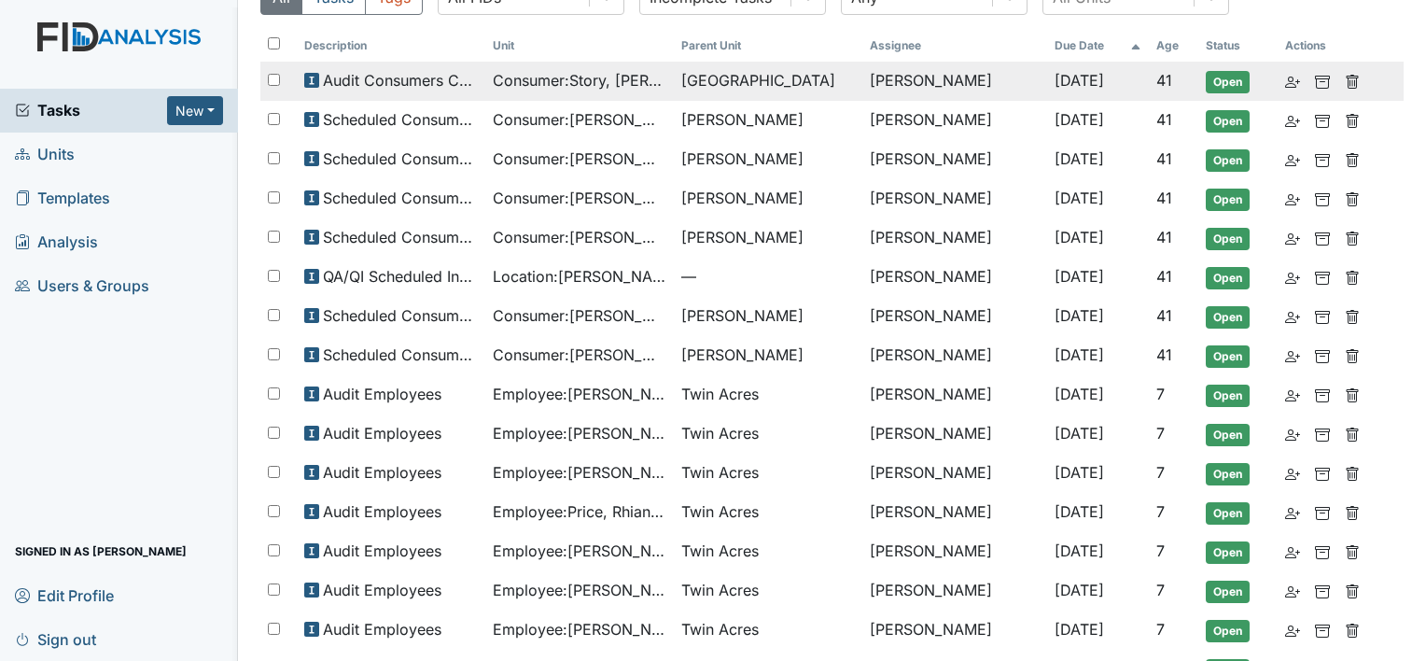
click at [493, 95] on td "Consumer : Story, [PERSON_NAME]" at bounding box center [579, 81] width 189 height 39
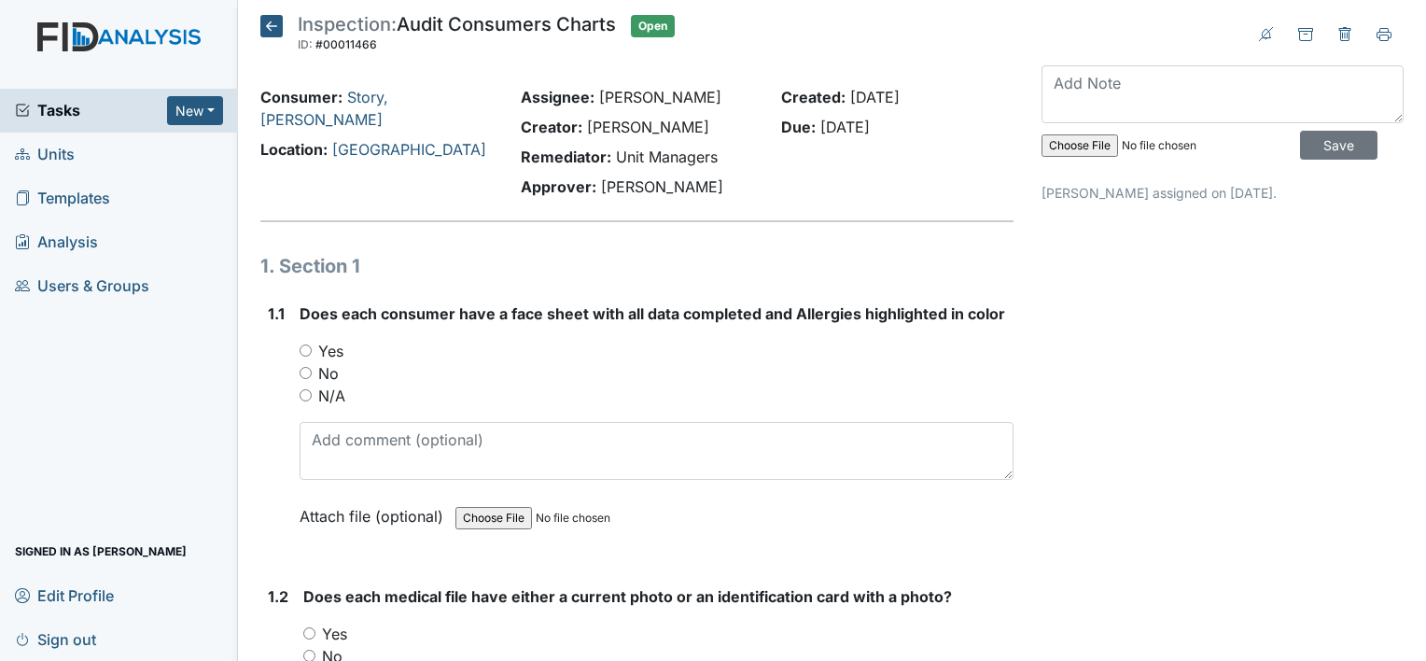
click at [306, 350] on input "Yes" at bounding box center [306, 350] width 12 height 12
radio input "true"
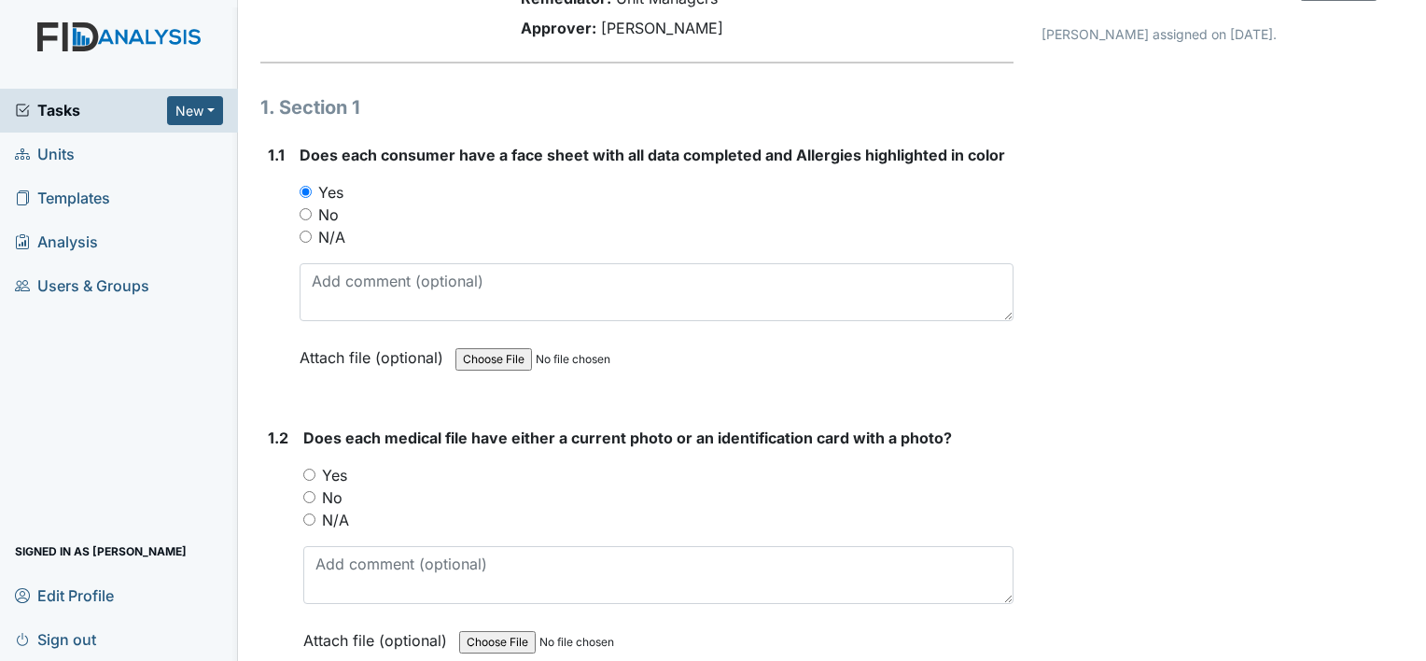
scroll to position [187, 0]
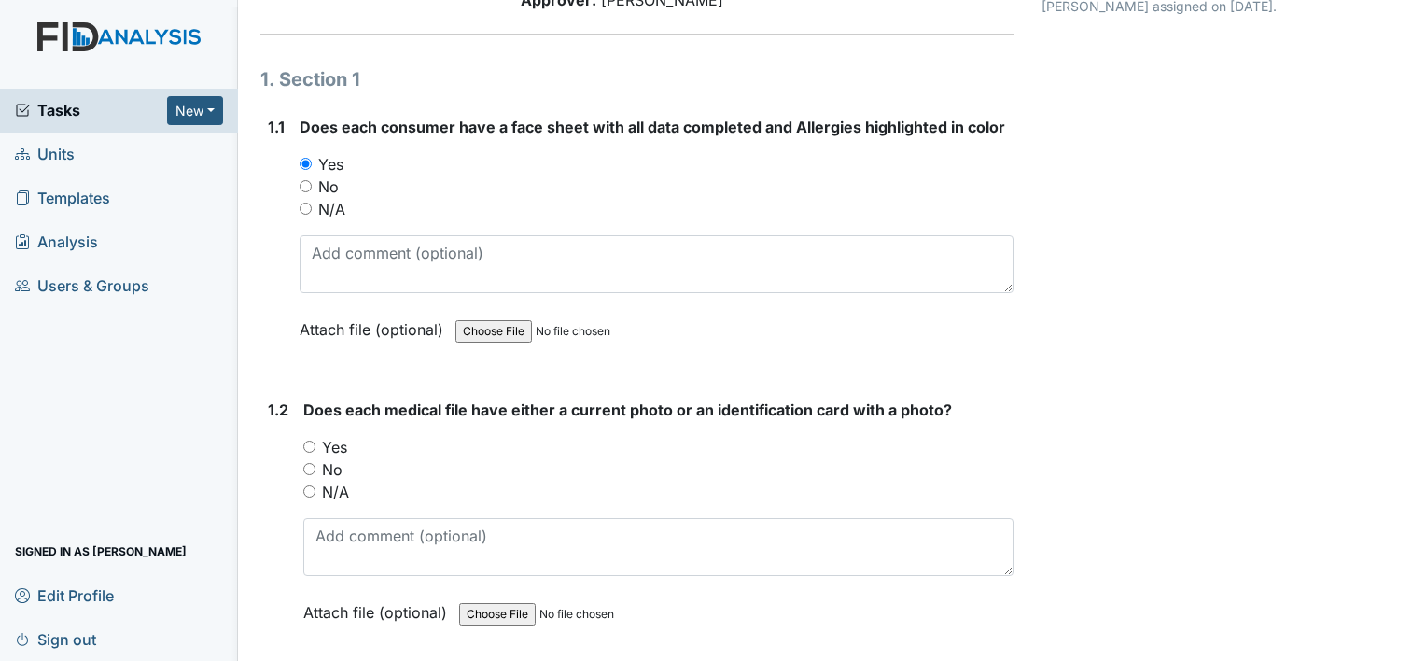
click at [309, 443] on input "Yes" at bounding box center [309, 447] width 12 height 12
radio input "true"
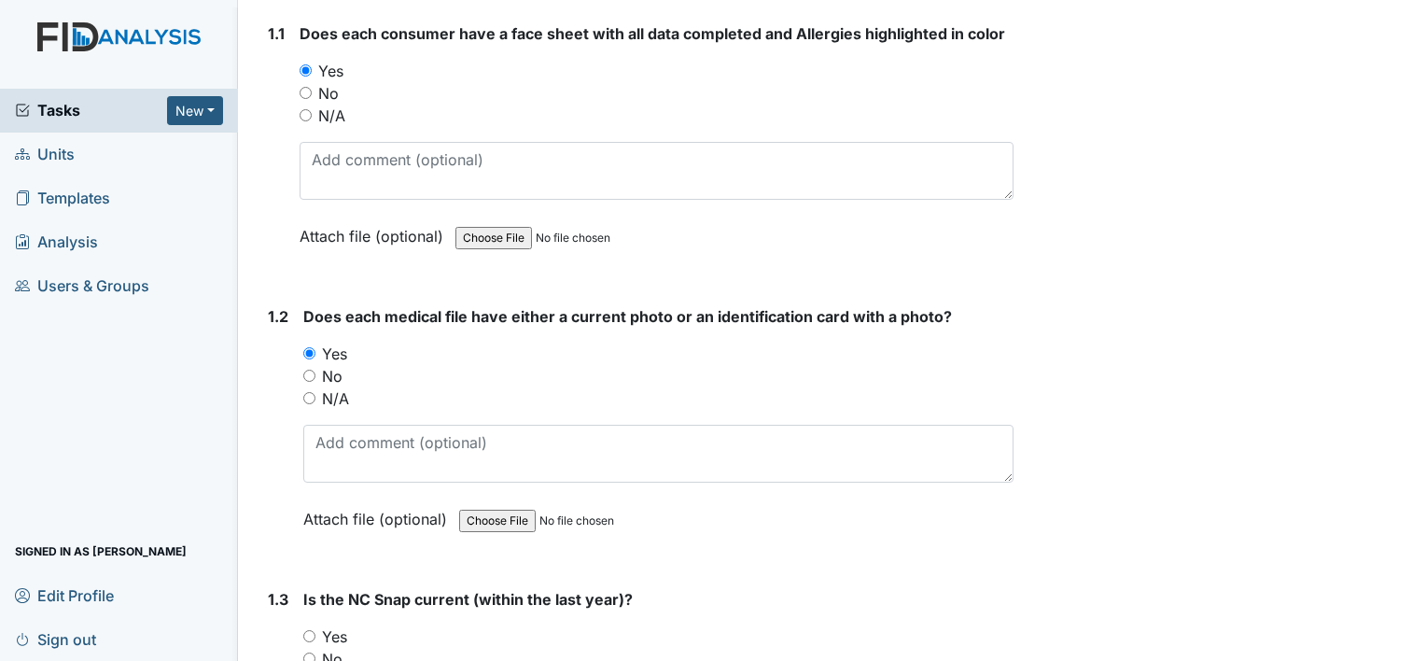
scroll to position [373, 0]
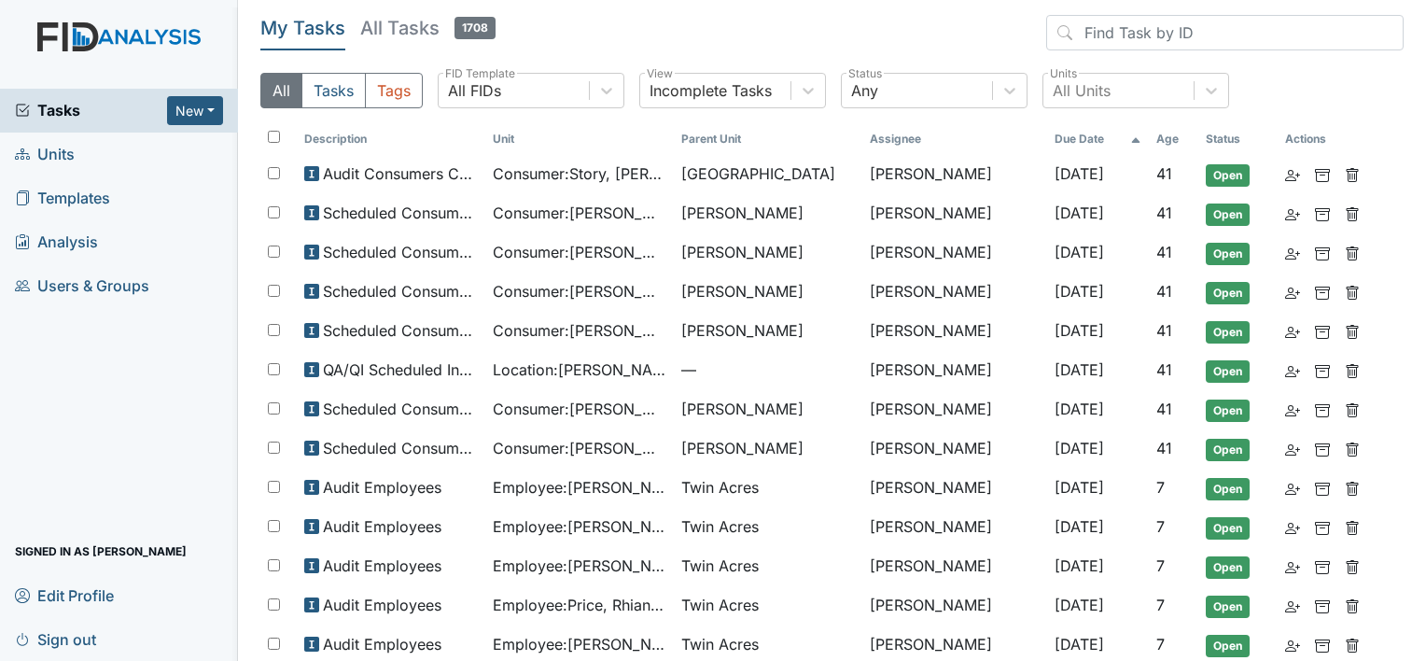
click at [89, 159] on link "Units" at bounding box center [119, 155] width 238 height 44
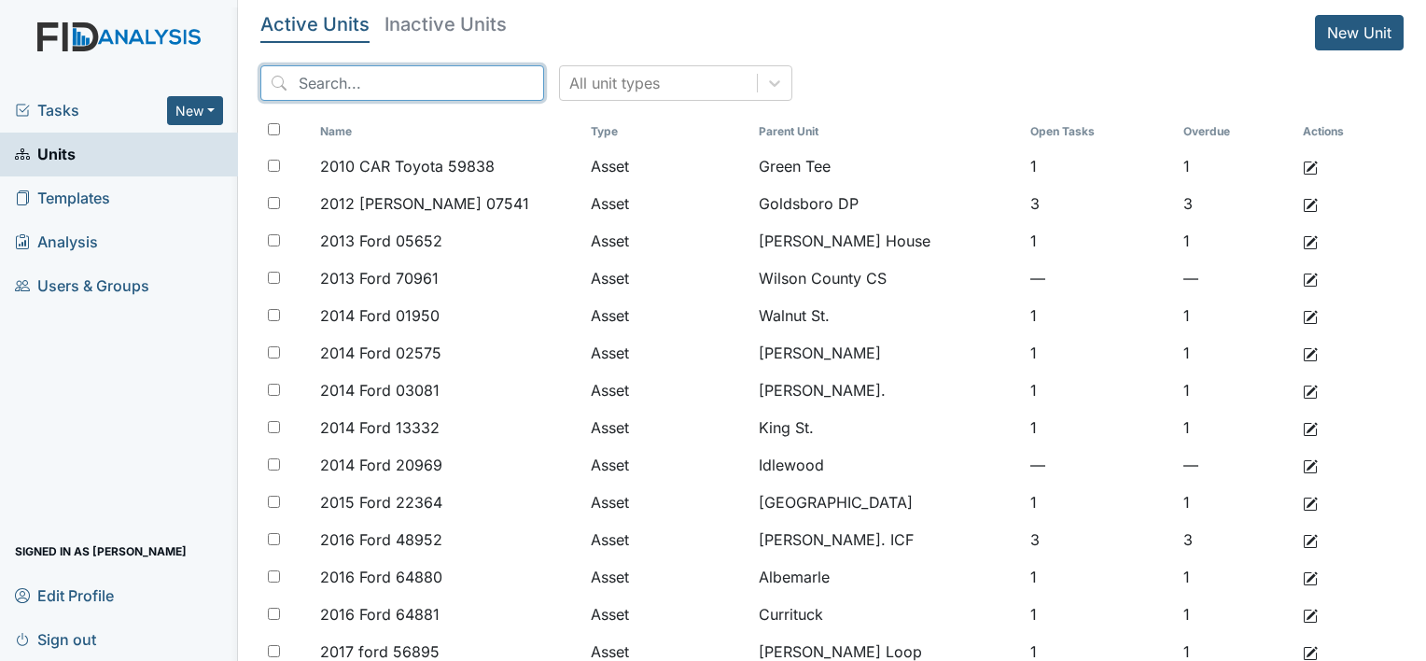
click at [377, 88] on input "search" at bounding box center [402, 82] width 284 height 35
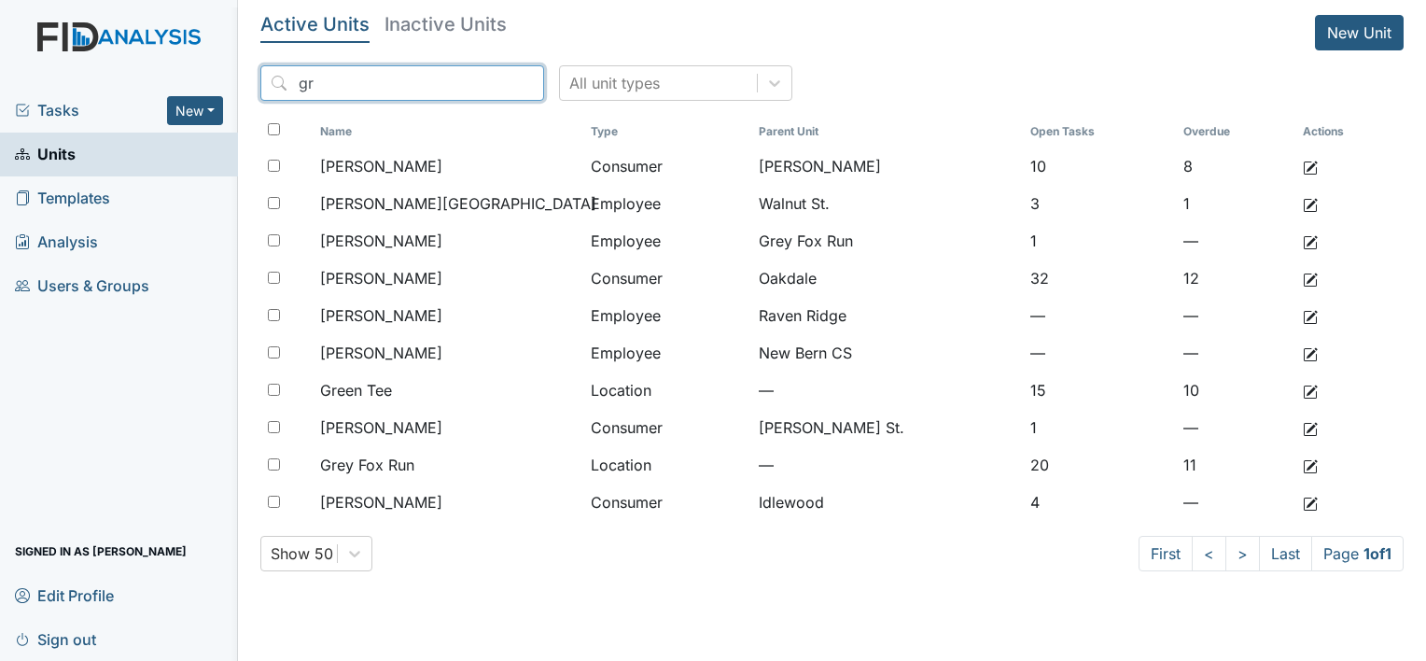
type input "g"
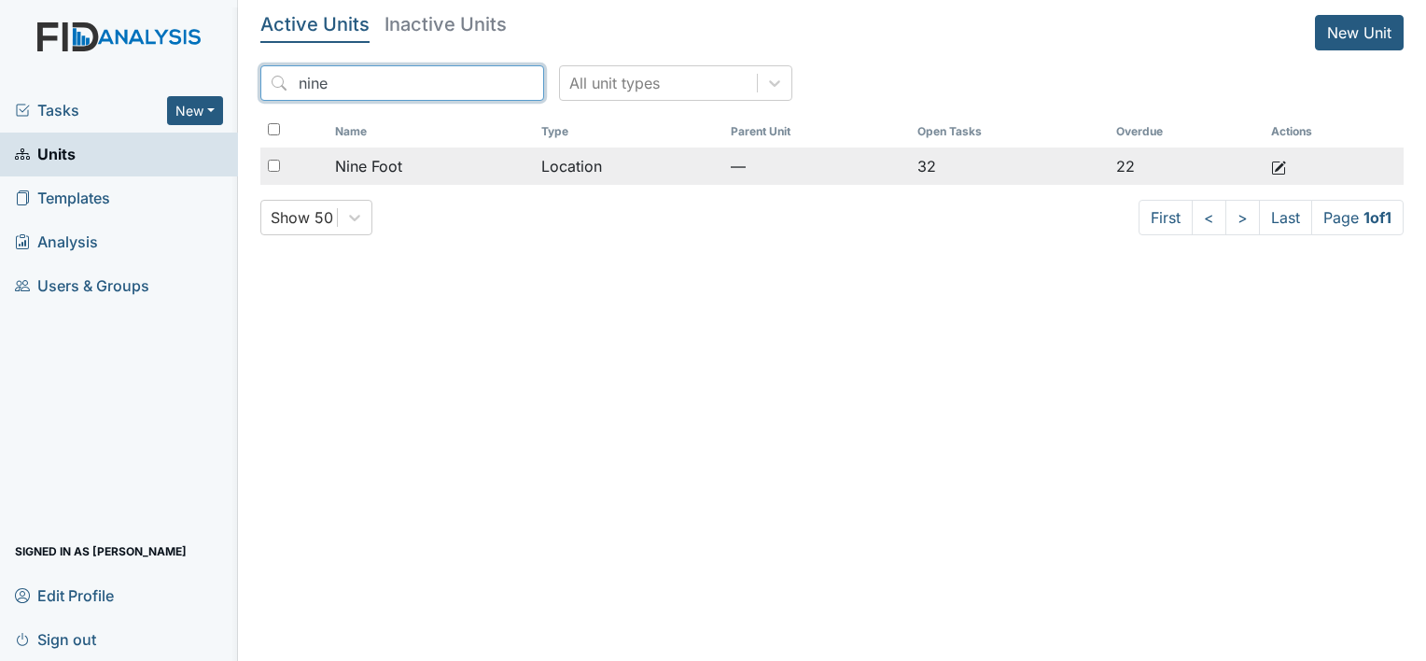
type input "nine"
click at [426, 161] on div "Nine Foot" at bounding box center [430, 166] width 191 height 22
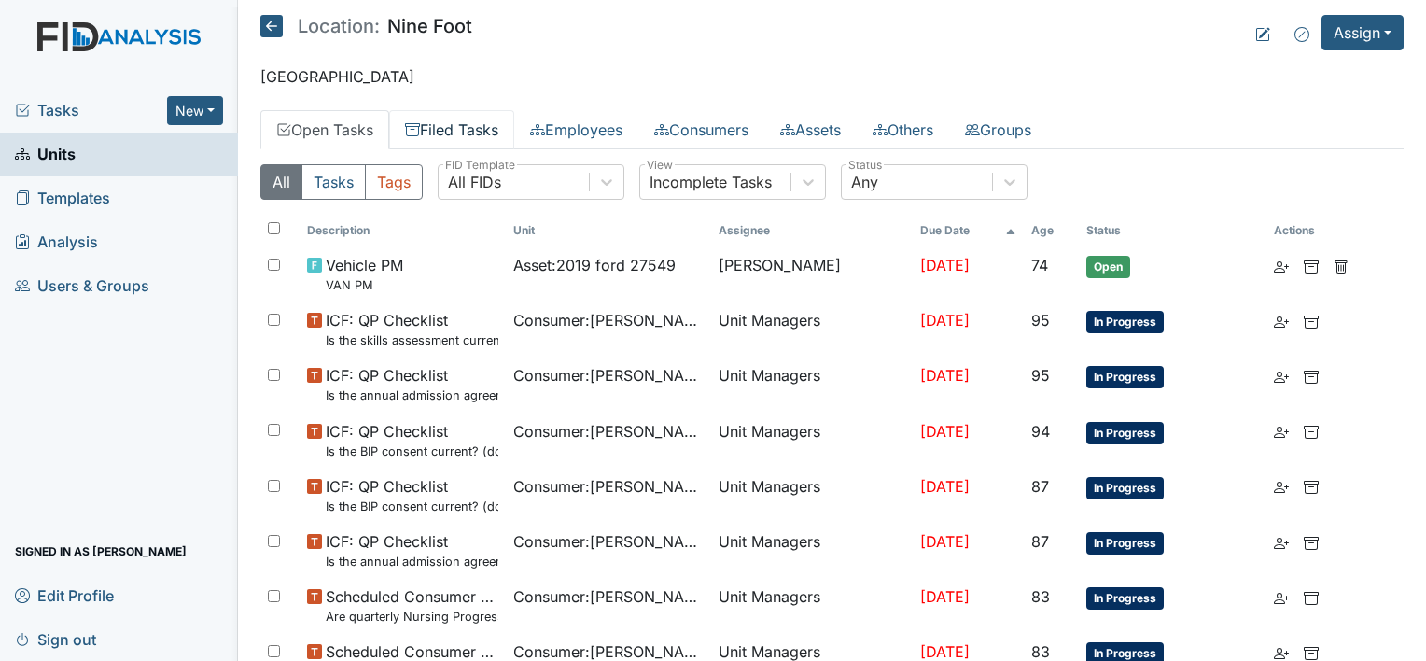
click at [474, 120] on link "Filed Tasks" at bounding box center [451, 129] width 125 height 39
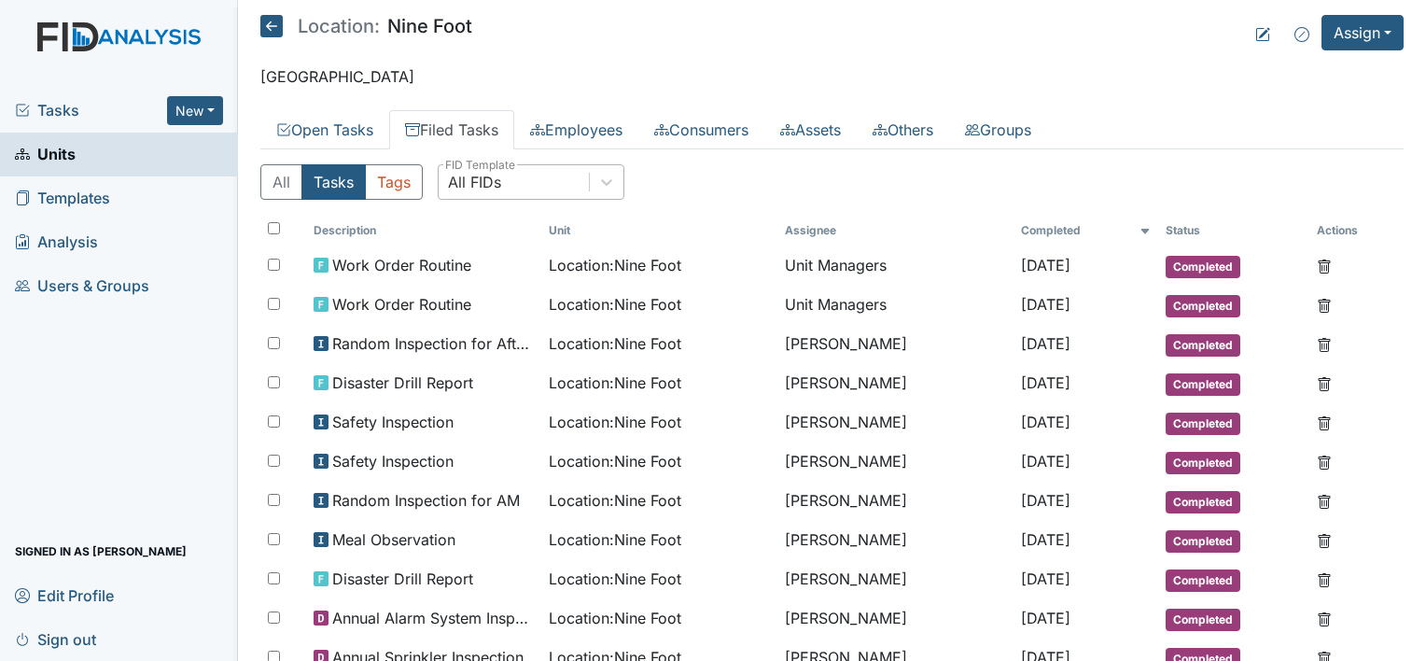
click at [506, 178] on div "All FIDs" at bounding box center [514, 182] width 150 height 34
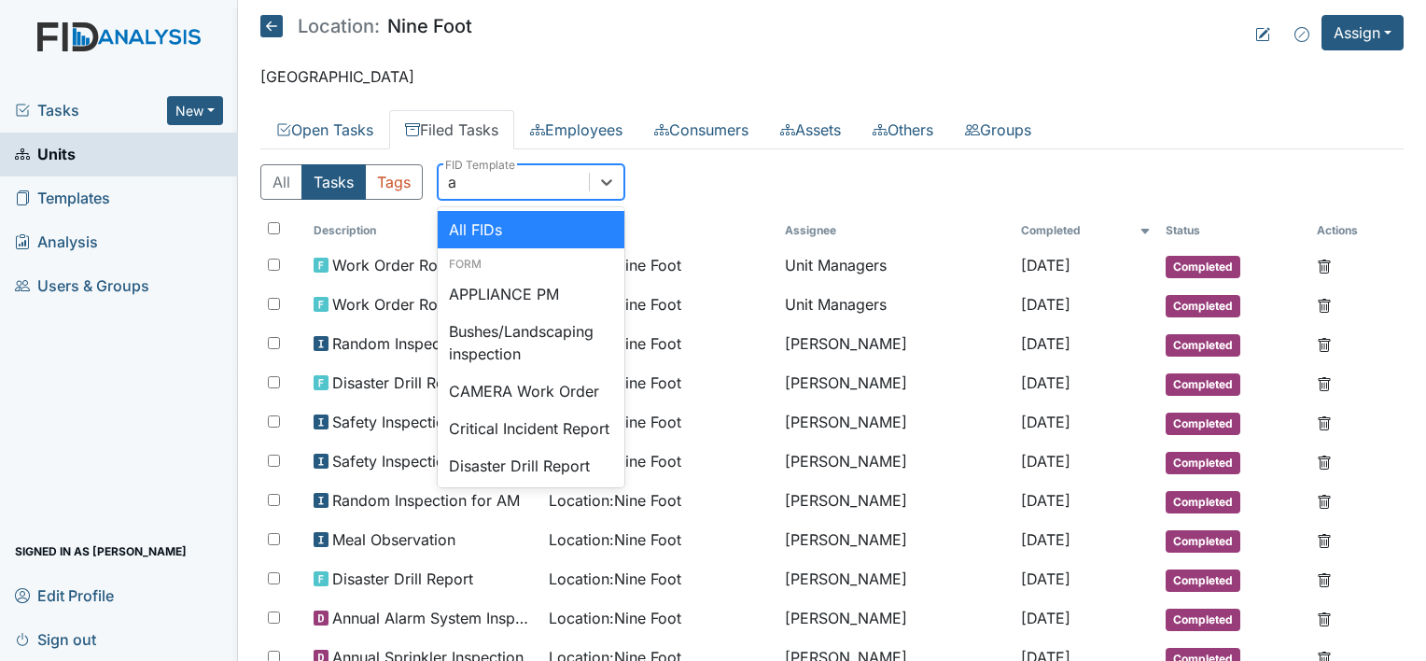
type input "am"
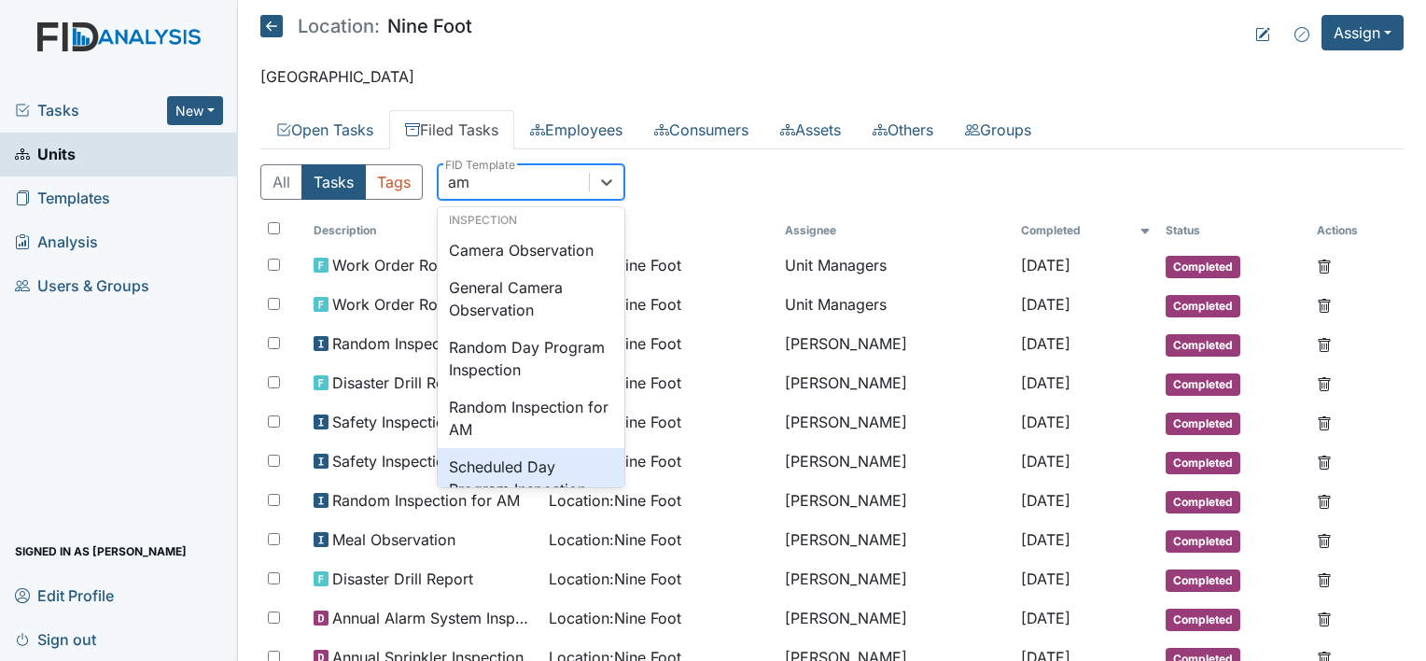
scroll to position [110, 0]
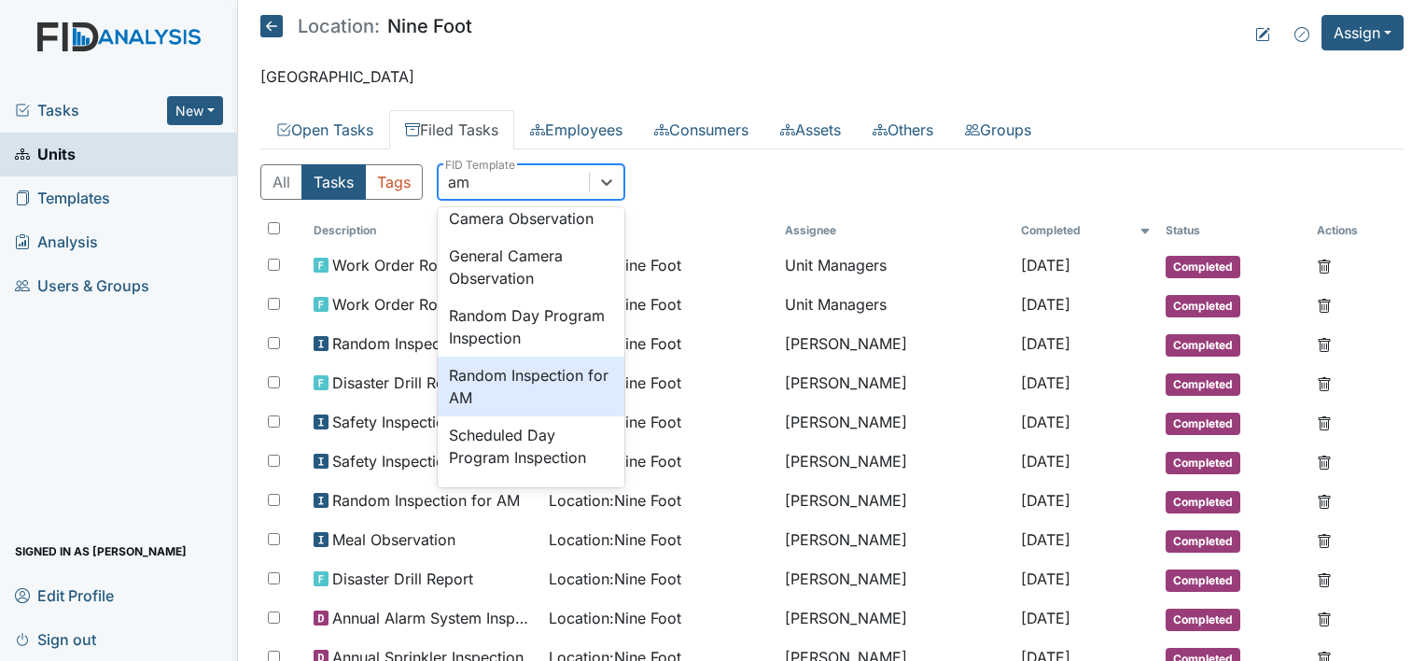
click at [536, 396] on div "Random Inspection for AM" at bounding box center [531, 387] width 187 height 60
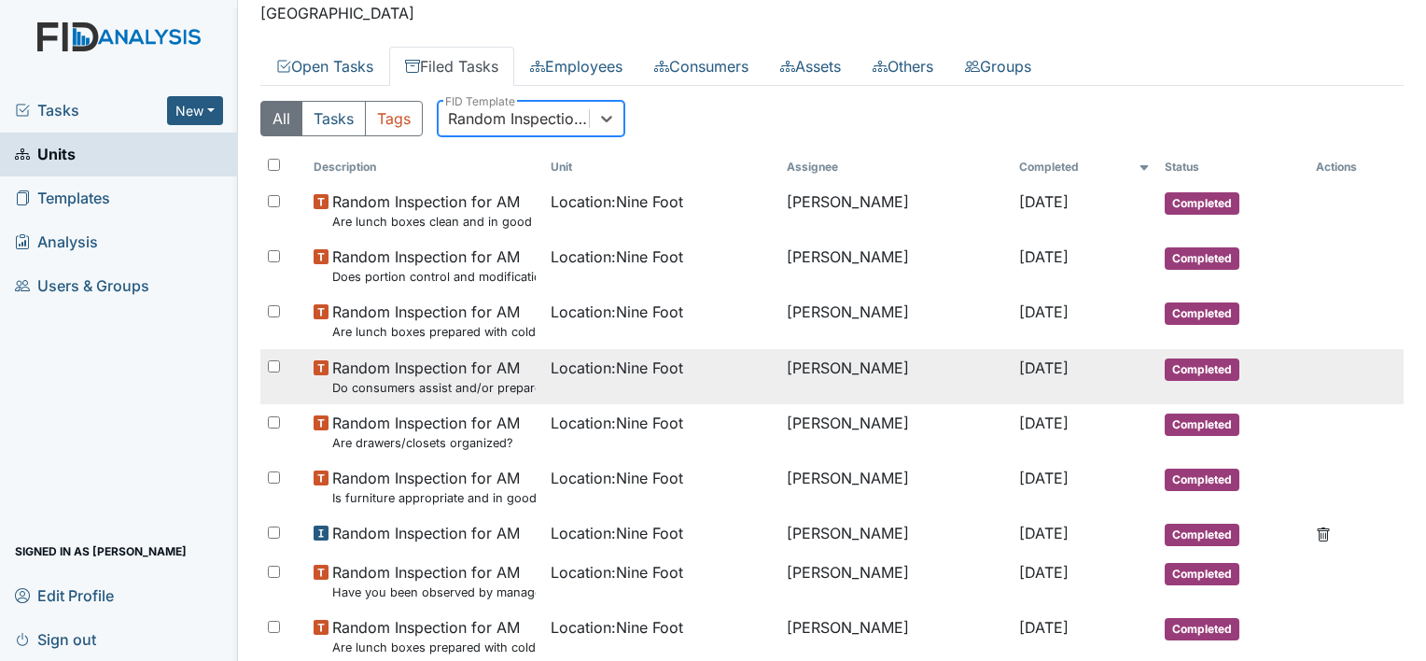
scroll to position [93, 0]
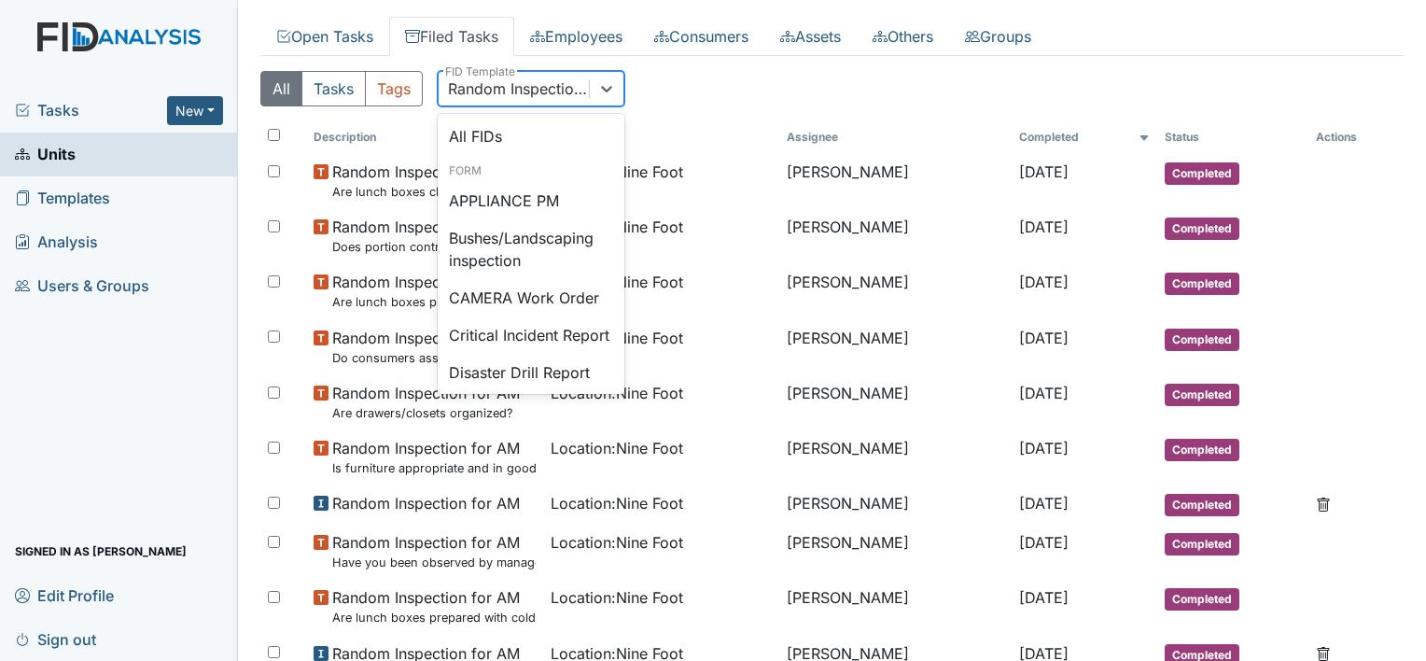
click at [532, 95] on div "Random Inspection for AM" at bounding box center [519, 88] width 143 height 22
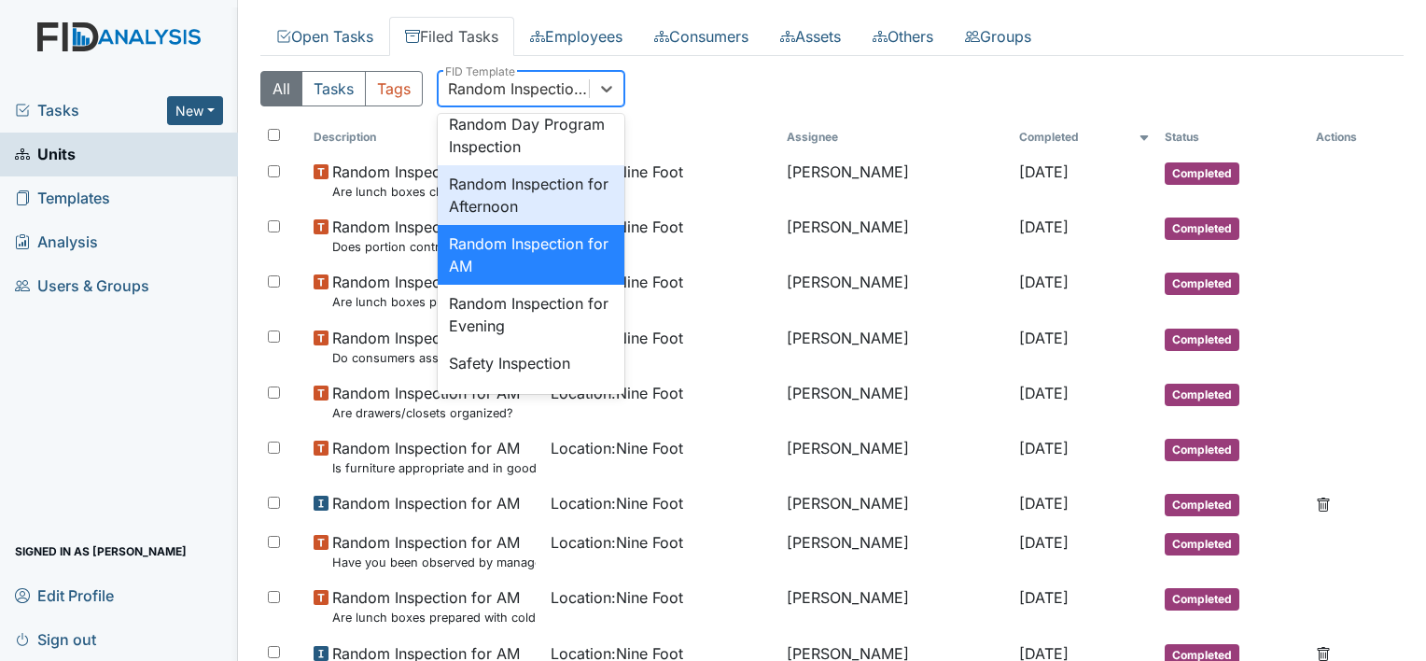
click at [545, 225] on div "Random Inspection for Afternoon" at bounding box center [531, 195] width 187 height 60
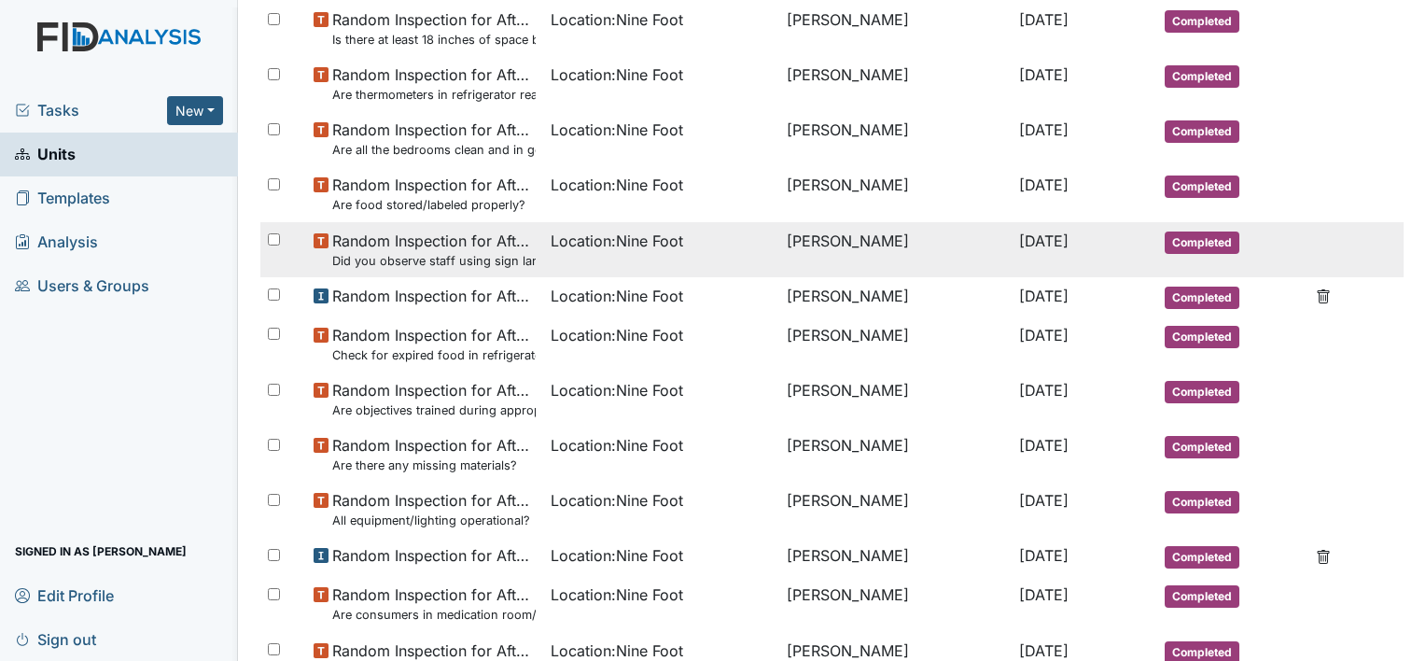
scroll to position [0, 0]
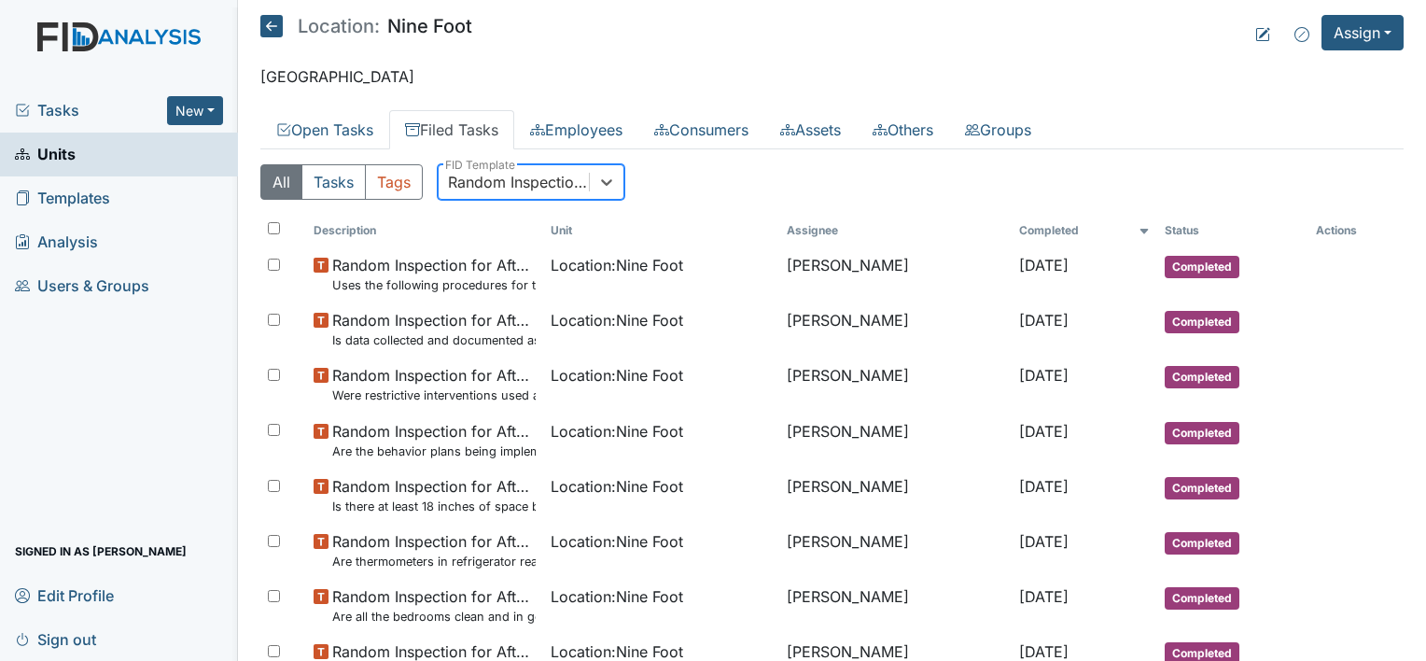
click at [549, 176] on div "Random Inspection for Afternoon" at bounding box center [519, 182] width 143 height 22
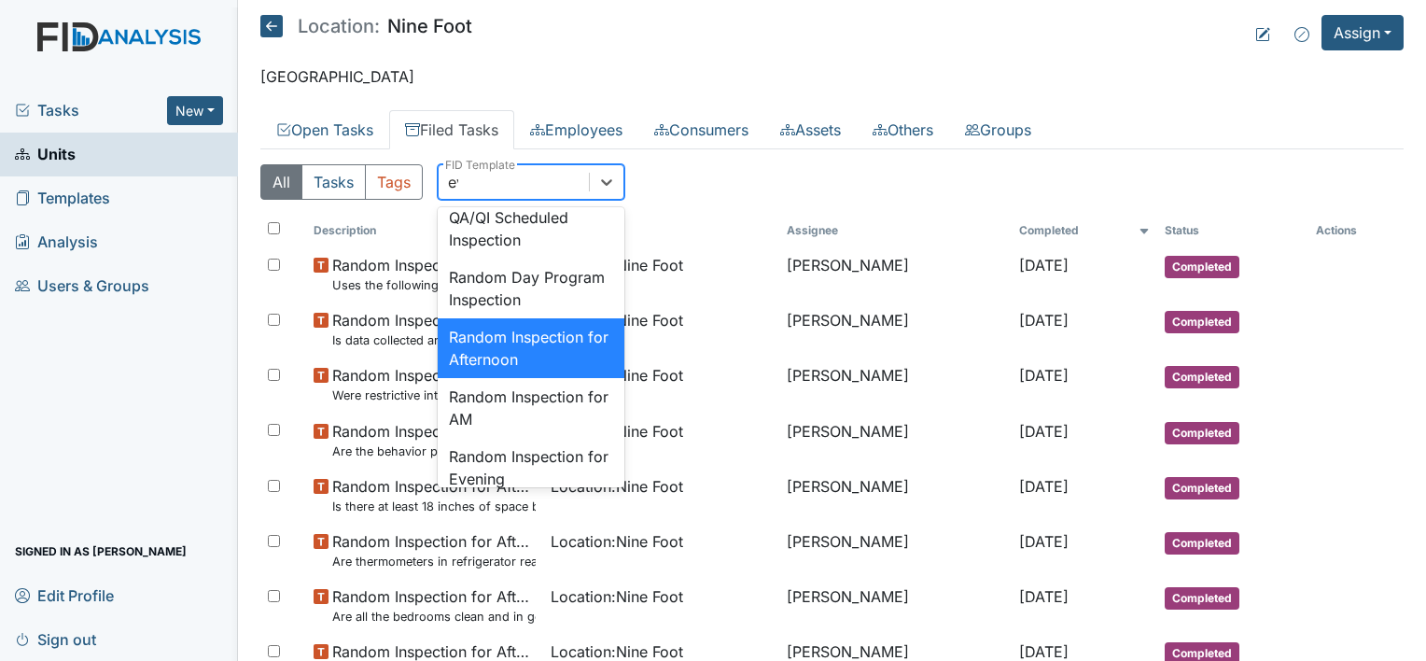
scroll to position [58, 0]
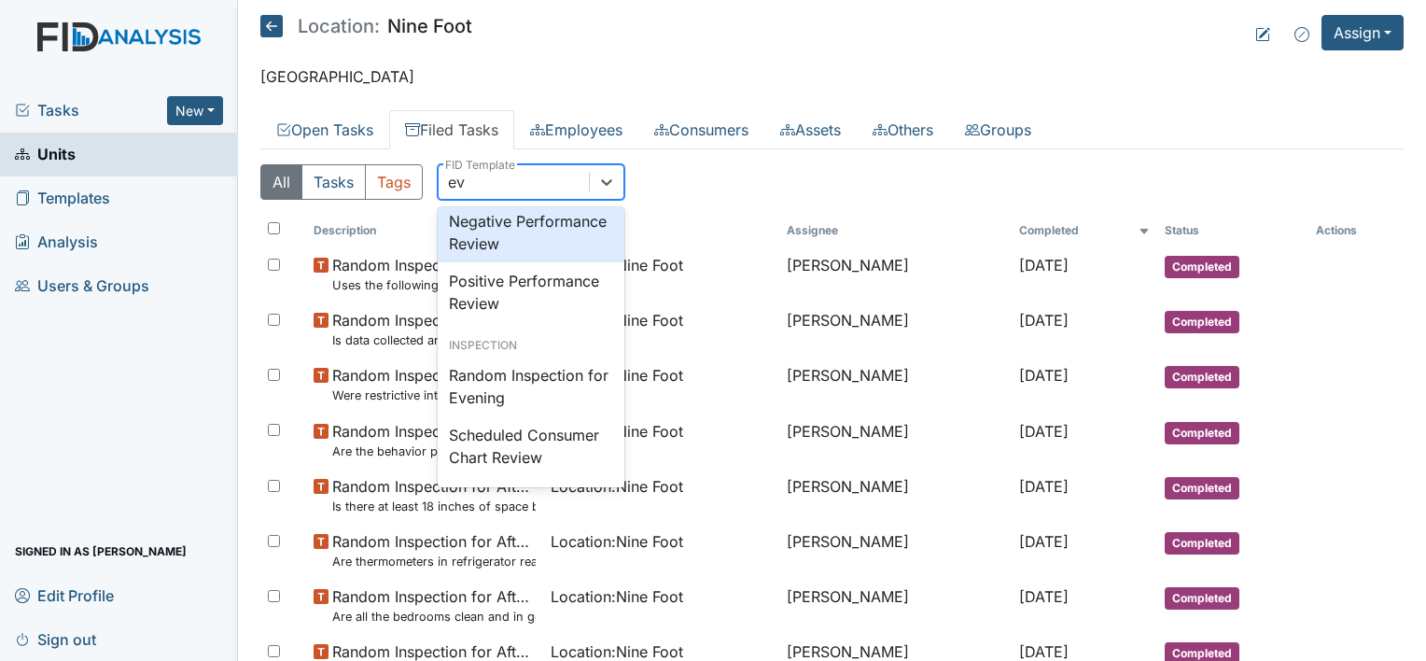
type input "eve"
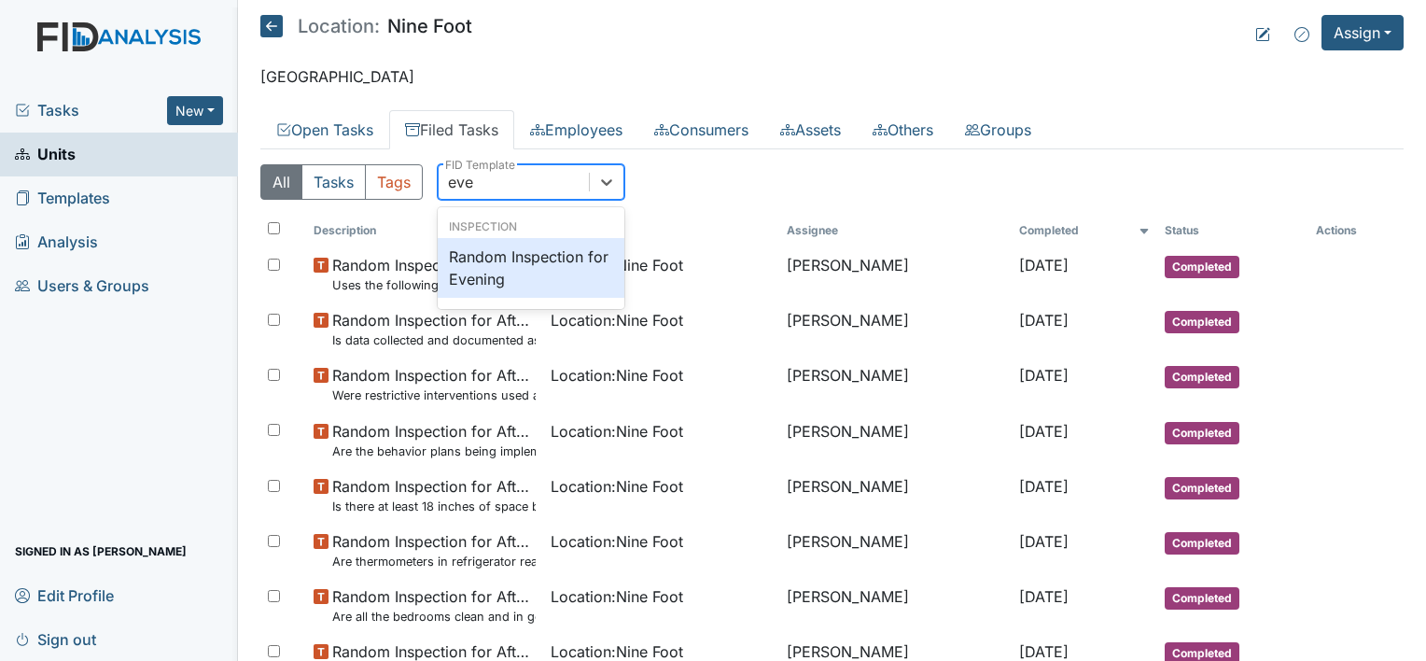
click at [529, 273] on div "Random Inspection for Evening" at bounding box center [531, 268] width 187 height 60
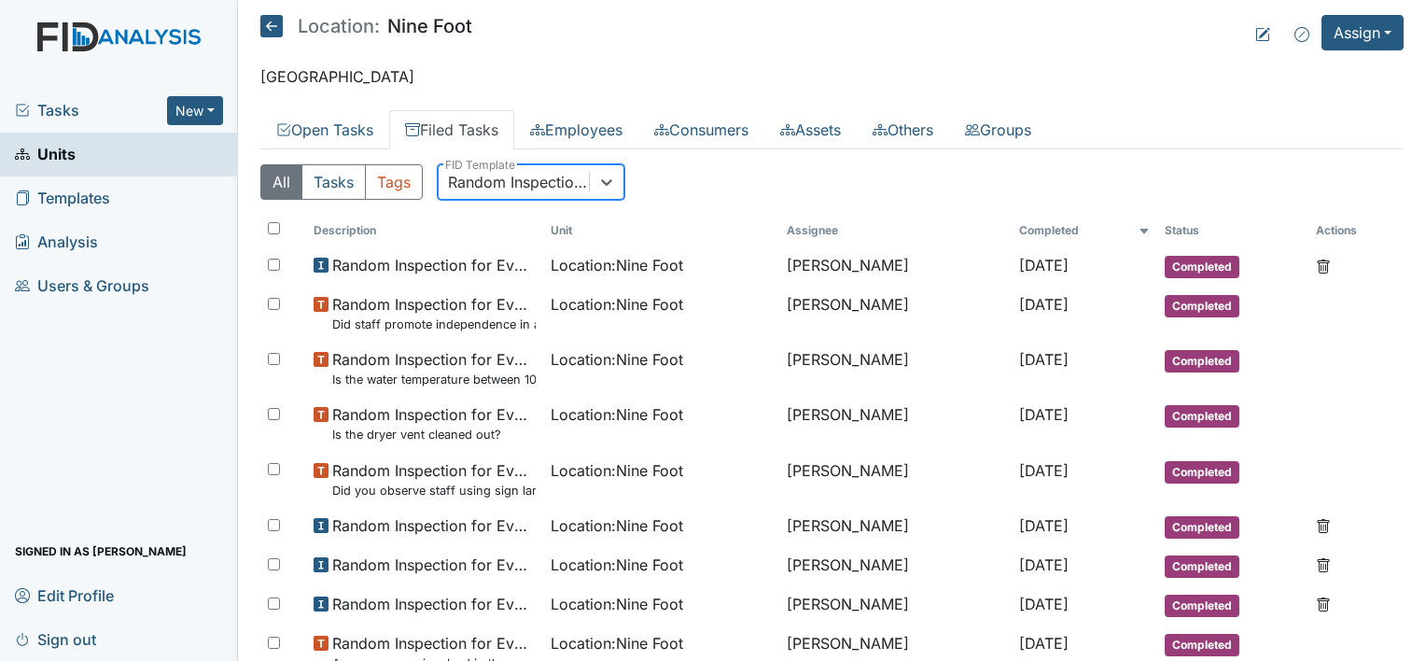
click at [575, 183] on div "Random Inspection for Evening" at bounding box center [519, 182] width 143 height 22
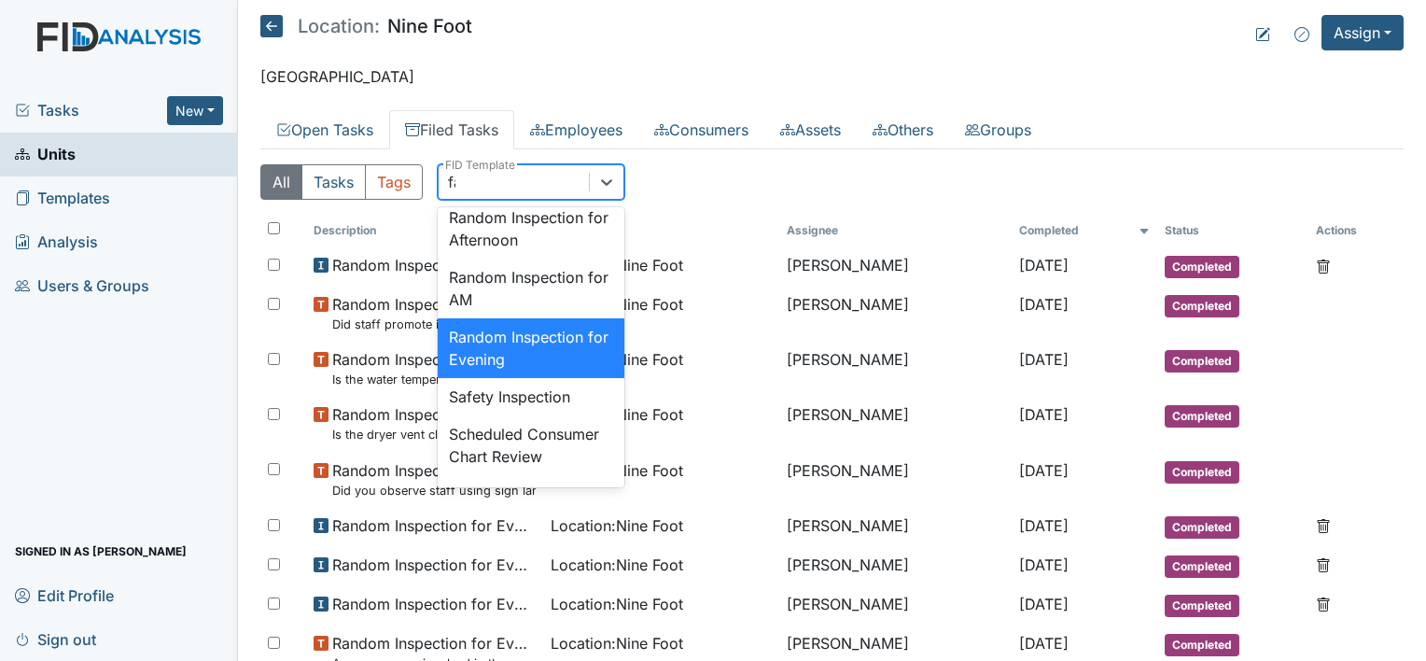
scroll to position [88, 0]
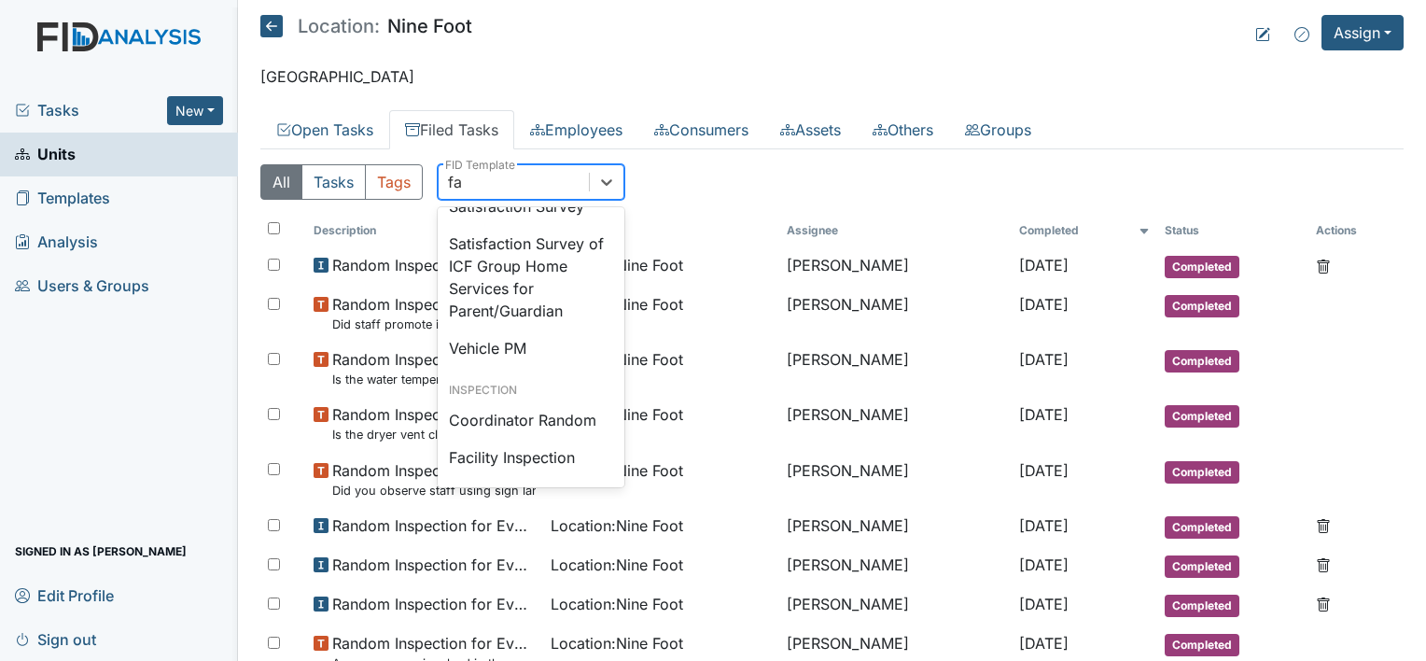
type input "fac"
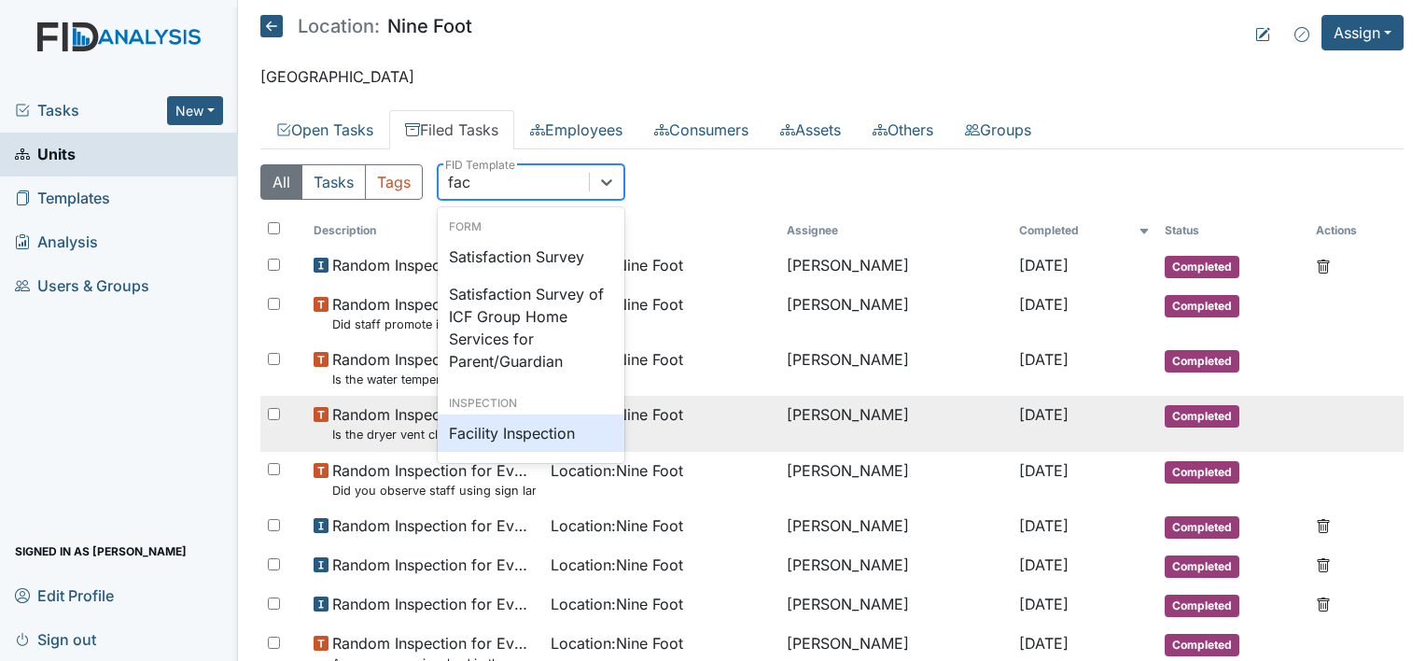
click at [491, 437] on div "Facility Inspection" at bounding box center [531, 432] width 187 height 37
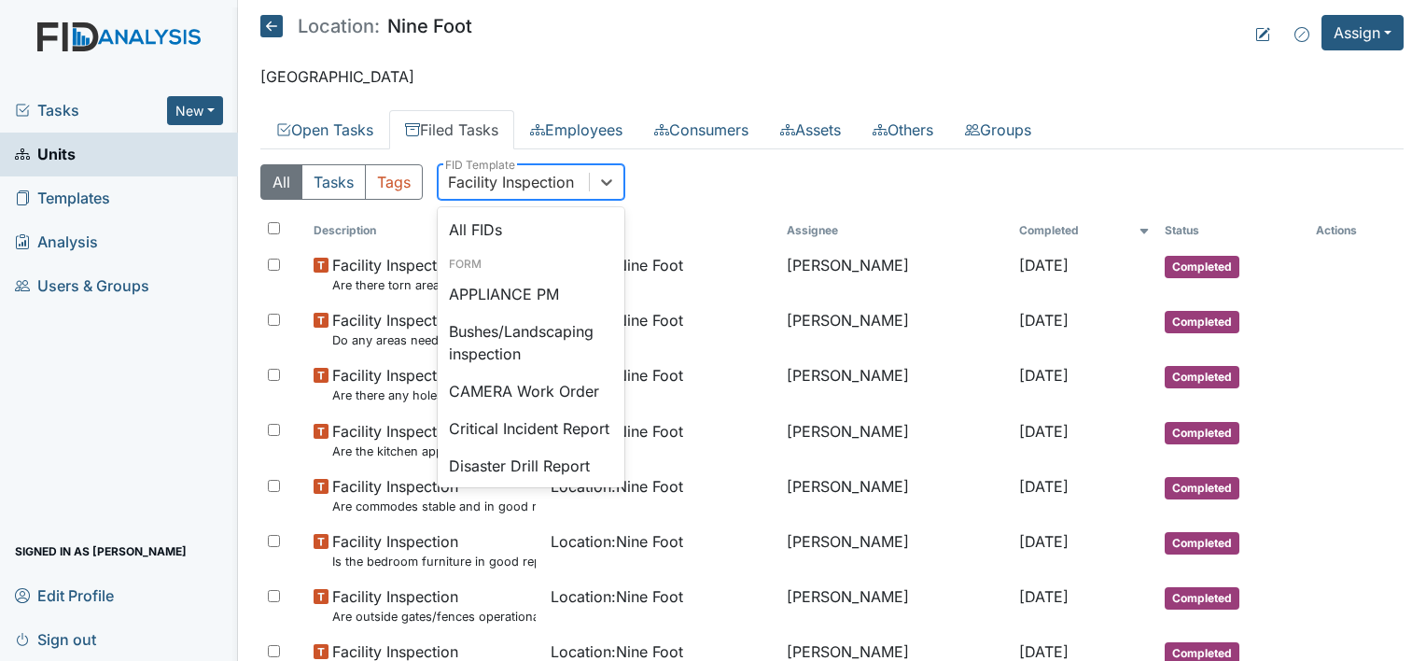
click at [563, 172] on div "Facility Inspection" at bounding box center [511, 182] width 126 height 22
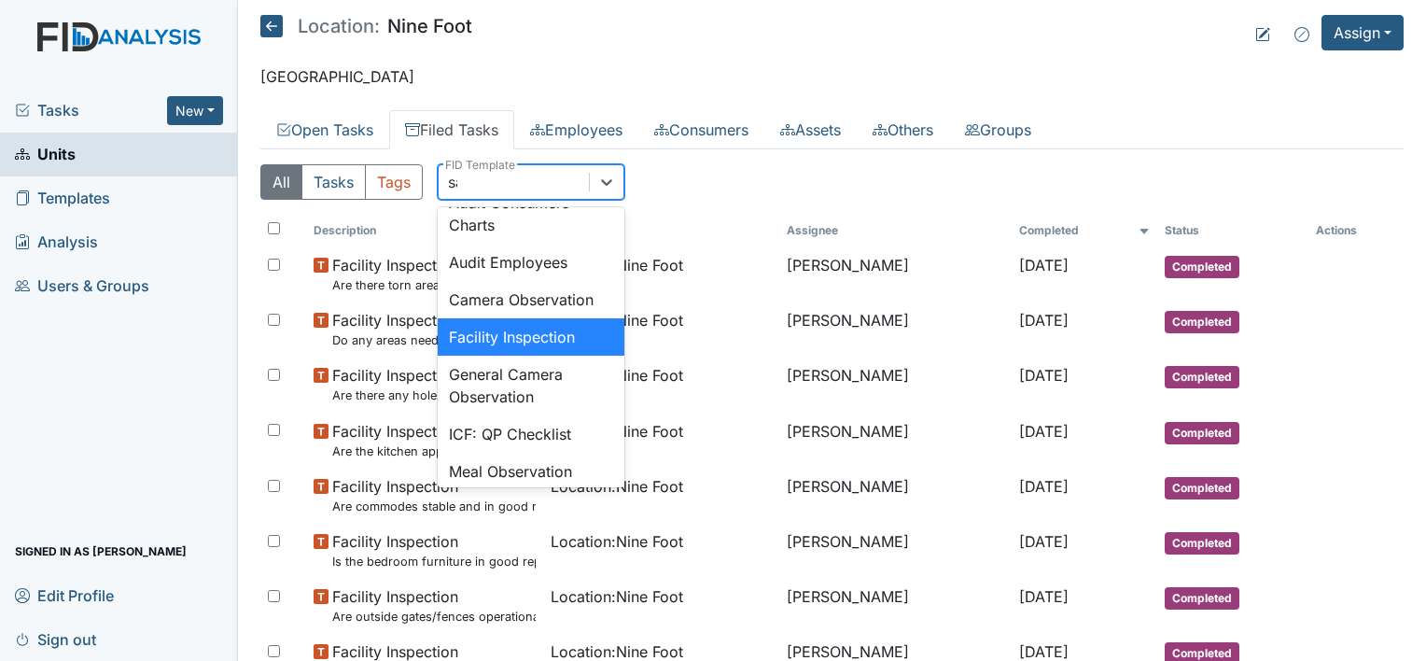
scroll to position [107, 0]
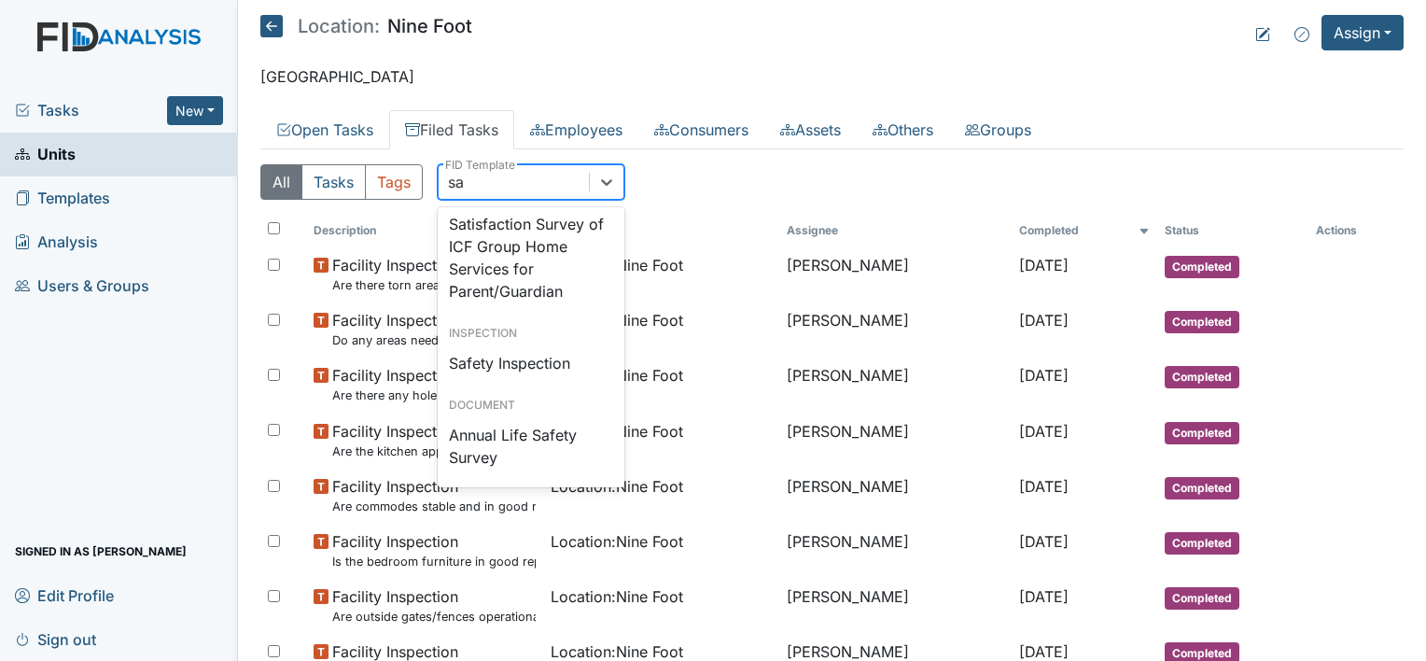
type input "saf"
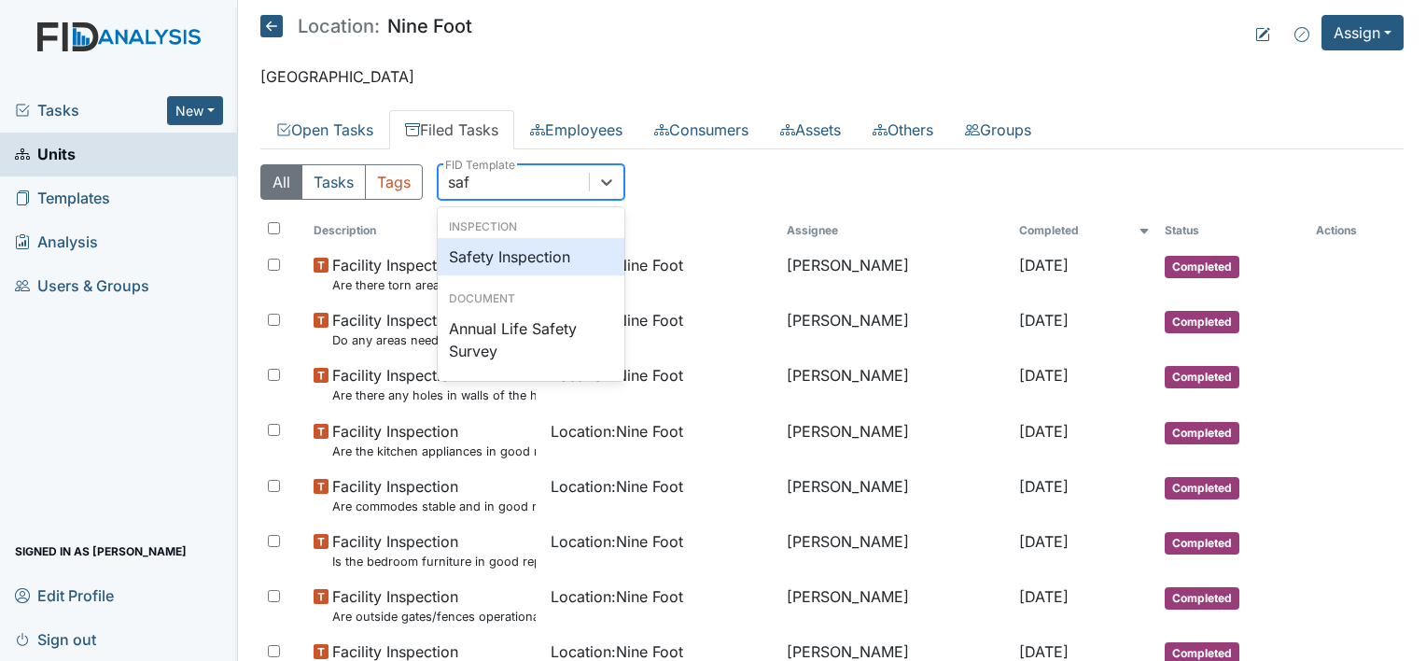
click at [584, 266] on div "Safety Inspection" at bounding box center [531, 256] width 187 height 37
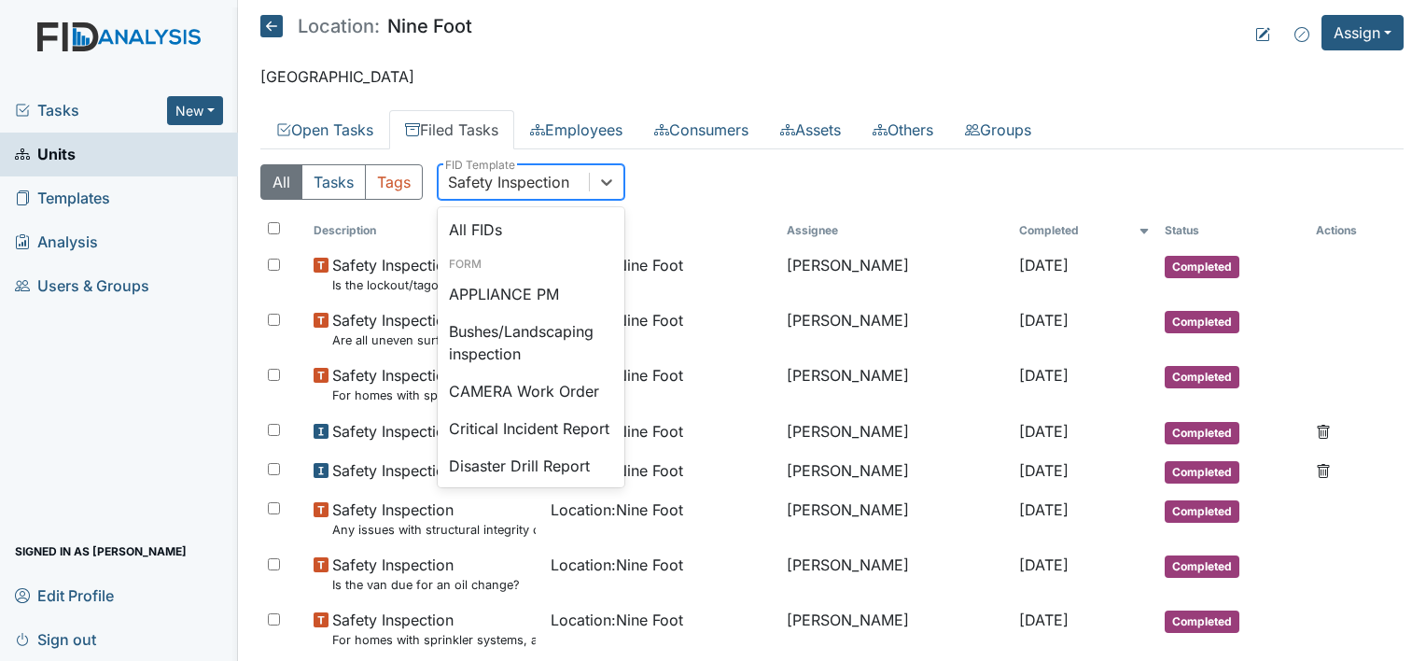
click at [539, 175] on div "Safety Inspection" at bounding box center [508, 182] width 121 height 22
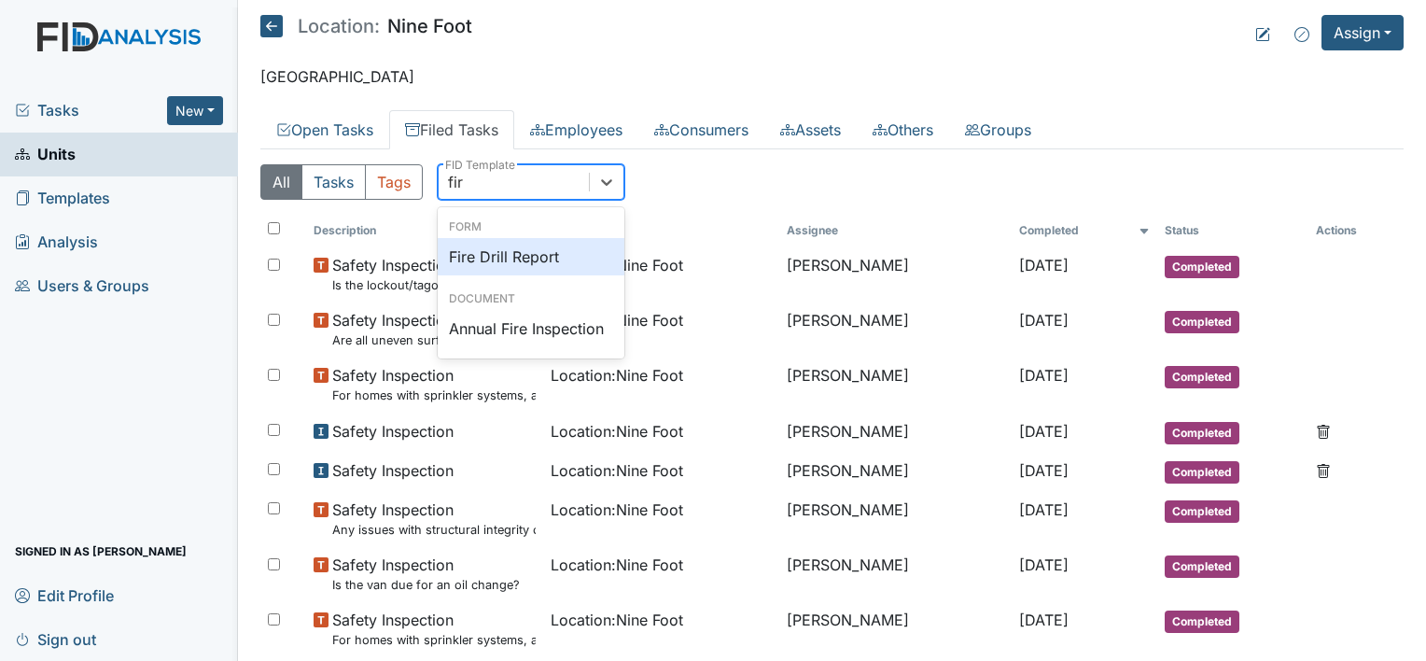
type input "fire"
click at [536, 253] on div "Fire Drill Report" at bounding box center [531, 256] width 187 height 37
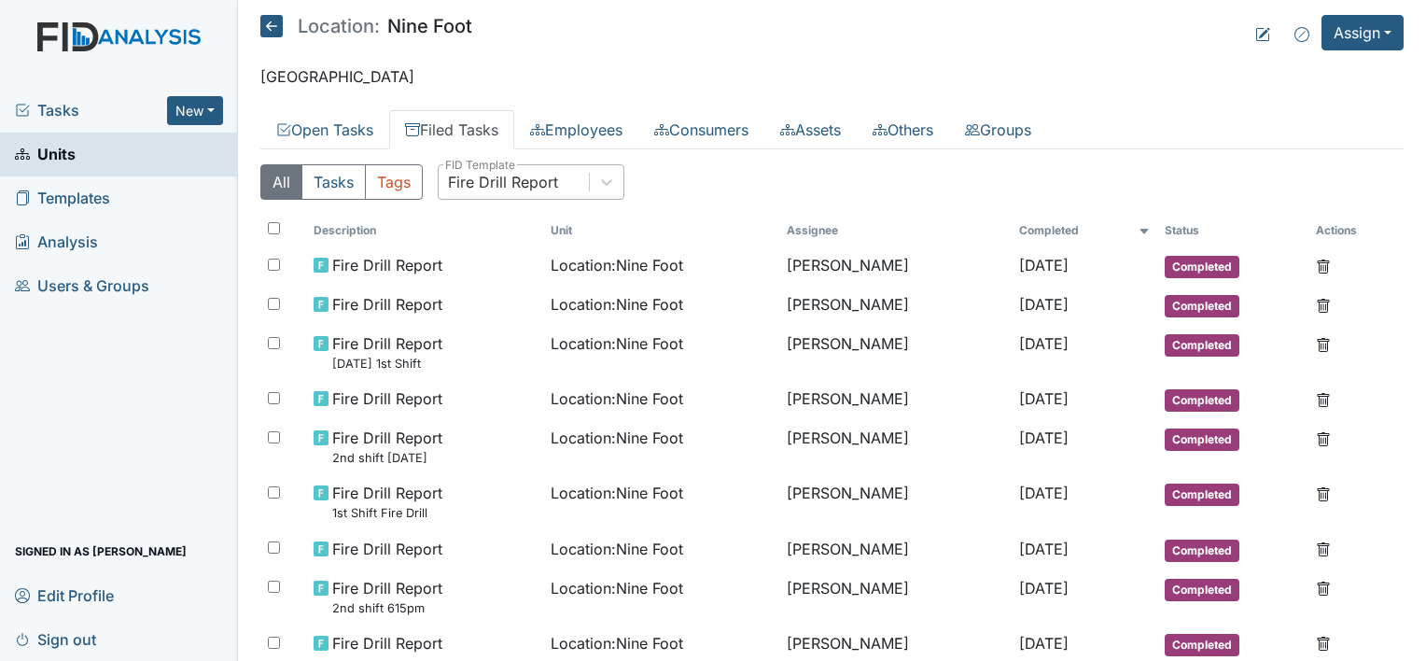
click at [541, 160] on div "All Tasks Tags All FIDs FID Template Incomplete Tasks View Any Status Descripti…" at bounding box center [831, 662] width 1143 height 1026
click at [543, 173] on div "Fire Drill Report" at bounding box center [503, 182] width 110 height 22
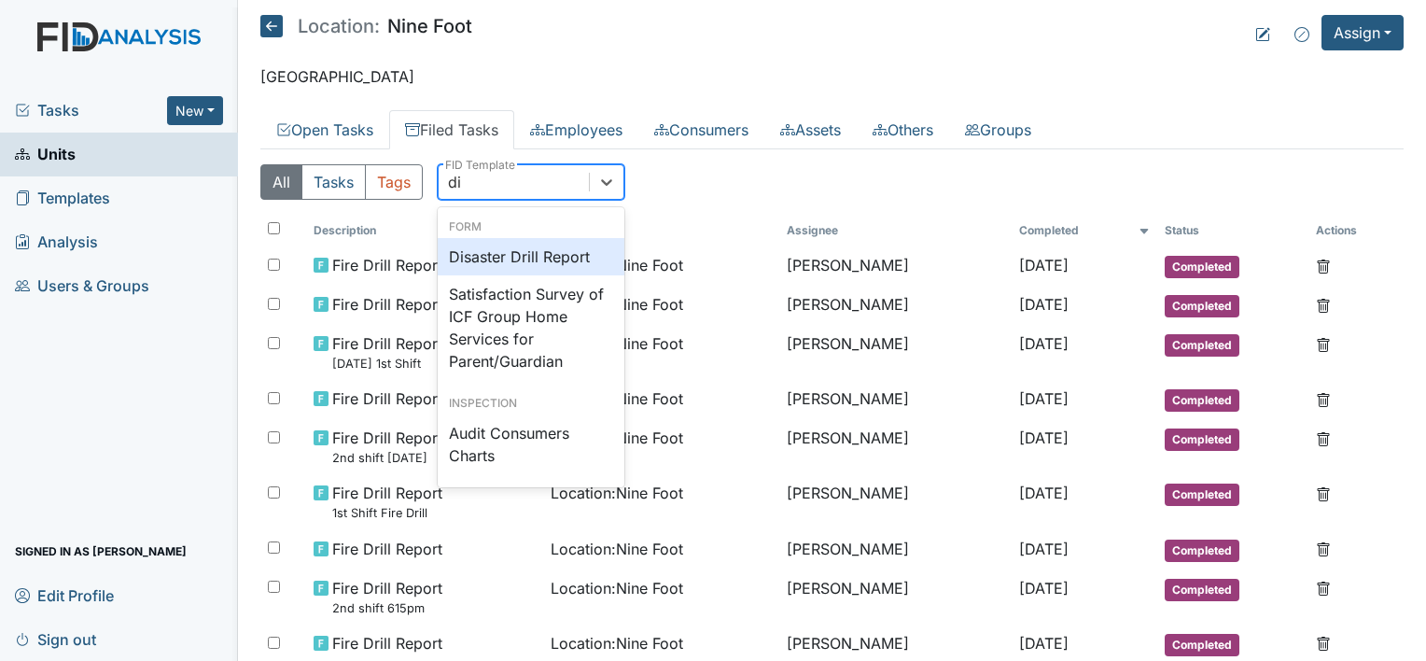
type input "dis"
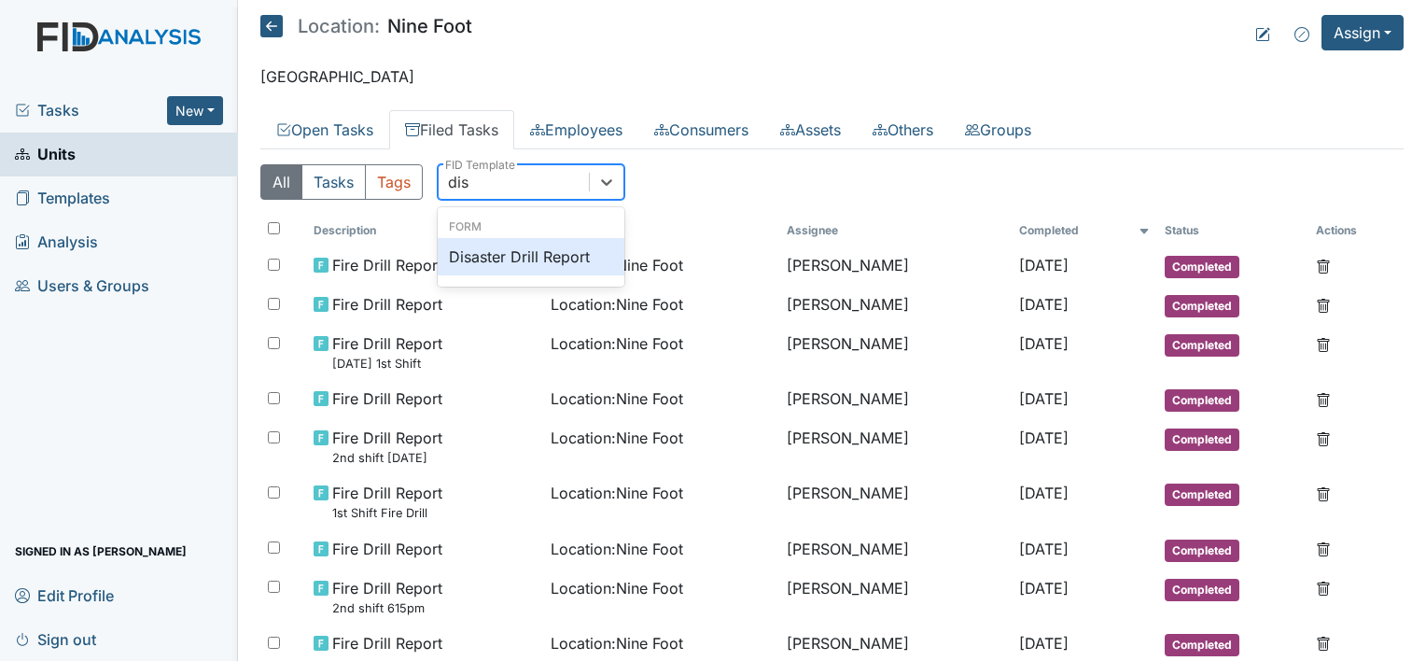
click at [554, 257] on div "Disaster Drill Report" at bounding box center [531, 256] width 187 height 37
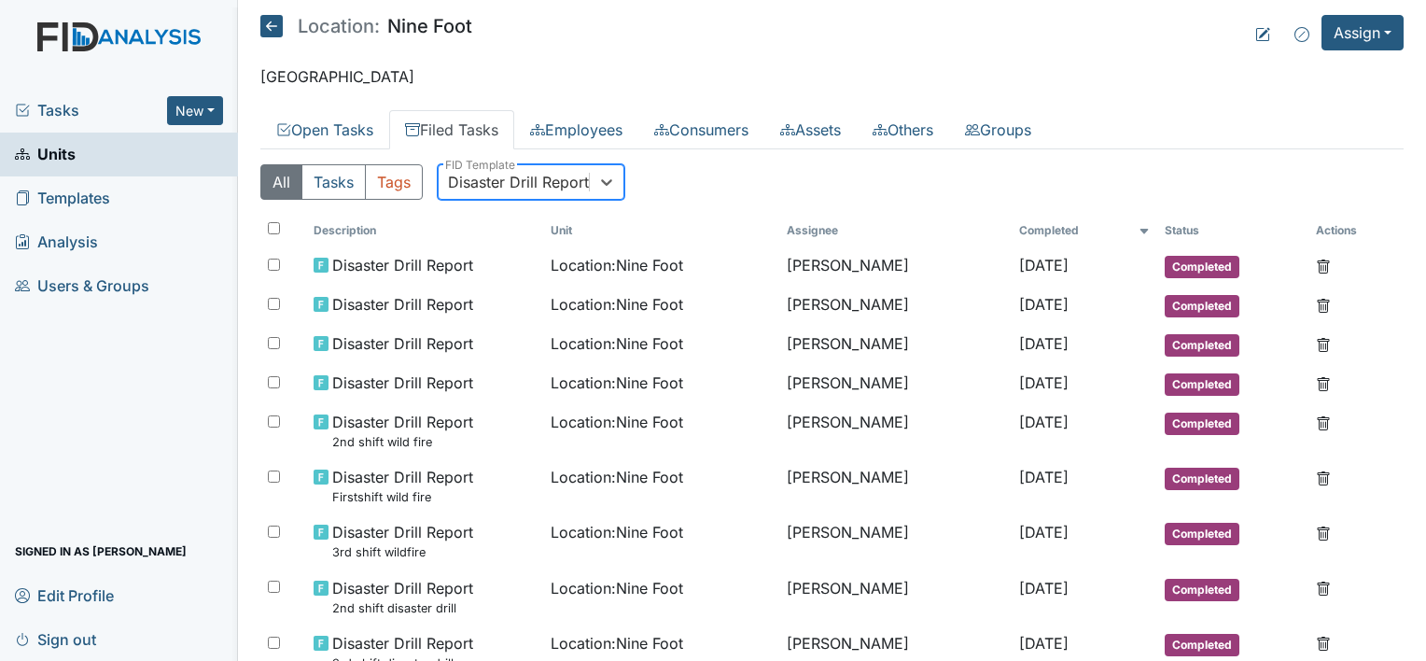
click at [467, 134] on link "Filed Tasks" at bounding box center [451, 129] width 125 height 39
click at [345, 134] on link "Open Tasks" at bounding box center [324, 129] width 129 height 39
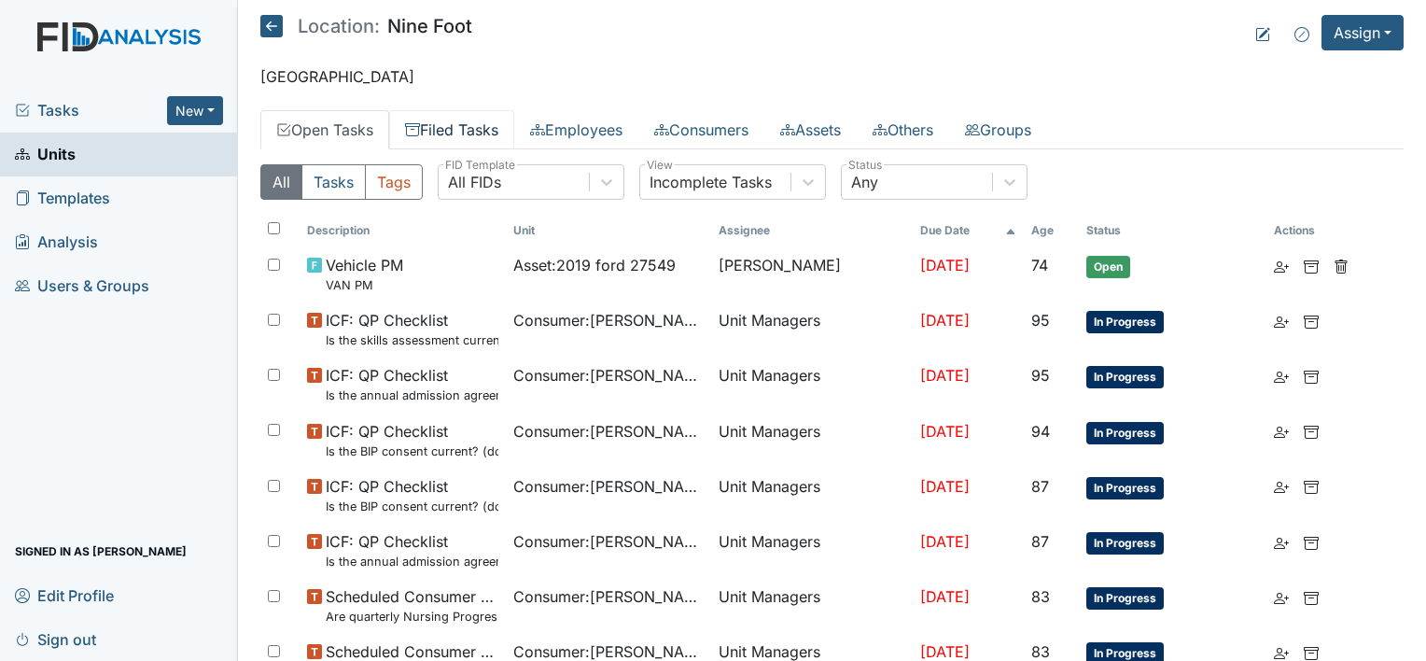
click at [498, 128] on link "Filed Tasks" at bounding box center [451, 129] width 125 height 39
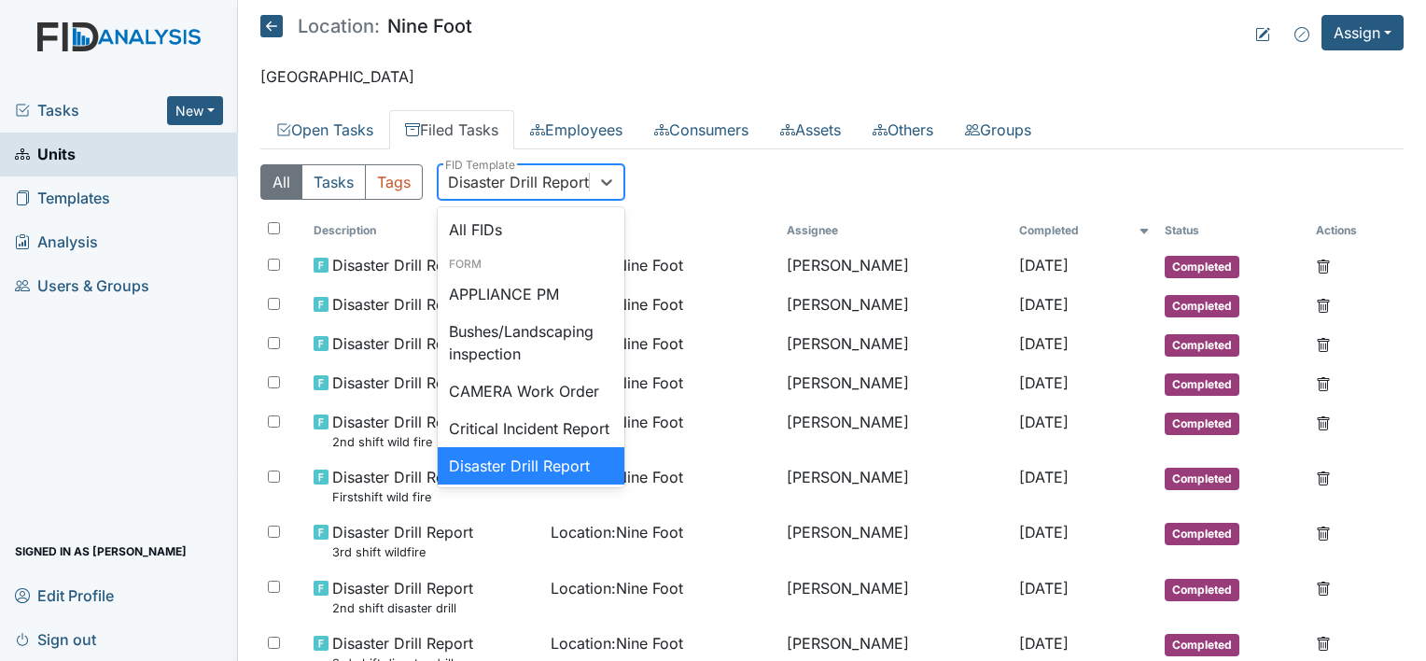
click at [506, 185] on div "Disaster Drill Report" at bounding box center [518, 182] width 141 height 22
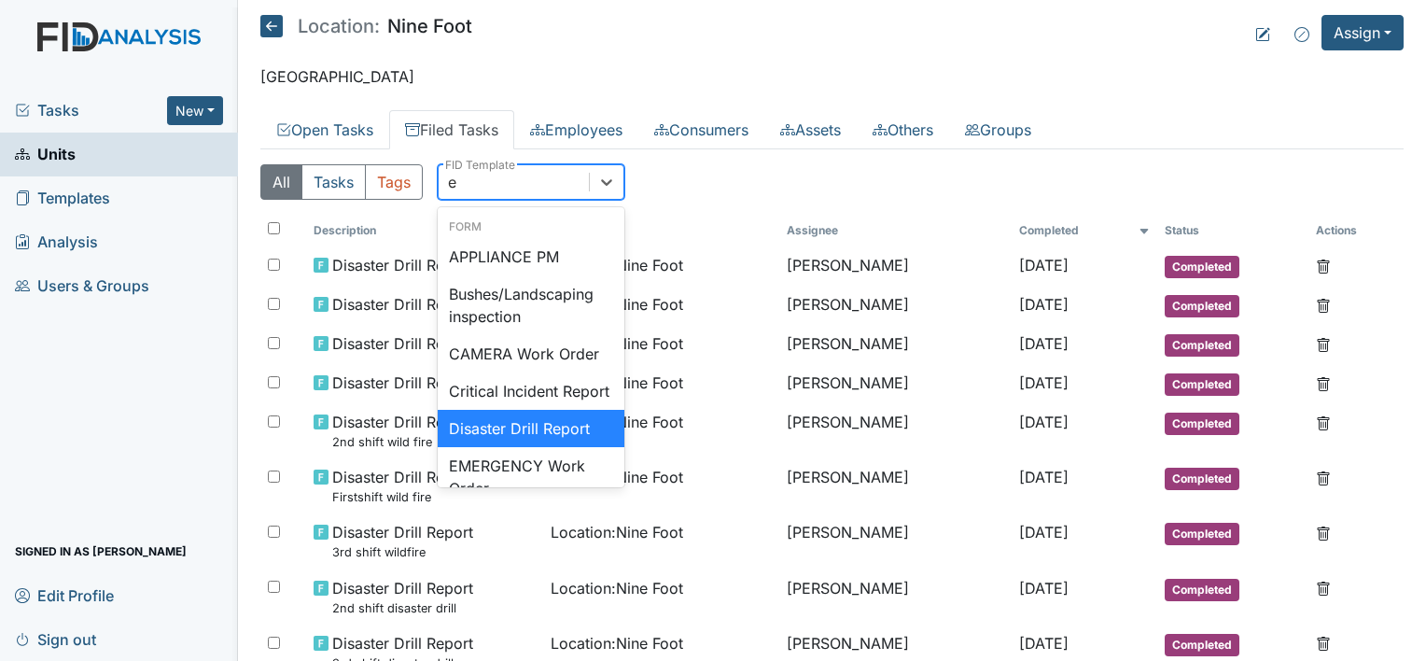
type input "ev"
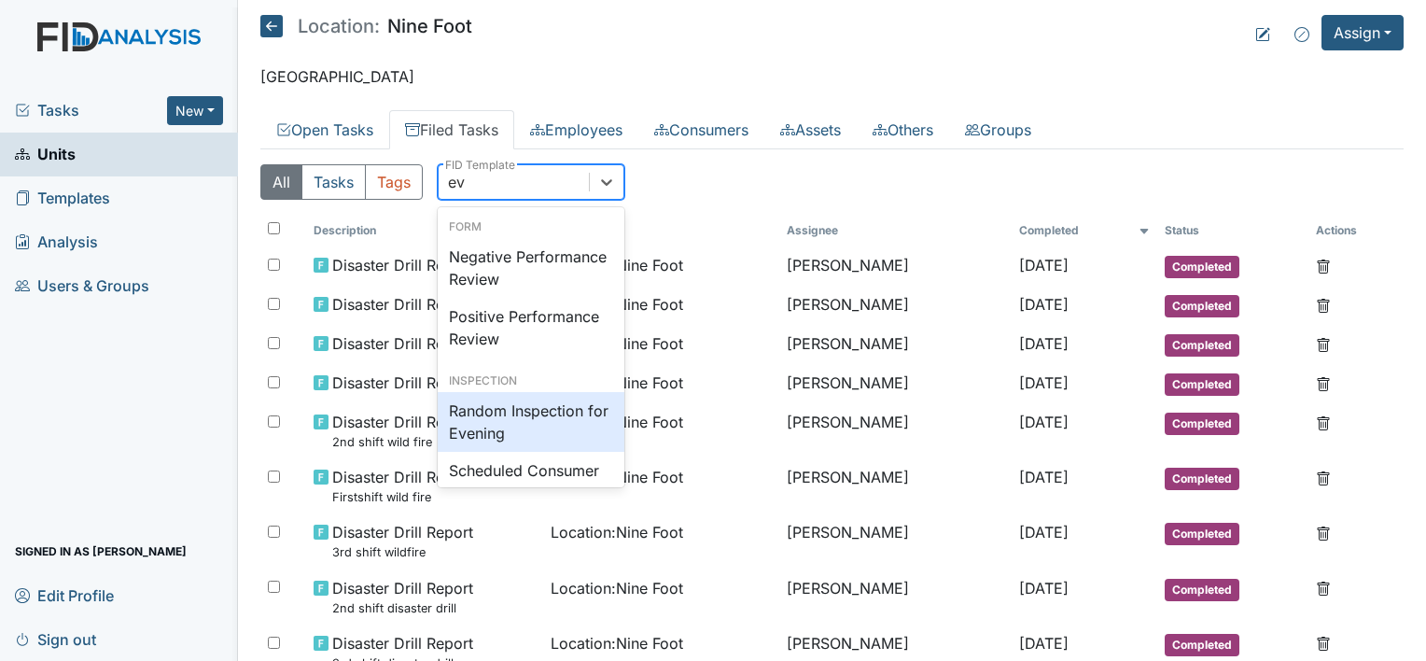
click at [553, 414] on div "Random Inspection for Evening" at bounding box center [531, 422] width 187 height 60
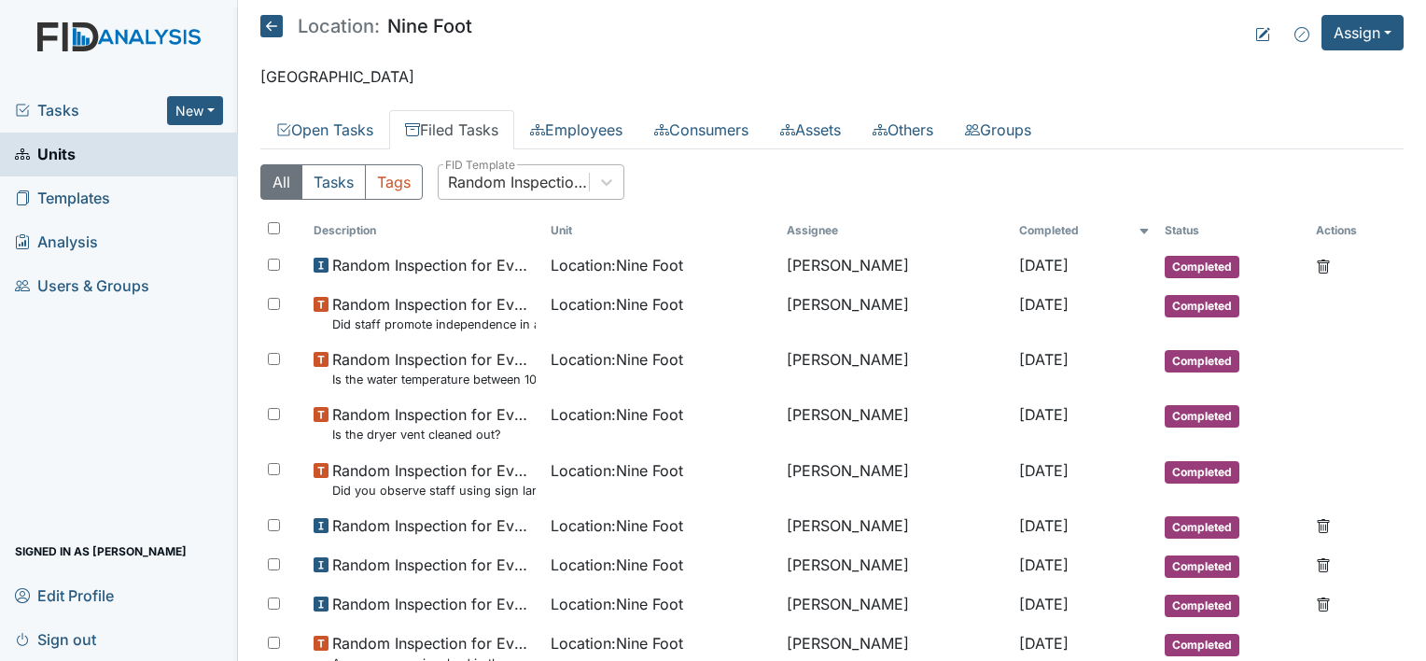
click at [272, 24] on icon at bounding box center [271, 26] width 22 height 22
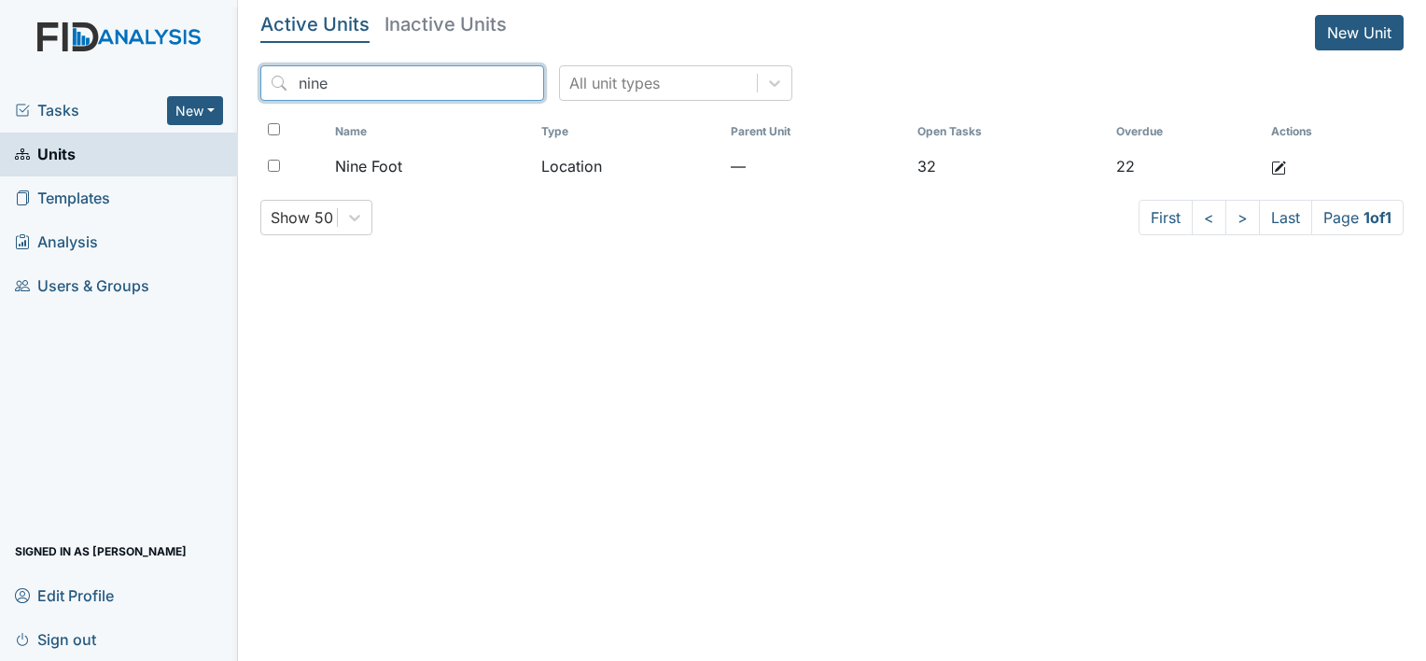
click at [484, 79] on input "nine" at bounding box center [402, 82] width 284 height 35
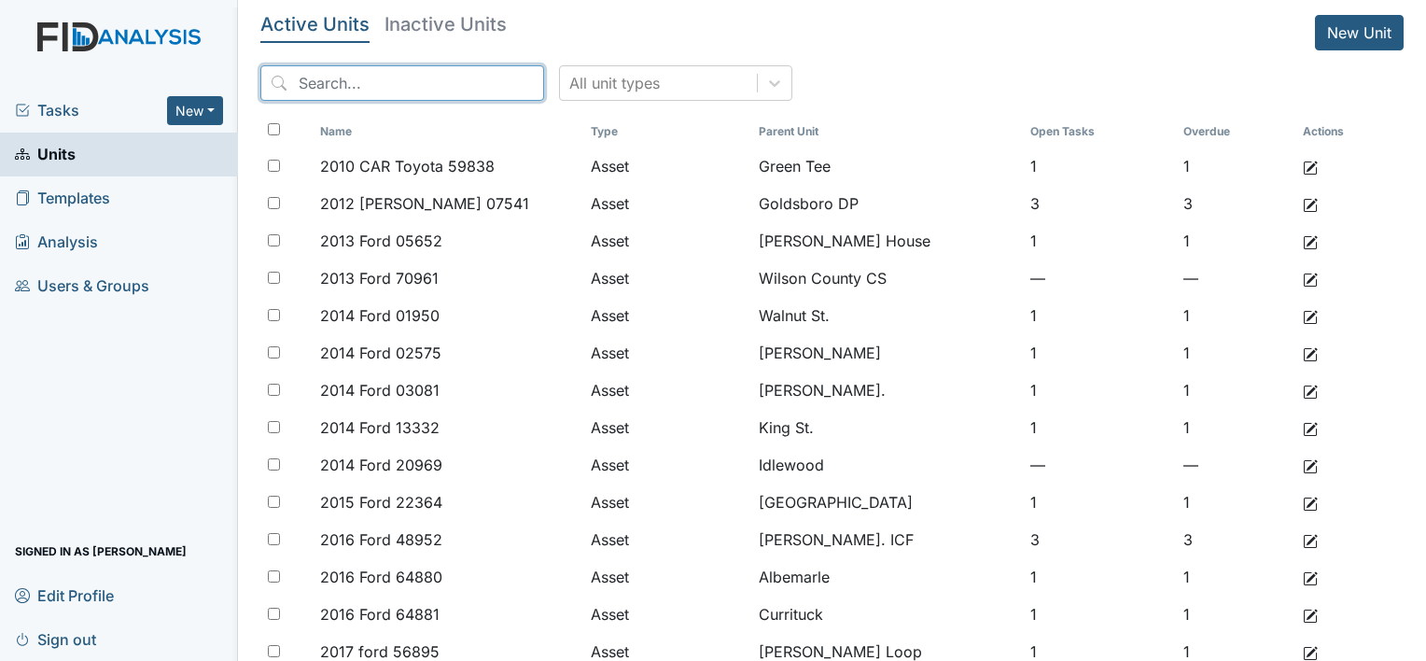
click at [386, 93] on input "search" at bounding box center [402, 82] width 284 height 35
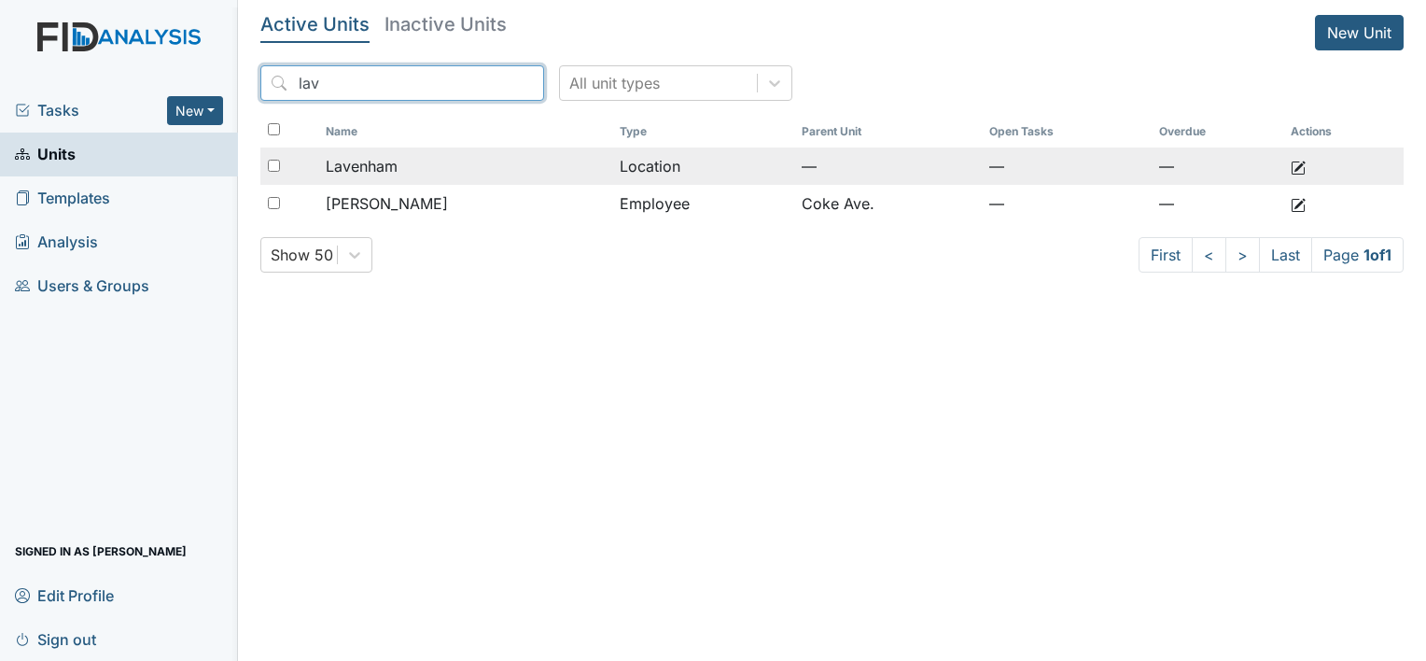
type input "lav"
click at [541, 172] on div "Lavenham" at bounding box center [465, 166] width 279 height 22
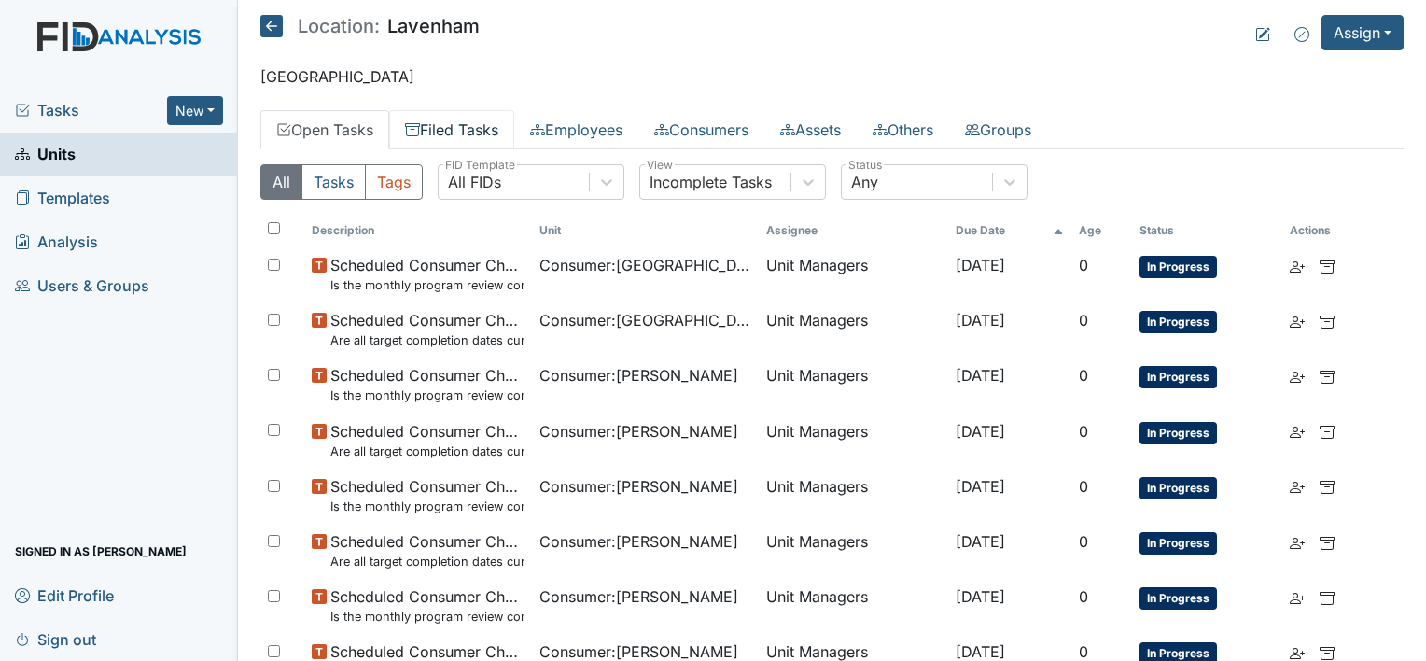
click at [474, 131] on link "Filed Tasks" at bounding box center [451, 129] width 125 height 39
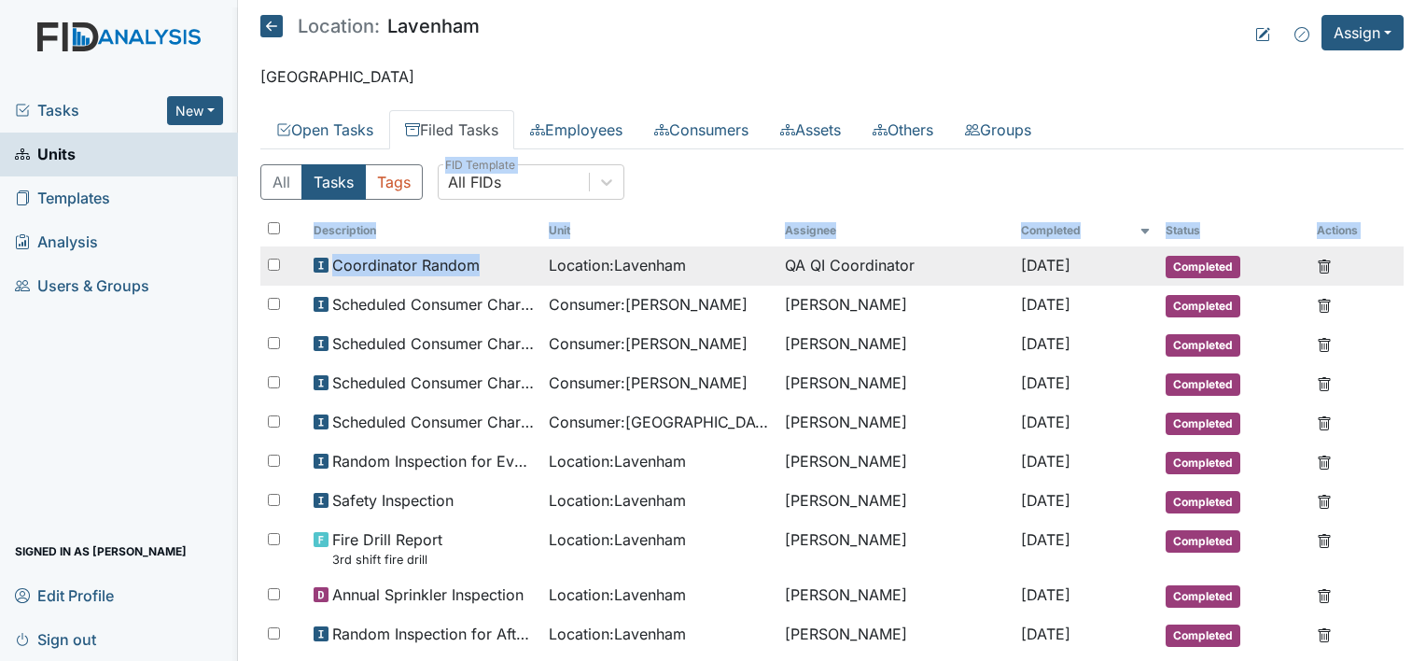
drag, startPoint x: 502, startPoint y: 228, endPoint x: 520, endPoint y: 266, distance: 42.2
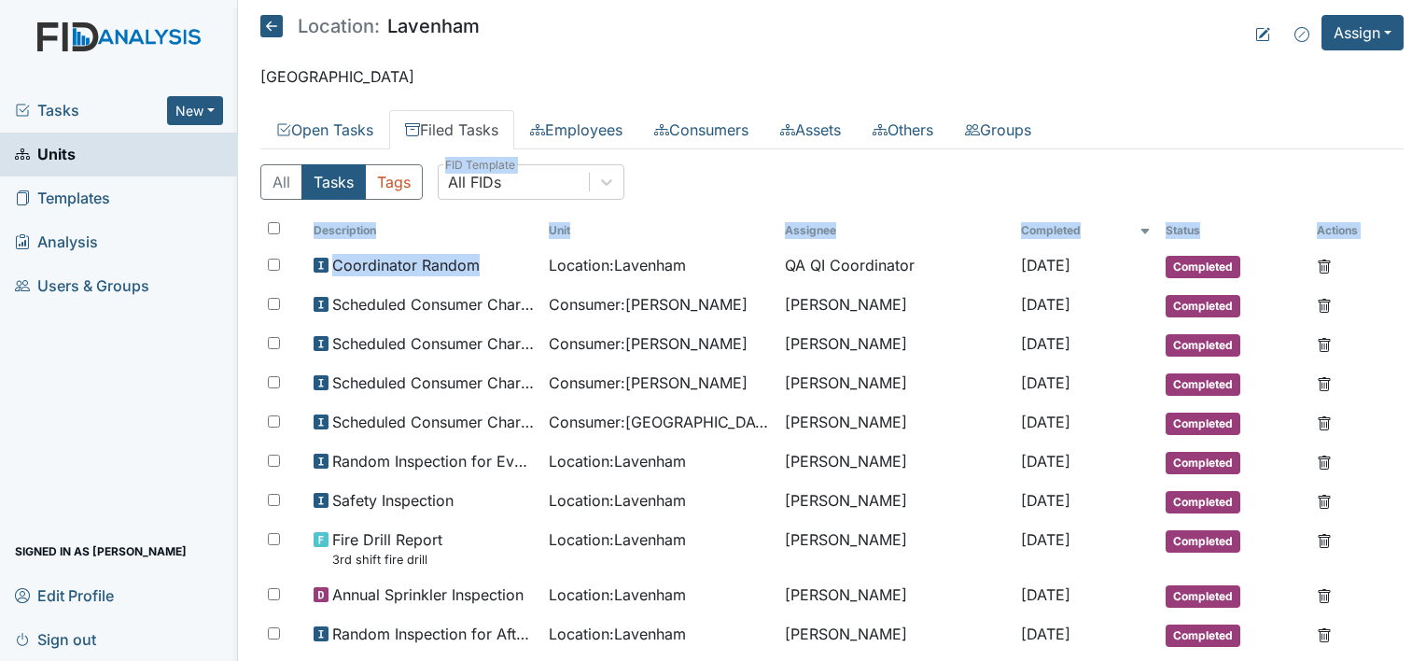
drag, startPoint x: 520, startPoint y: 266, endPoint x: 799, endPoint y: 171, distance: 294.9
click at [799, 171] on div "All Tasks Tags All FIDs FID Template" at bounding box center [831, 189] width 1143 height 50
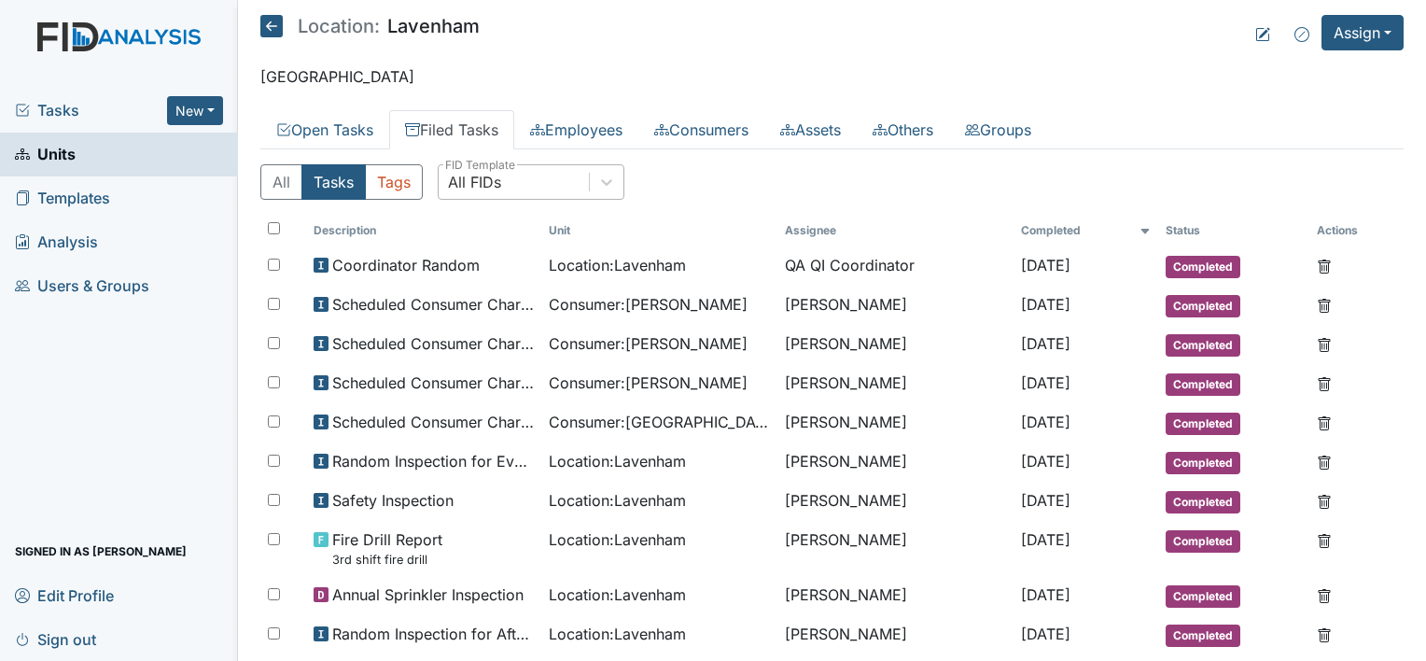
click at [559, 194] on div "All FIDs" at bounding box center [514, 182] width 150 height 34
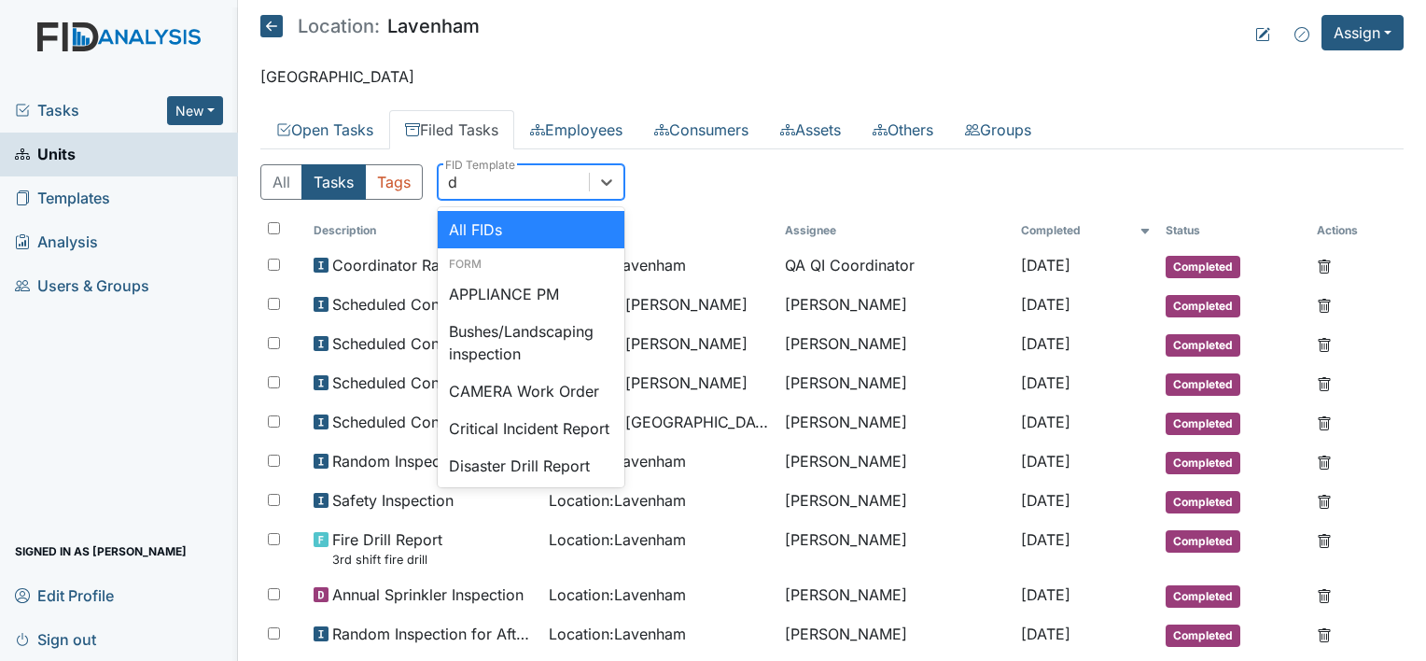
type input "di"
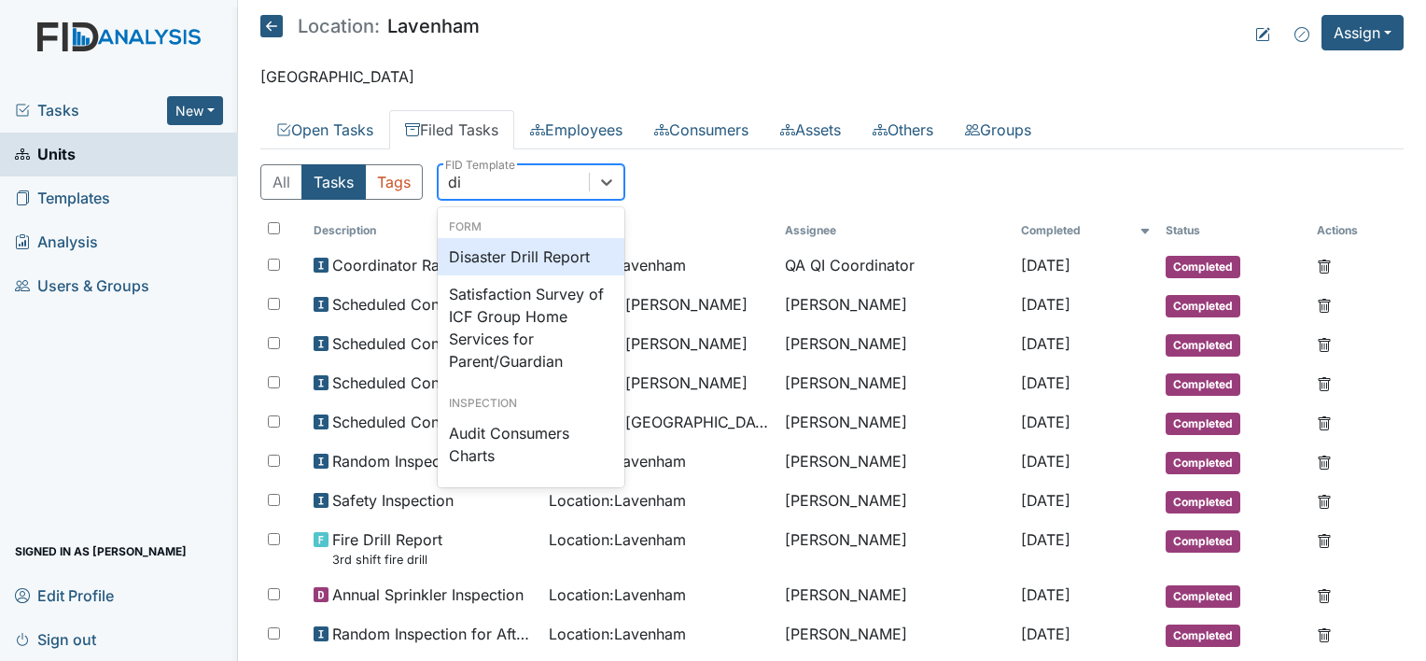
click at [548, 250] on div "Disaster Drill Report" at bounding box center [531, 256] width 187 height 37
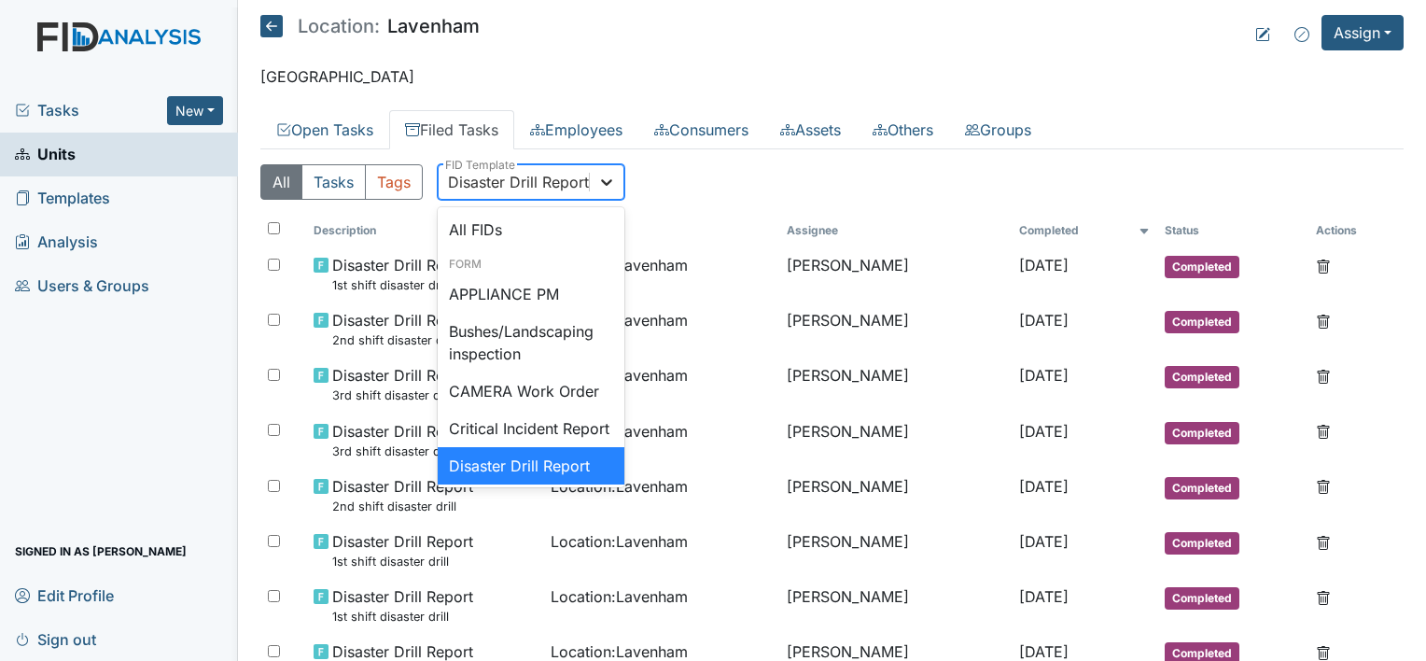
click at [599, 178] on icon at bounding box center [606, 182] width 19 height 19
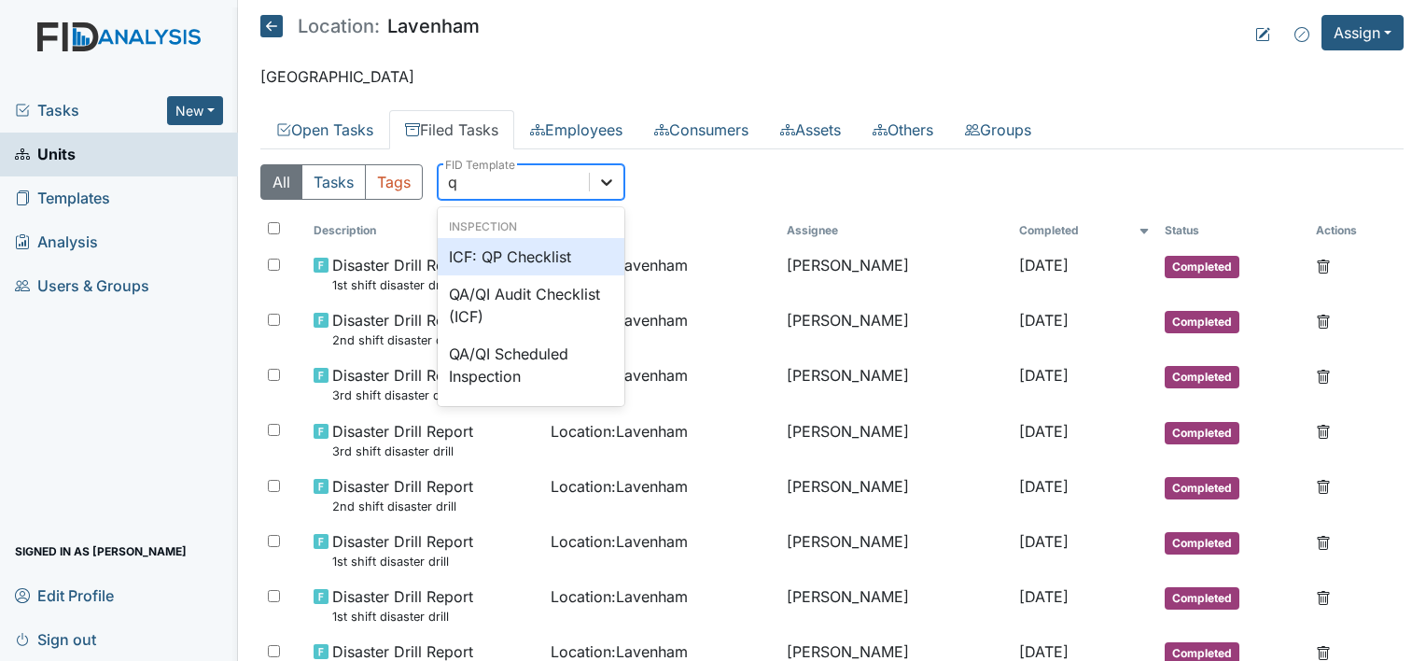
type input "qp"
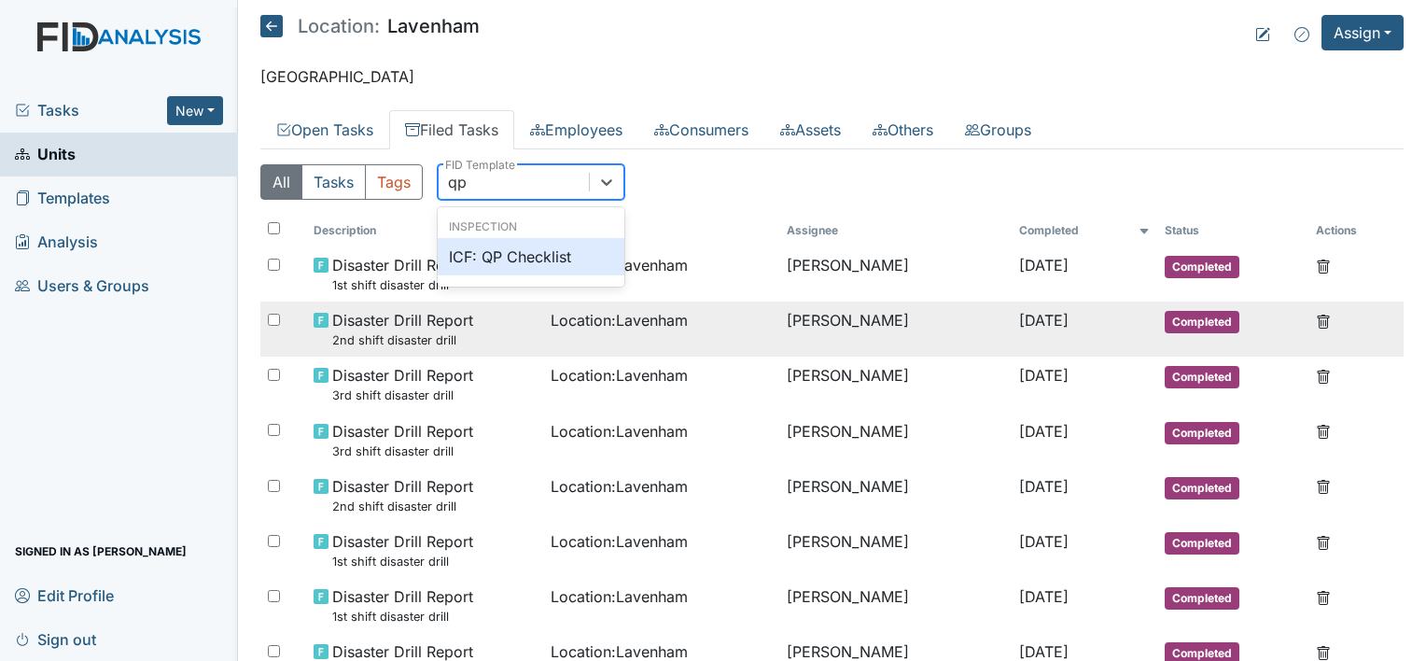
scroll to position [93, 0]
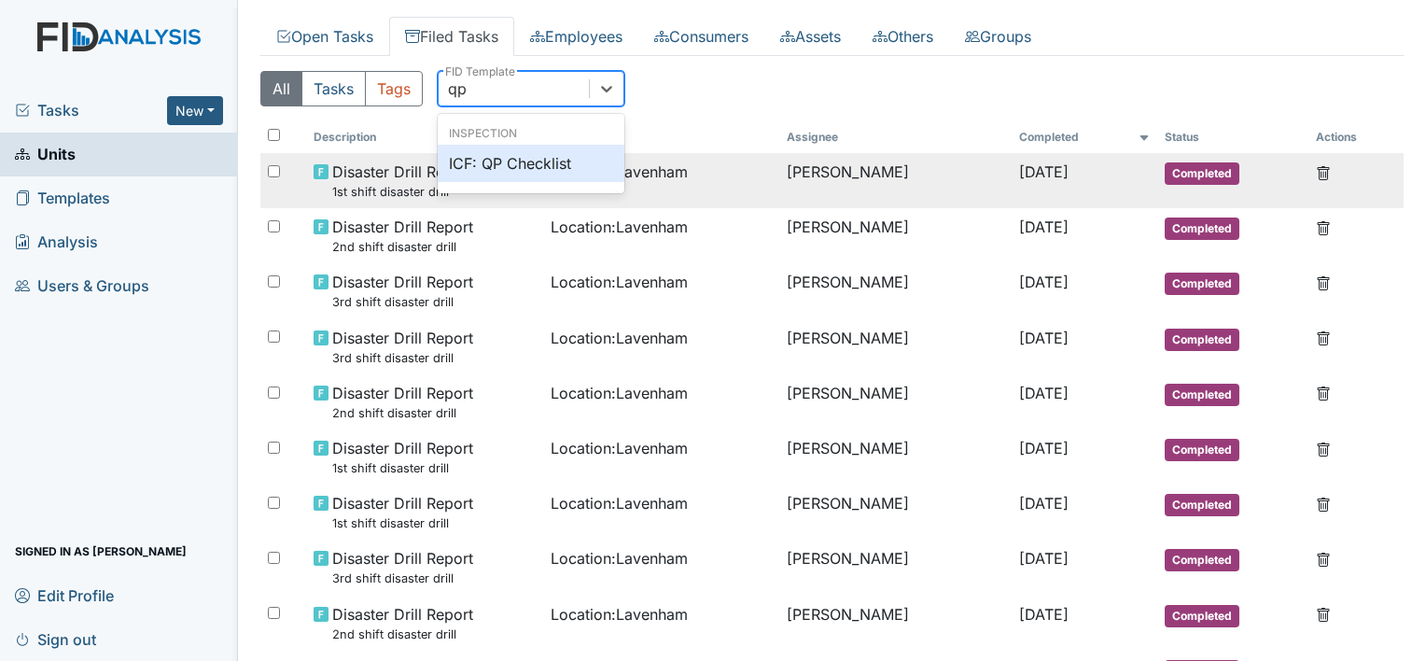
click at [556, 161] on div "ICF: QP Checklist" at bounding box center [531, 163] width 187 height 37
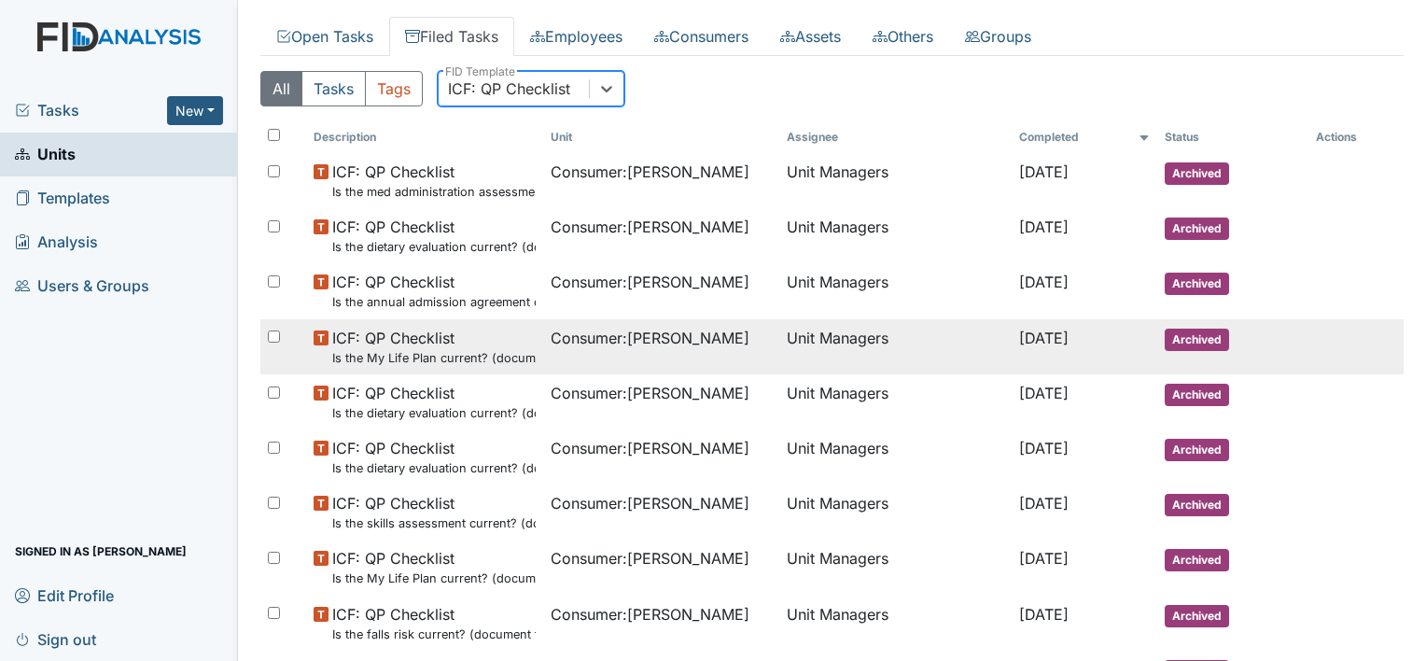
scroll to position [0, 0]
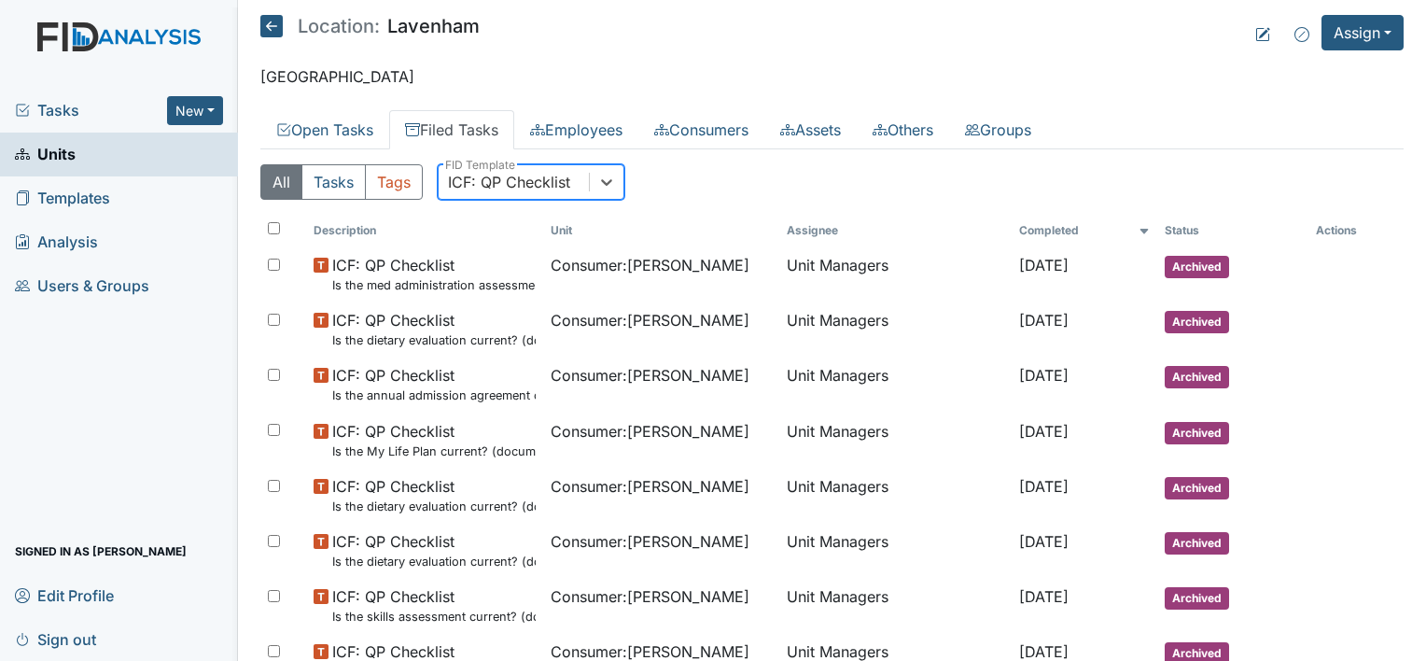
click at [272, 26] on icon at bounding box center [271, 26] width 22 height 22
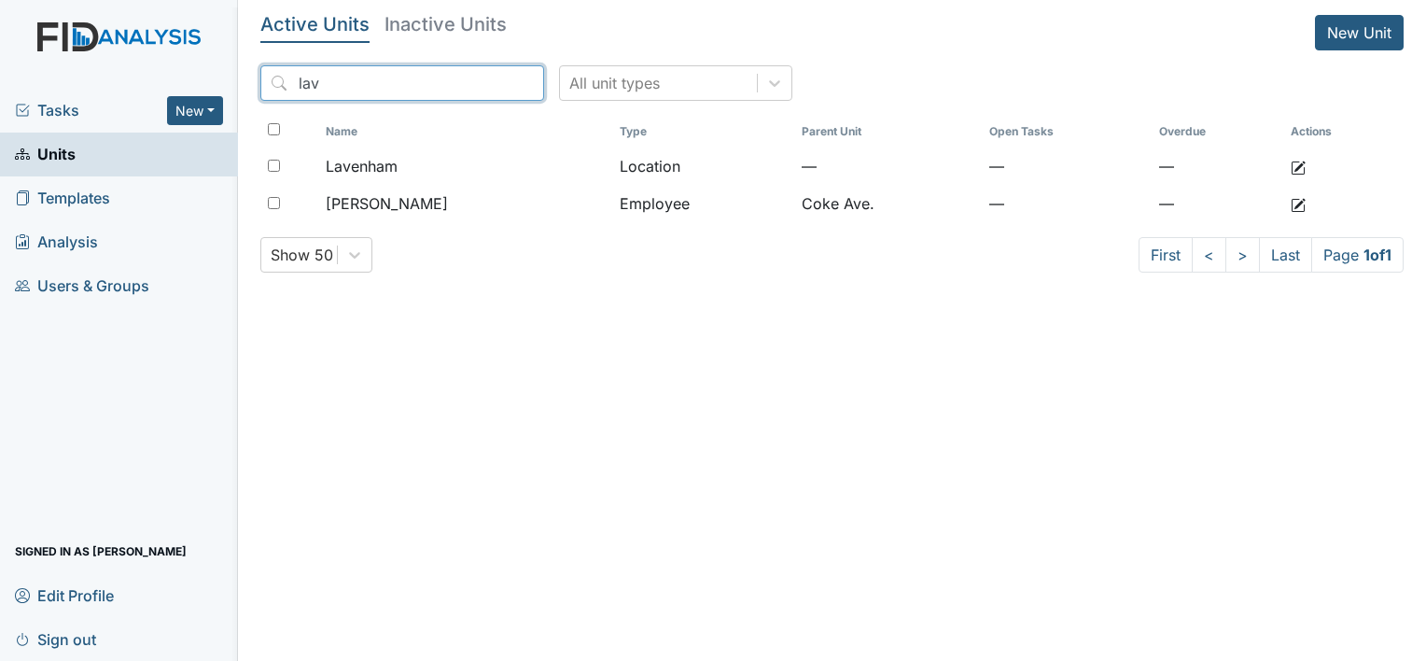
click at [485, 82] on input "lav" at bounding box center [402, 82] width 284 height 35
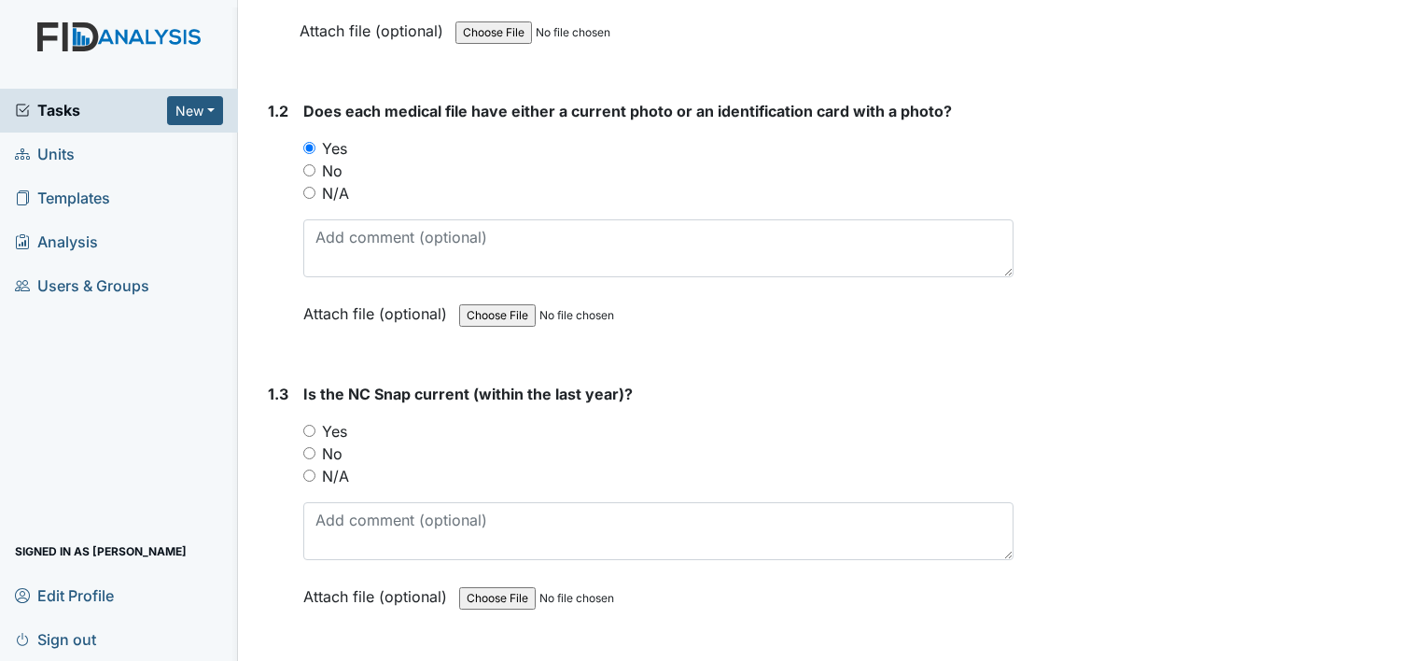
scroll to position [560, 0]
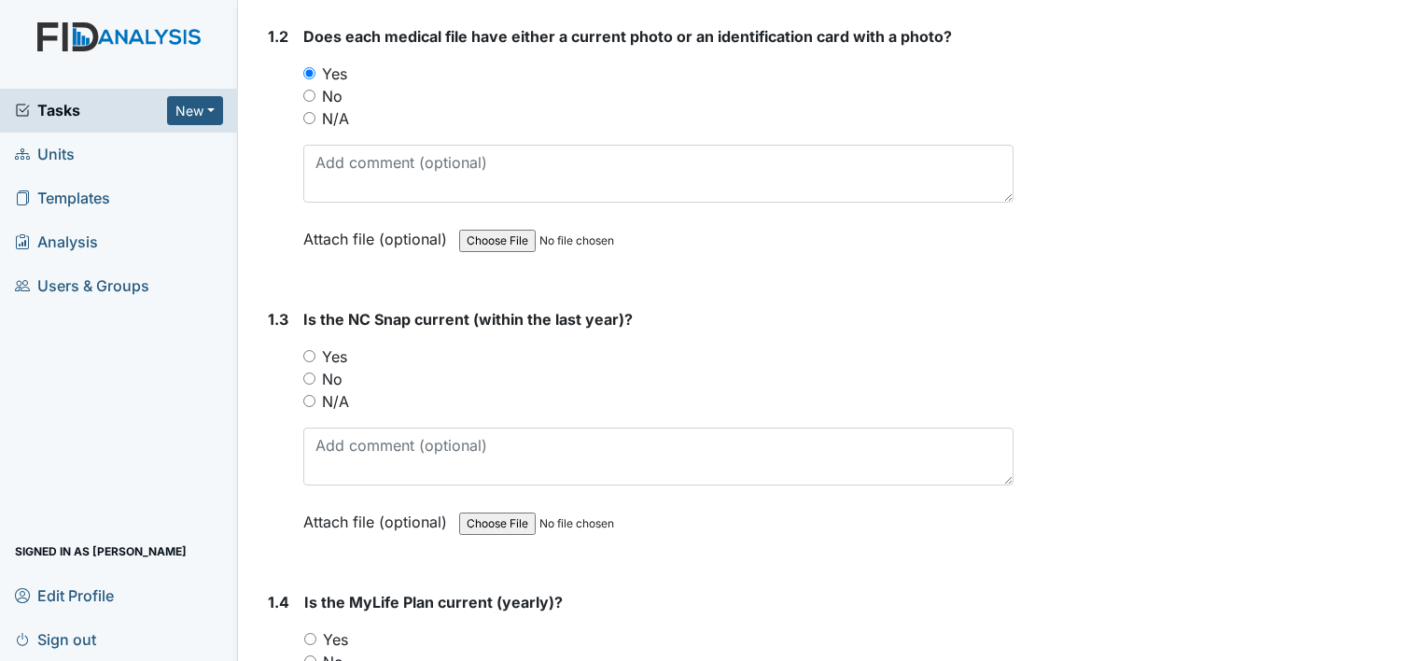
click at [310, 352] on input "Yes" at bounding box center [309, 356] width 12 height 12
radio input "true"
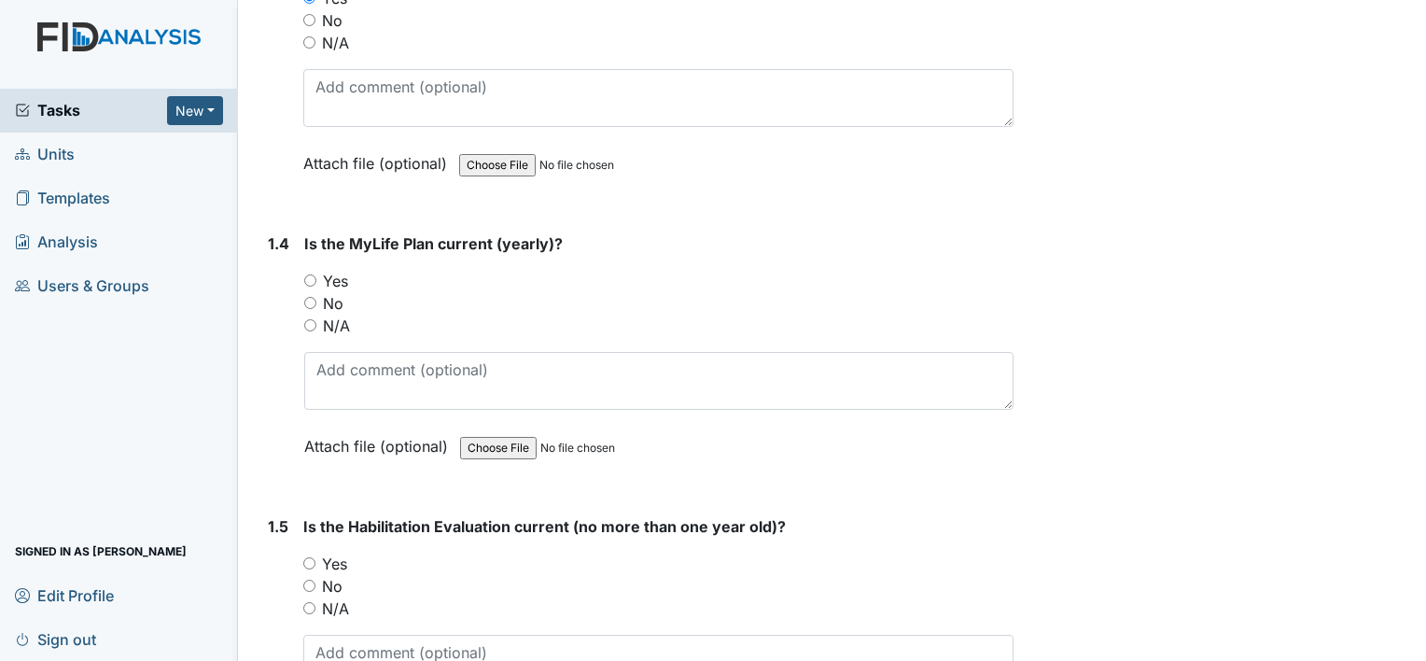
scroll to position [933, 0]
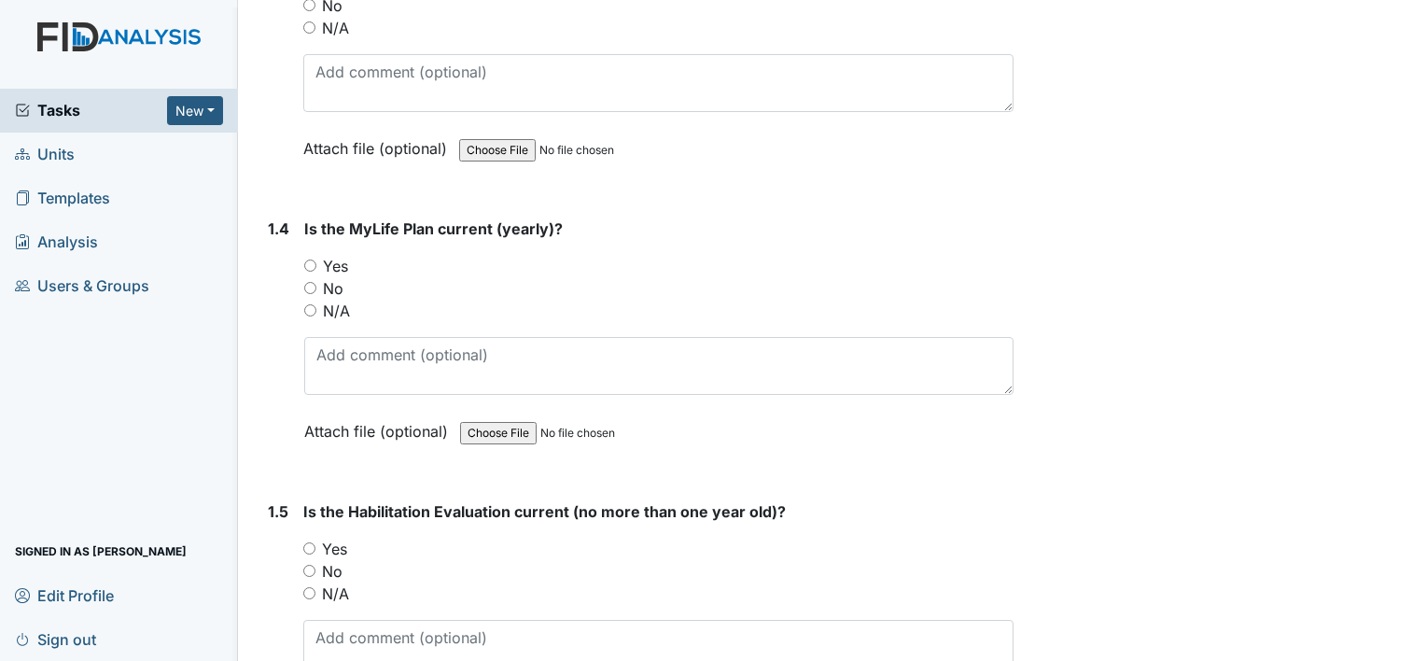
click at [306, 263] on input "Yes" at bounding box center [310, 266] width 12 height 12
radio input "true"
click at [304, 542] on input "Yes" at bounding box center [309, 548] width 12 height 12
radio input "true"
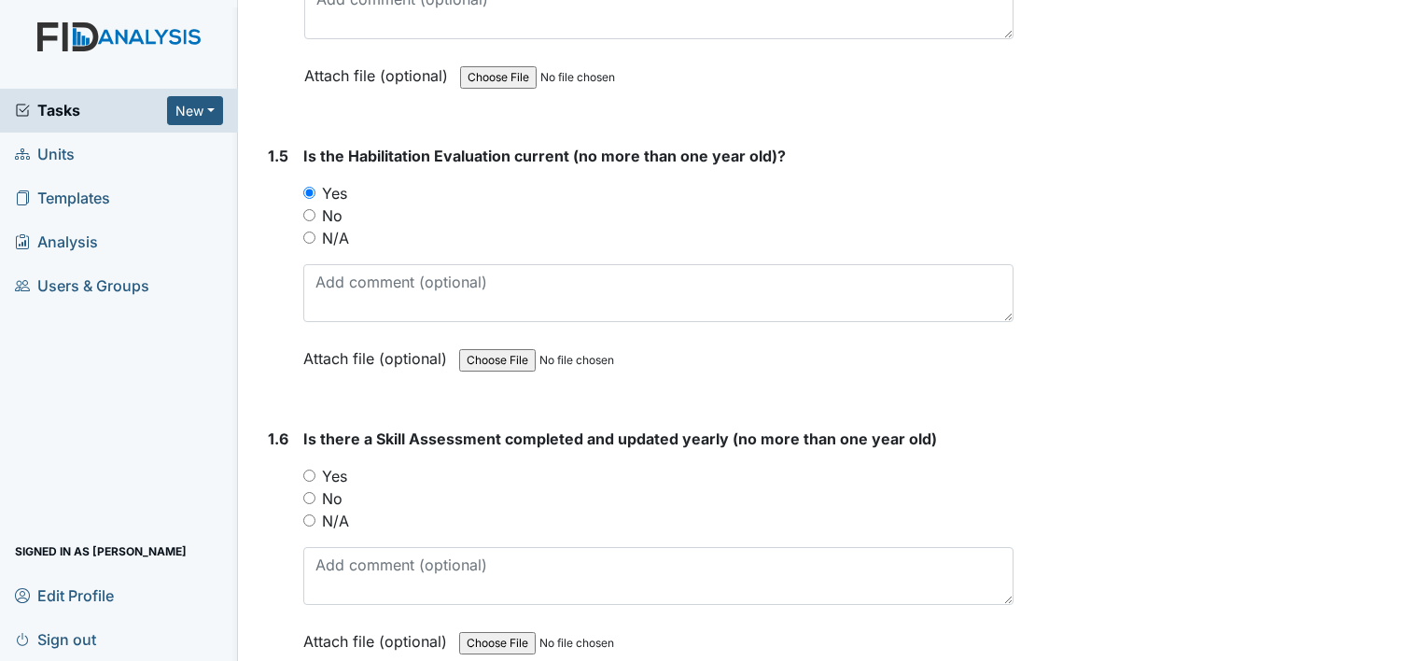
scroll to position [1307, 0]
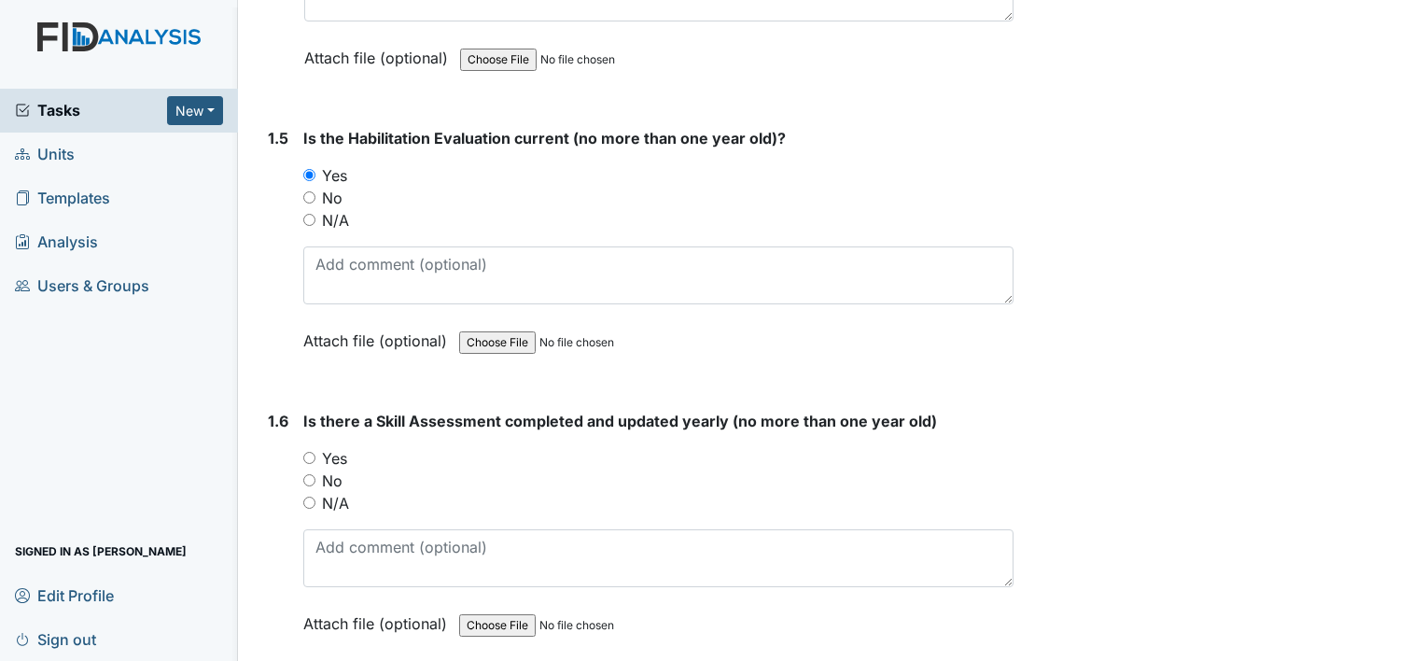
click at [309, 455] on input "Yes" at bounding box center [309, 458] width 12 height 12
radio input "true"
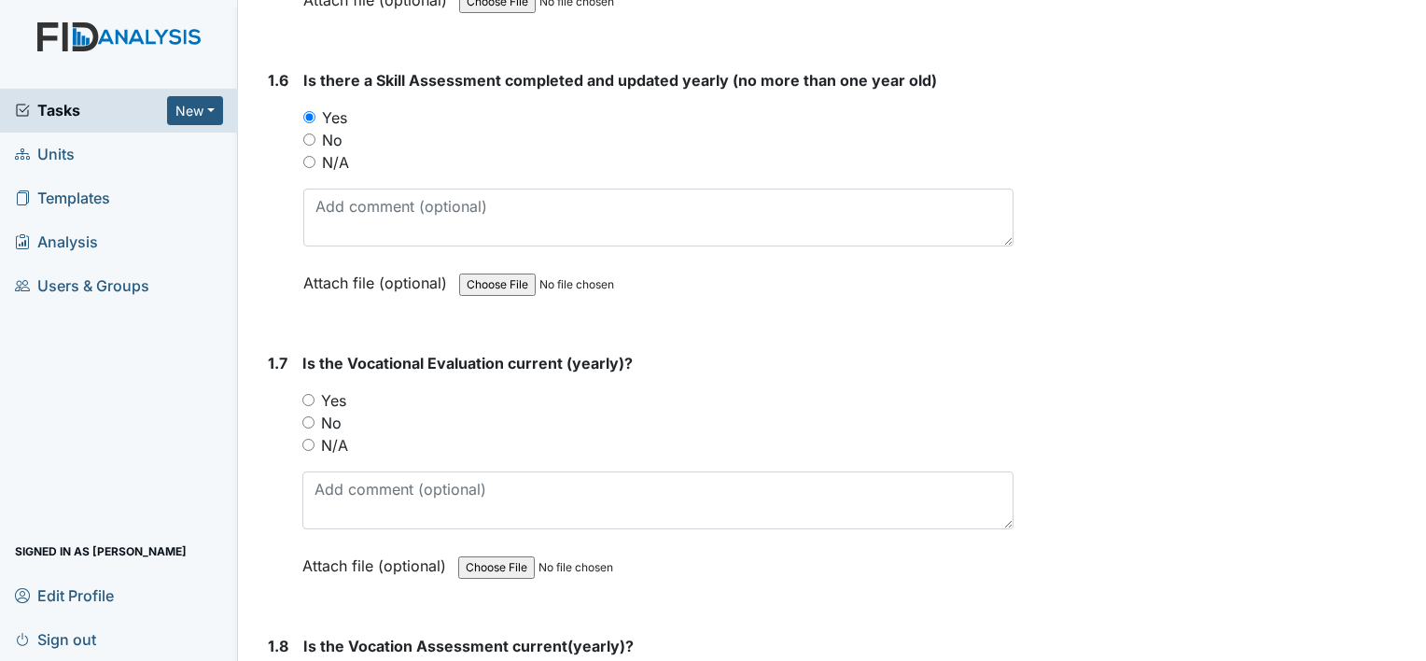
scroll to position [1680, 0]
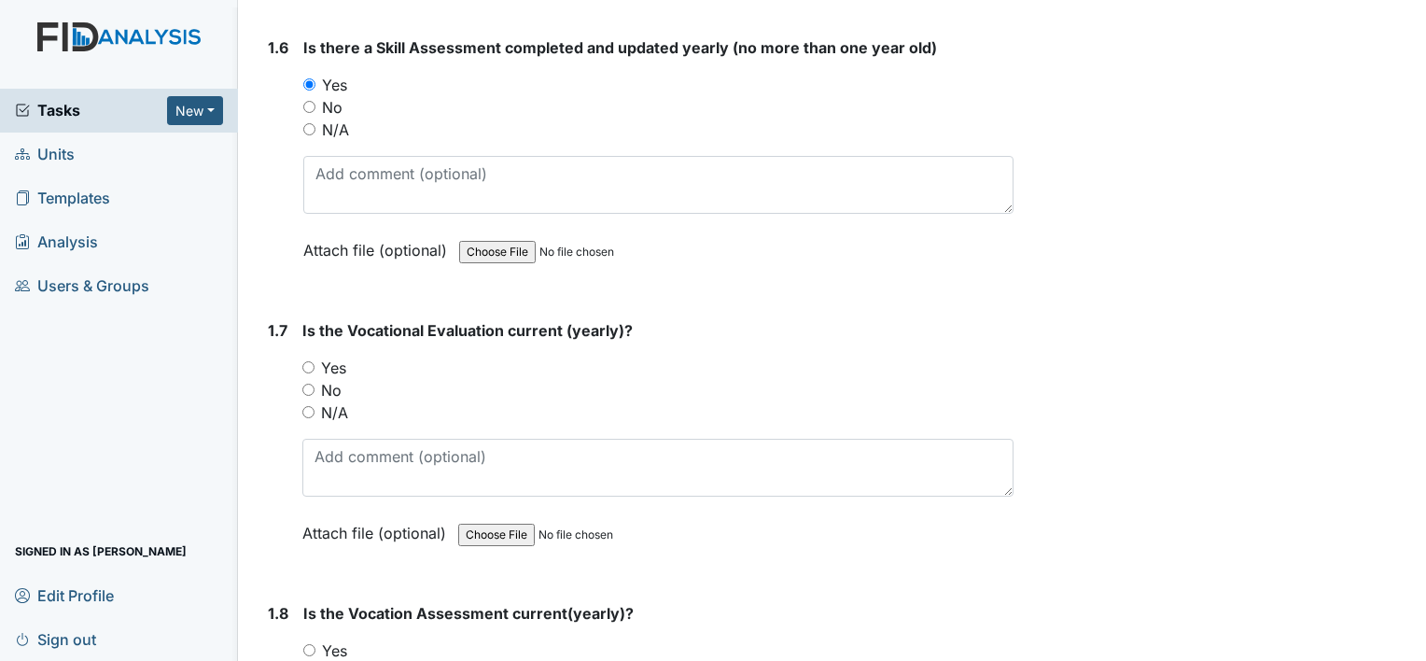
click at [307, 363] on input "Yes" at bounding box center [308, 367] width 12 height 12
radio input "true"
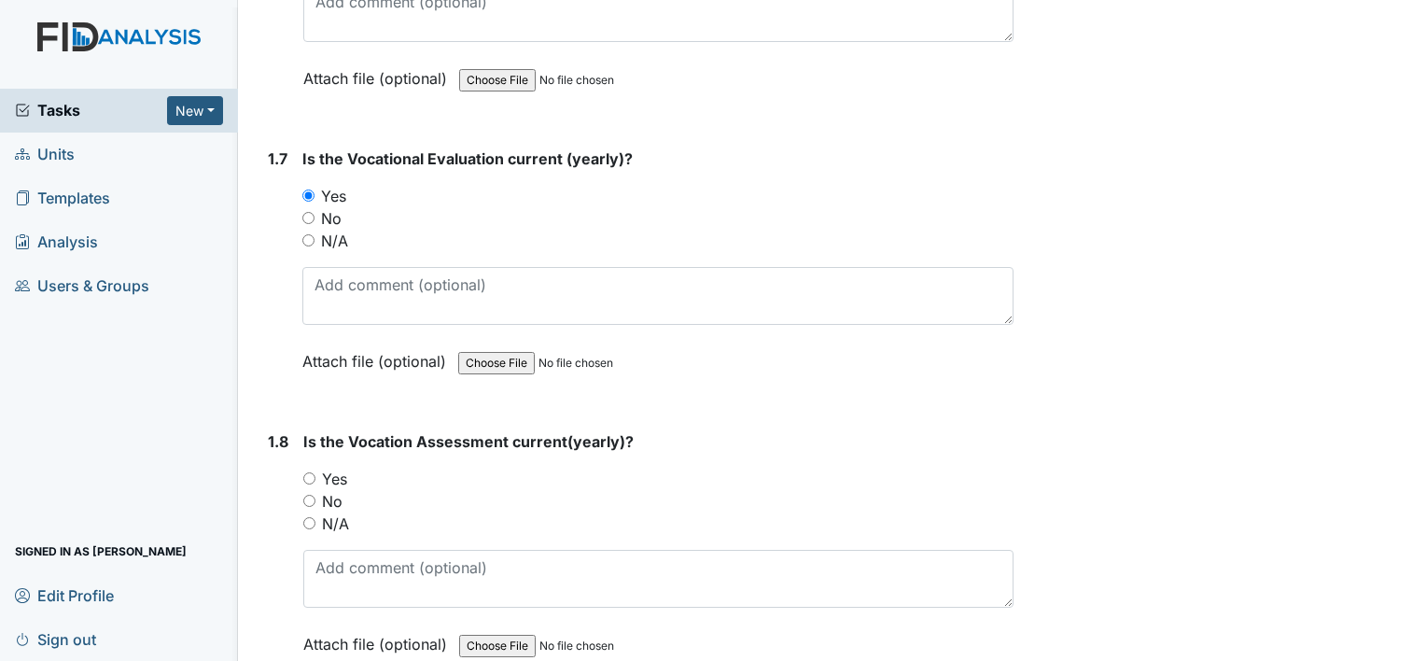
scroll to position [1867, 0]
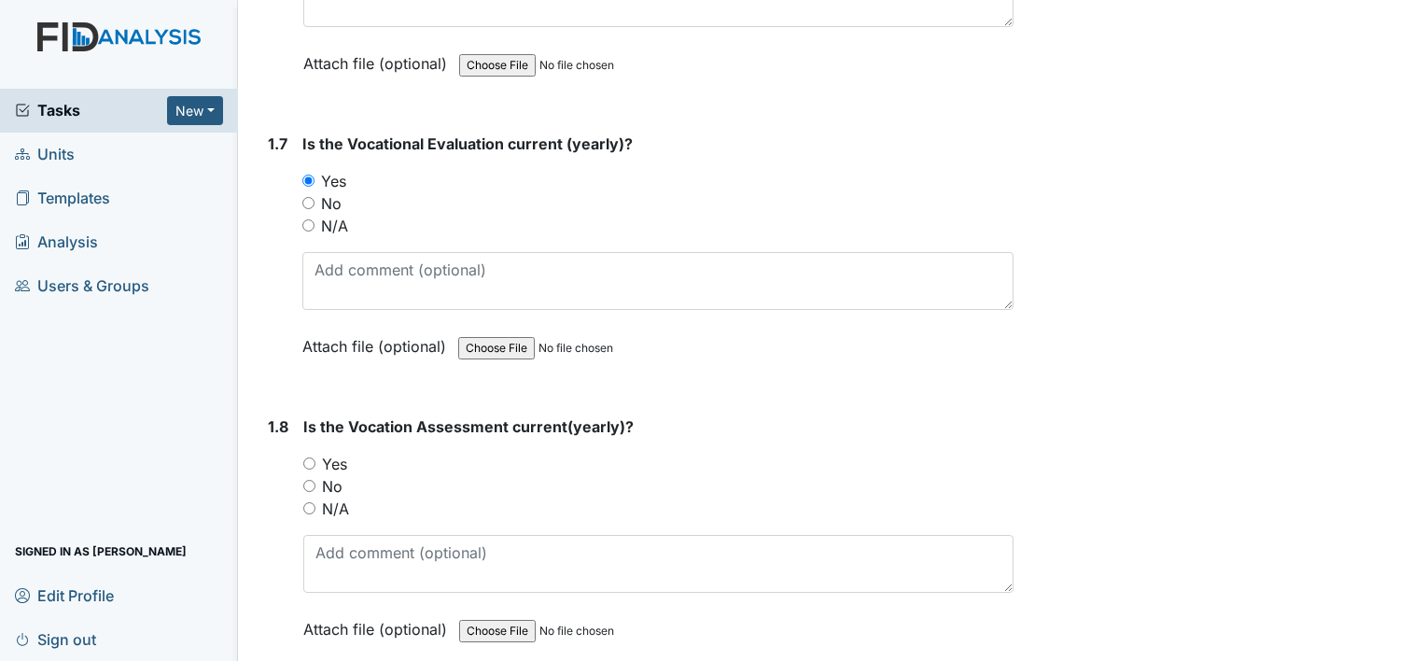
click at [310, 457] on input "Yes" at bounding box center [309, 463] width 12 height 12
radio input "true"
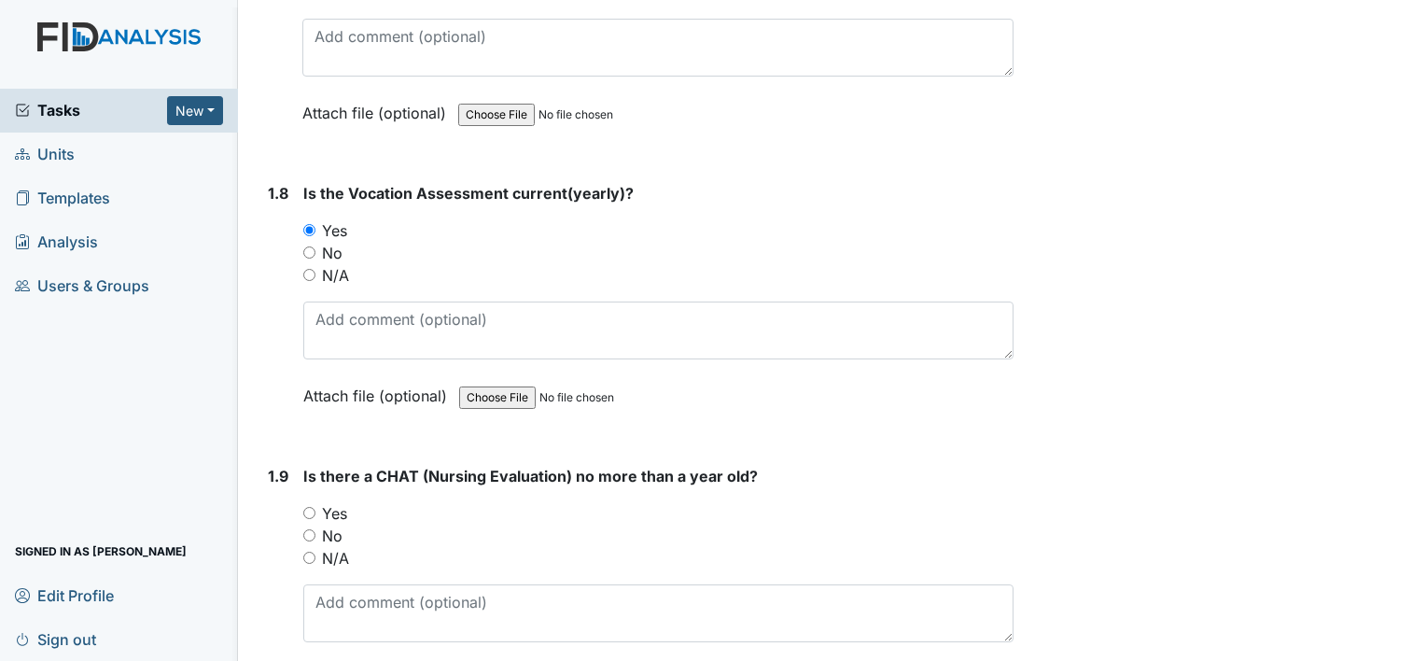
scroll to position [2240, 0]
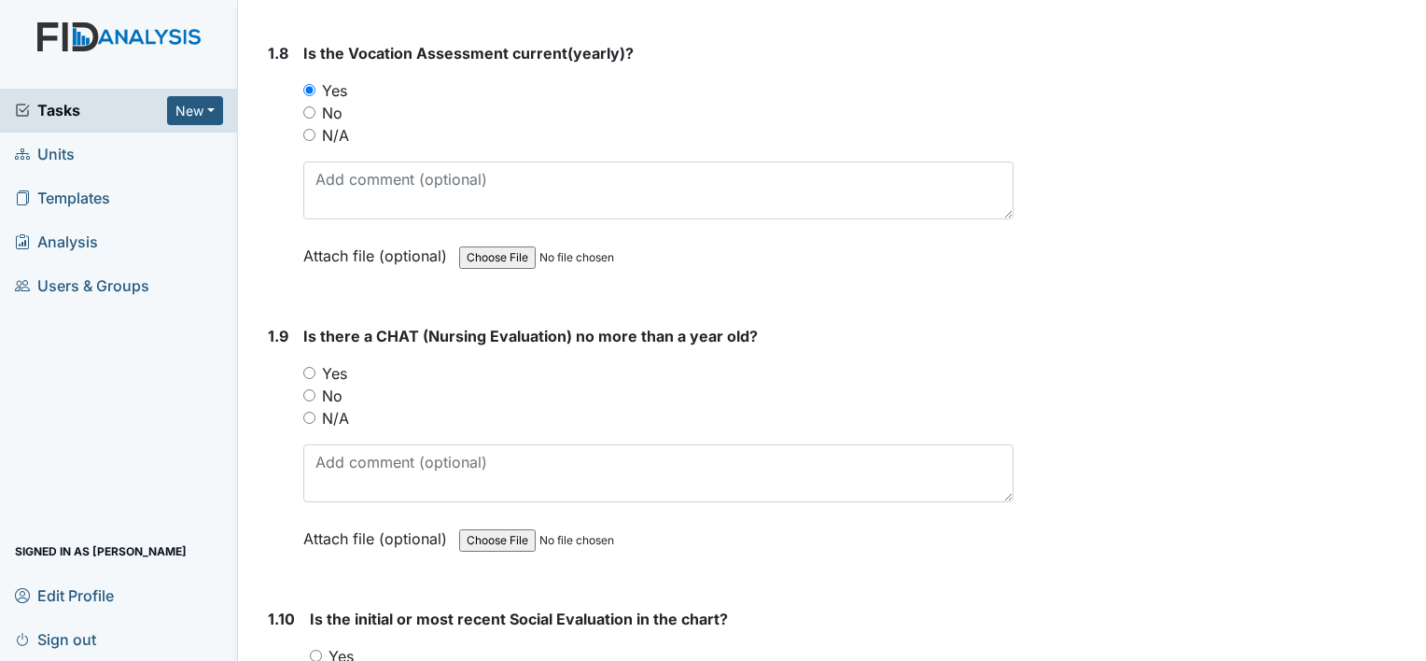
click at [306, 370] on input "Yes" at bounding box center [309, 373] width 12 height 12
radio input "true"
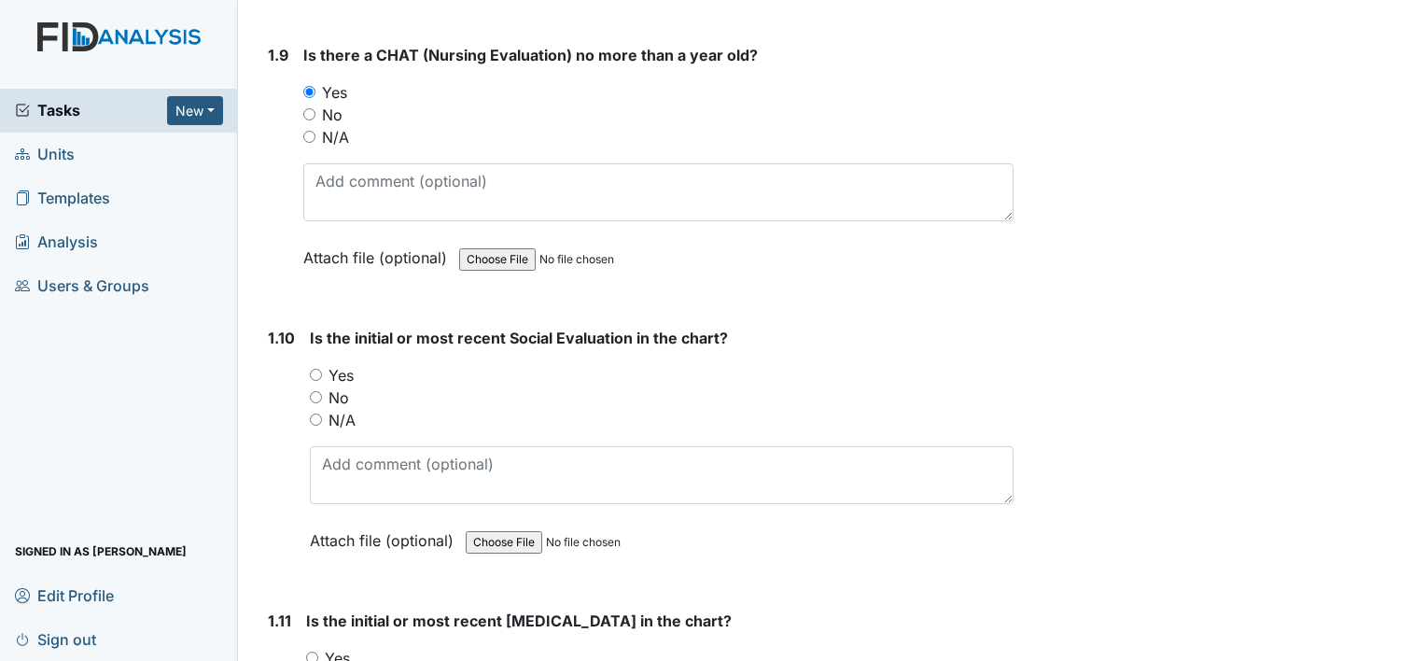
scroll to position [2614, 0]
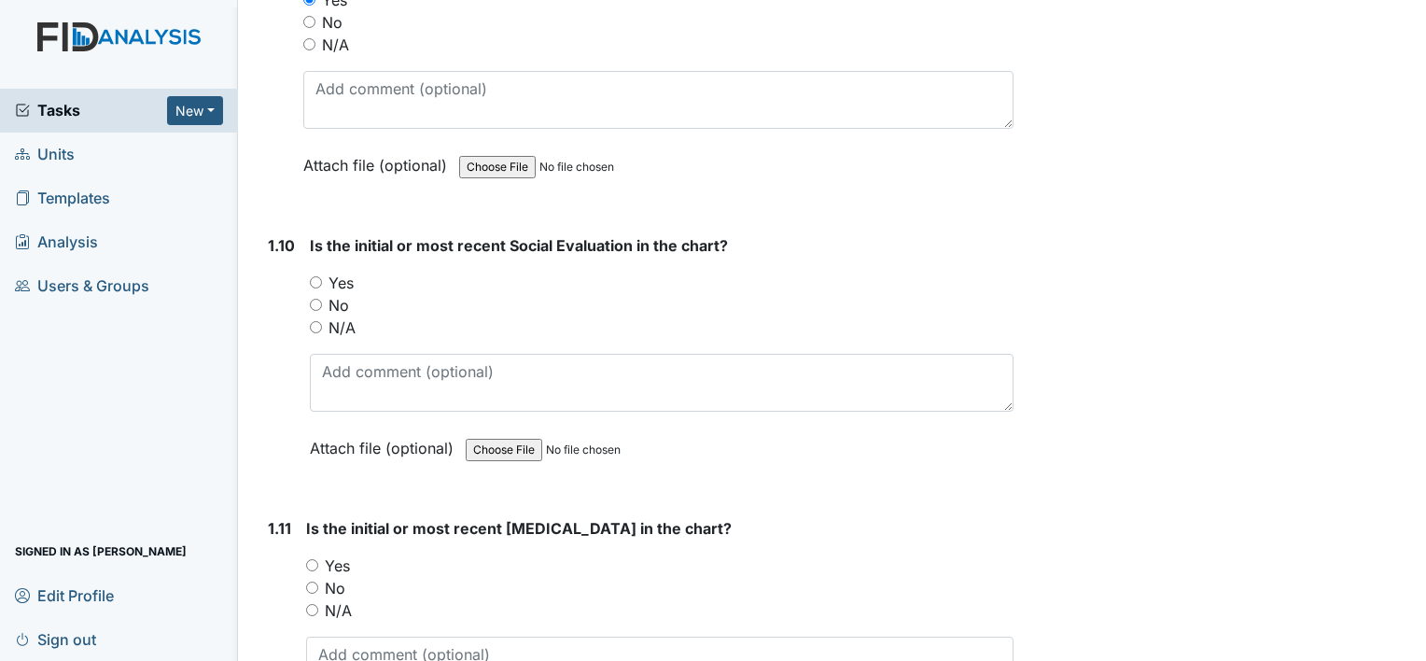
click at [313, 276] on input "Yes" at bounding box center [316, 282] width 12 height 12
radio input "true"
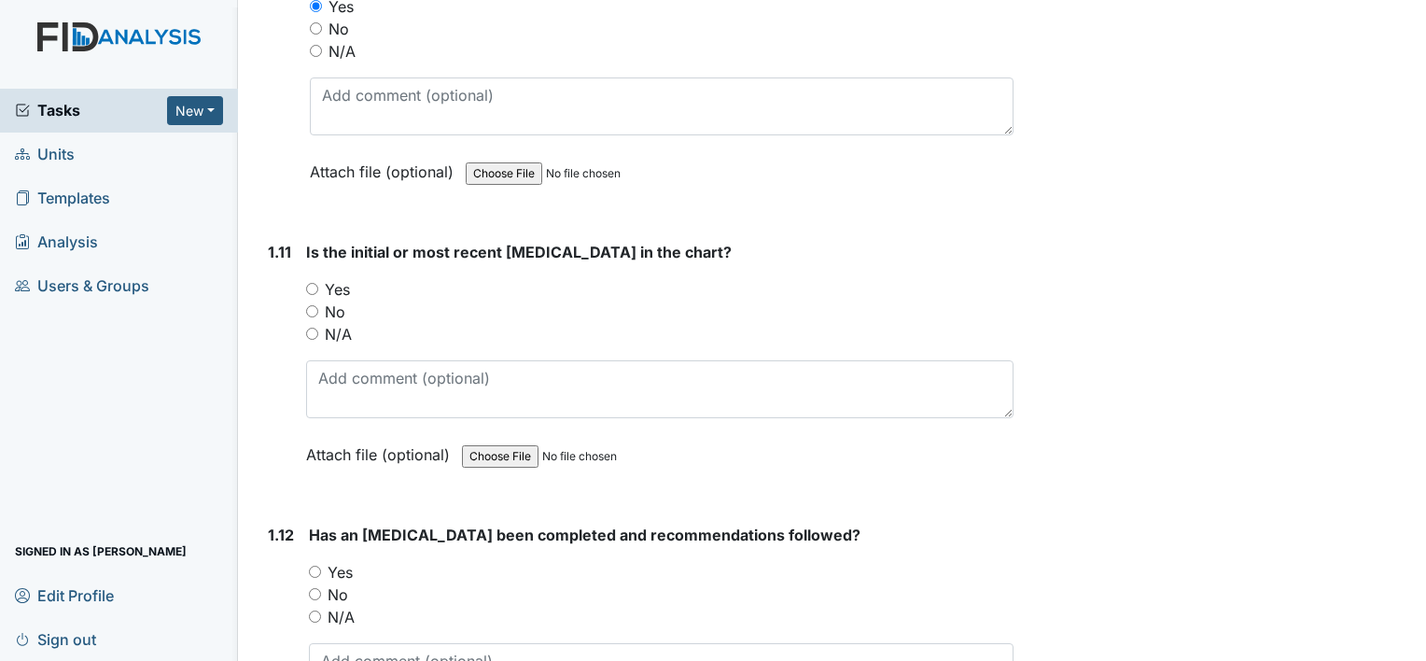
scroll to position [2894, 0]
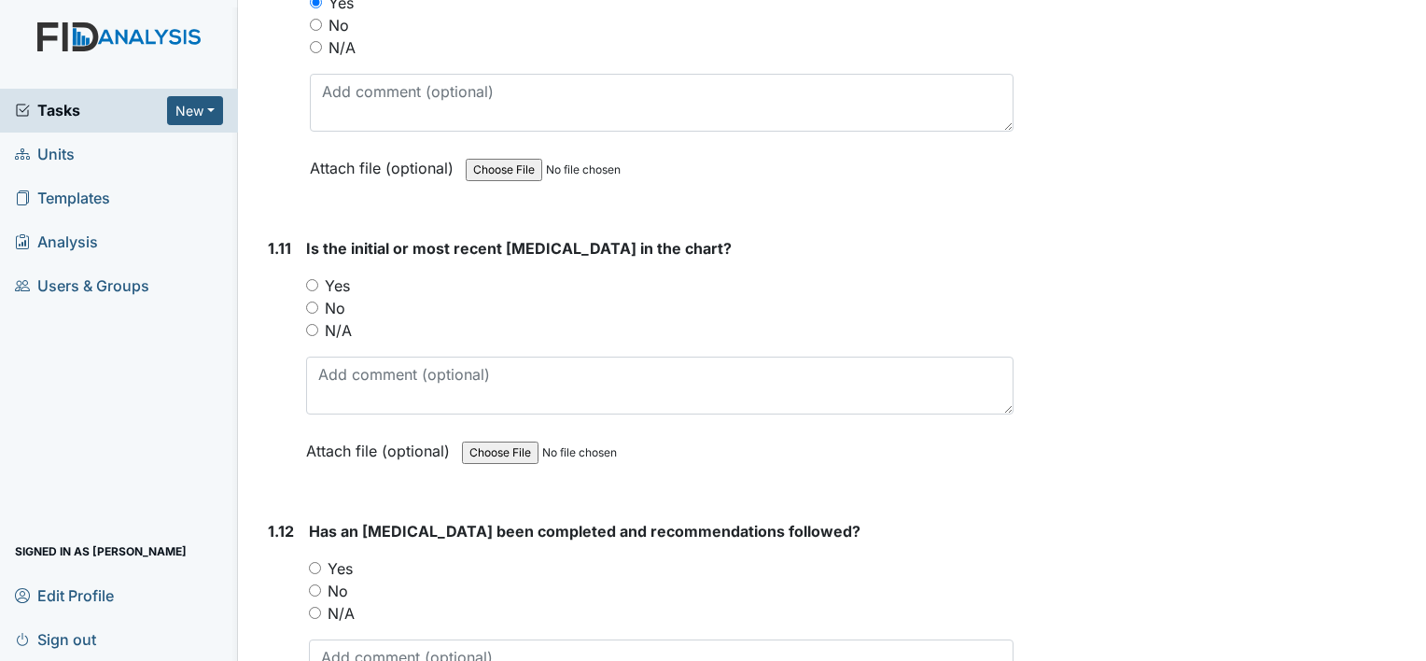
click at [316, 279] on input "Yes" at bounding box center [312, 285] width 12 height 12
radio input "true"
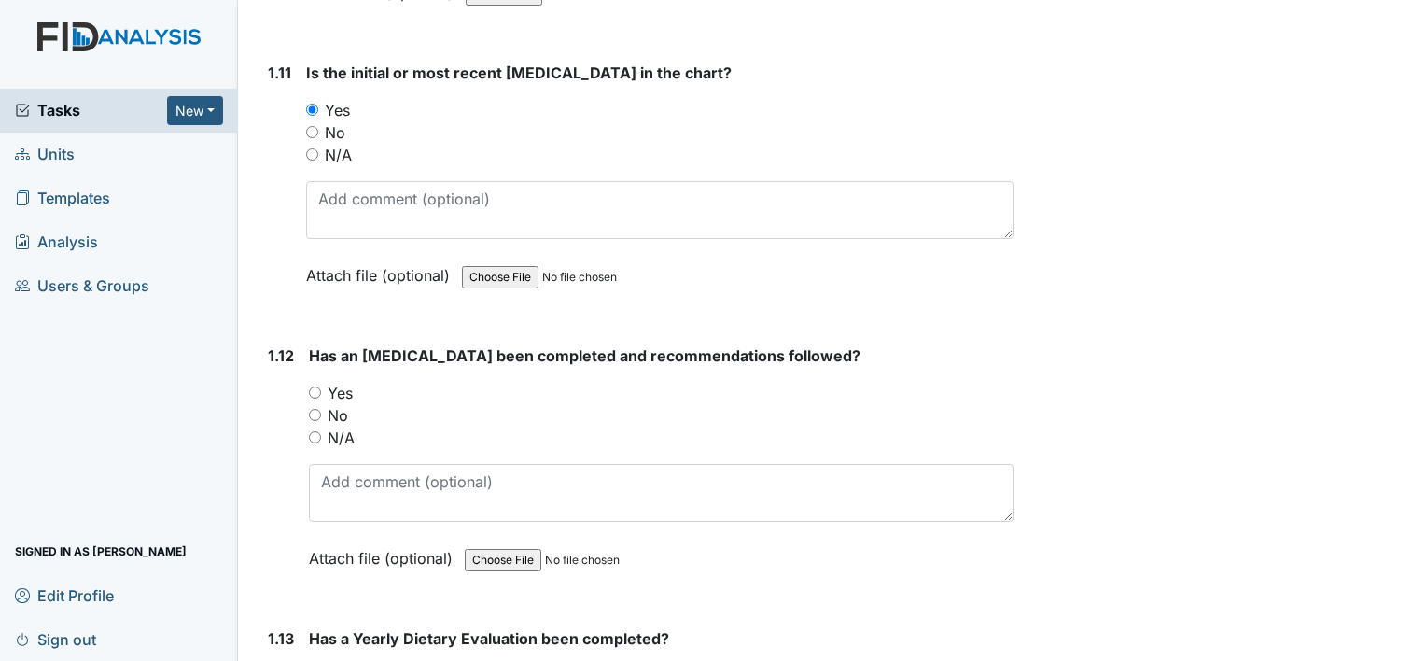
scroll to position [3080, 0]
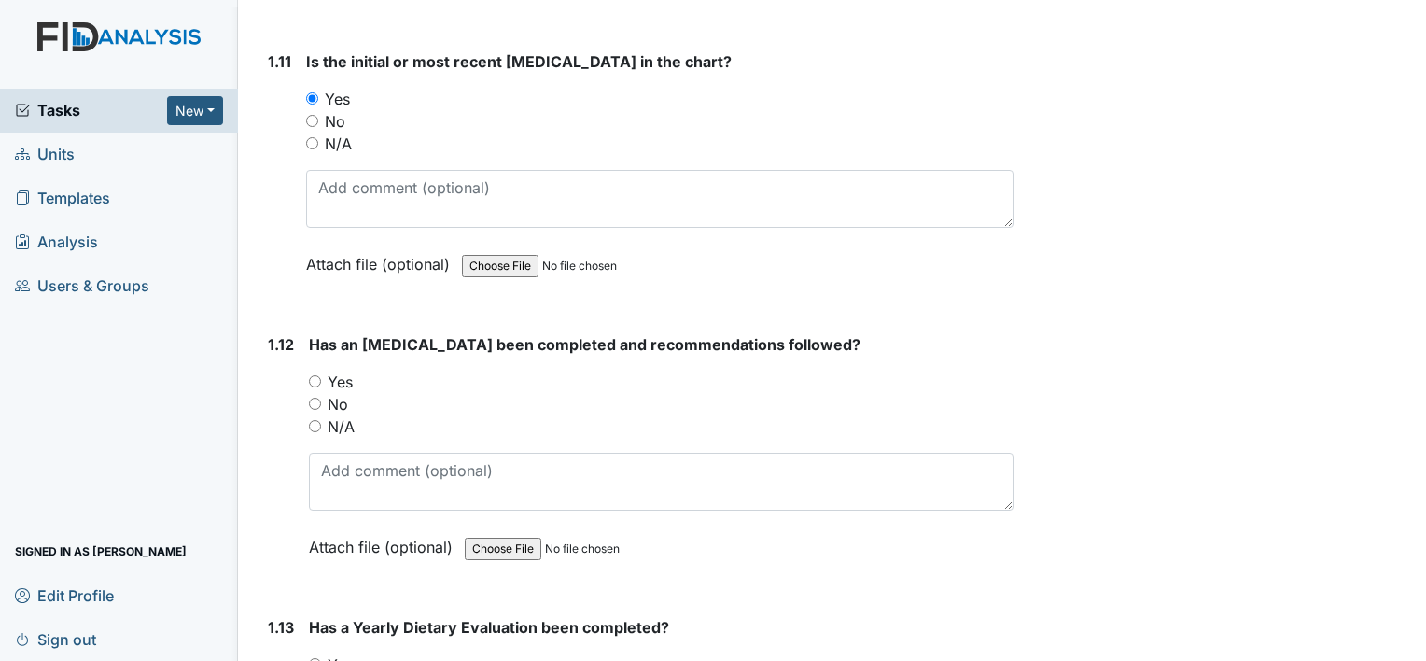
click at [314, 375] on input "Yes" at bounding box center [315, 381] width 12 height 12
radio input "true"
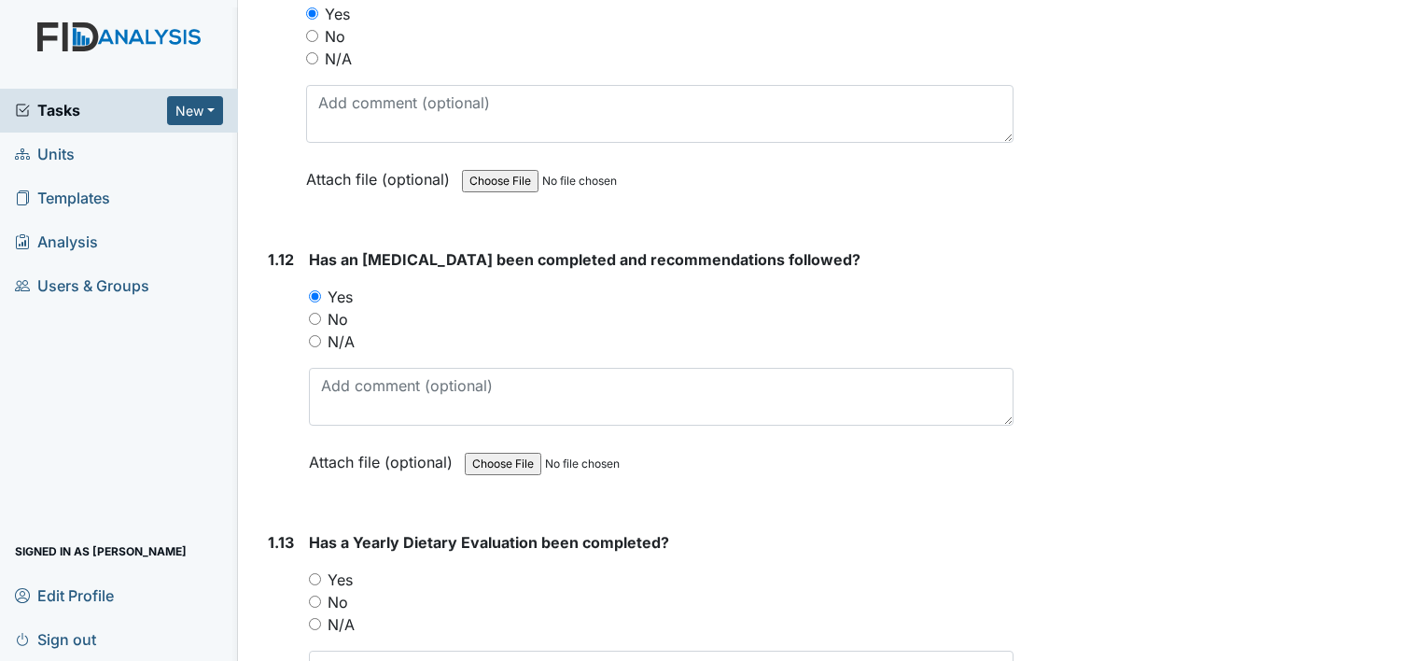
scroll to position [3360, 0]
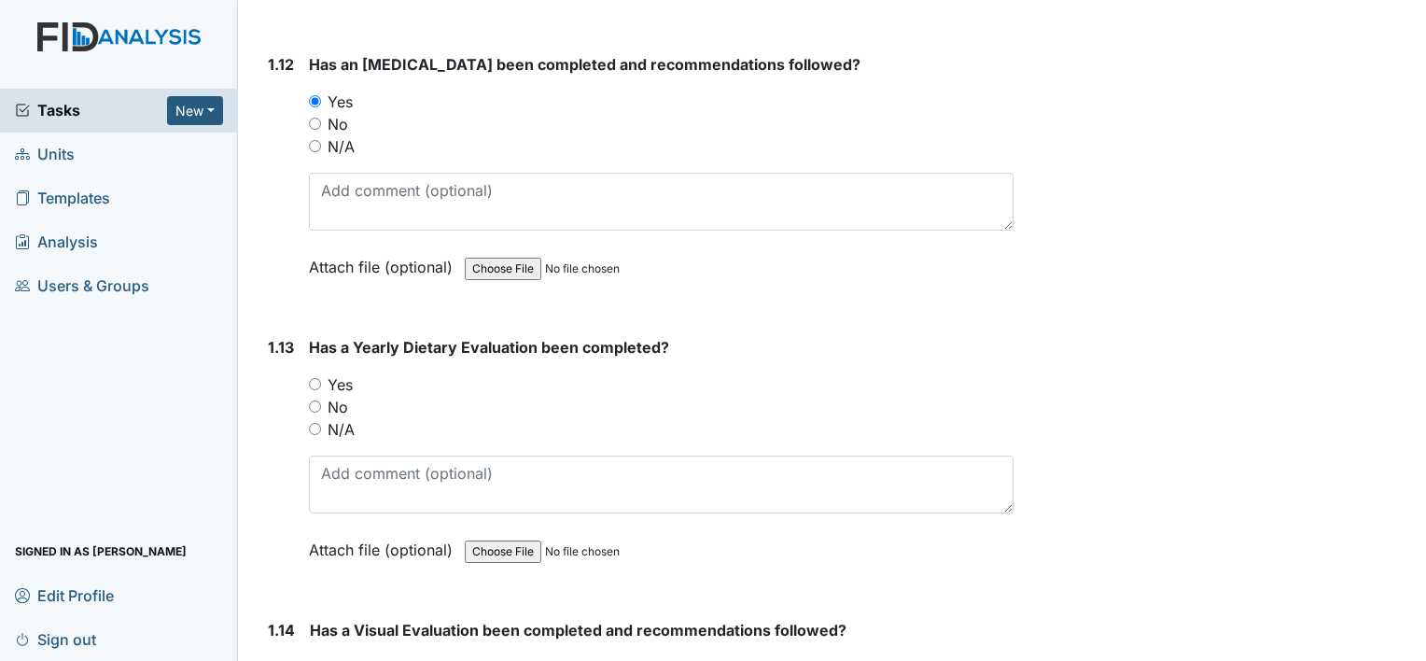
click at [310, 378] on input "Yes" at bounding box center [315, 384] width 12 height 12
radio input "true"
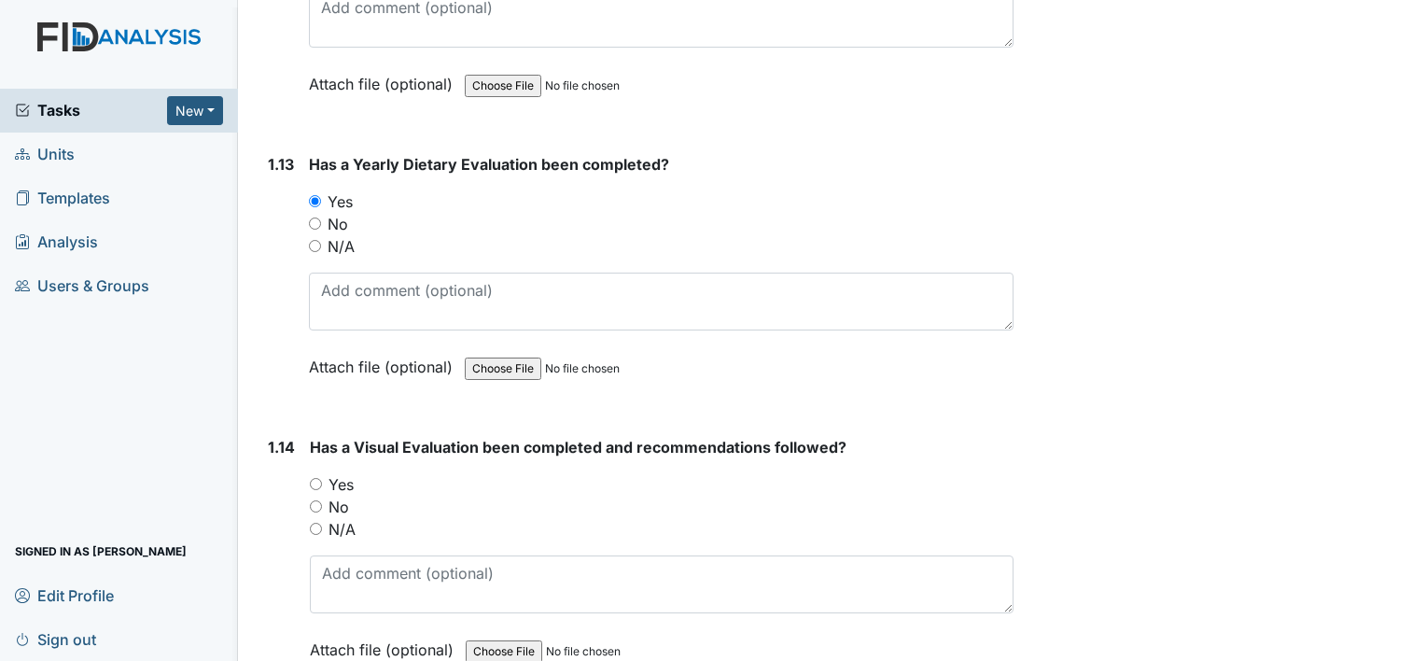
scroll to position [3547, 0]
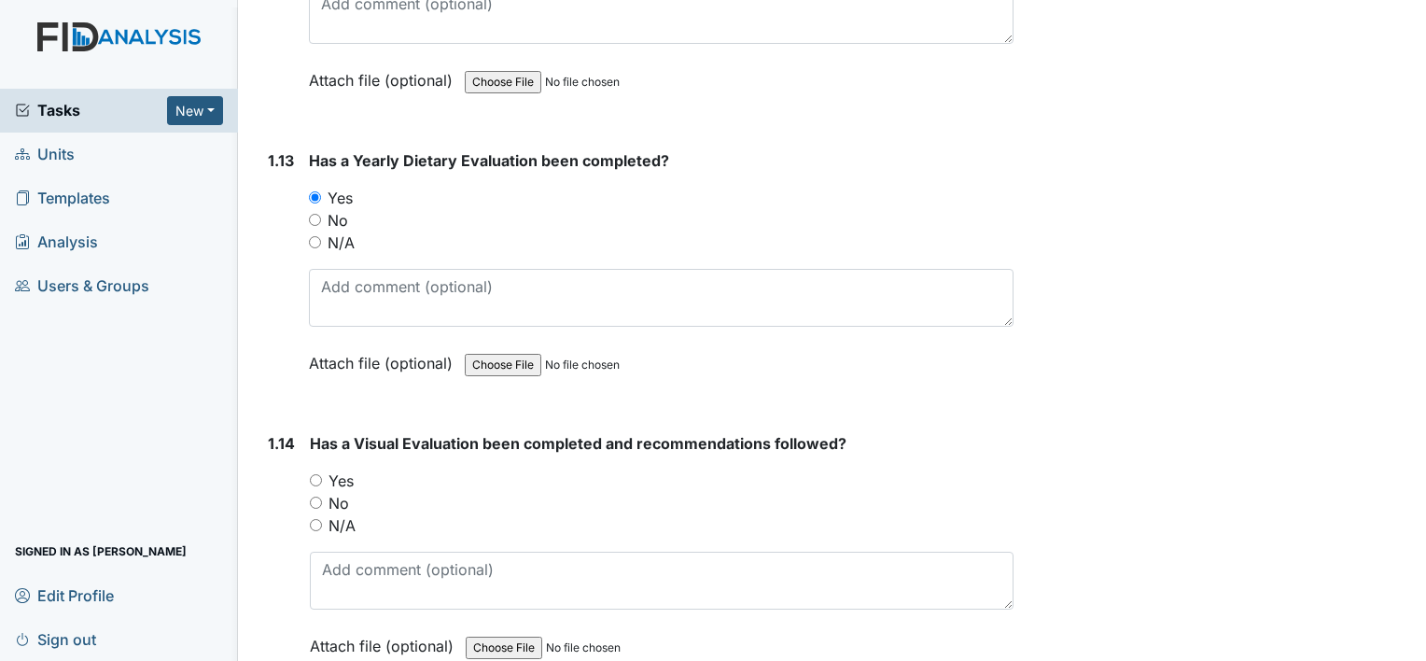
click at [319, 474] on input "Yes" at bounding box center [316, 480] width 12 height 12
radio input "true"
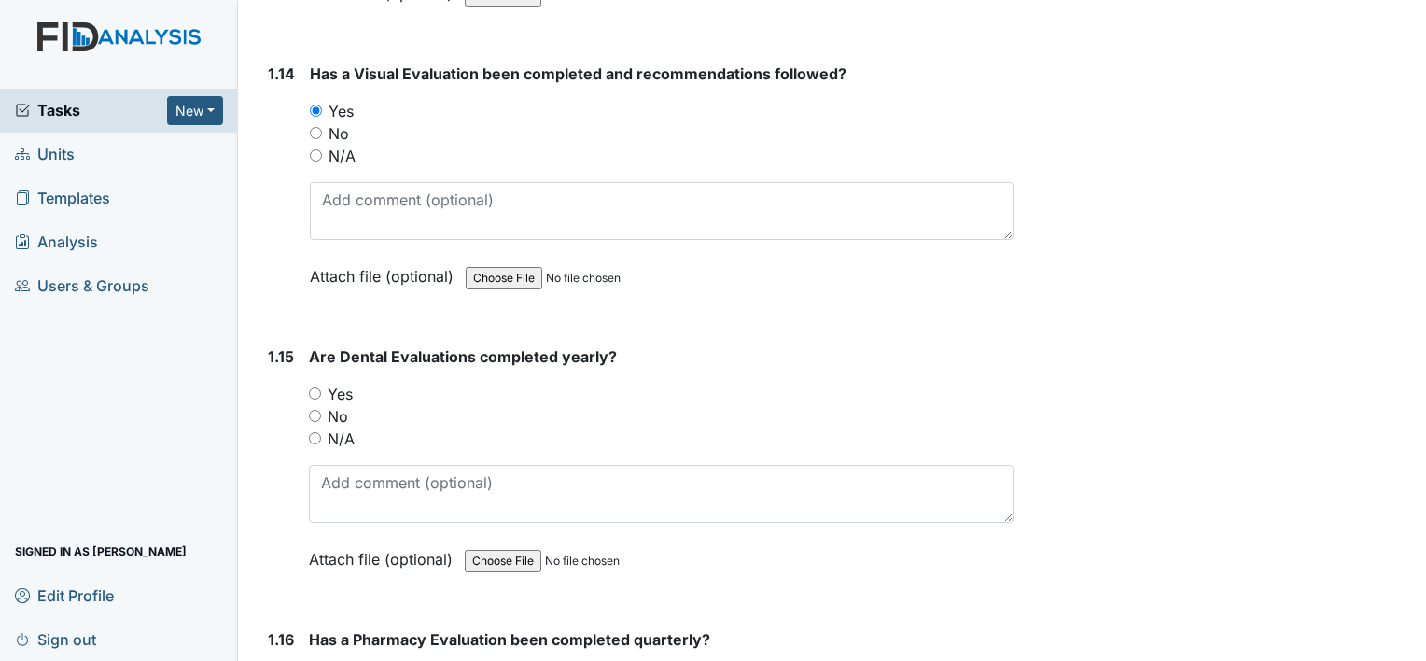
scroll to position [3921, 0]
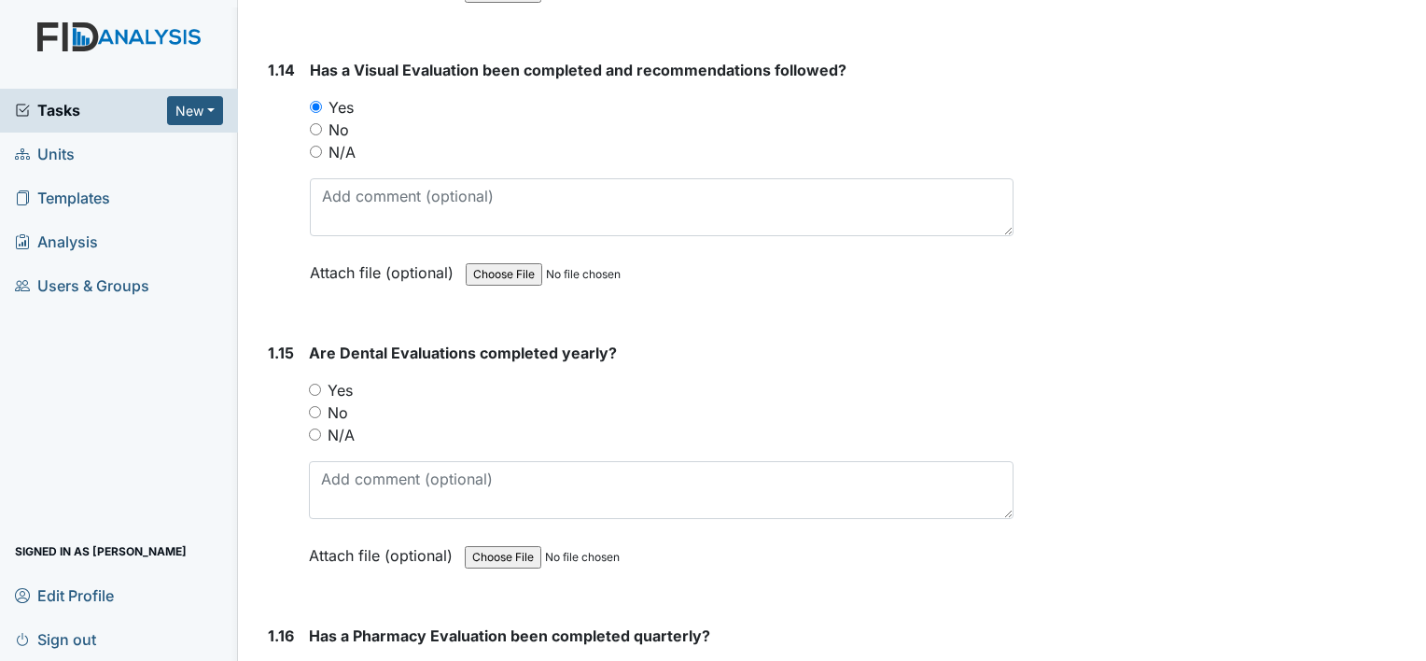
click at [314, 384] on input "Yes" at bounding box center [315, 390] width 12 height 12
radio input "true"
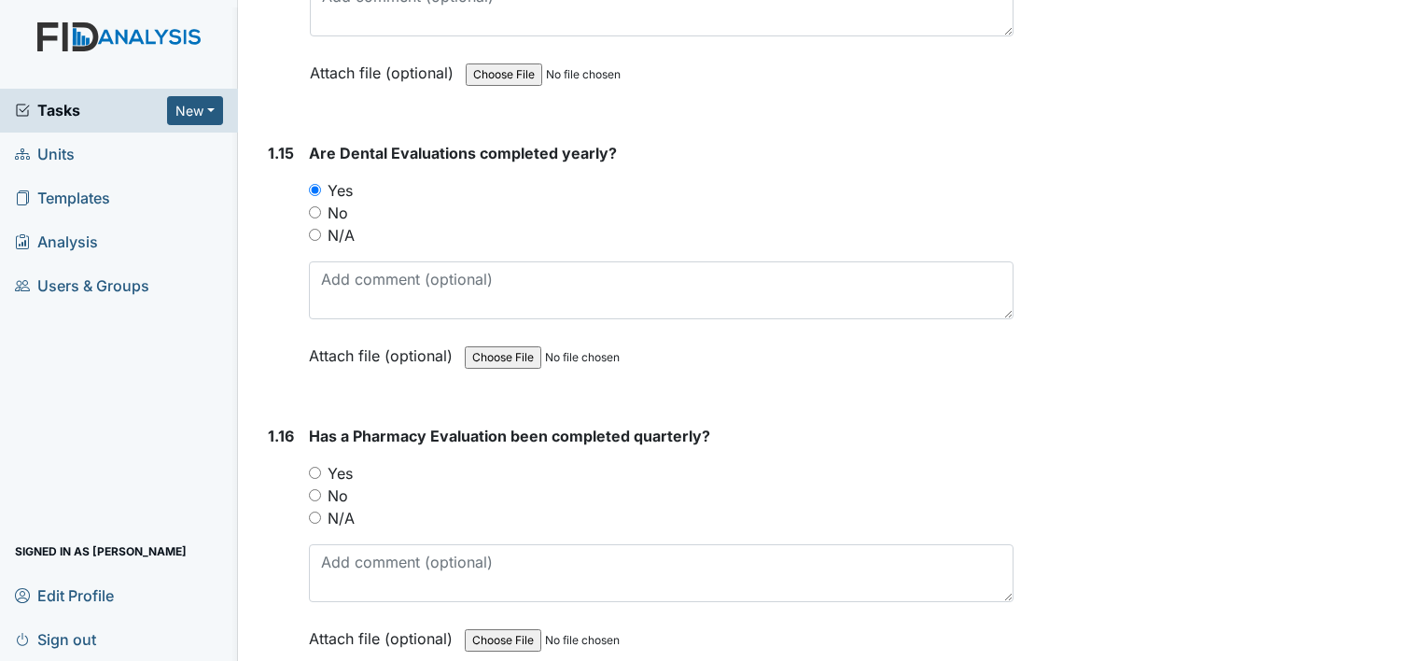
scroll to position [4201, 0]
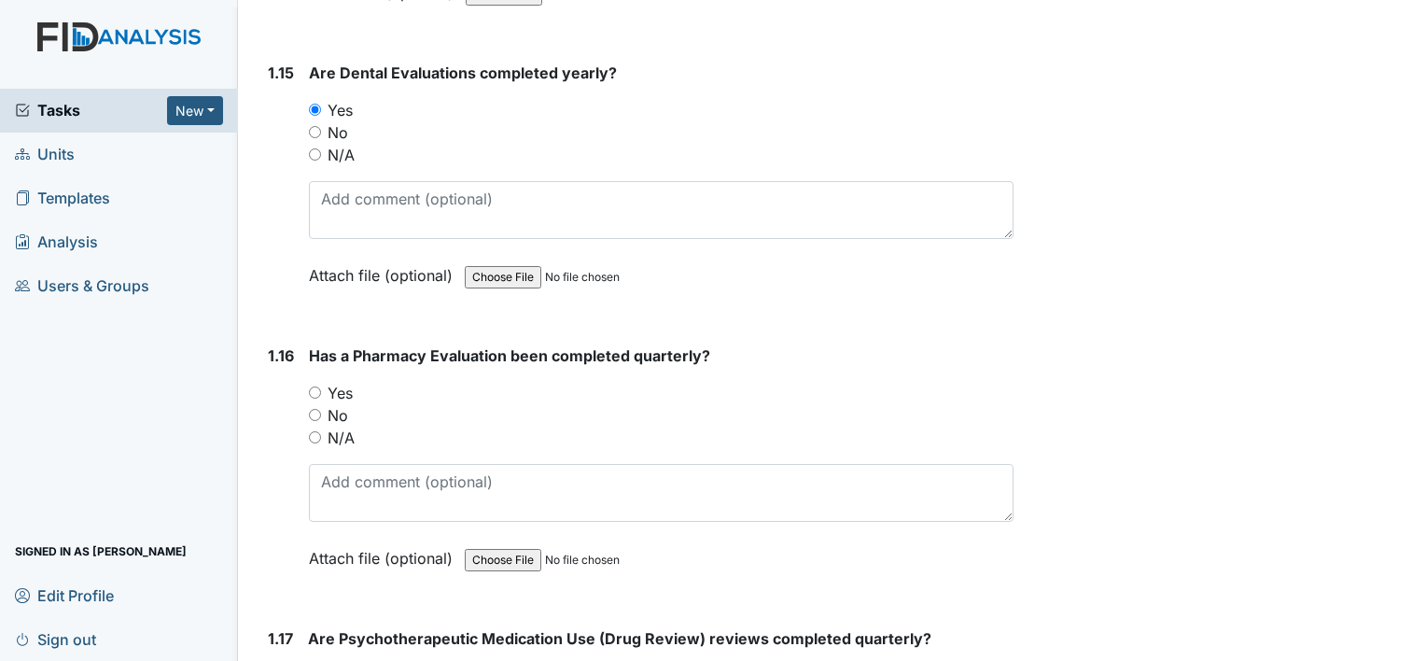
click at [307, 381] on div "1.16 Has a Pharmacy Evaluation been completed quarterly? You must select one of…" at bounding box center [636, 470] width 753 height 253
click at [316, 386] on input "Yes" at bounding box center [315, 392] width 12 height 12
radio input "true"
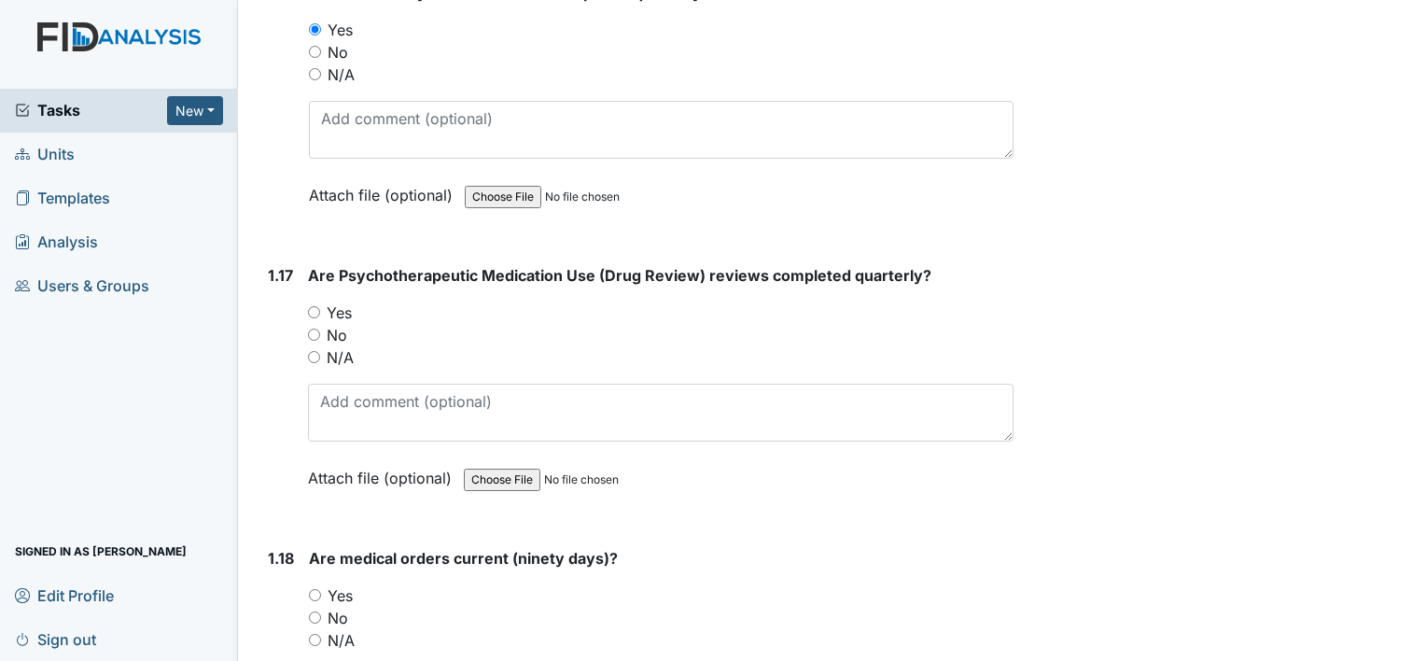
scroll to position [4574, 0]
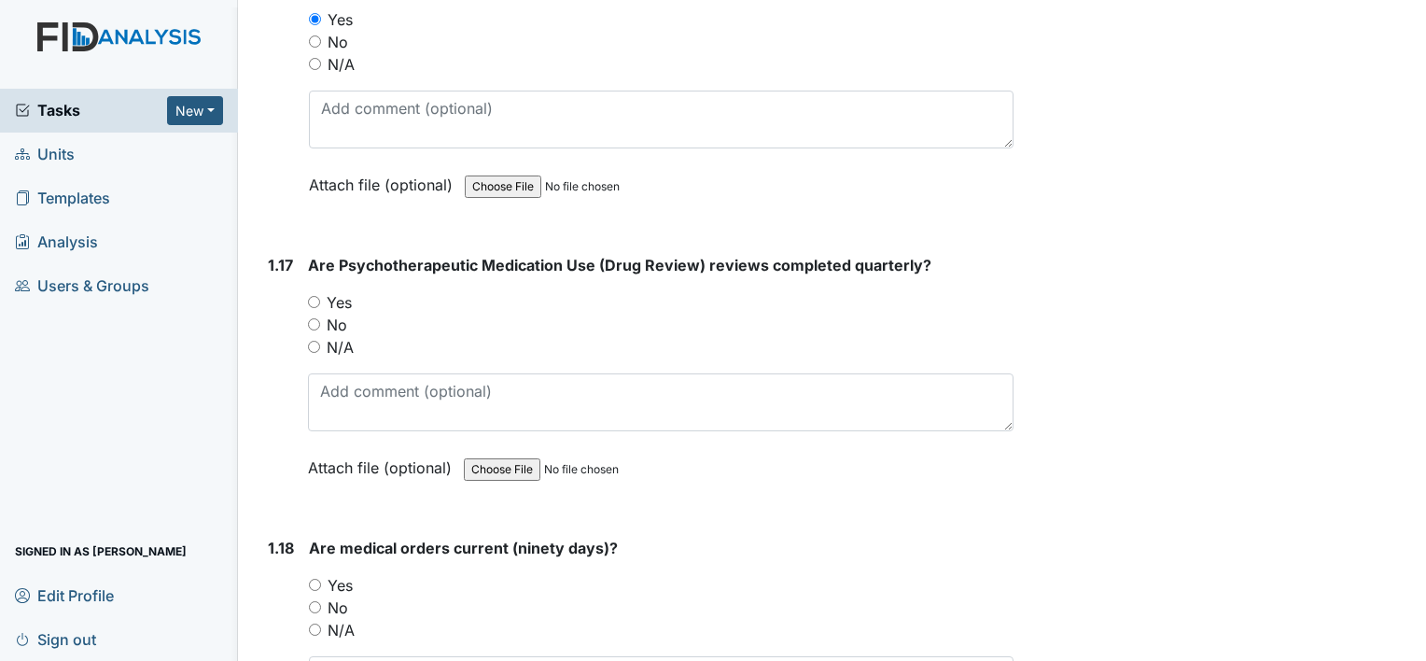
click at [310, 296] on input "Yes" at bounding box center [314, 302] width 12 height 12
radio input "true"
click at [324, 574] on div "Yes" at bounding box center [661, 585] width 705 height 22
click at [326, 574] on div "Yes" at bounding box center [661, 585] width 705 height 22
click at [317, 579] on input "Yes" at bounding box center [315, 585] width 12 height 12
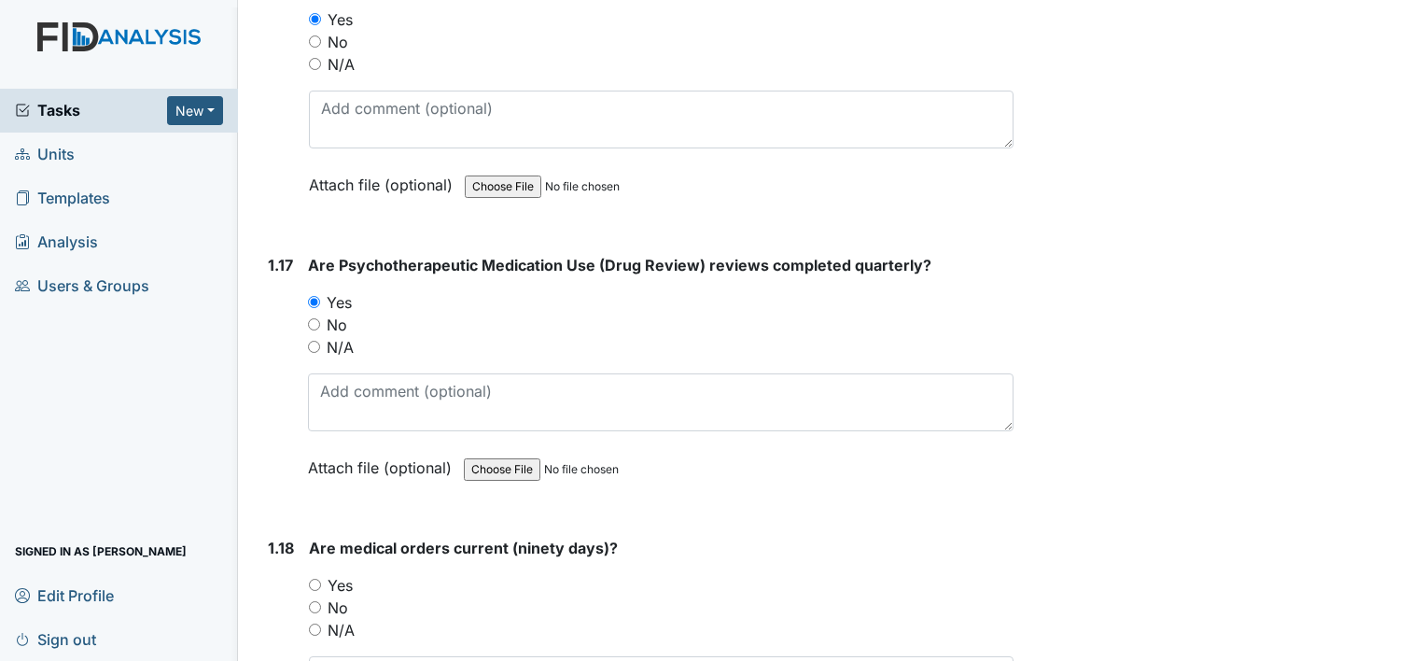
radio input "true"
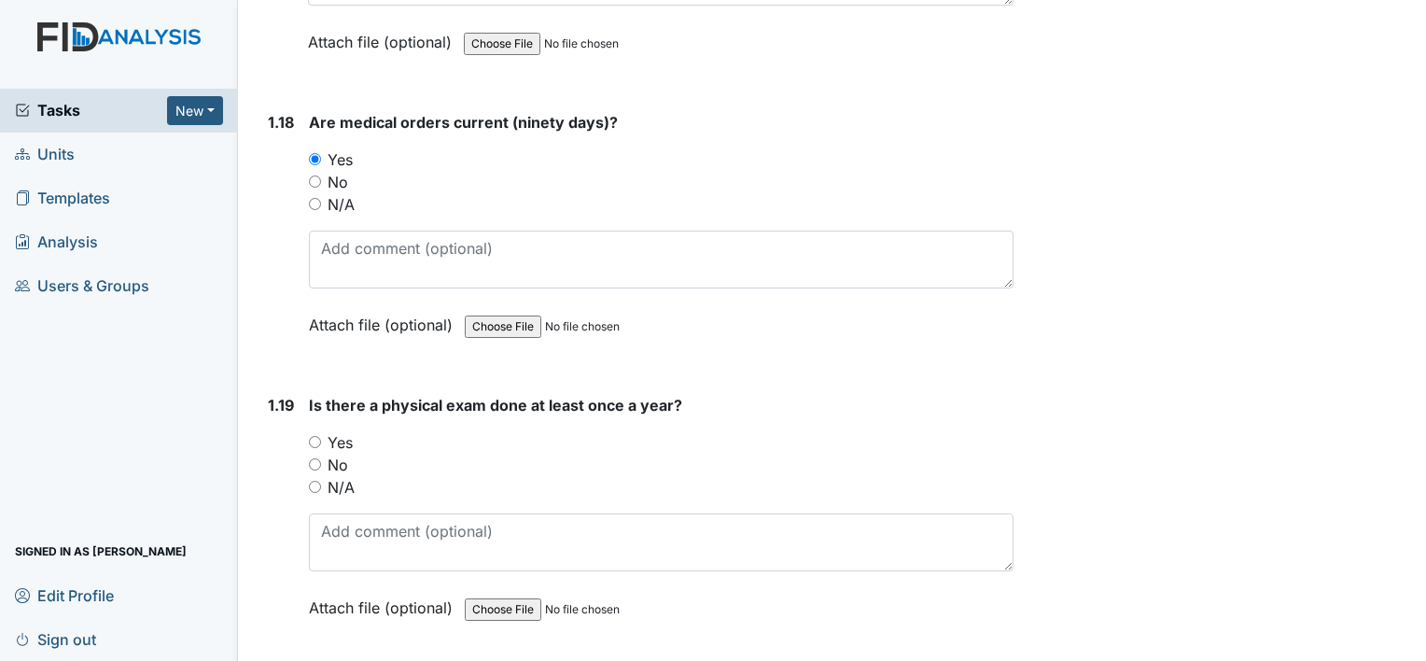
scroll to position [5041, 0]
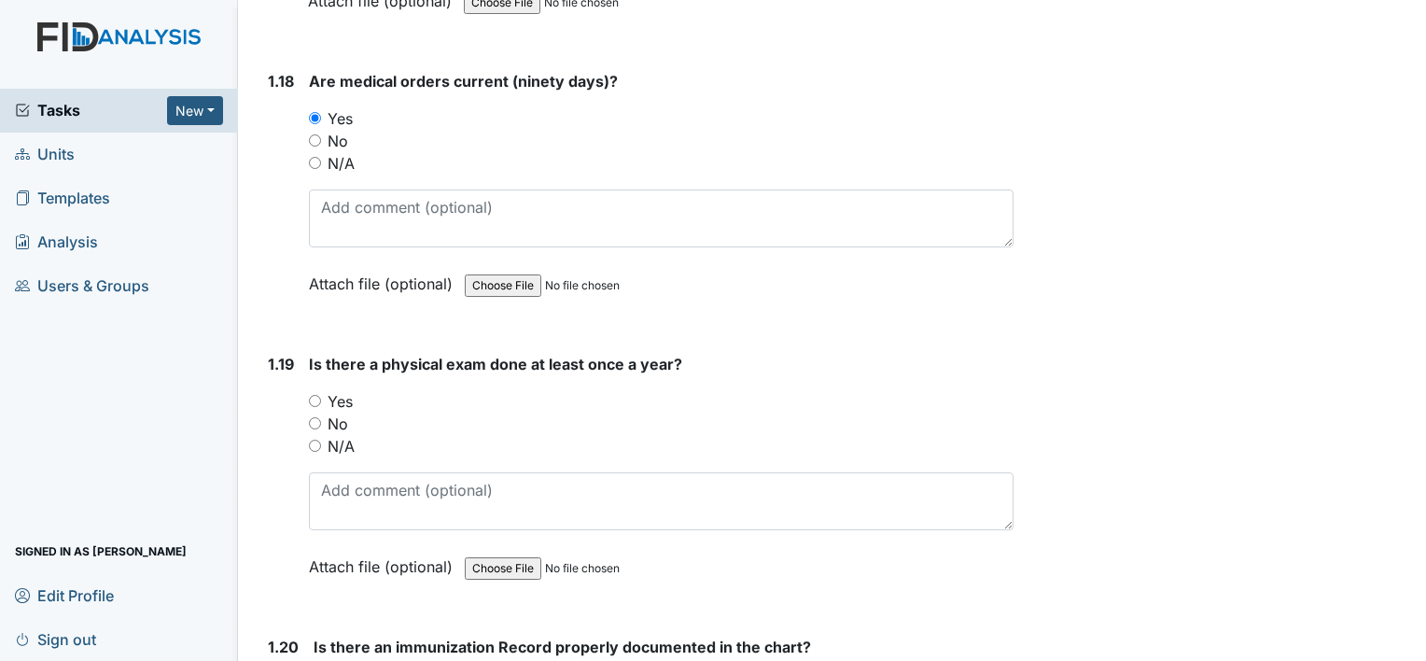
click at [316, 395] on input "Yes" at bounding box center [315, 401] width 12 height 12
radio input "true"
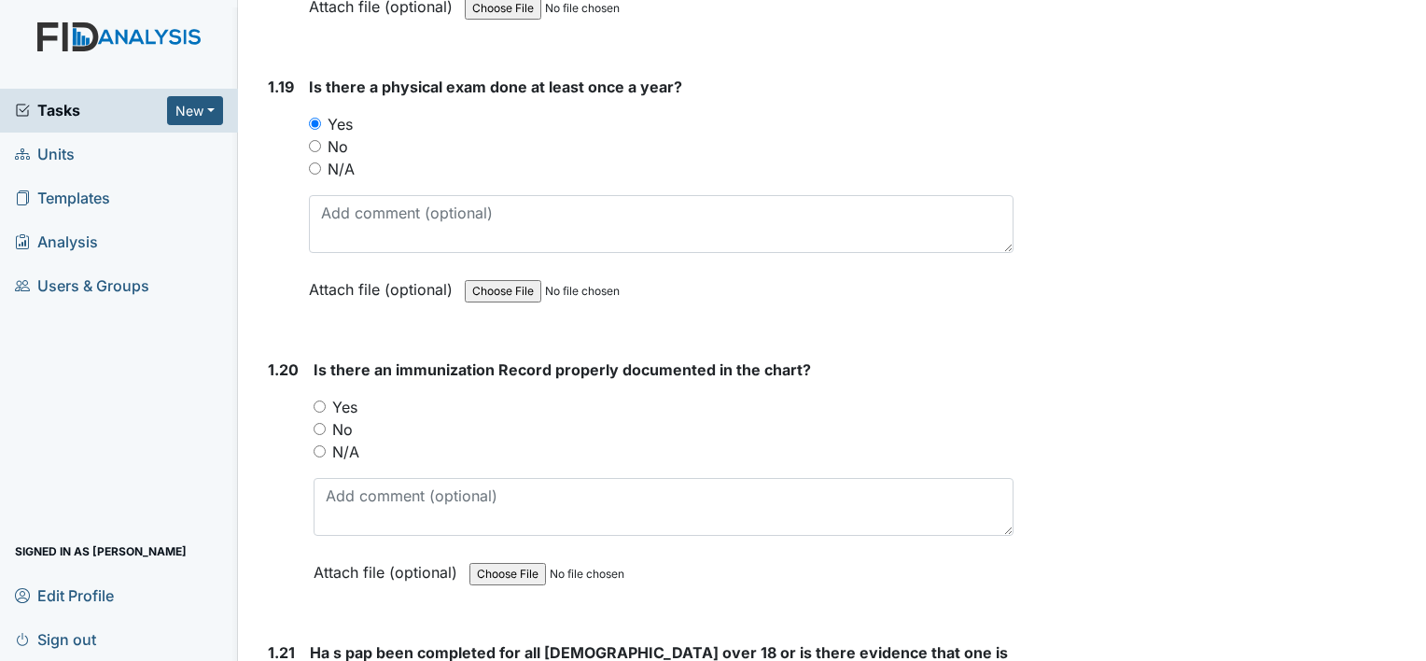
scroll to position [5321, 0]
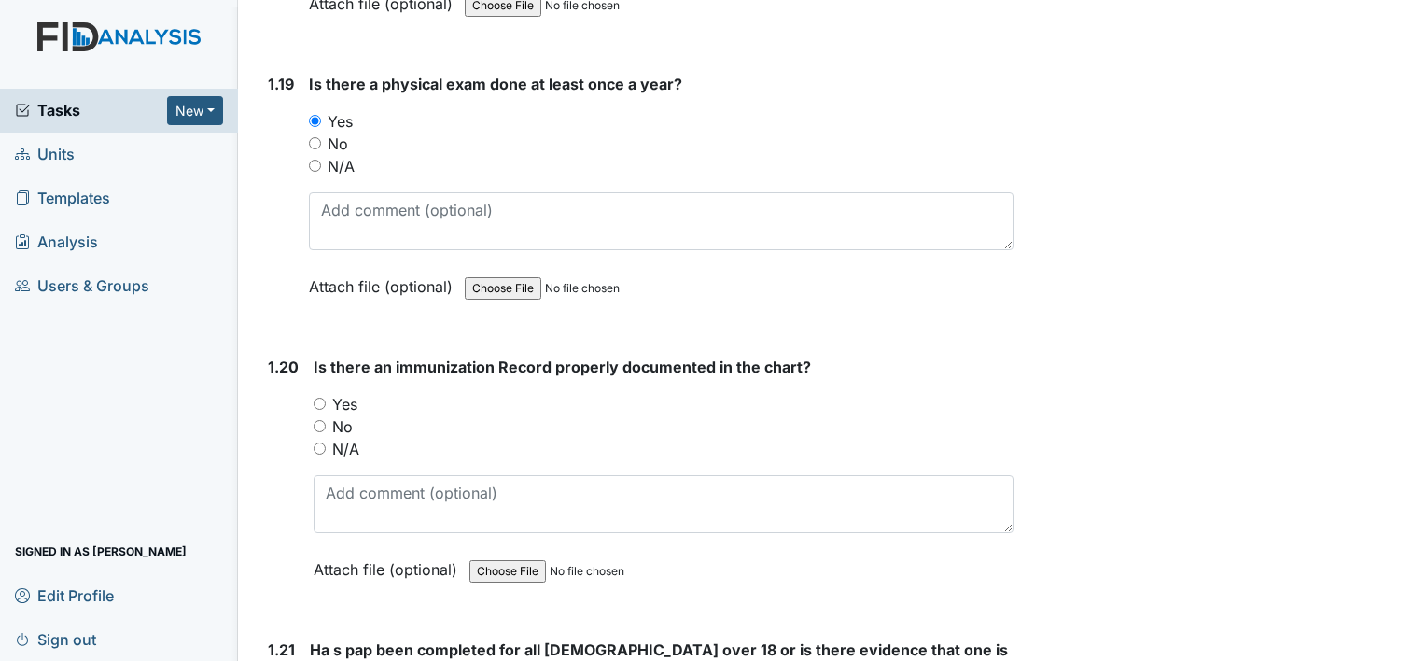
click at [321, 393] on div "Yes" at bounding box center [664, 404] width 700 height 22
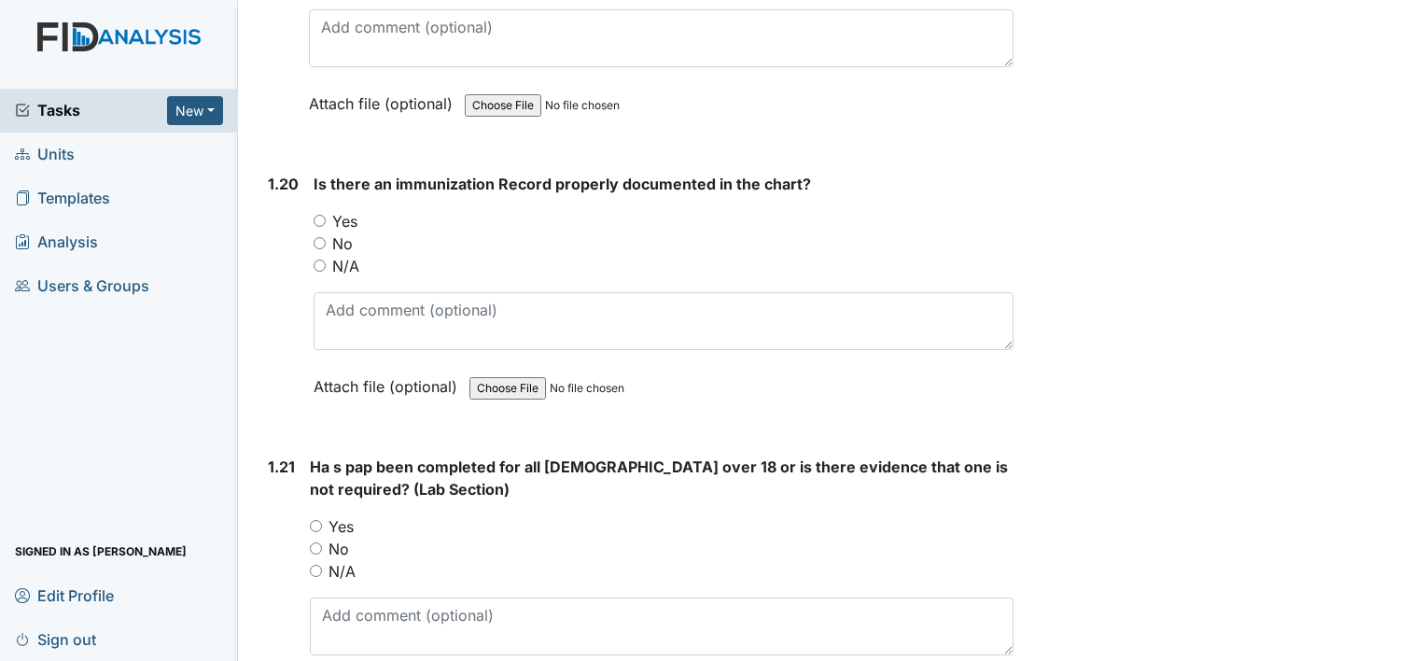
scroll to position [5507, 0]
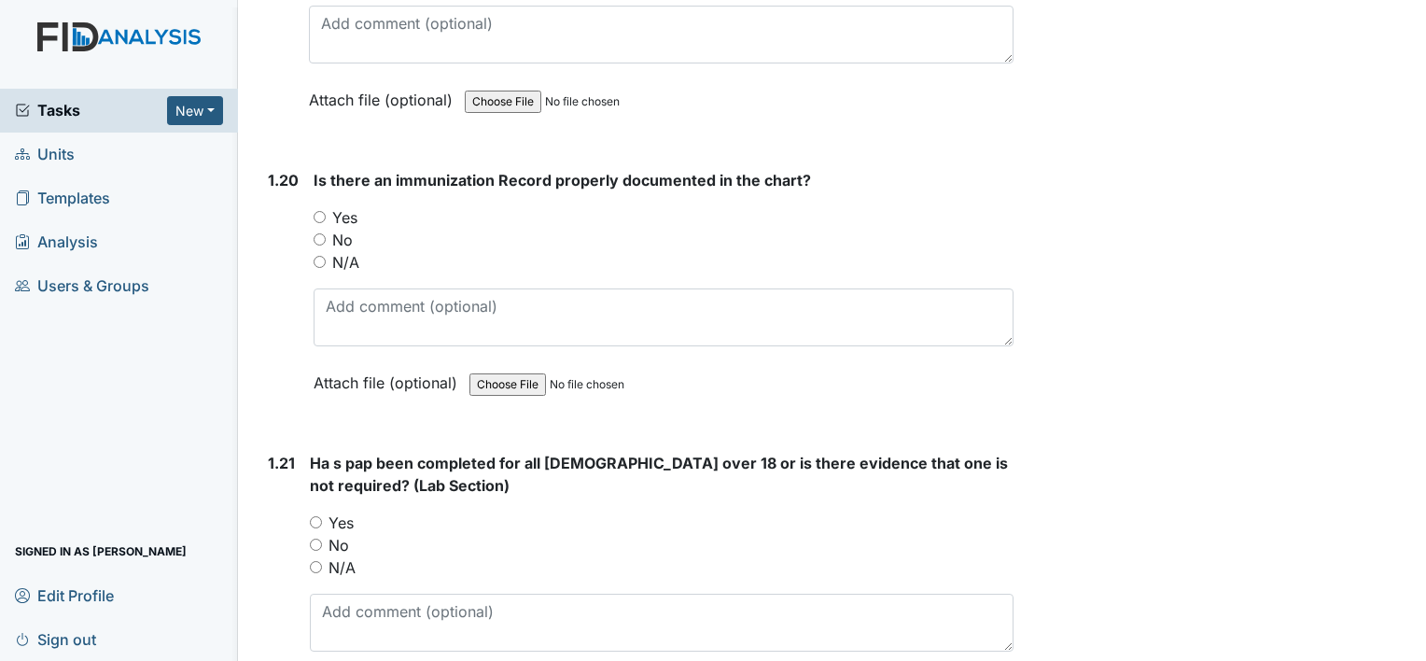
click at [313, 556] on div "N/A" at bounding box center [662, 567] width 704 height 22
click at [321, 561] on input "N/A" at bounding box center [316, 567] width 12 height 12
radio input "true"
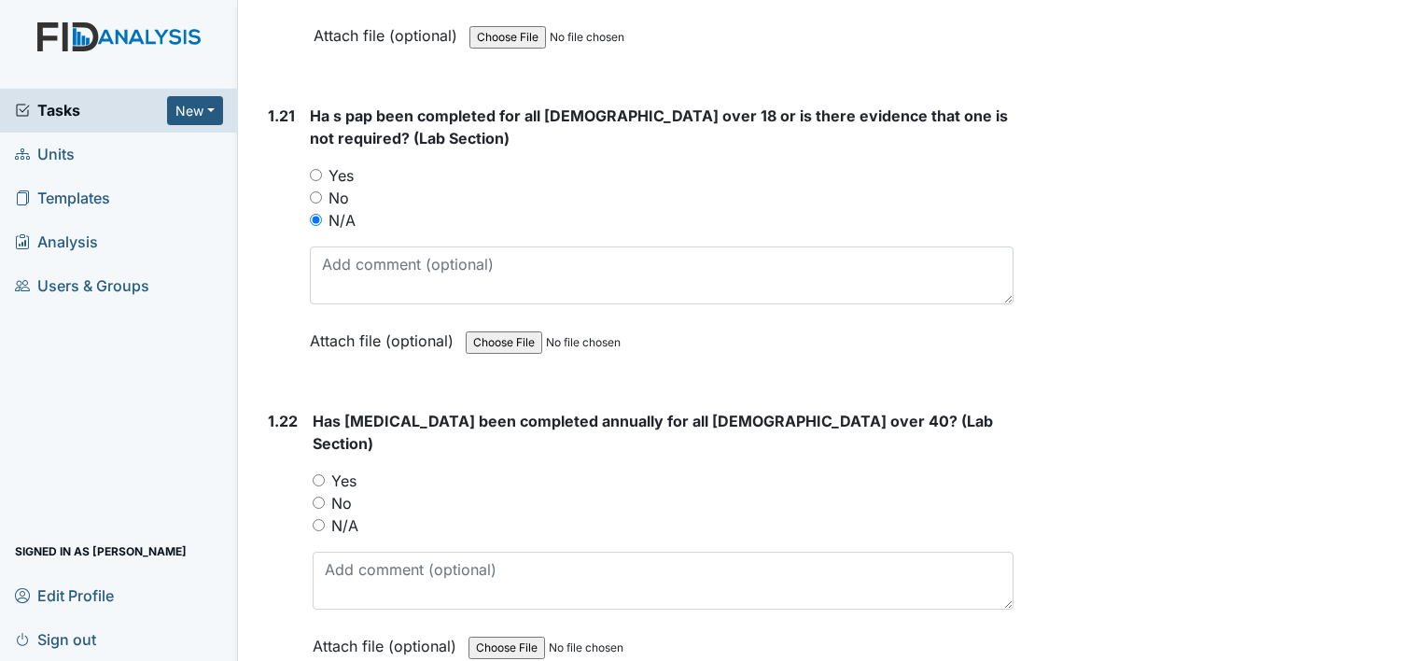
scroll to position [5881, 0]
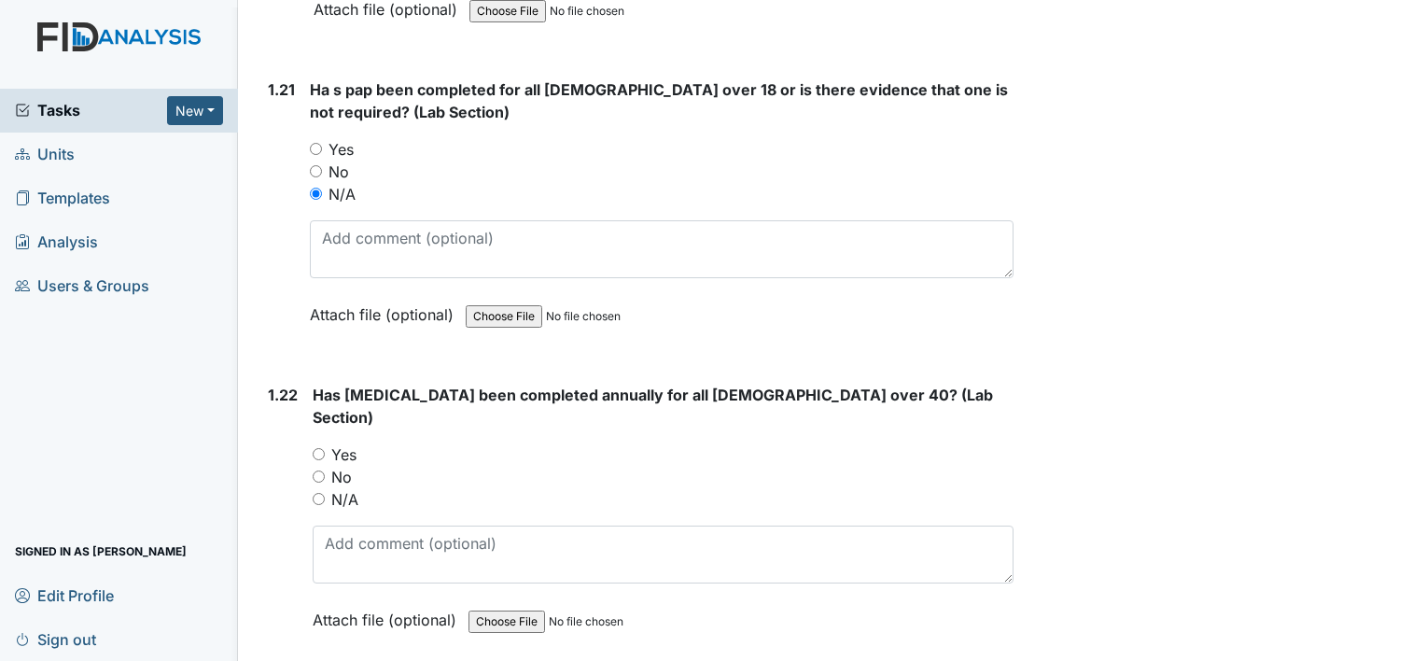
click at [314, 466] on div "No" at bounding box center [663, 477] width 701 height 22
click at [315, 488] on div "N/A" at bounding box center [663, 499] width 701 height 22
click at [317, 493] on input "N/A" at bounding box center [319, 499] width 12 height 12
radio input "true"
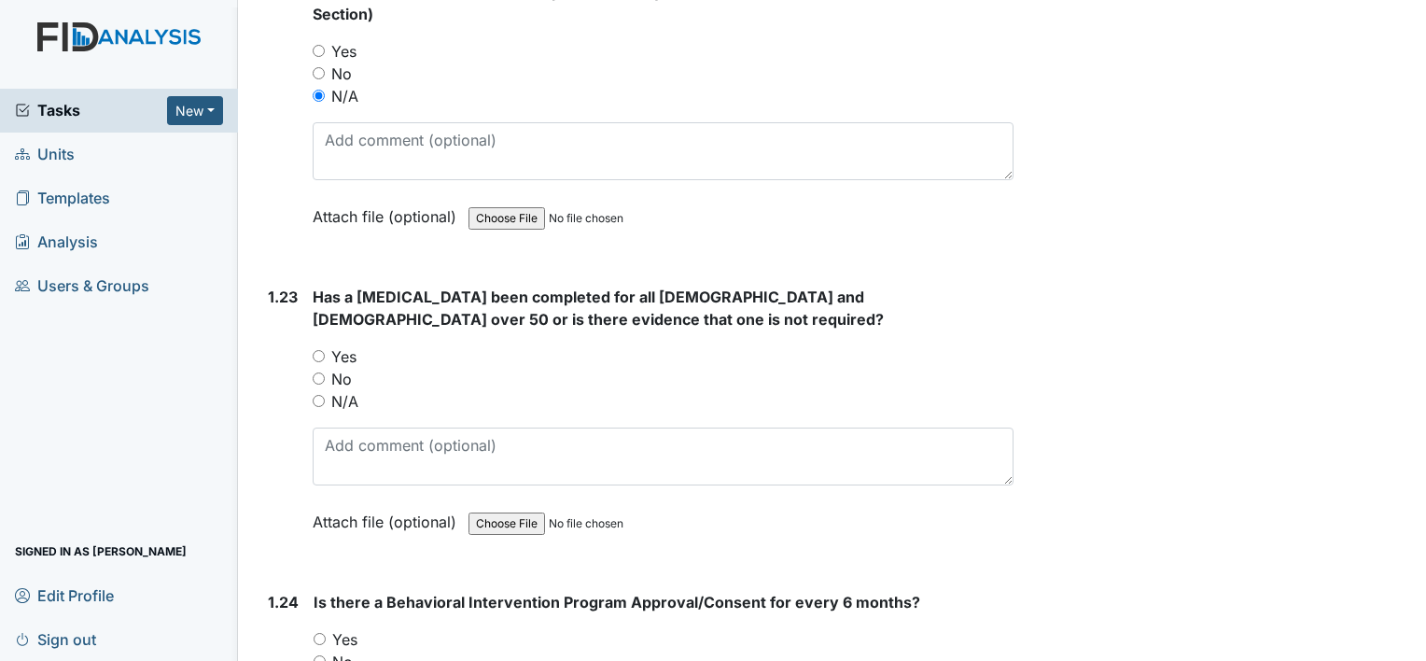
scroll to position [6348, 0]
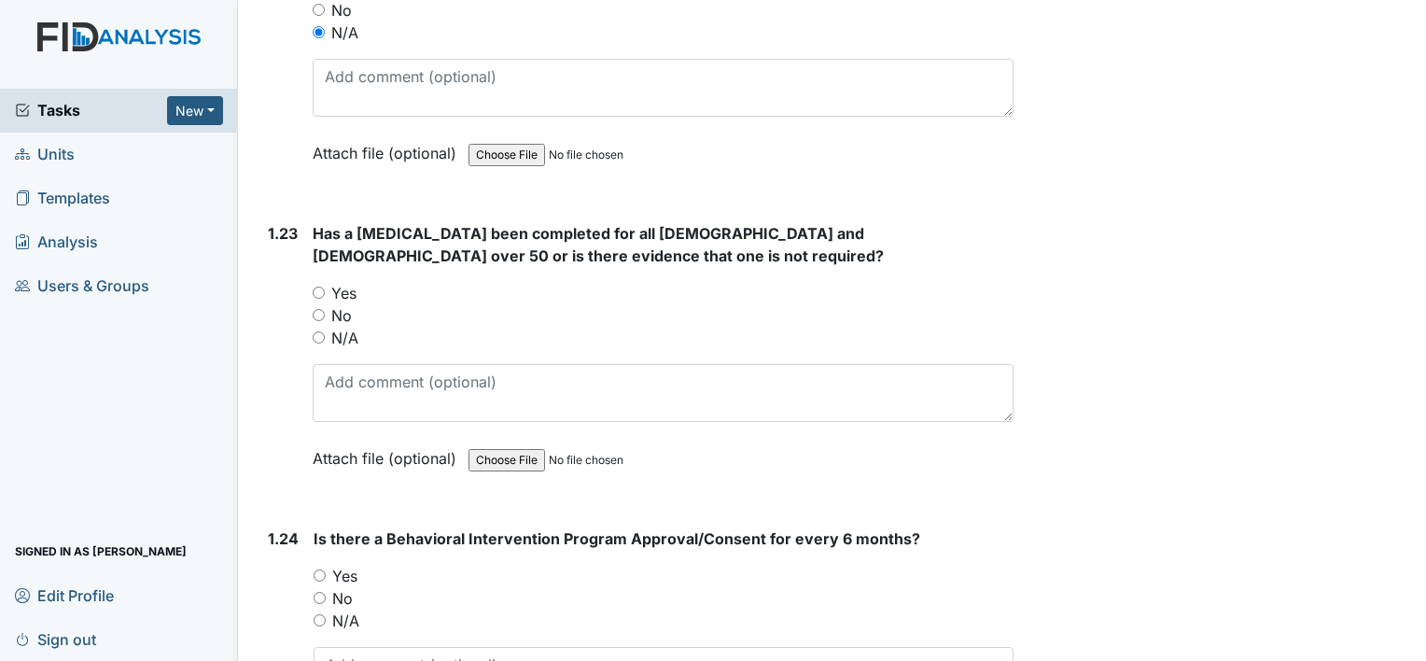
click at [310, 305] on div "1.23 Has a colonoscopy been completed for all males and females over 50 or is t…" at bounding box center [636, 359] width 753 height 275
click at [314, 327] on div "N/A" at bounding box center [663, 338] width 701 height 22
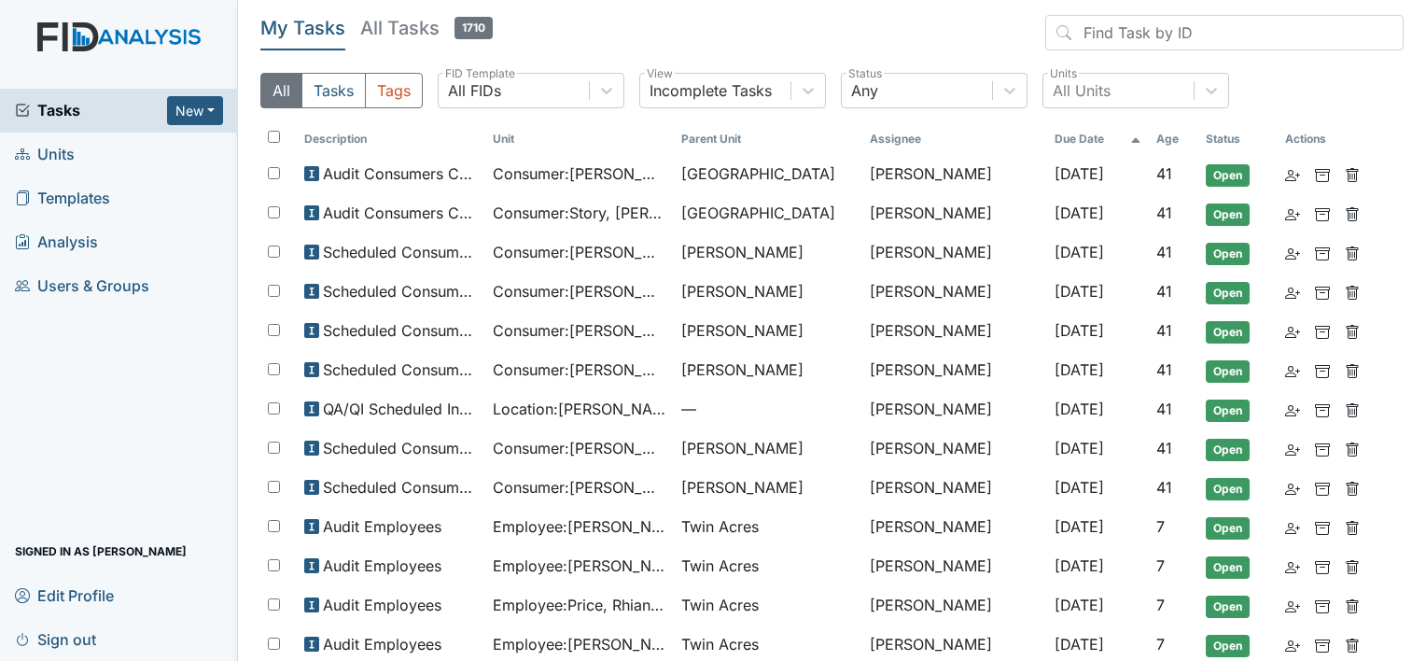
click at [455, 31] on span "1710" at bounding box center [474, 28] width 38 height 22
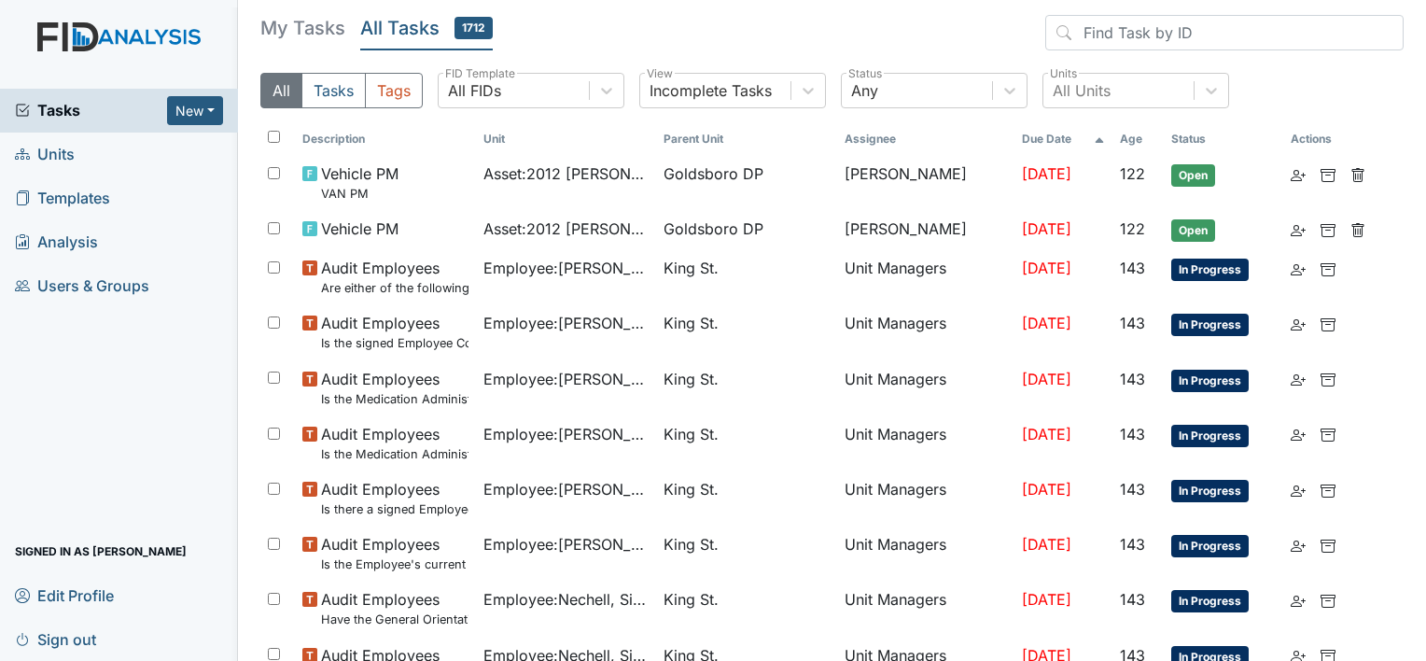
drag, startPoint x: 317, startPoint y: 30, endPoint x: 318, endPoint y: 41, distance: 11.2
click at [318, 41] on h5 "My Tasks" at bounding box center [302, 28] width 85 height 26
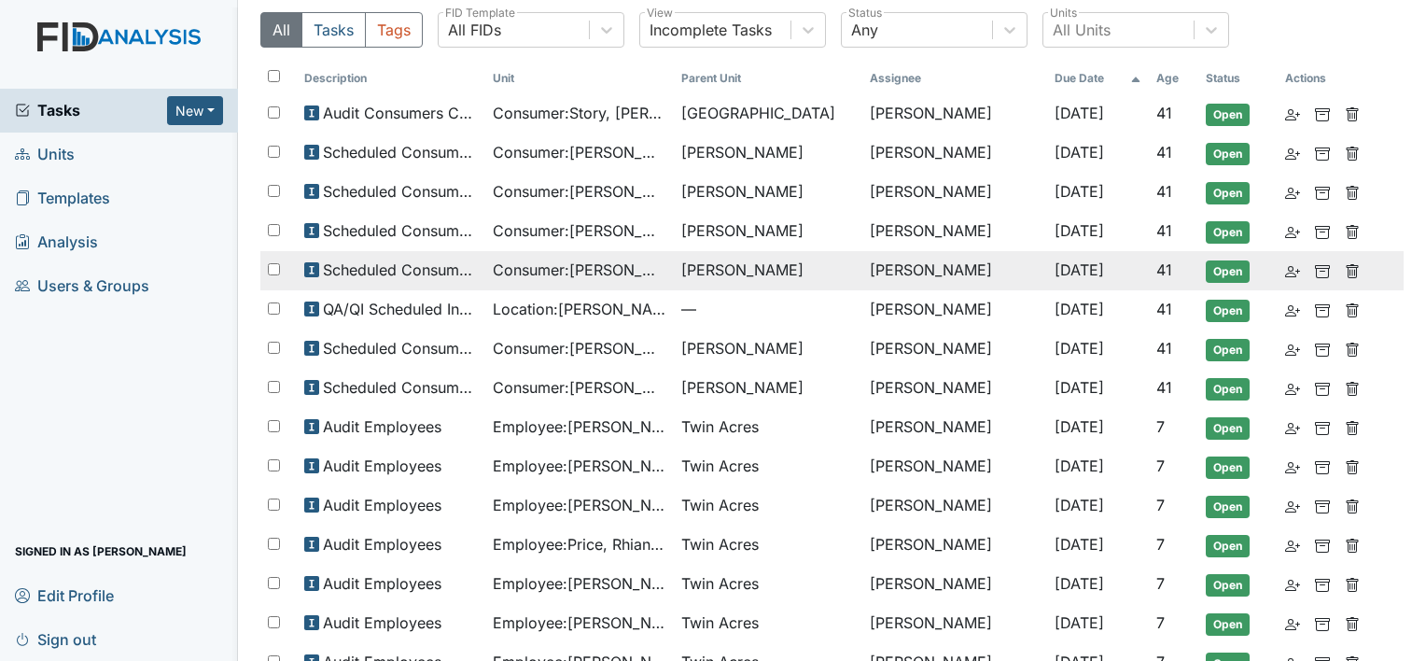
scroll to position [93, 0]
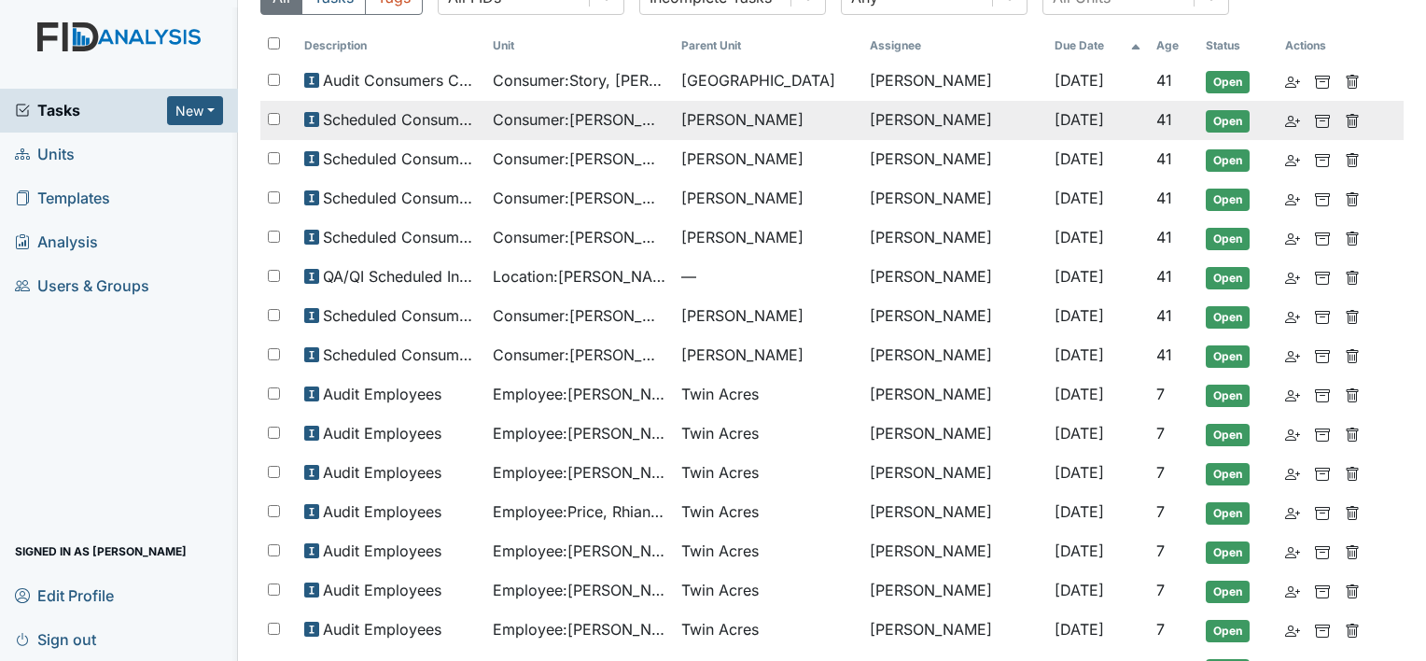
click at [585, 112] on span "Consumer : Applegate, Barbara" at bounding box center [580, 119] width 174 height 22
